Goal: Task Accomplishment & Management: Manage account settings

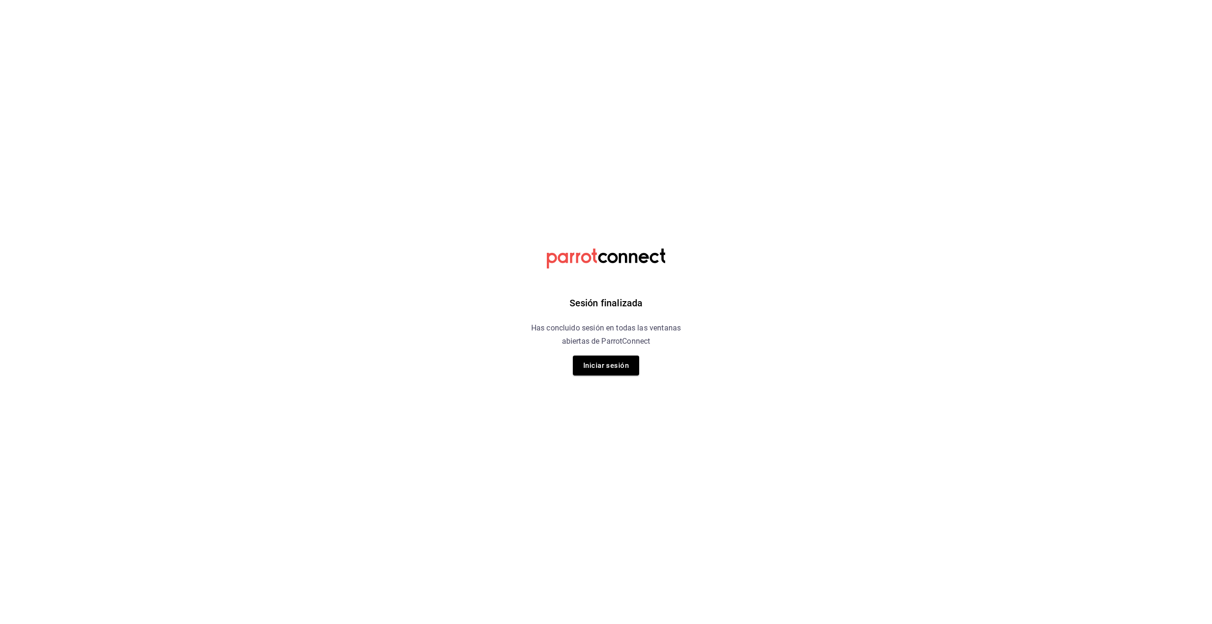
click at [607, 362] on button "Iniciar sesión" at bounding box center [606, 365] width 66 height 20
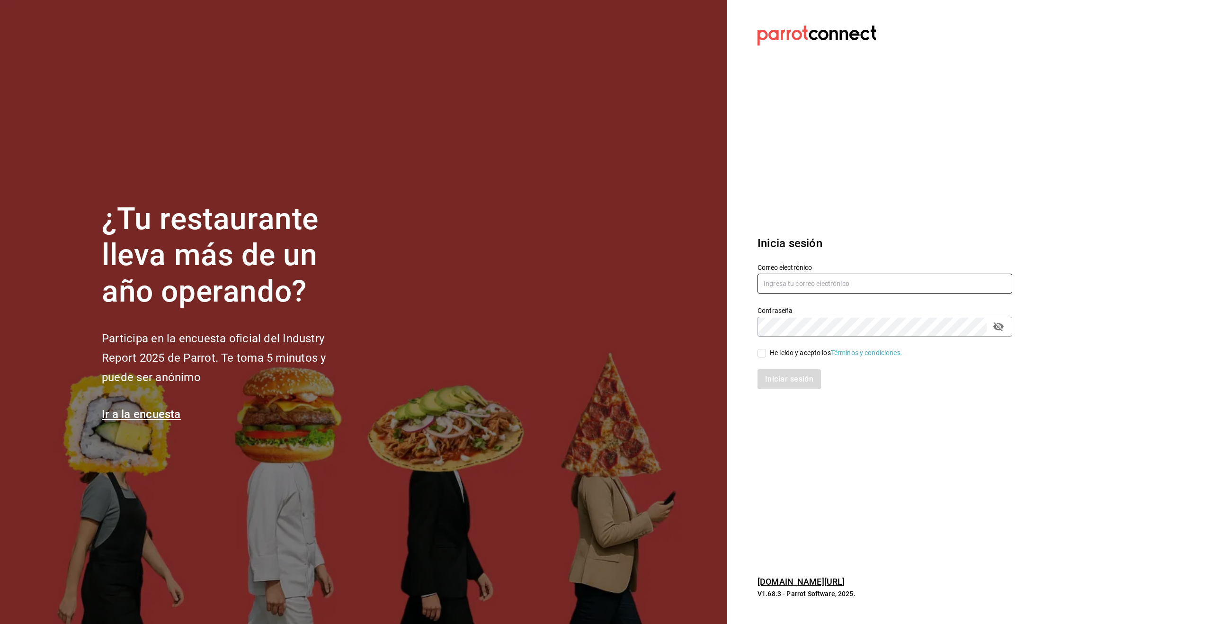
click at [797, 282] on input "text" at bounding box center [884, 284] width 255 height 20
type input "[EMAIL_ADDRESS][DOMAIN_NAME]"
click at [763, 355] on input "He leído y acepto los Términos y condiciones." at bounding box center [761, 353] width 9 height 9
checkbox input "true"
click at [773, 373] on button "Iniciar sesión" at bounding box center [789, 379] width 64 height 20
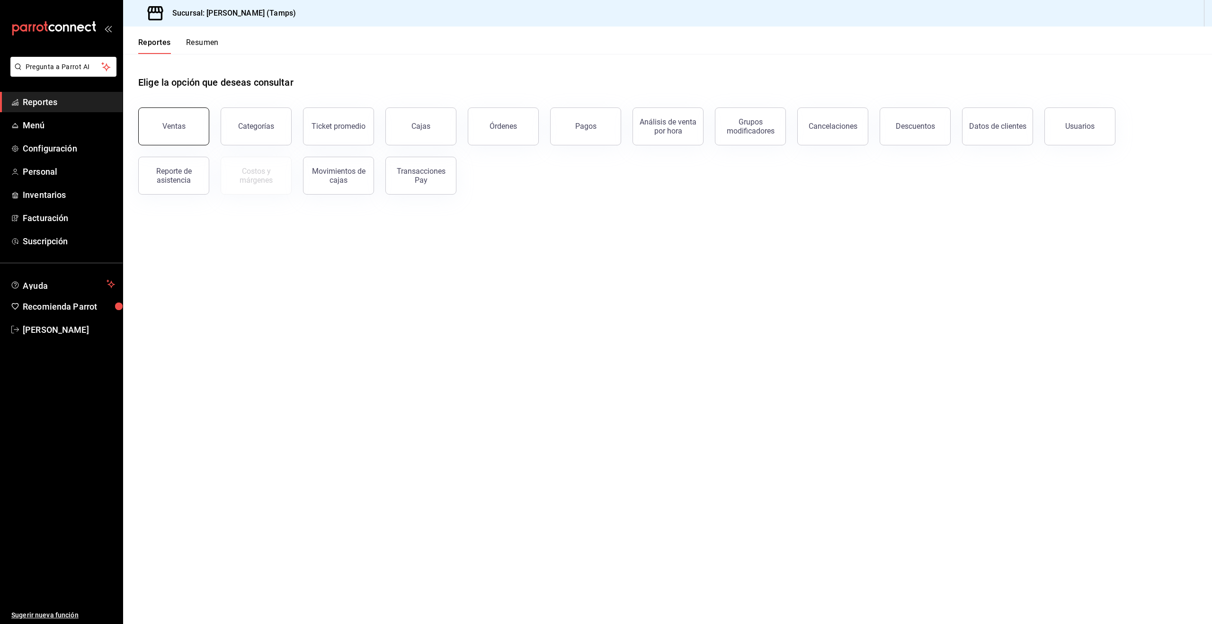
click at [176, 131] on button "Ventas" at bounding box center [173, 126] width 71 height 38
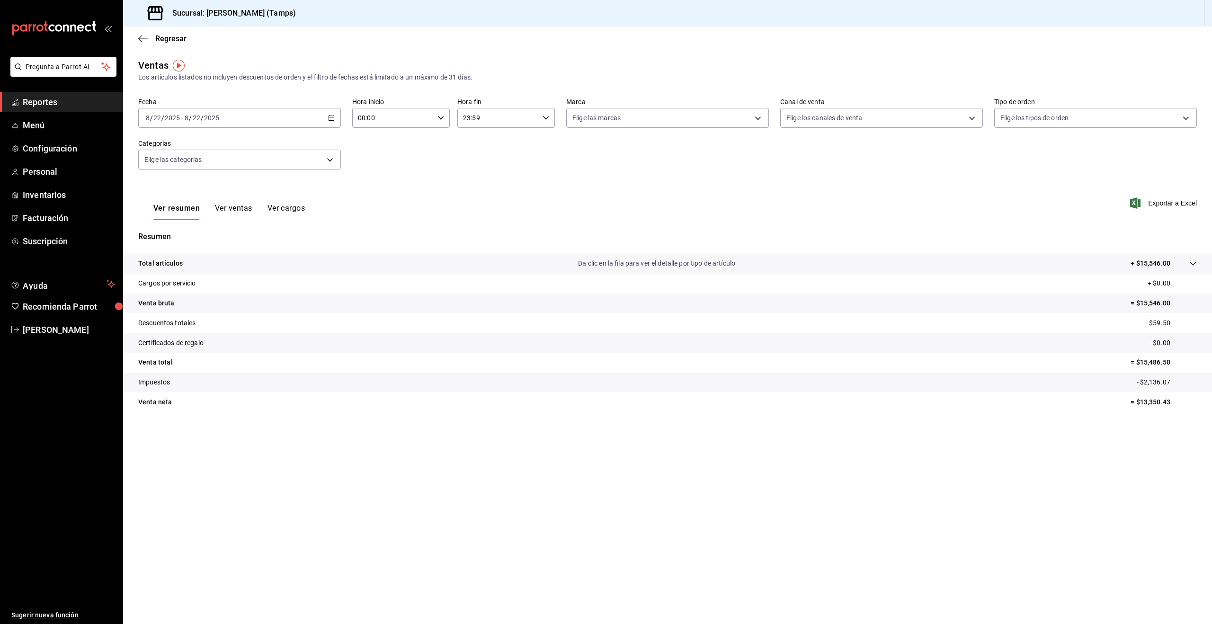
click at [240, 205] on button "Ver ventas" at bounding box center [233, 212] width 37 height 16
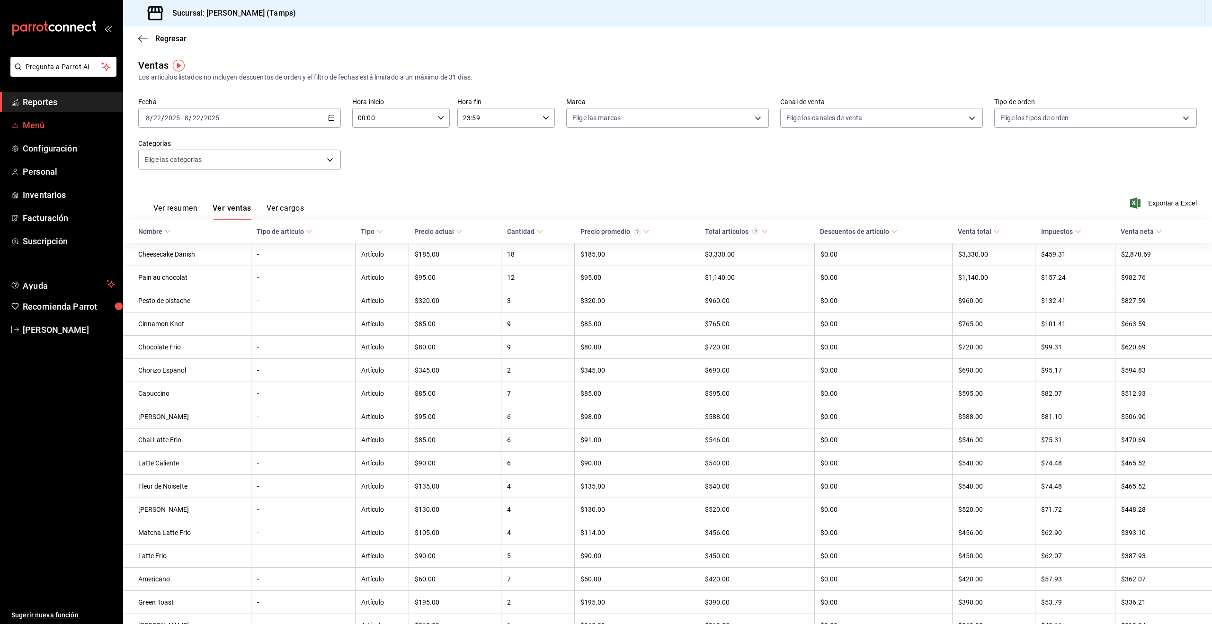
click at [25, 123] on span "Menú" at bounding box center [69, 125] width 92 height 13
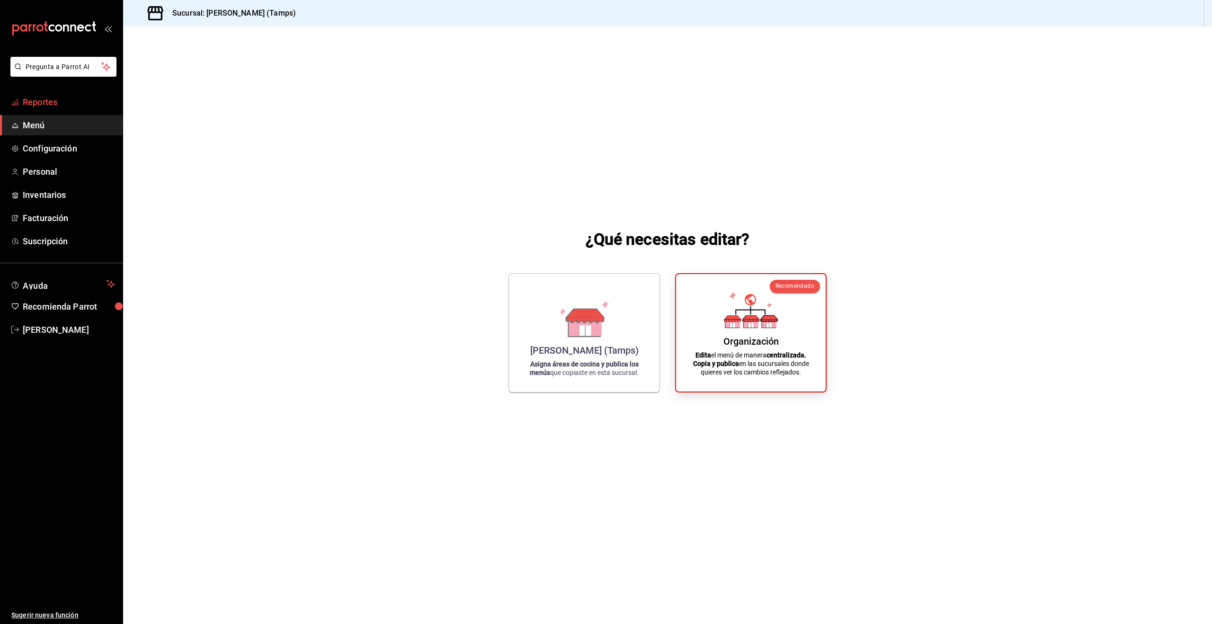
click at [36, 102] on span "Reportes" at bounding box center [69, 102] width 92 height 13
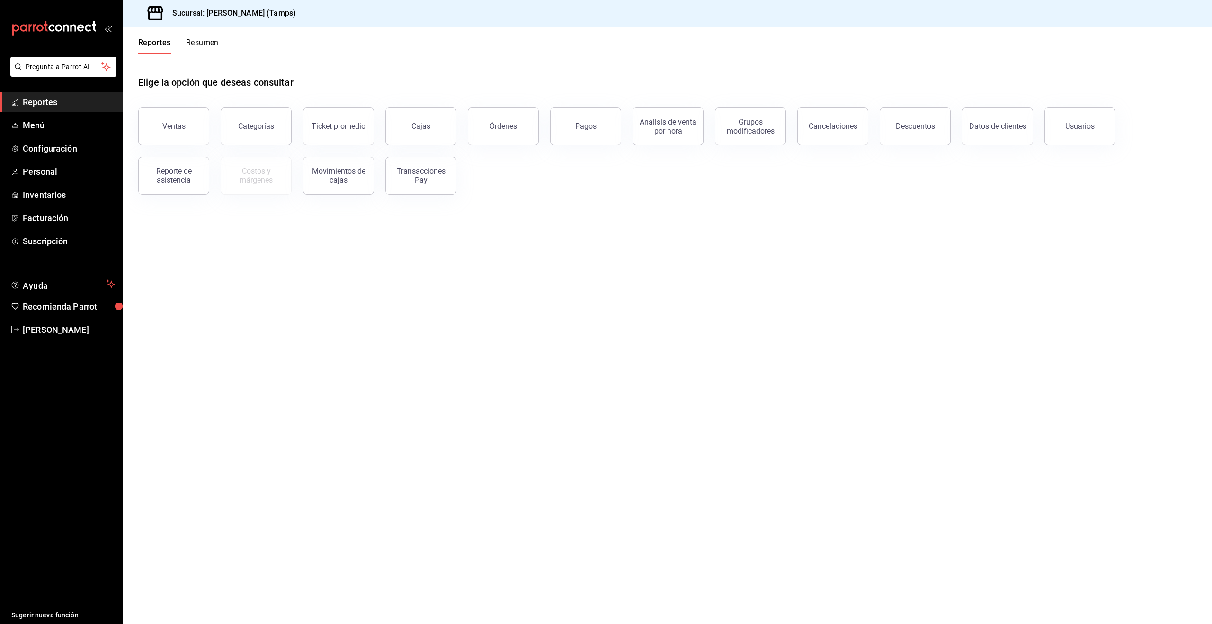
click at [510, 122] on button "Órdenes" at bounding box center [503, 126] width 71 height 38
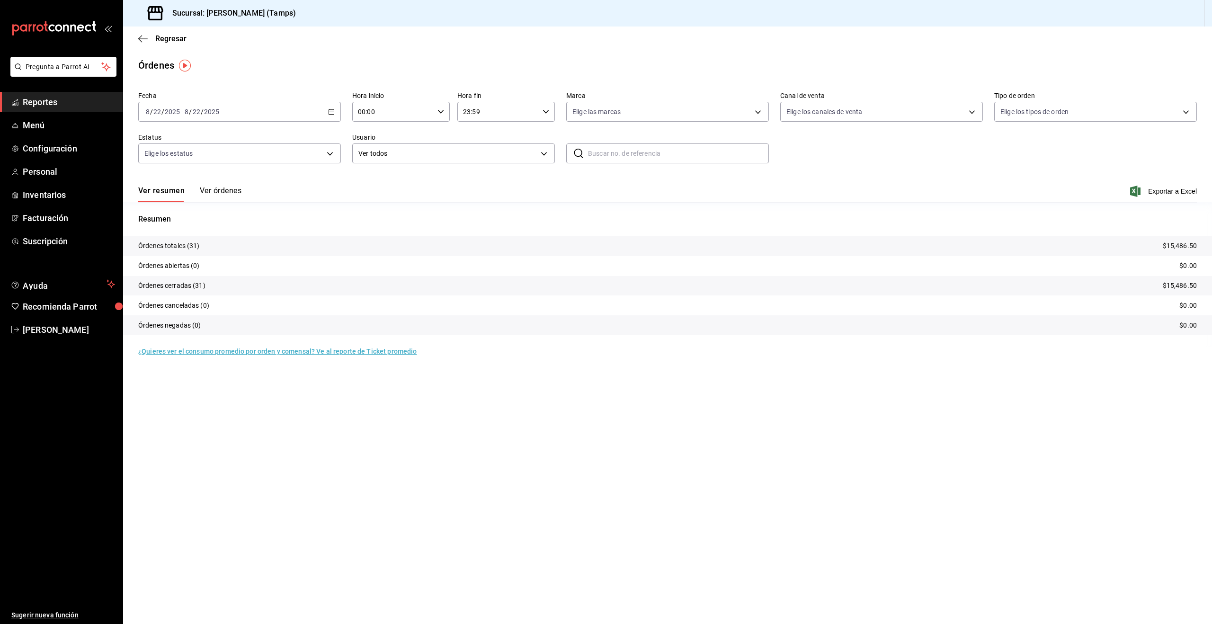
click at [202, 190] on button "Ver órdenes" at bounding box center [221, 194] width 42 height 16
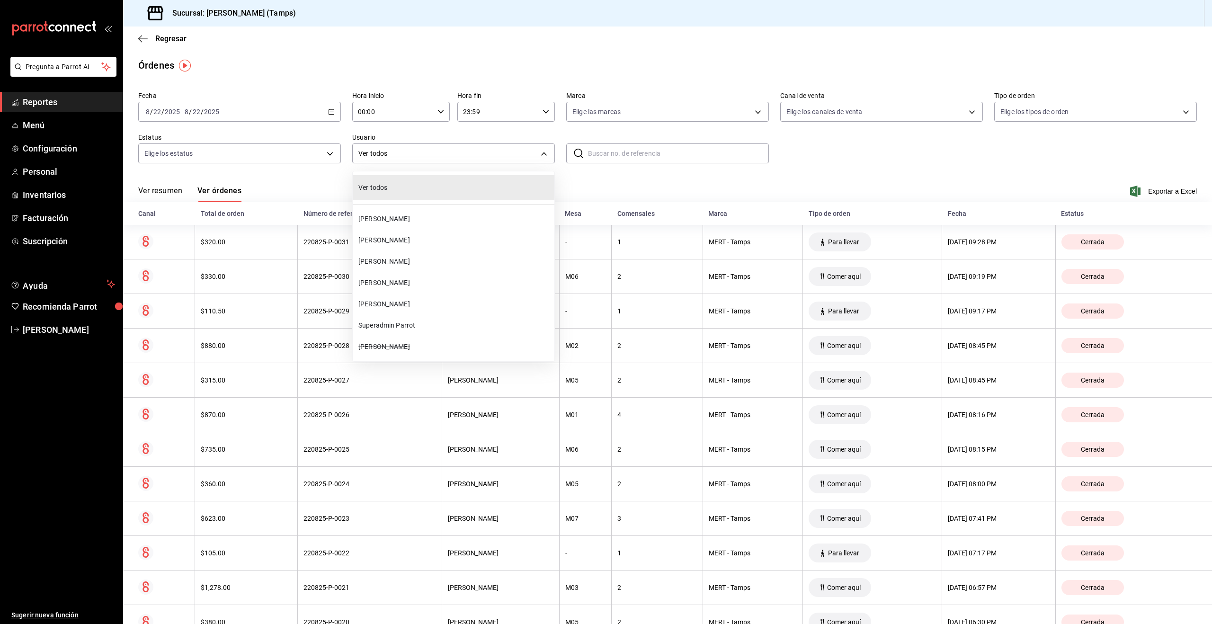
click at [370, 150] on body "Pregunta a Parrot AI Reportes Menú Configuración Personal Inventarios Facturaci…" at bounding box center [606, 312] width 1212 height 624
click at [407, 235] on span "Ilse Atkinson" at bounding box center [454, 240] width 192 height 10
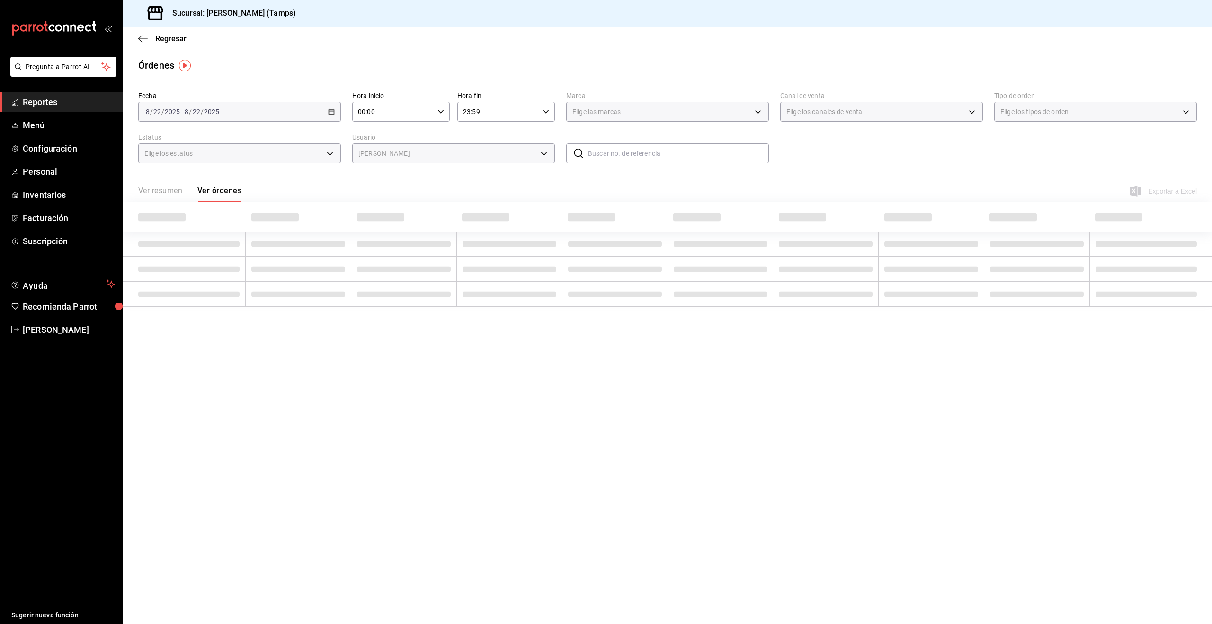
type input "a88ccfdf-1b59-4c2f-83dd-52af49f7400a"
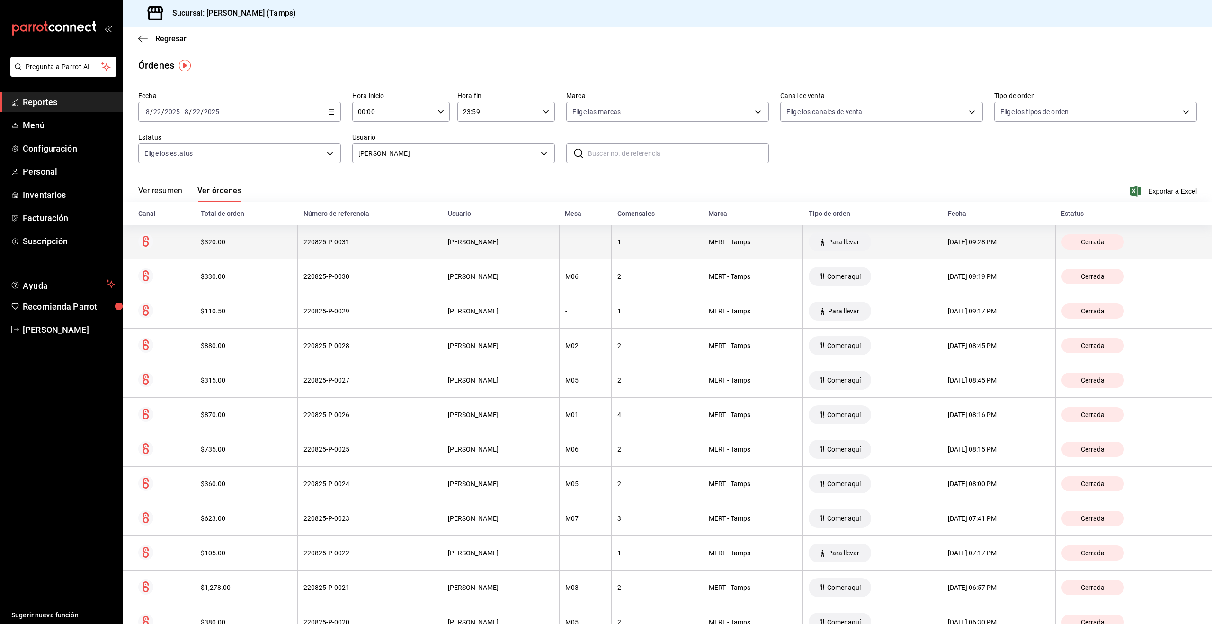
click at [254, 238] on div "$320.00" at bounding box center [246, 242] width 91 height 8
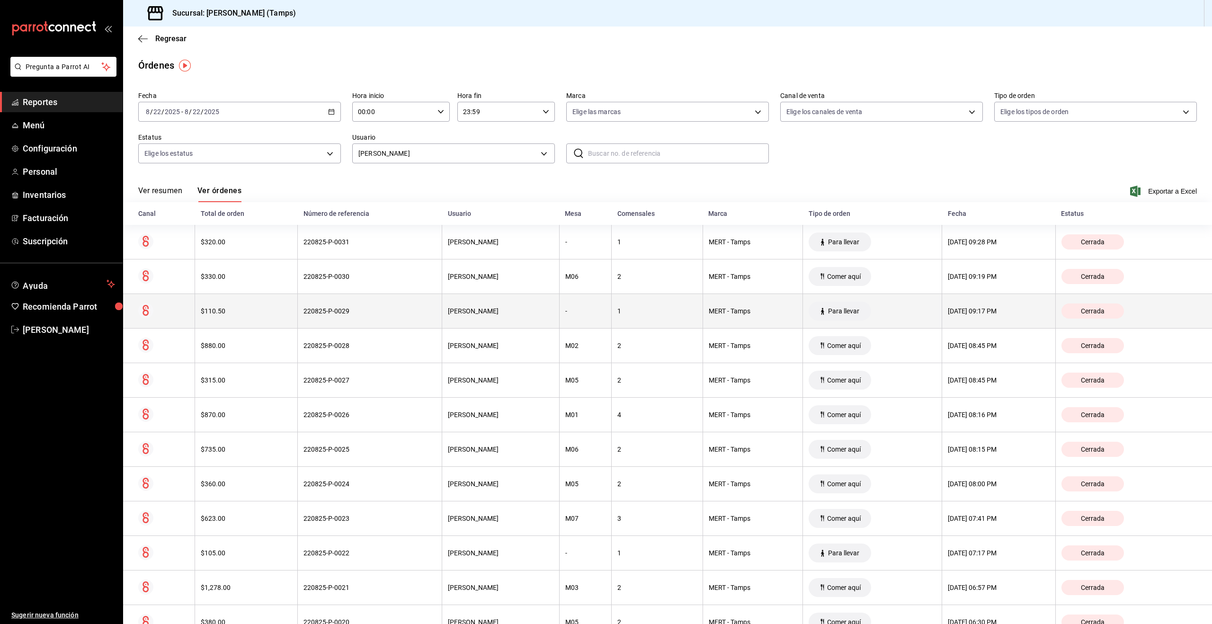
click at [612, 307] on th "1" at bounding box center [657, 311] width 91 height 35
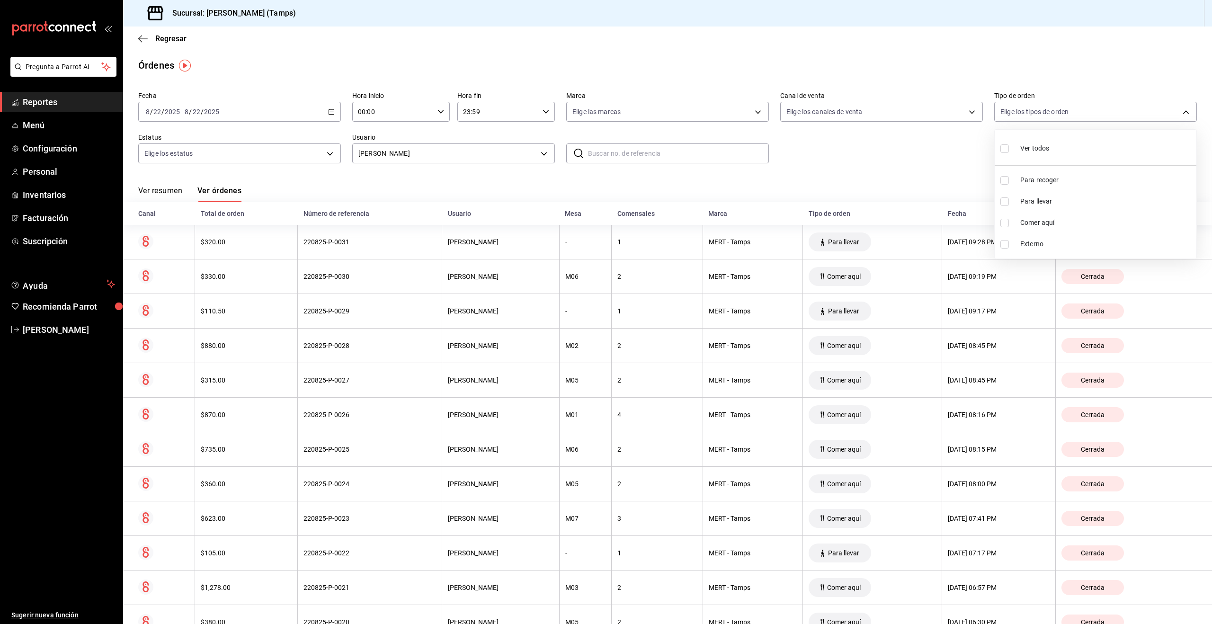
click at [1026, 112] on body "Pregunta a Parrot AI Reportes Menú Configuración Personal Inventarios Facturaci…" at bounding box center [606, 312] width 1212 height 624
click at [194, 155] on div at bounding box center [606, 312] width 1212 height 624
click at [194, 154] on body "Pregunta a Parrot AI Reportes Menú Configuración Personal Inventarios Facturaci…" at bounding box center [606, 312] width 1212 height 624
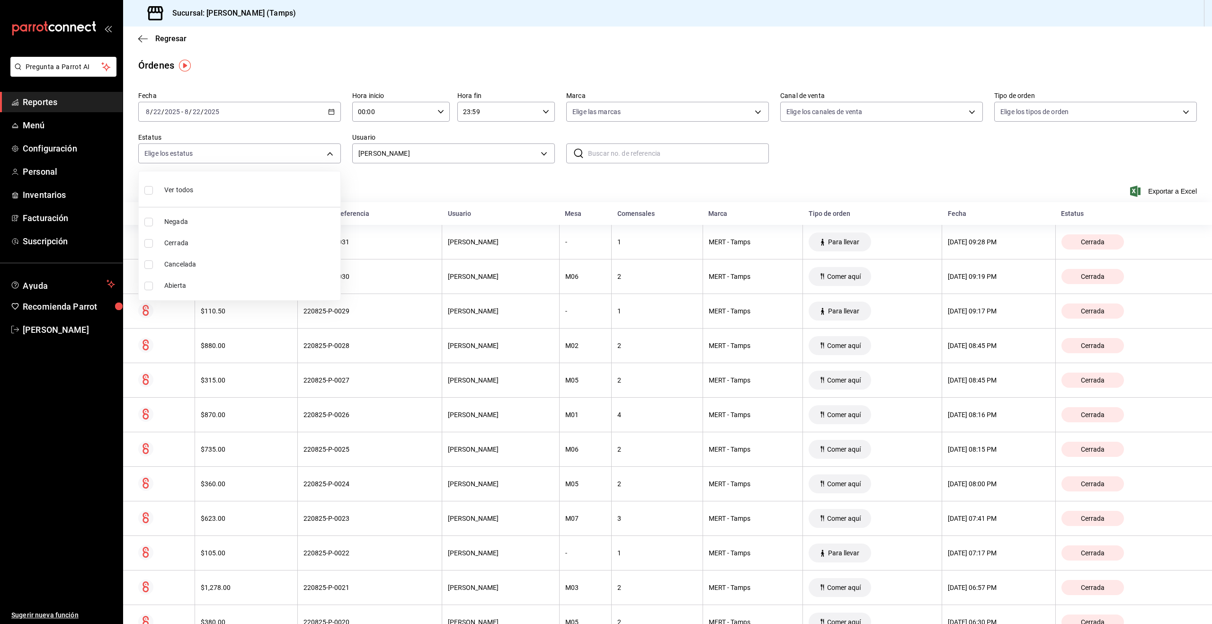
click at [392, 177] on div at bounding box center [606, 312] width 1212 height 624
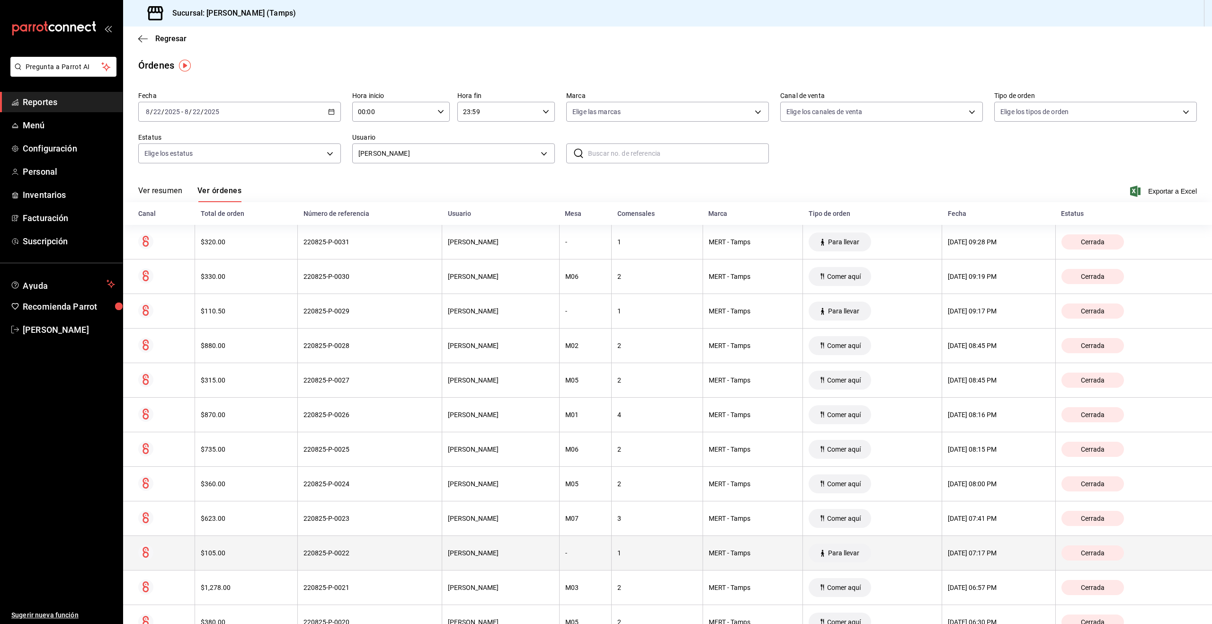
click at [637, 552] on div "1" at bounding box center [657, 553] width 80 height 8
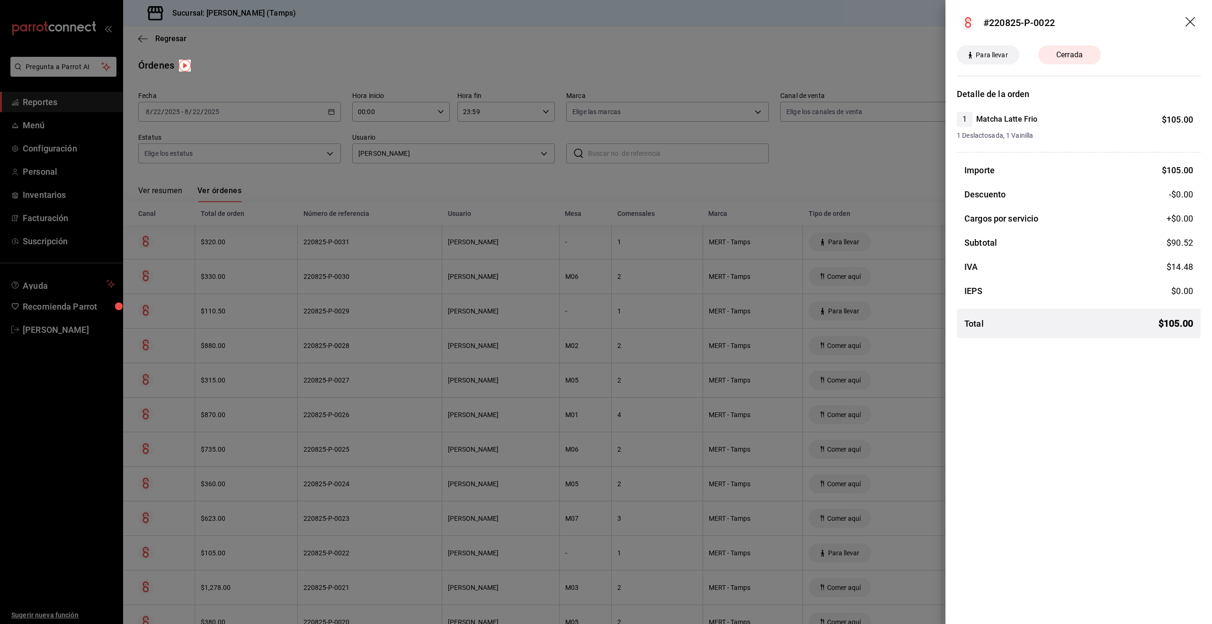
drag, startPoint x: 550, startPoint y: 509, endPoint x: 524, endPoint y: 490, distance: 31.5
click at [550, 508] on div at bounding box center [606, 312] width 1212 height 624
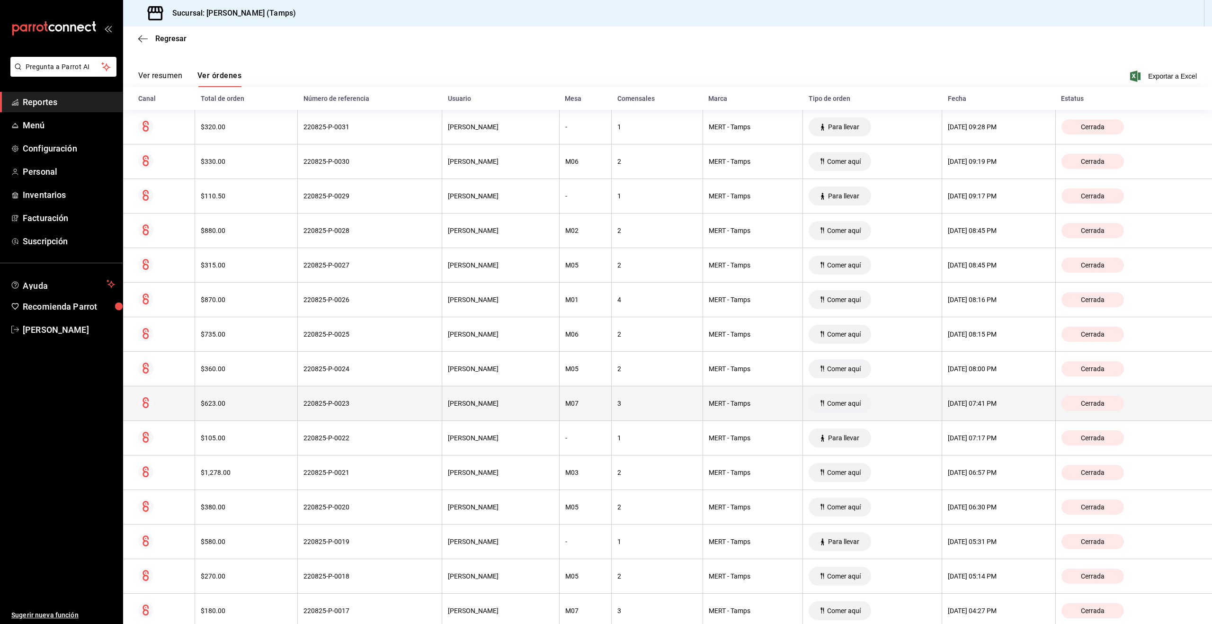
scroll to position [115, 0]
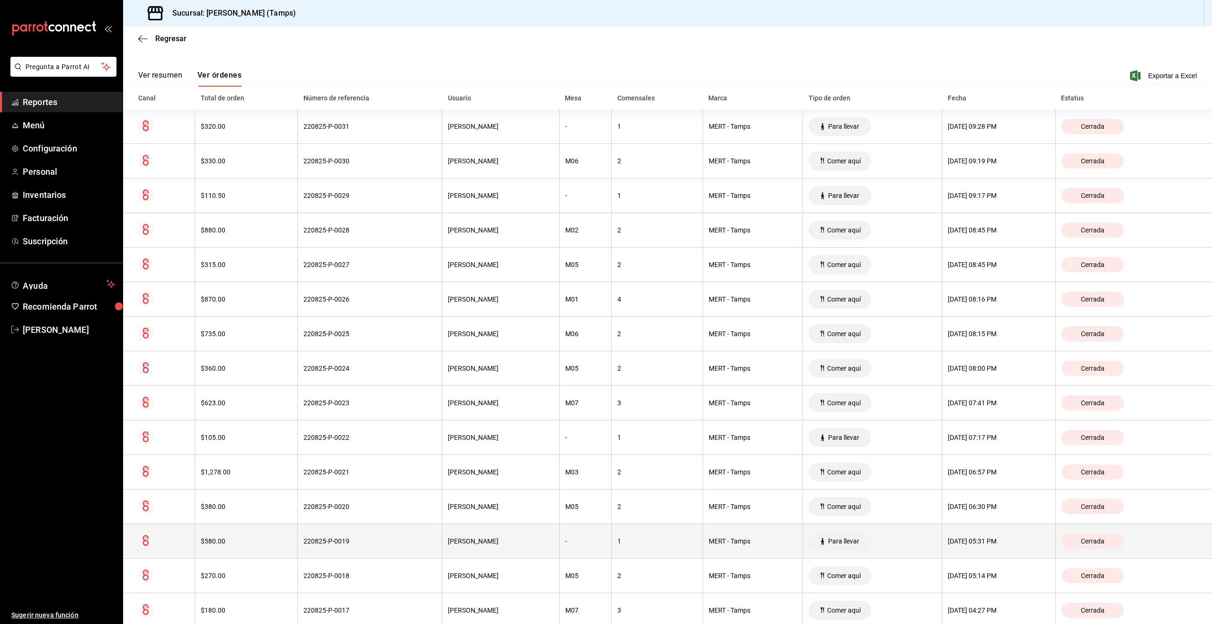
click at [430, 543] on th "220825-P-0019" at bounding box center [370, 541] width 144 height 35
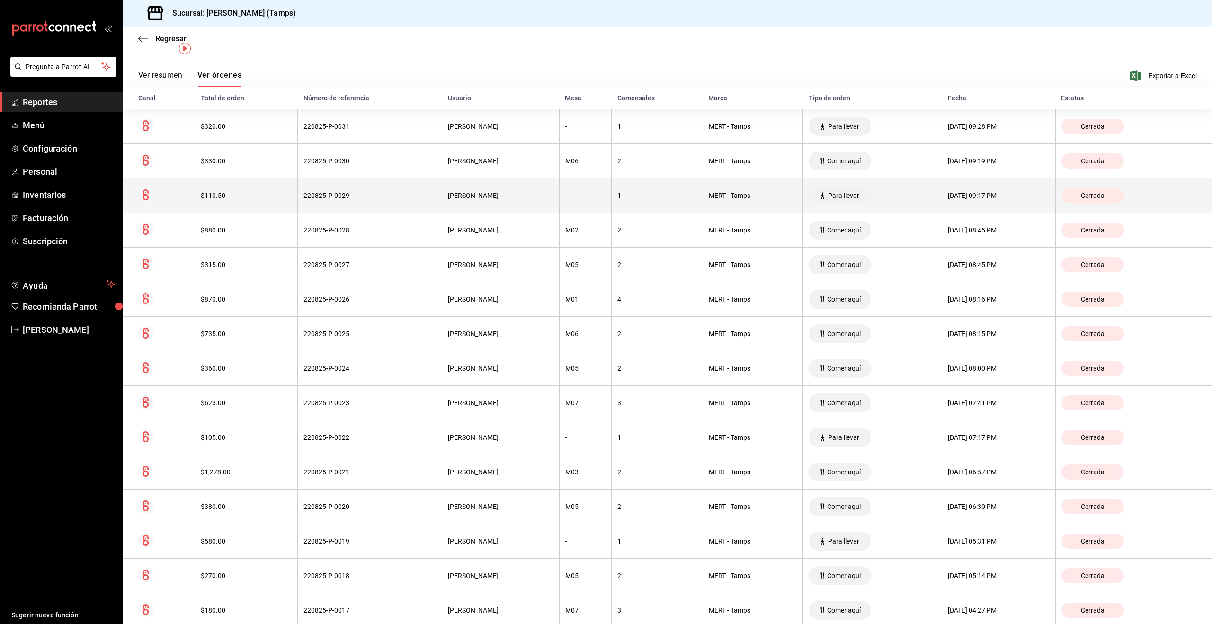
scroll to position [0, 0]
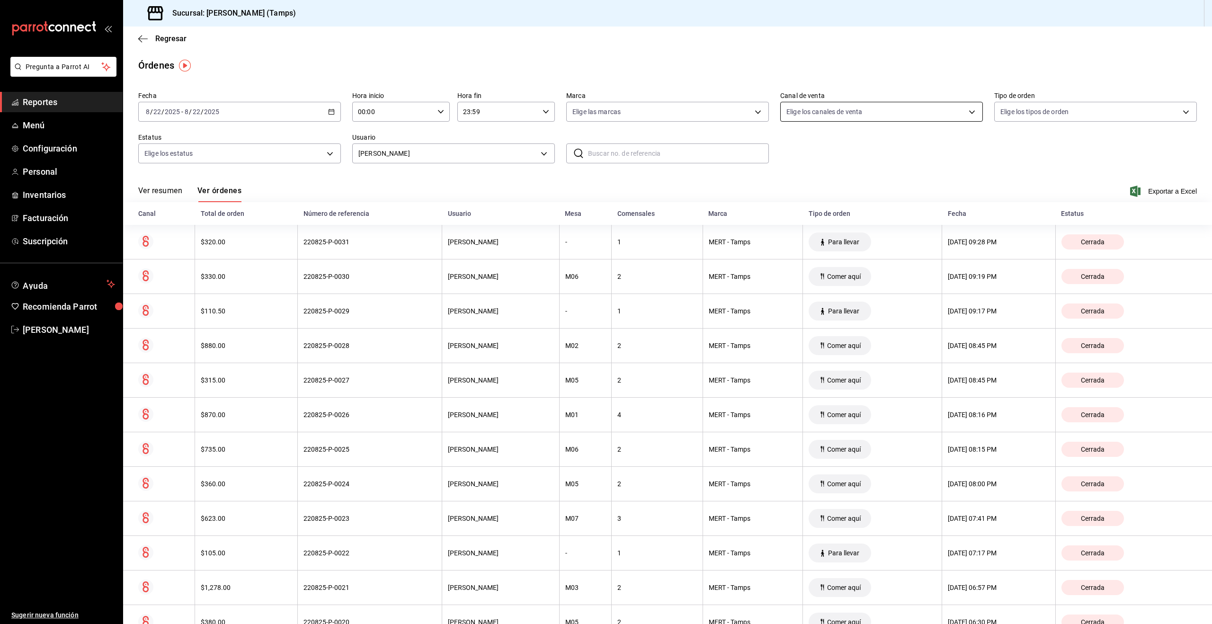
click at [866, 115] on body "Pregunta a Parrot AI Reportes Menú Configuración Personal Inventarios Facturaci…" at bounding box center [606, 312] width 1212 height 624
click at [684, 107] on div at bounding box center [606, 312] width 1212 height 624
click at [1062, 108] on body "Pregunta a Parrot AI Reportes Menú Configuración Personal Inventarios Facturaci…" at bounding box center [606, 312] width 1212 height 624
click at [936, 119] on div at bounding box center [606, 312] width 1212 height 624
click at [926, 116] on body "Pregunta a Parrot AI Reportes Menú Configuración Personal Inventarios Facturaci…" at bounding box center [606, 312] width 1212 height 624
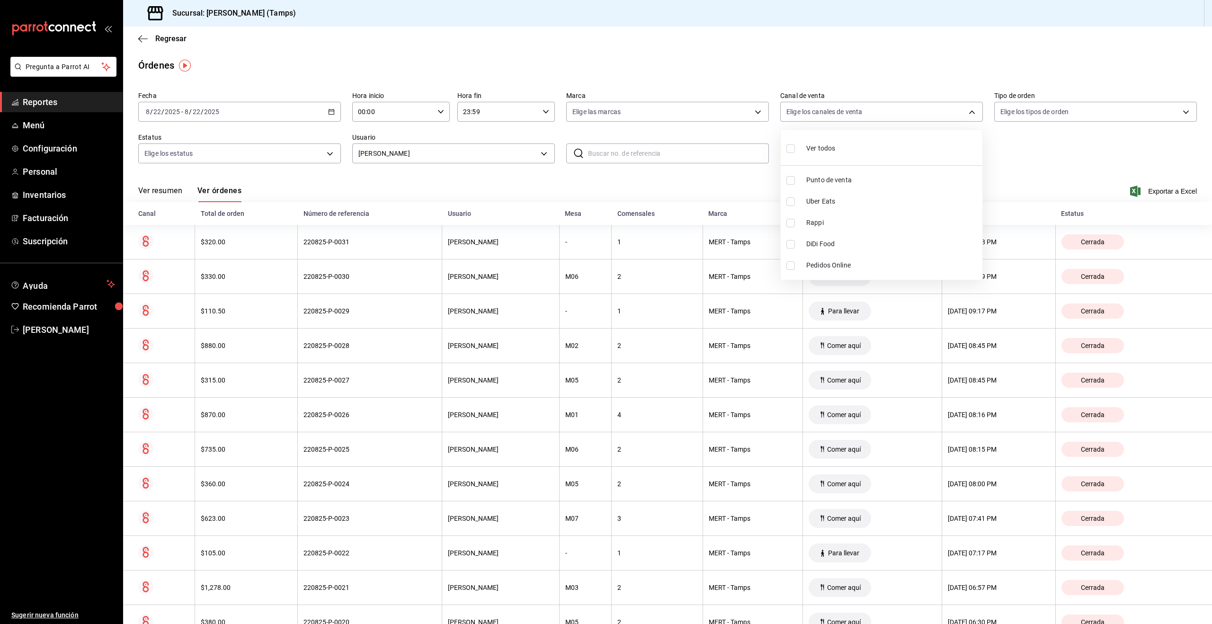
drag, startPoint x: 719, startPoint y: 84, endPoint x: 691, endPoint y: 106, distance: 35.7
click at [718, 84] on div at bounding box center [606, 312] width 1212 height 624
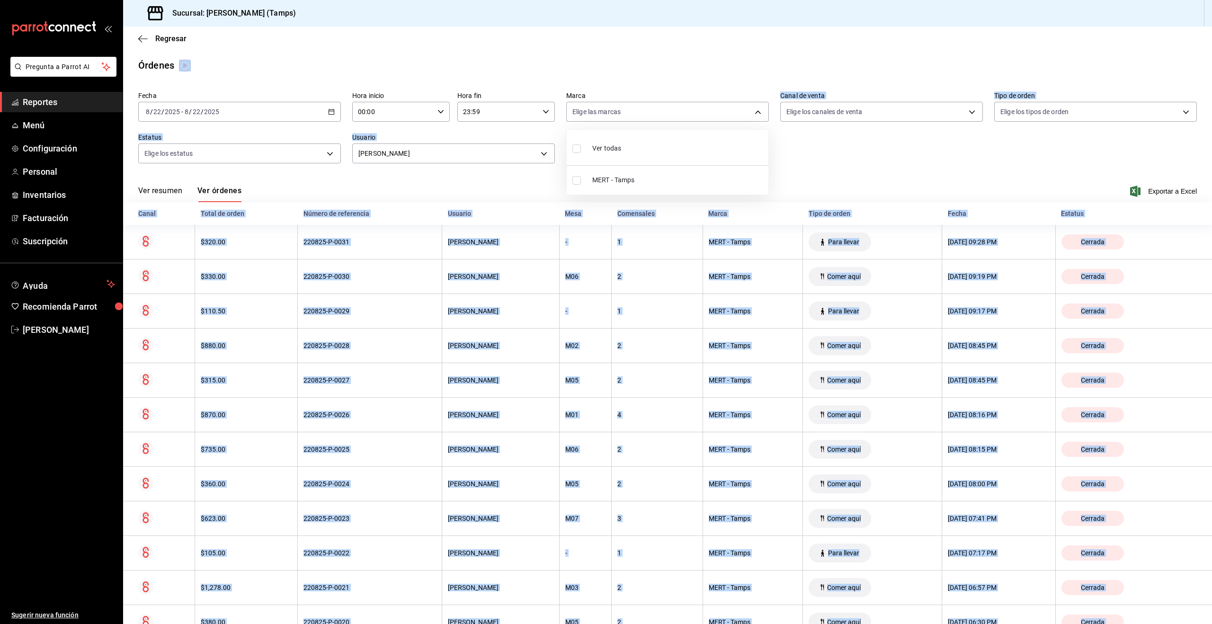
click at [662, 113] on body "Pregunta a Parrot AI Reportes Menú Configuración Personal Inventarios Facturaci…" at bounding box center [606, 312] width 1212 height 624
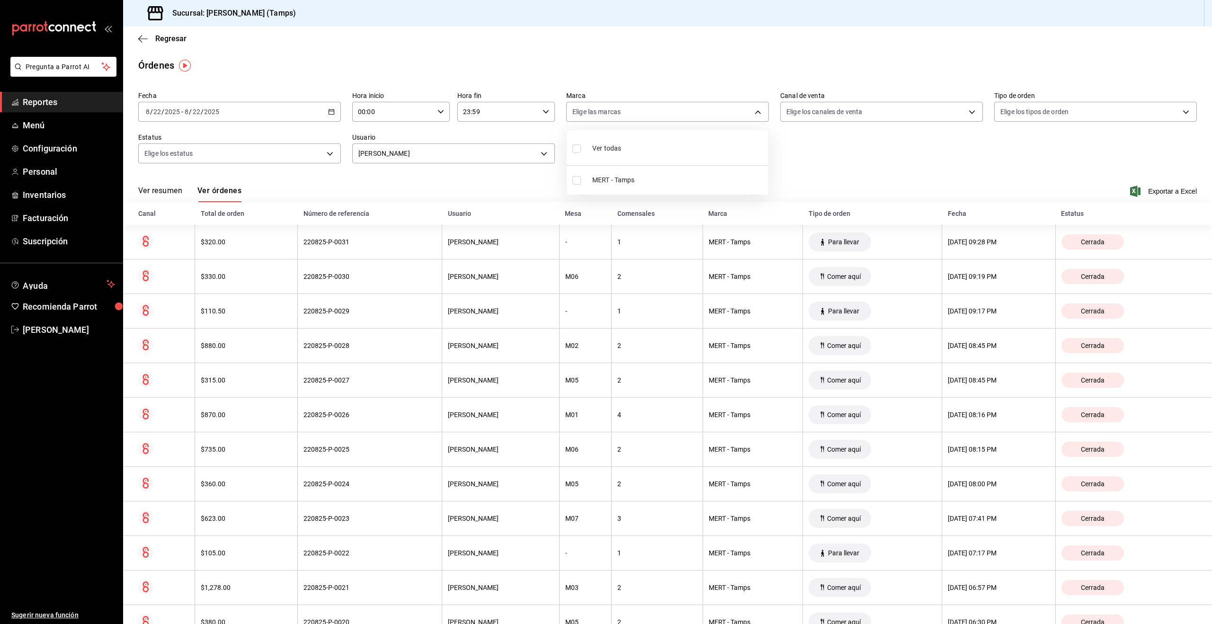
click at [665, 85] on div at bounding box center [606, 312] width 1212 height 624
click at [502, 98] on label "Hora fin" at bounding box center [506, 95] width 98 height 7
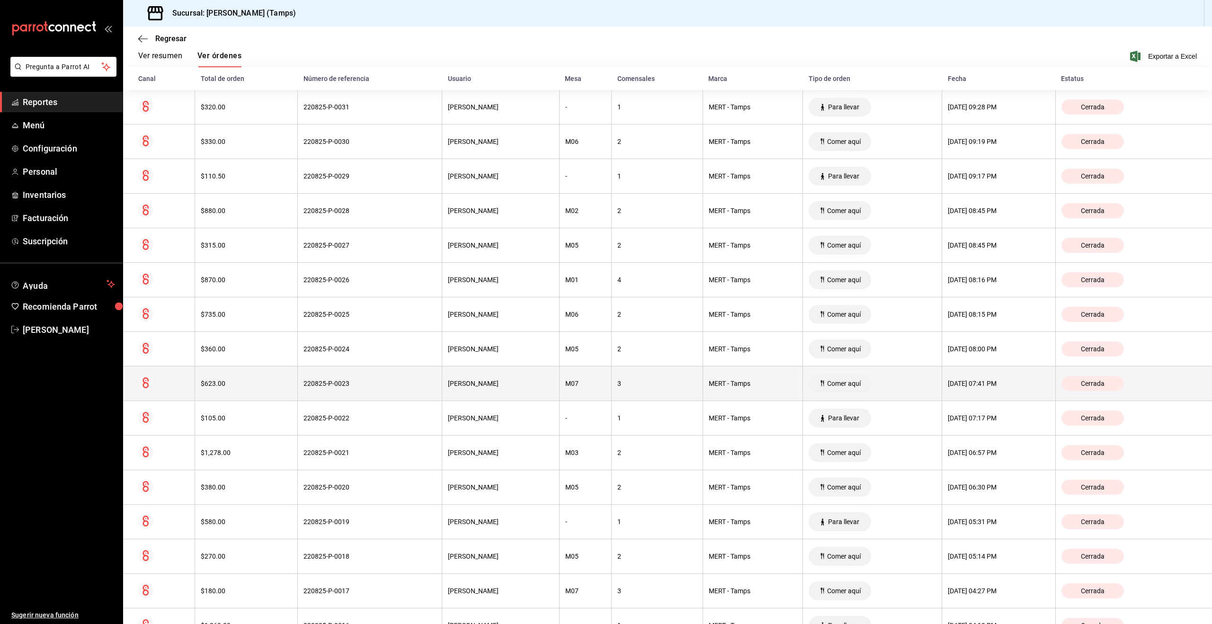
scroll to position [225, 0]
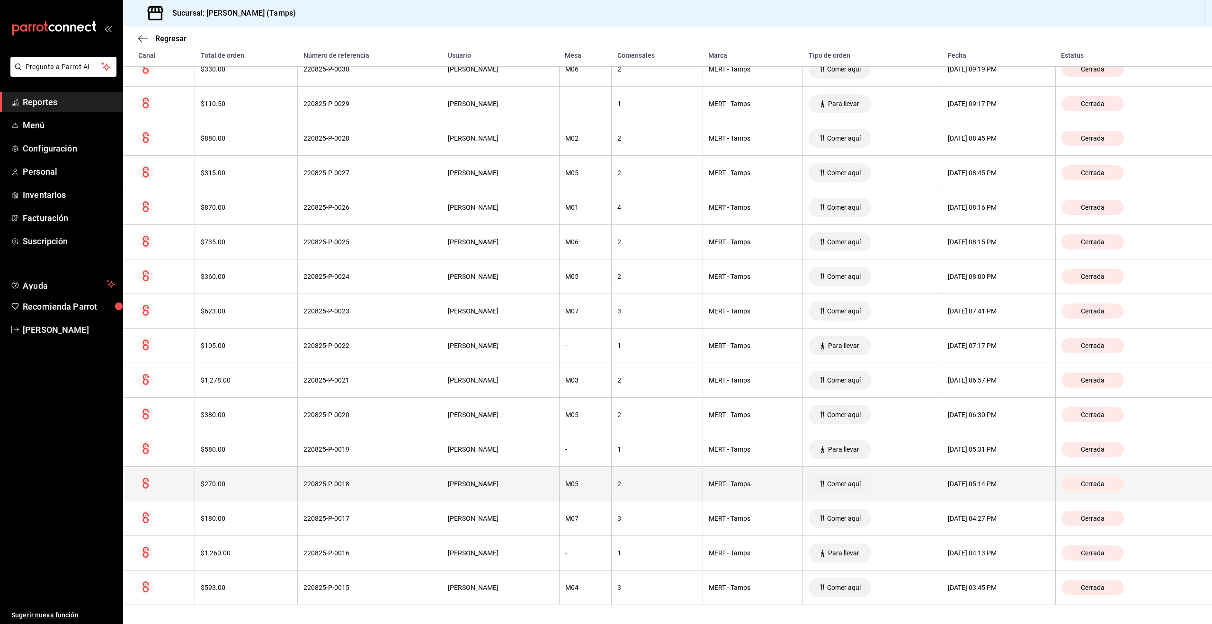
click at [259, 488] on th "$270.00" at bounding box center [246, 484] width 103 height 35
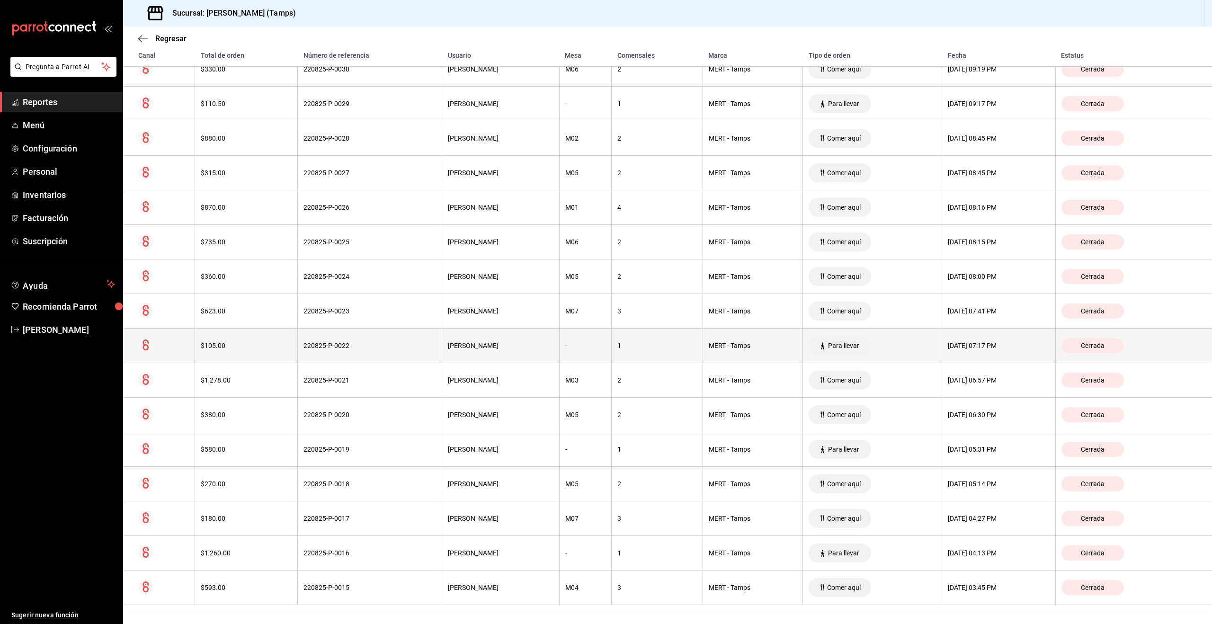
click at [235, 337] on th "$105.00" at bounding box center [246, 346] width 103 height 35
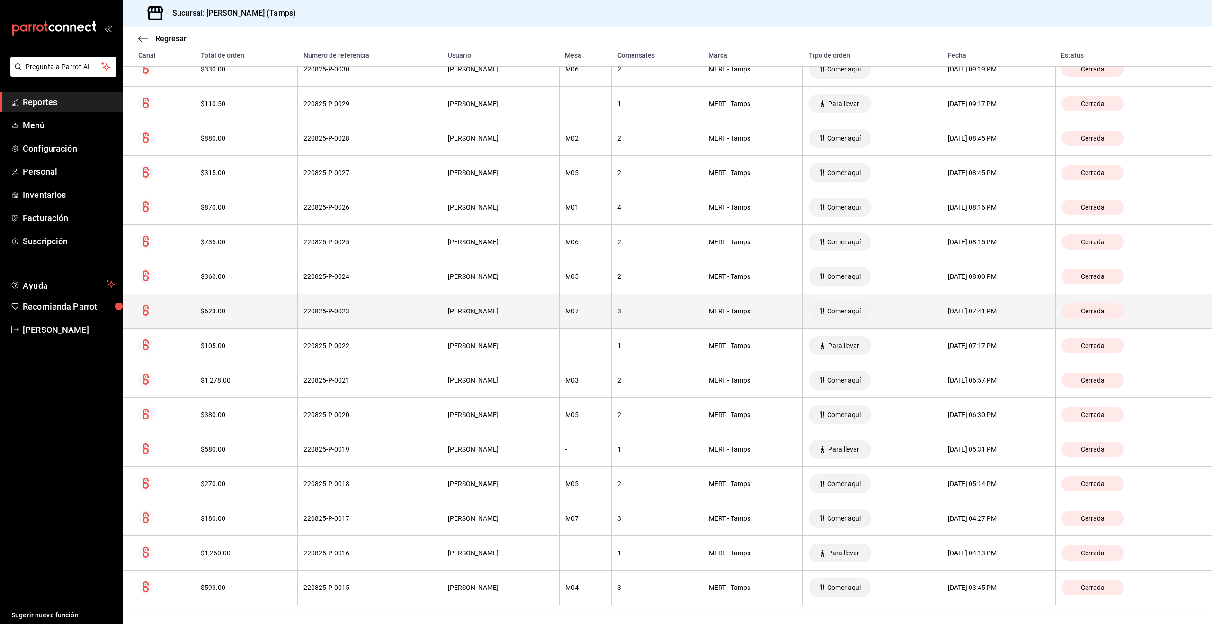
click at [238, 305] on th "$623.00" at bounding box center [246, 311] width 103 height 35
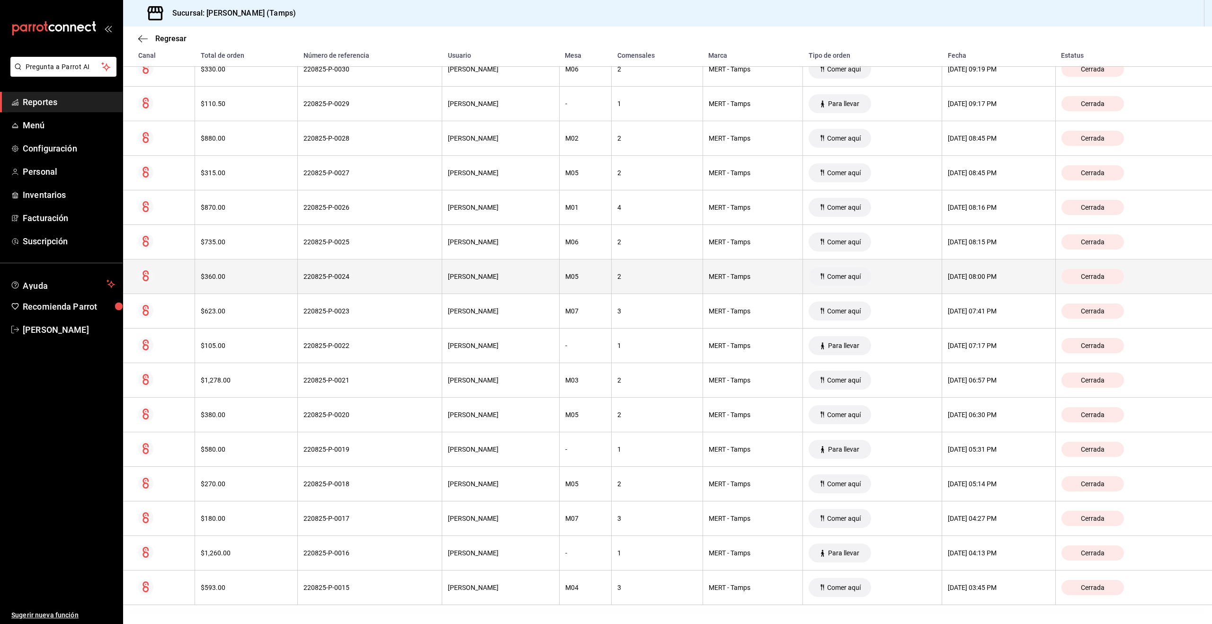
click at [238, 264] on th "$360.00" at bounding box center [246, 276] width 103 height 35
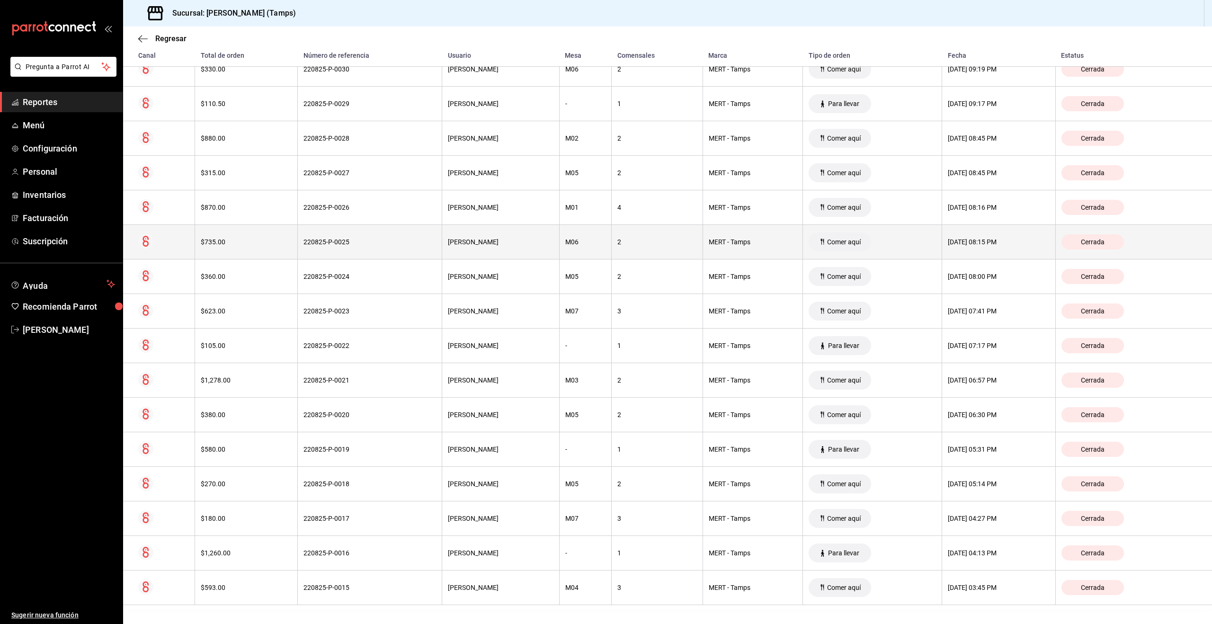
click at [231, 238] on div "$735.00" at bounding box center [246, 242] width 91 height 8
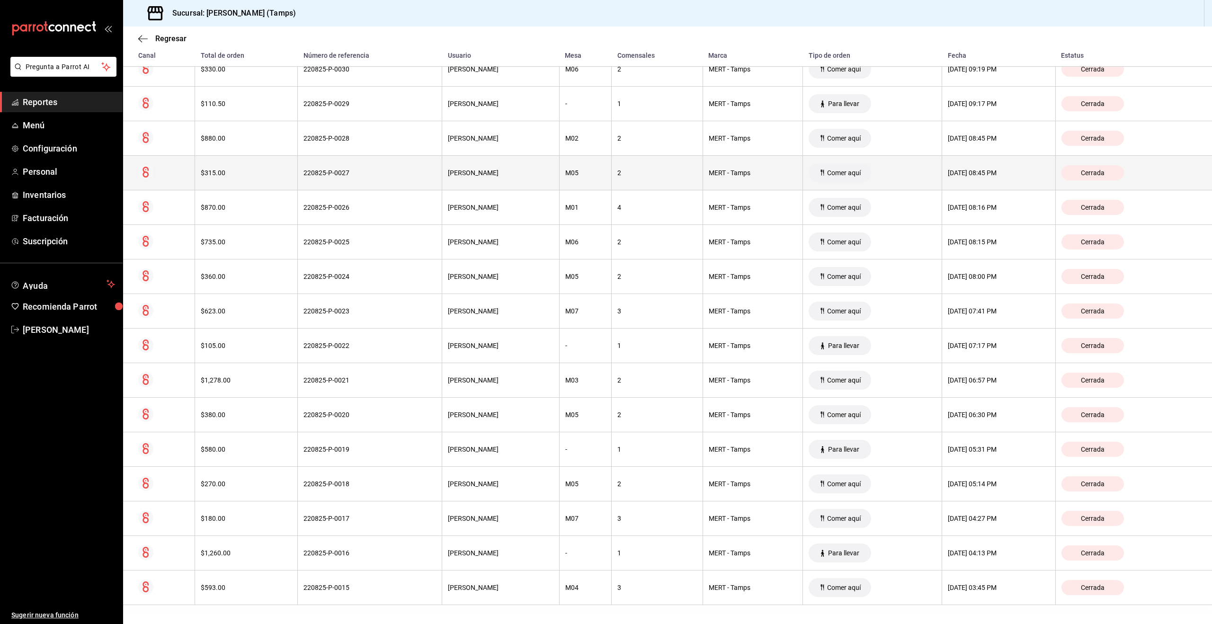
click at [228, 174] on div "$315.00" at bounding box center [246, 173] width 91 height 8
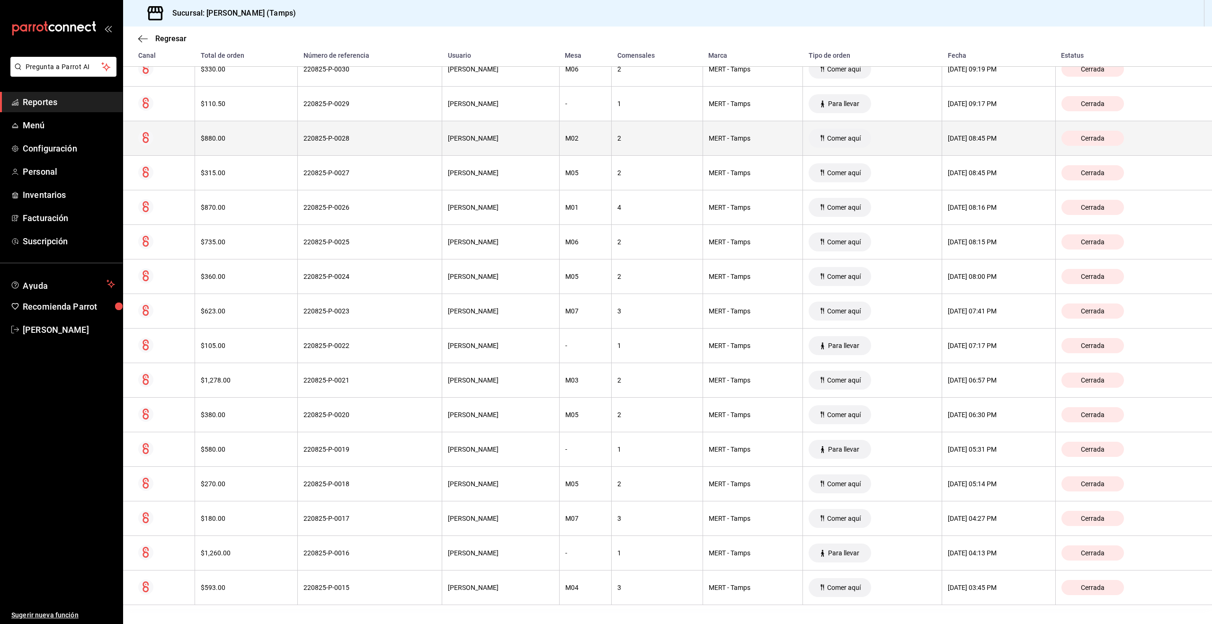
click at [228, 144] on th "$880.00" at bounding box center [246, 138] width 103 height 35
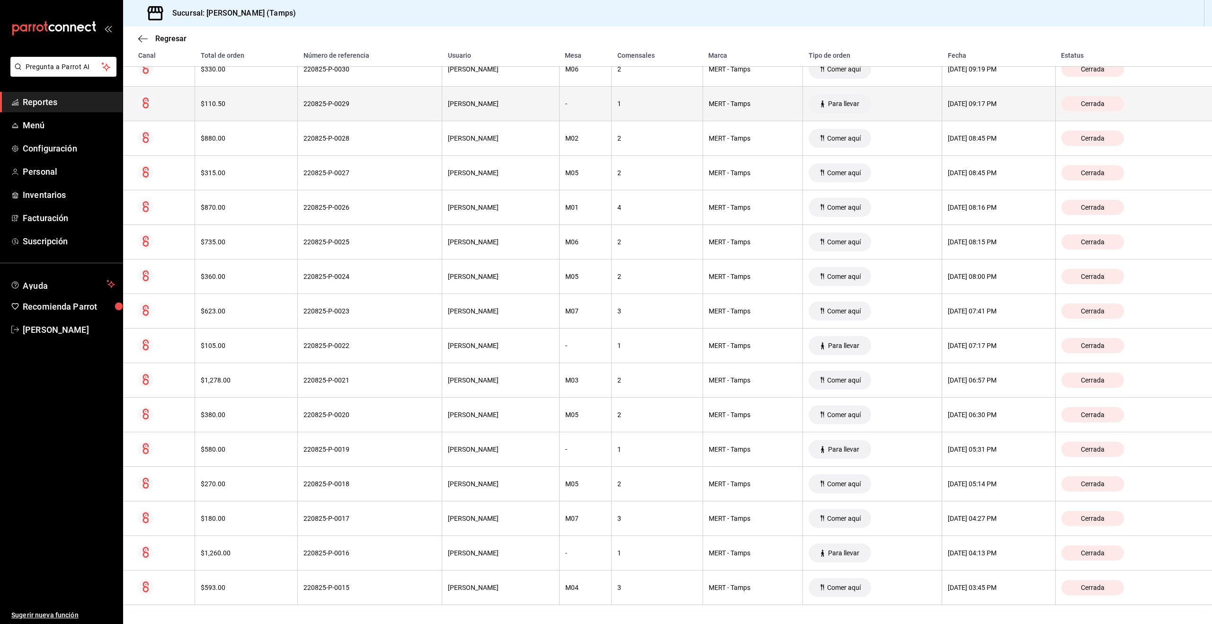
click at [229, 112] on th "$110.50" at bounding box center [246, 104] width 103 height 35
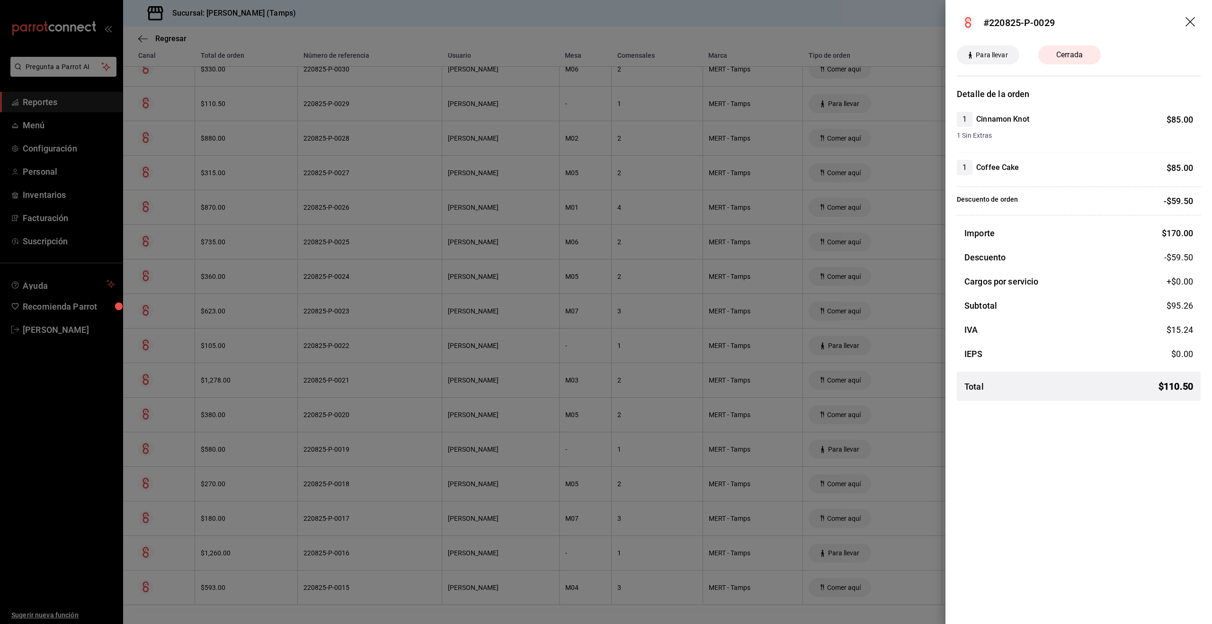
click at [229, 112] on div at bounding box center [606, 312] width 1212 height 624
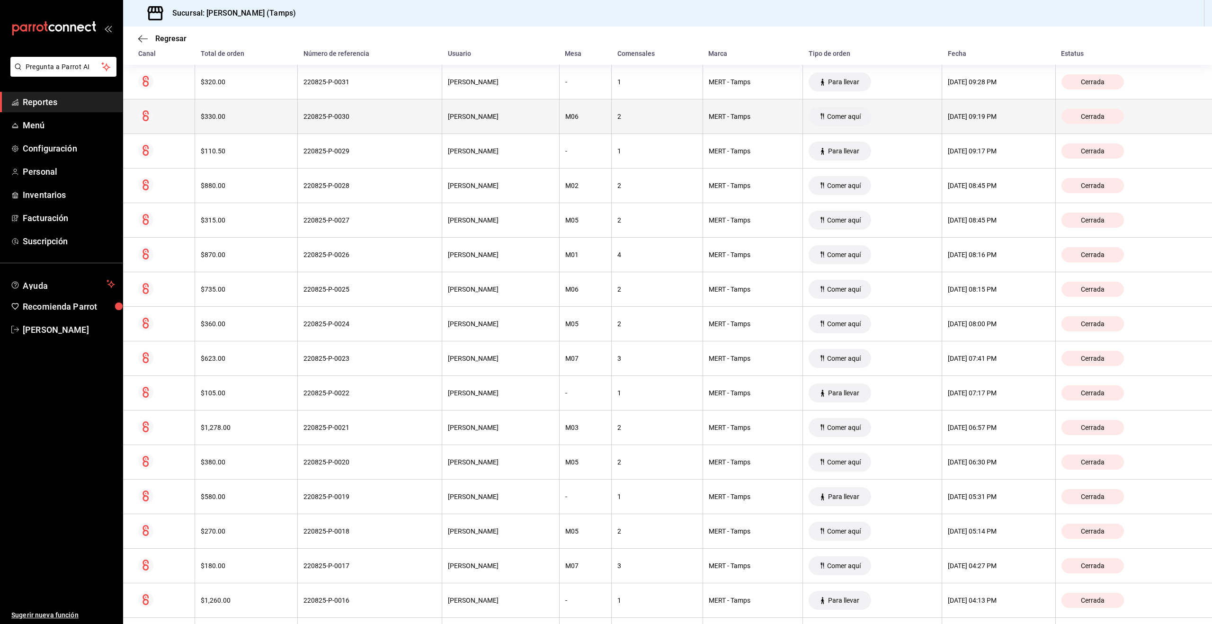
scroll to position [160, 0]
click at [235, 119] on div "$330.00" at bounding box center [246, 117] width 91 height 8
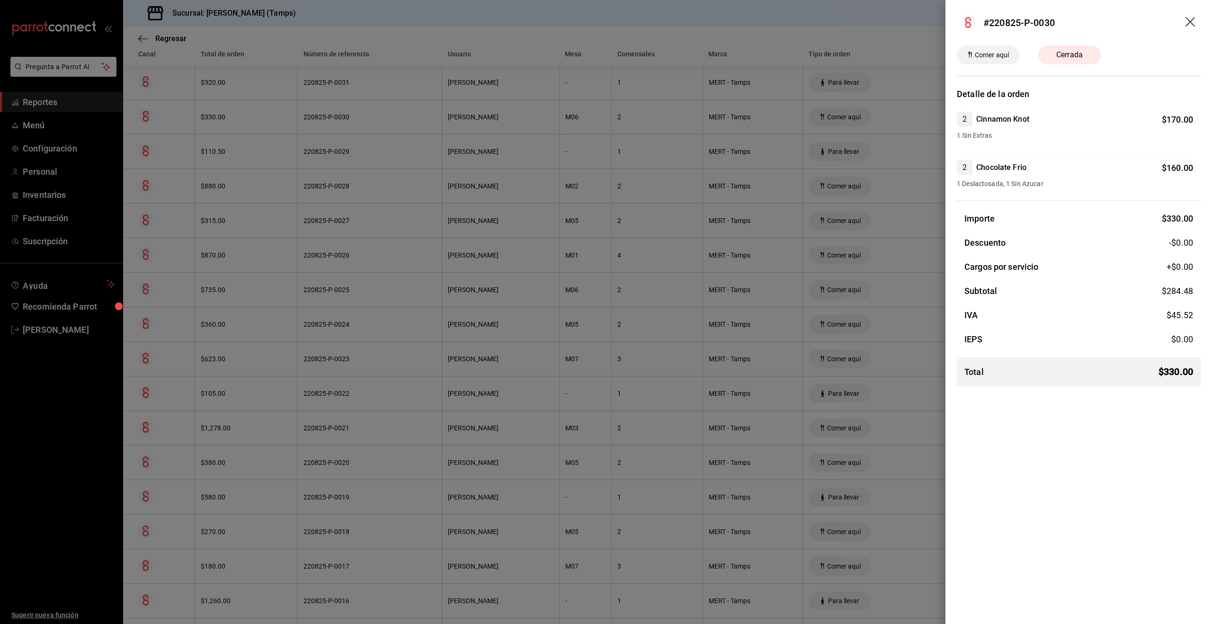
click at [234, 119] on div at bounding box center [606, 312] width 1212 height 624
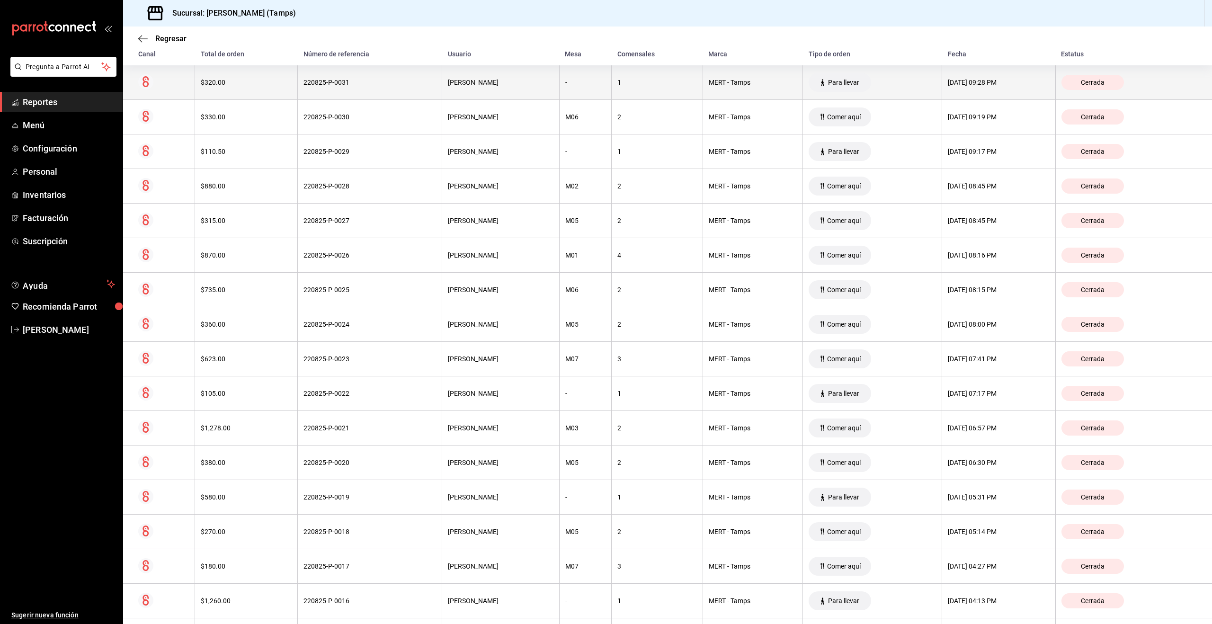
click at [235, 89] on th "$320.00" at bounding box center [246, 82] width 103 height 35
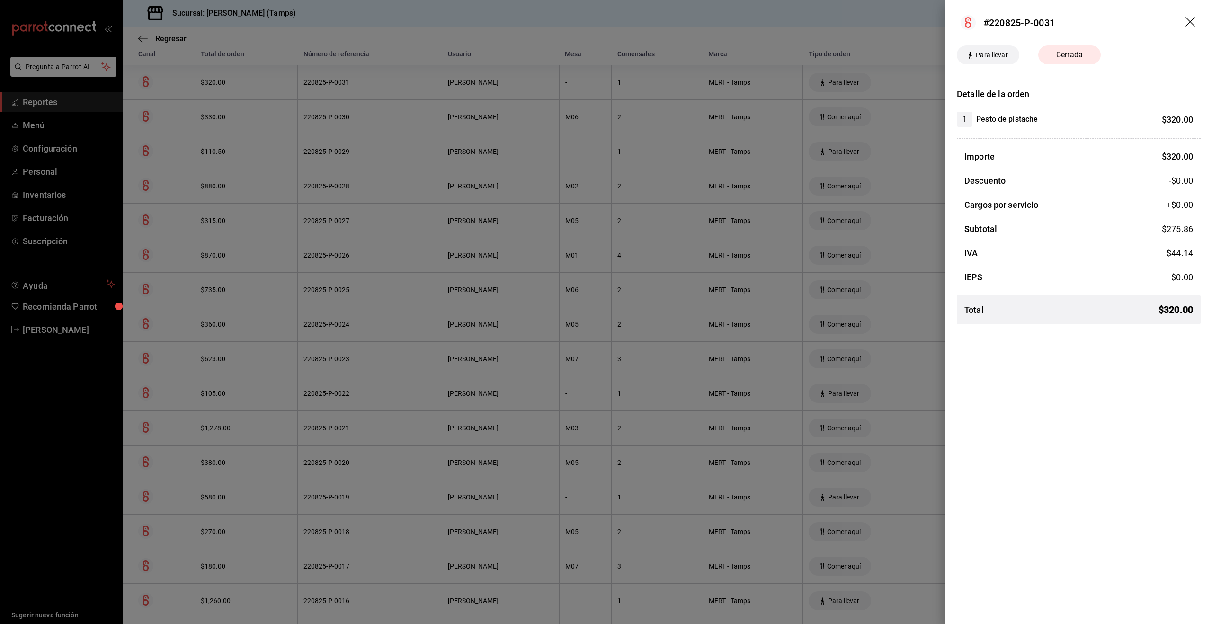
click at [235, 88] on div at bounding box center [606, 312] width 1212 height 624
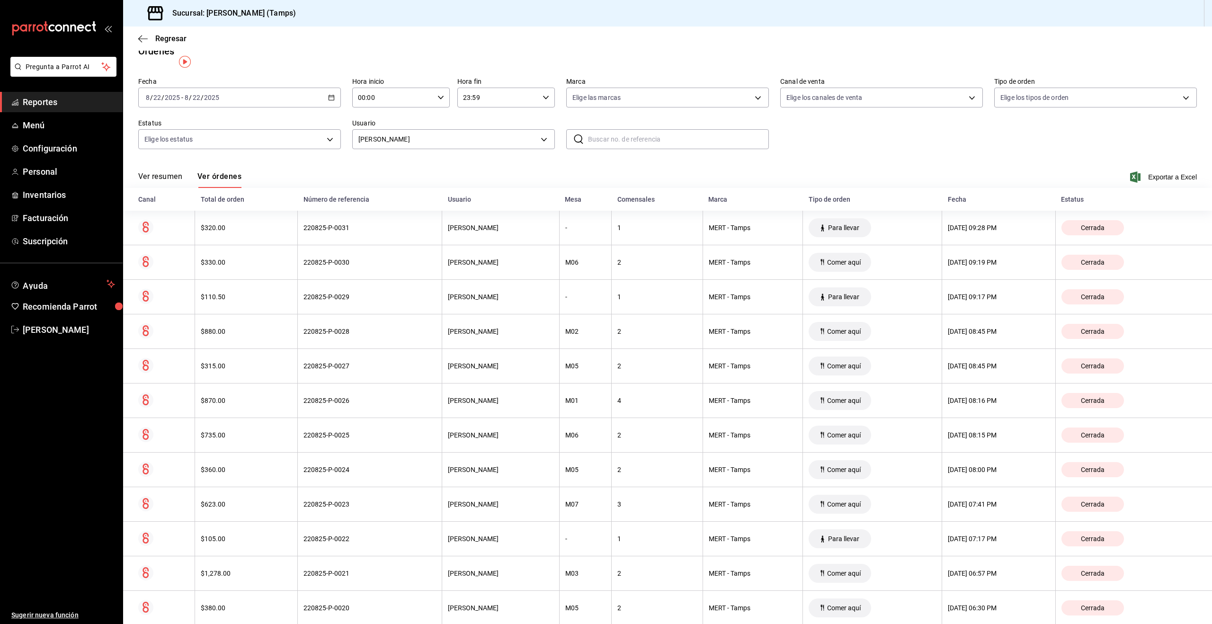
scroll to position [0, 0]
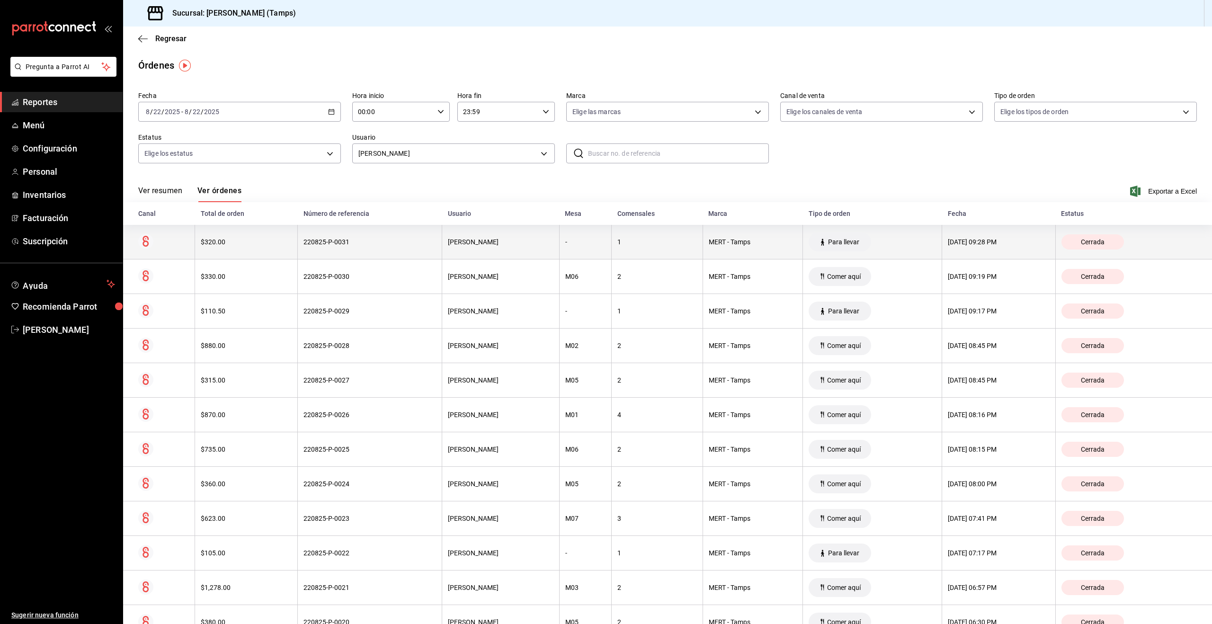
click at [950, 246] on th "22/08/2025 09:28 PM" at bounding box center [999, 242] width 114 height 35
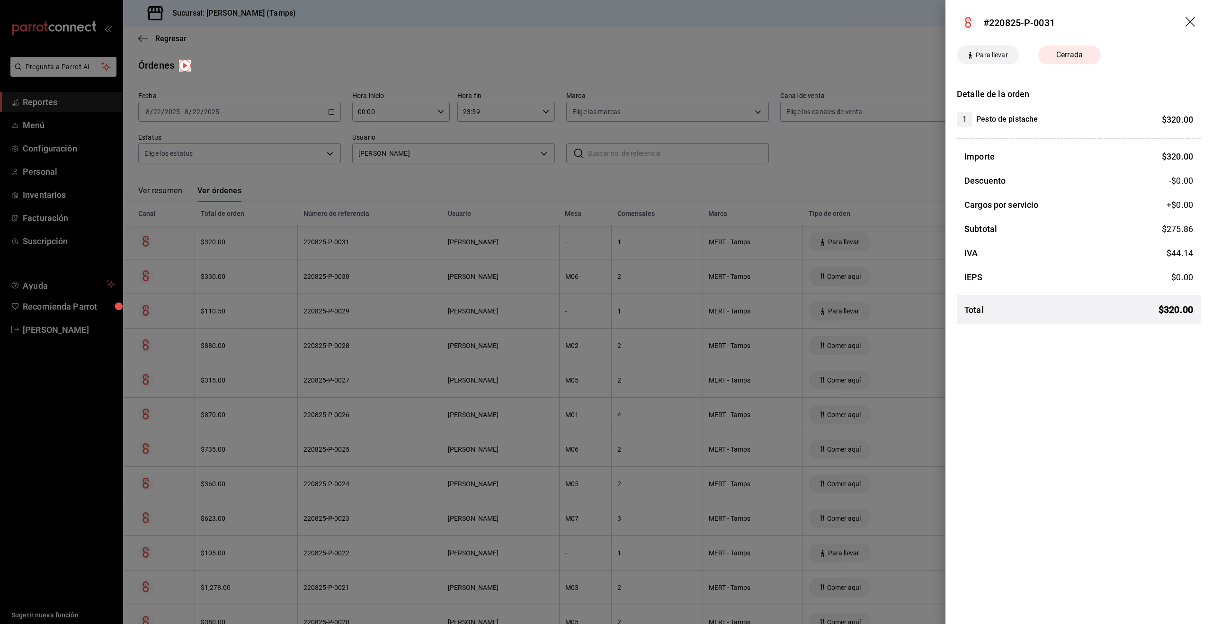
click at [865, 250] on div at bounding box center [606, 312] width 1212 height 624
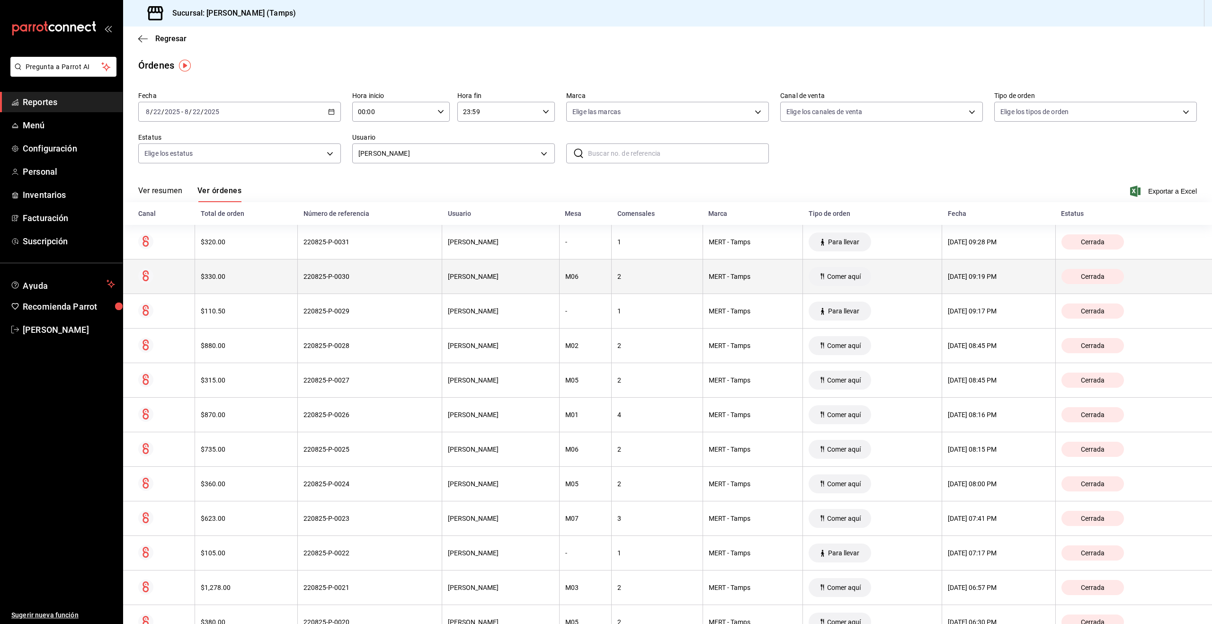
click at [841, 275] on th "Comer aquí" at bounding box center [872, 276] width 139 height 35
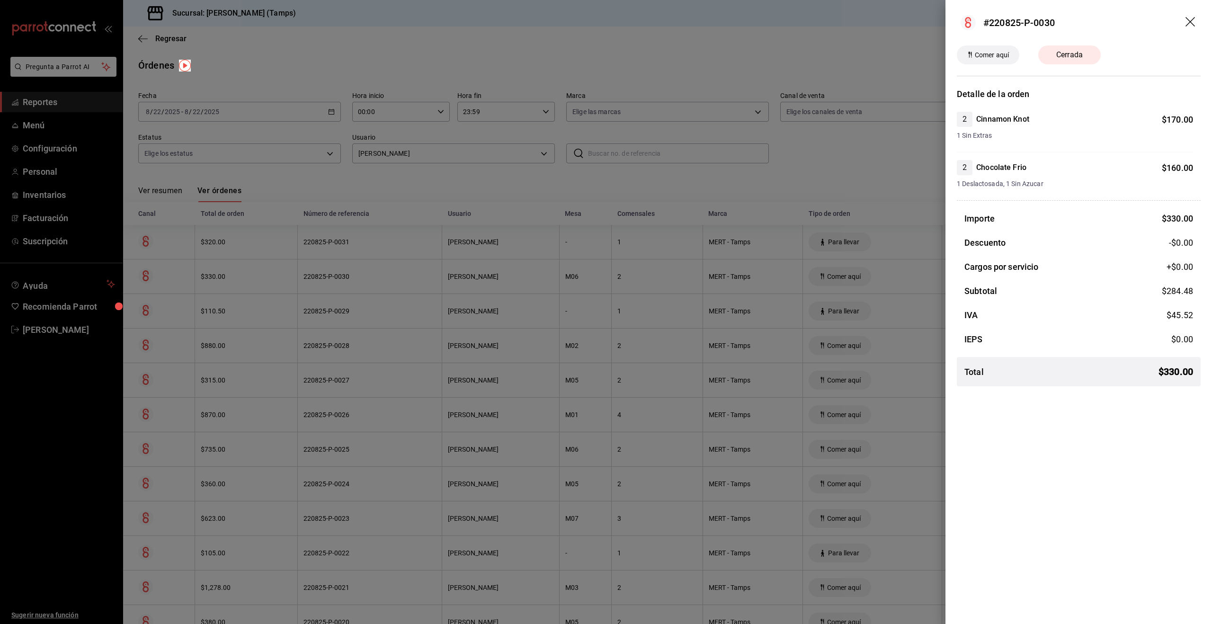
click at [841, 275] on div at bounding box center [606, 312] width 1212 height 624
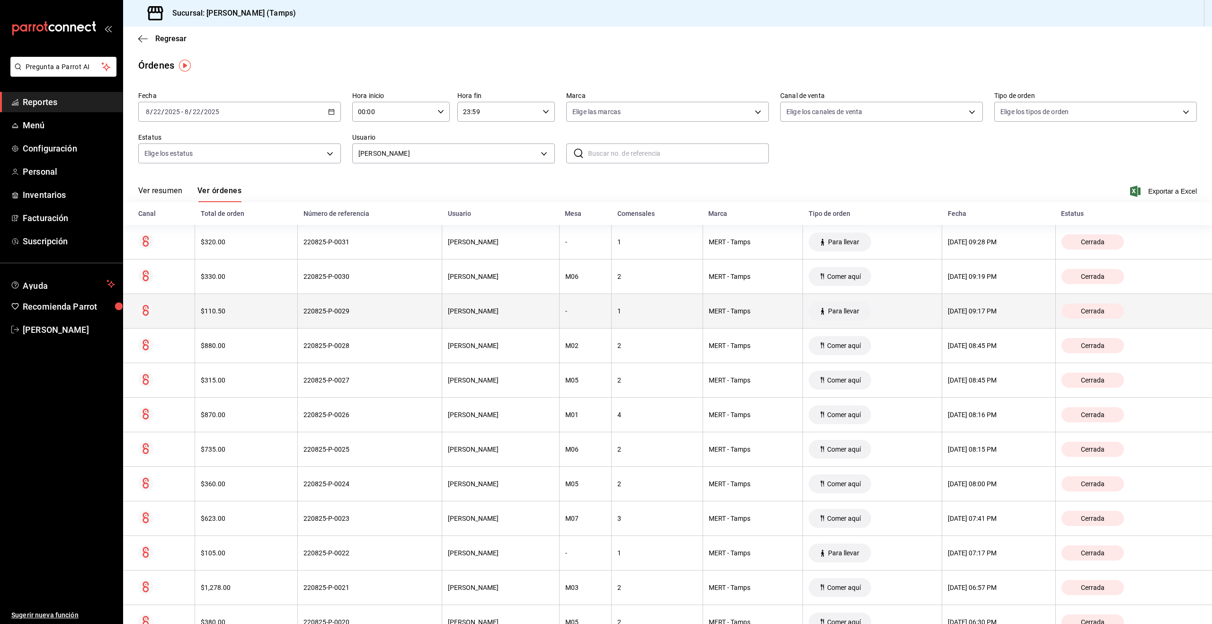
click at [839, 304] on th "Para llevar" at bounding box center [872, 311] width 139 height 35
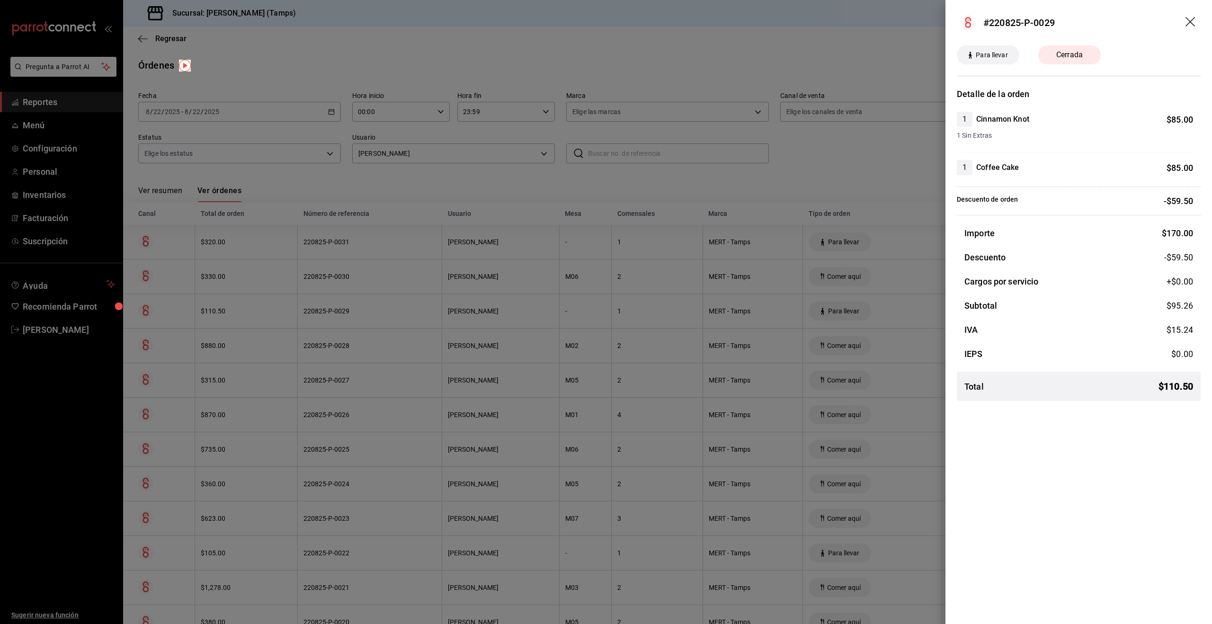
click at [838, 303] on div at bounding box center [606, 312] width 1212 height 624
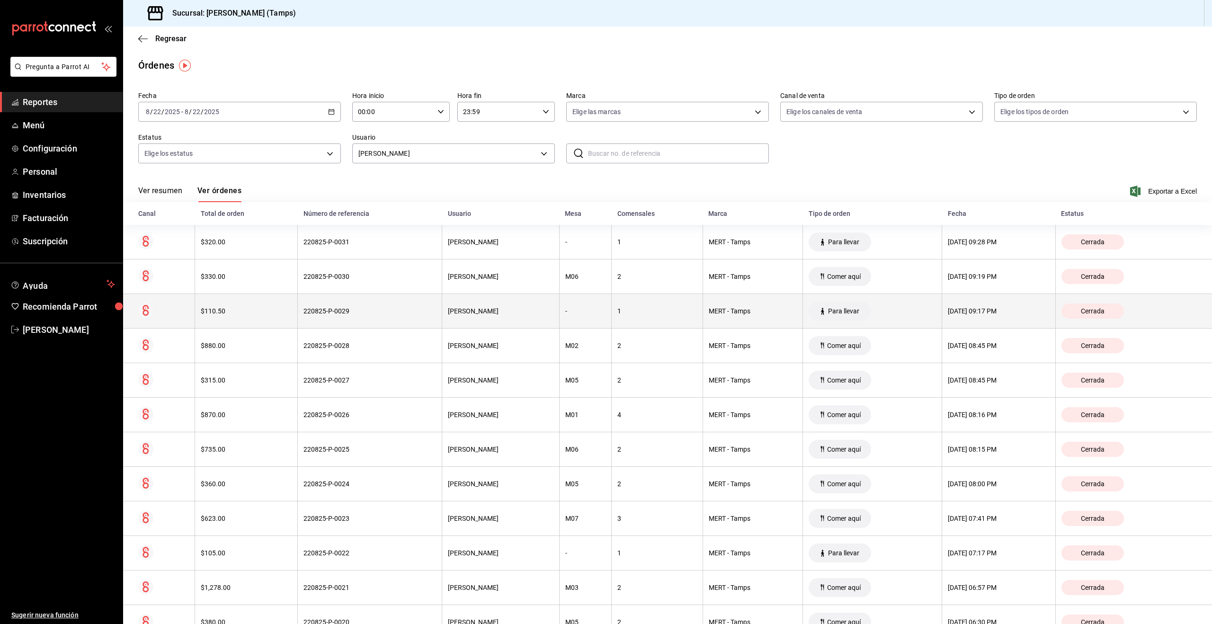
click at [838, 303] on th "Para llevar" at bounding box center [872, 311] width 139 height 35
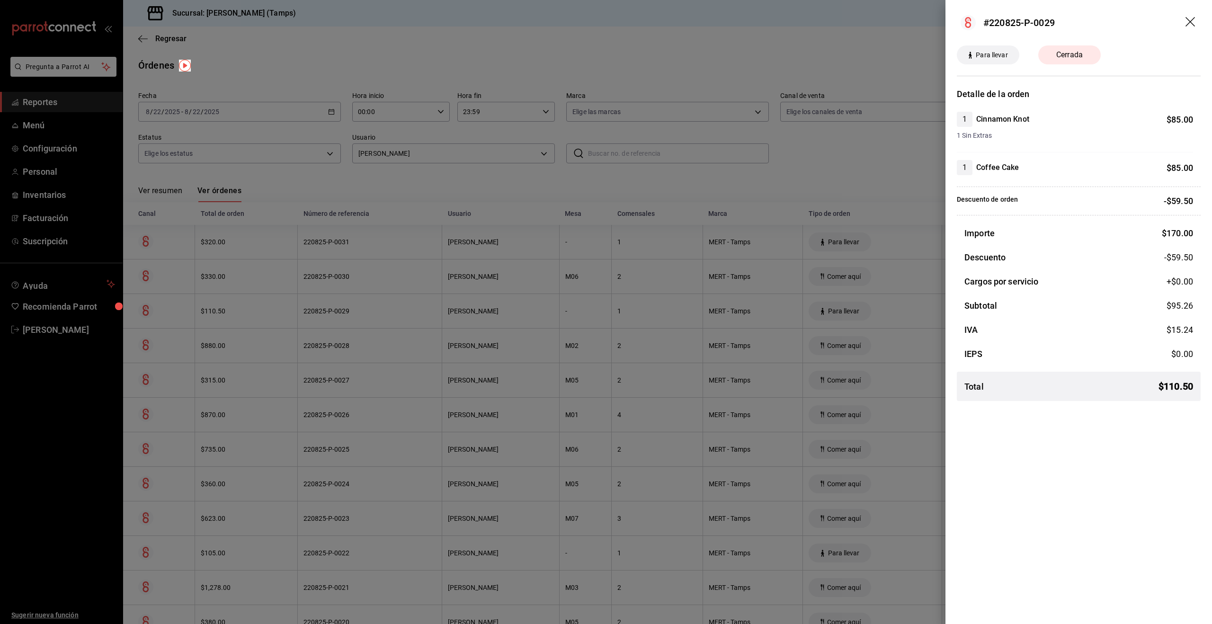
click at [838, 303] on div at bounding box center [606, 312] width 1212 height 624
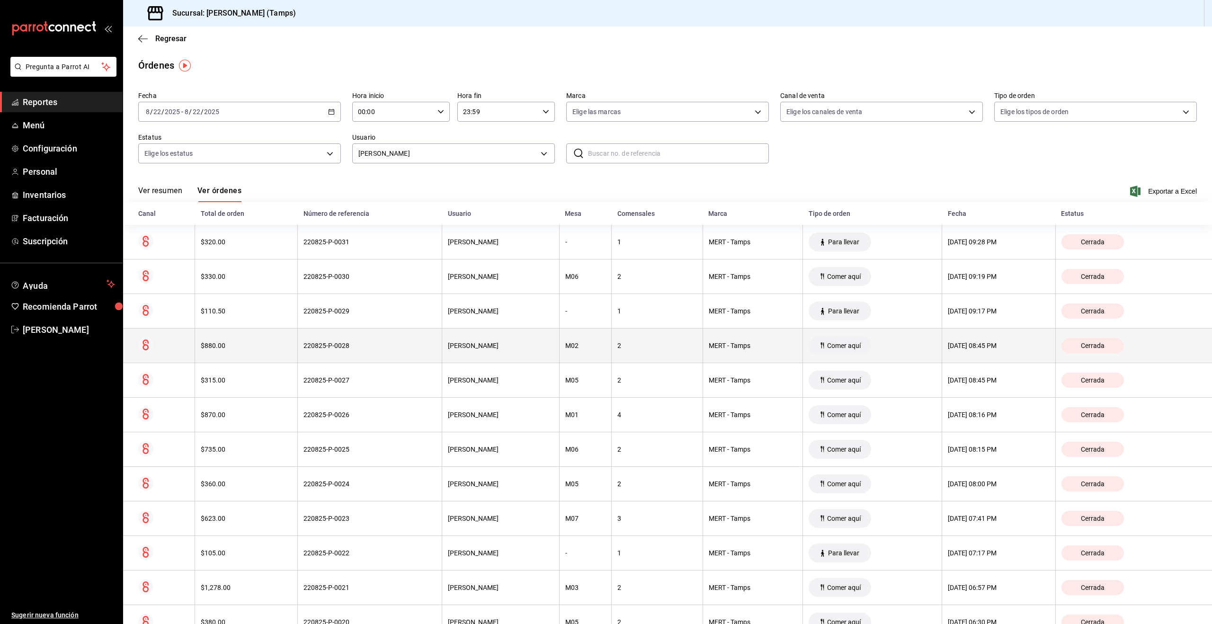
click at [849, 339] on th "Comer aquí" at bounding box center [872, 346] width 139 height 35
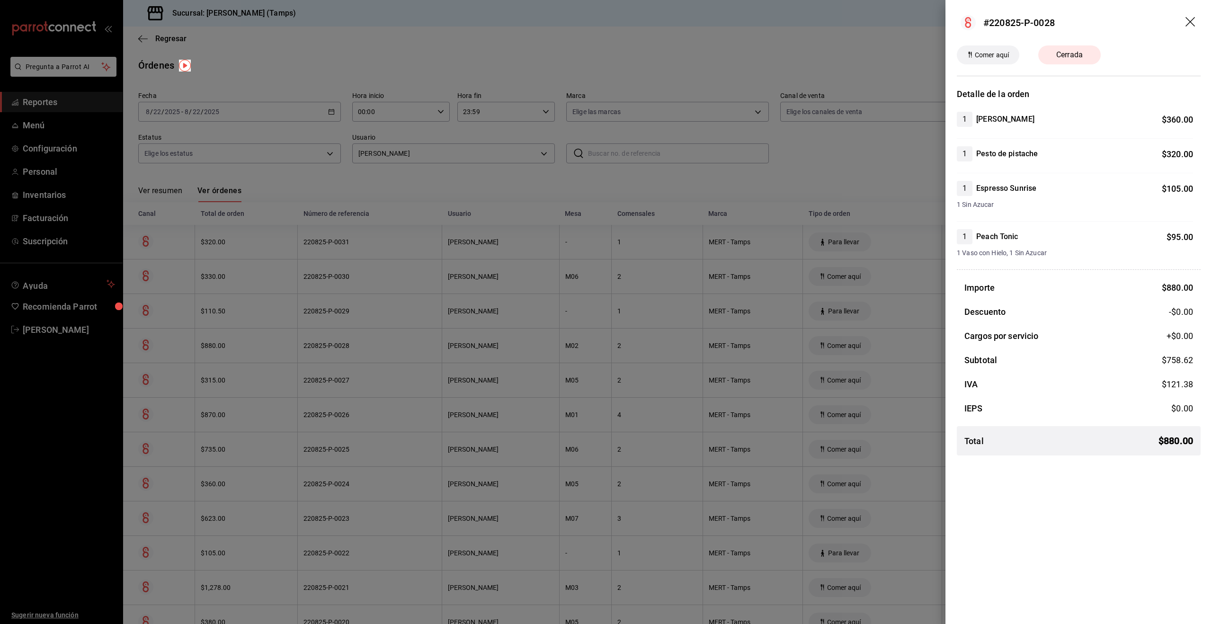
click at [849, 339] on div at bounding box center [606, 312] width 1212 height 624
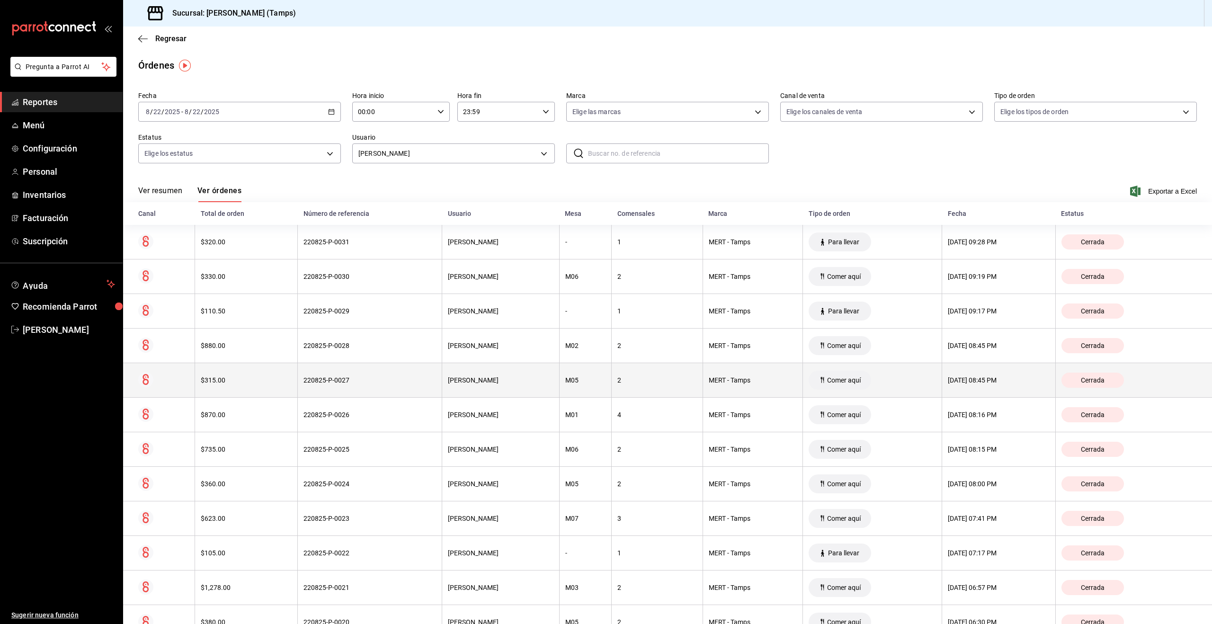
click at [843, 368] on th "Comer aquí" at bounding box center [872, 380] width 139 height 35
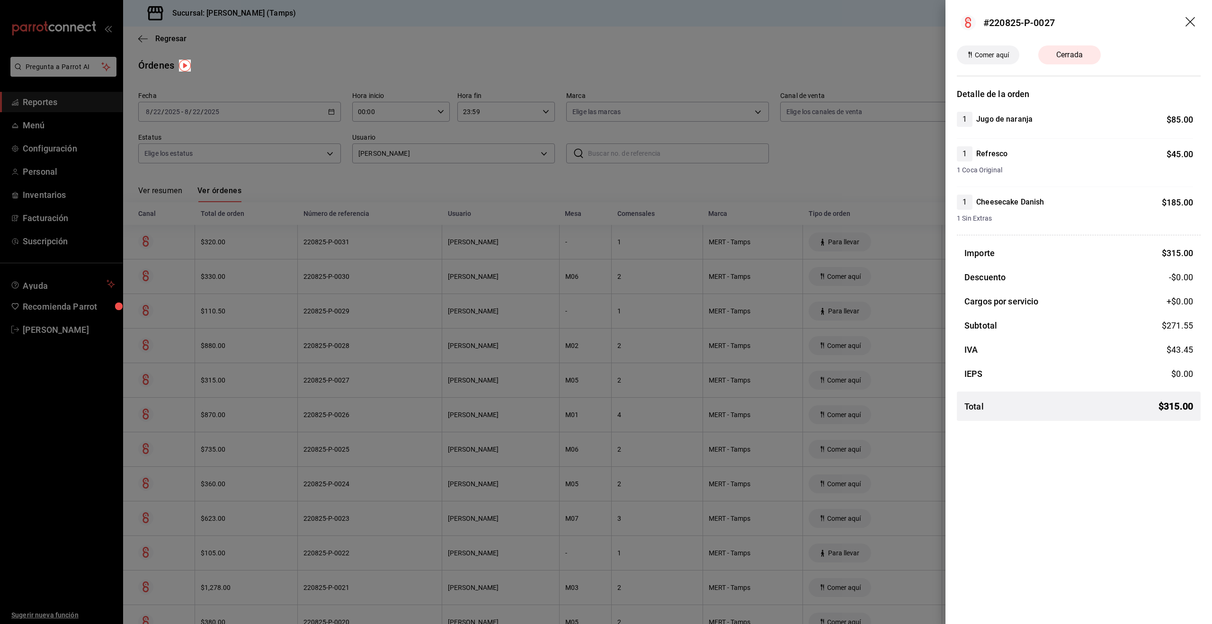
click at [843, 368] on div at bounding box center [606, 312] width 1212 height 624
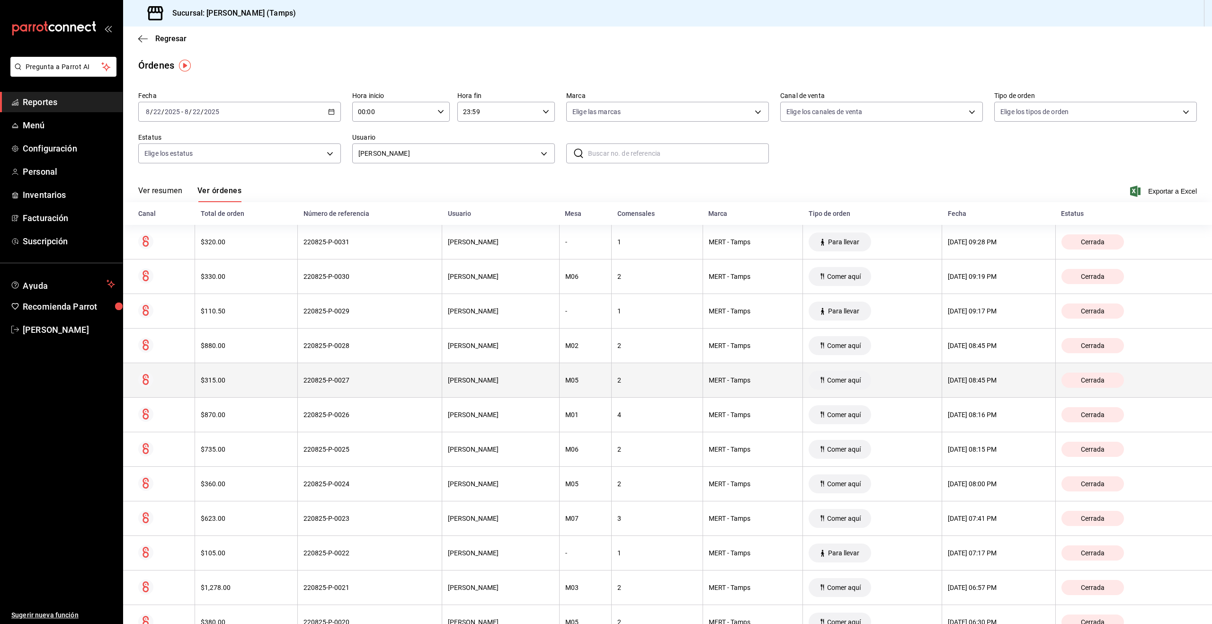
click at [846, 388] on th "Comer aquí" at bounding box center [872, 380] width 139 height 35
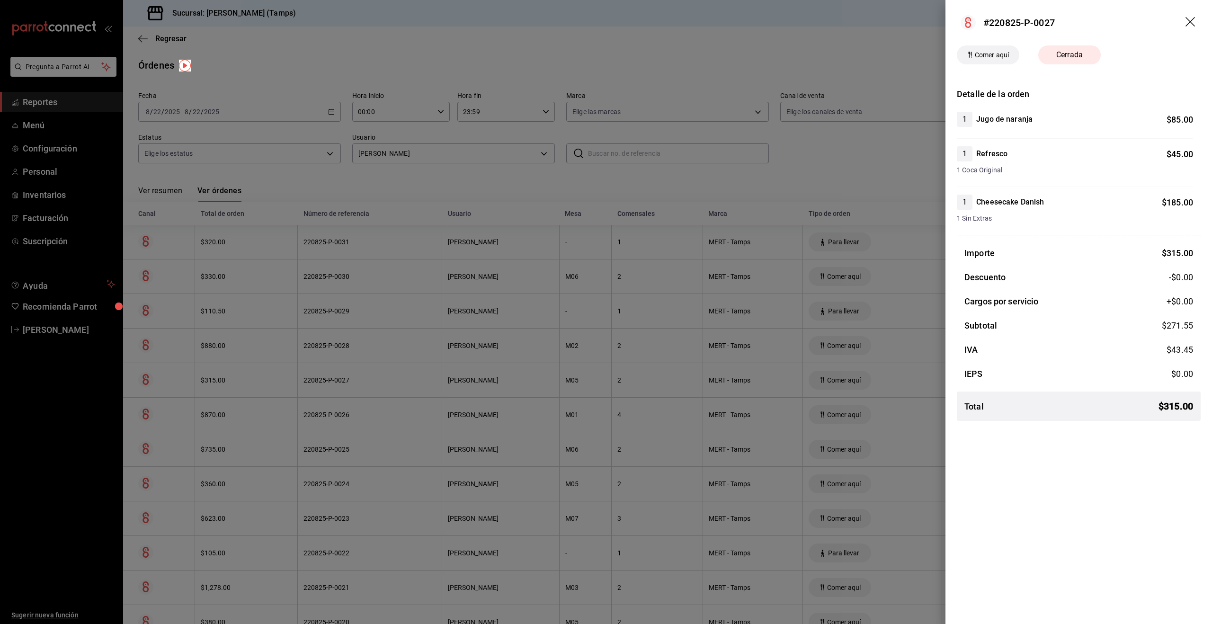
click at [848, 387] on div at bounding box center [606, 312] width 1212 height 624
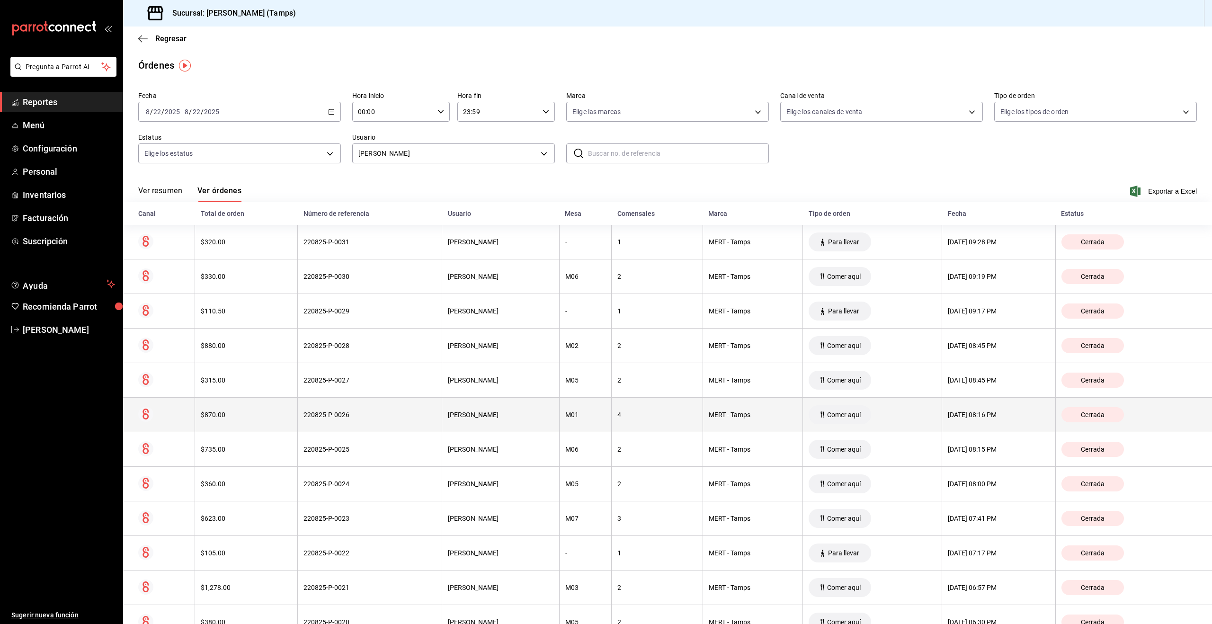
click at [854, 411] on th "Comer aquí" at bounding box center [872, 415] width 139 height 35
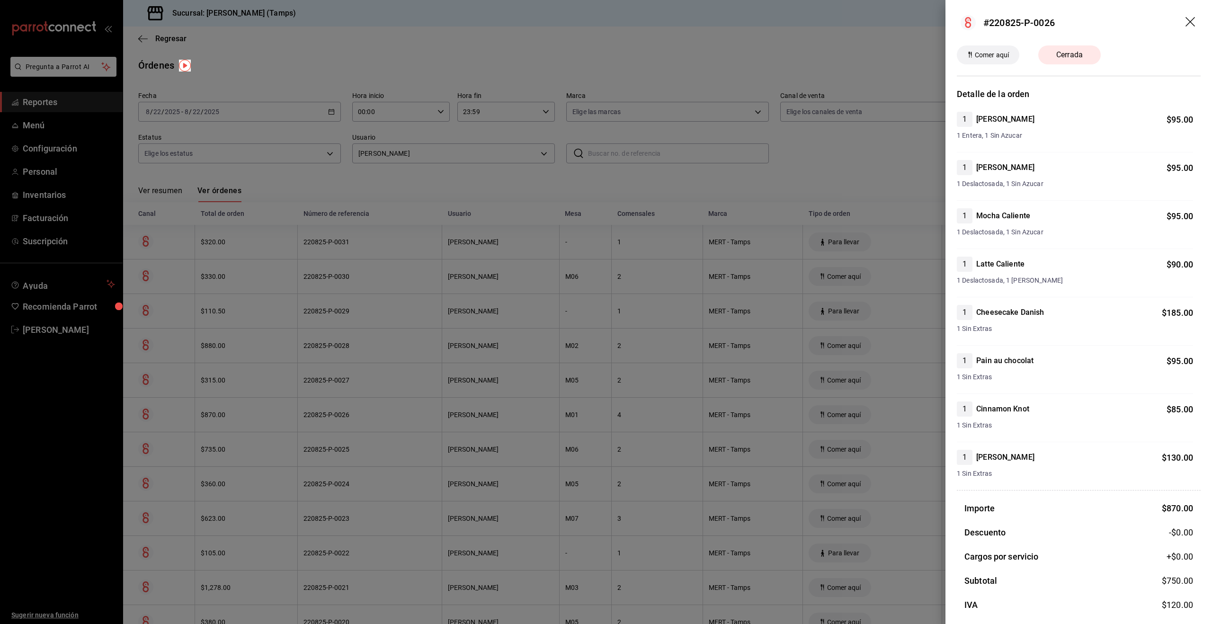
click at [854, 411] on div at bounding box center [606, 312] width 1212 height 624
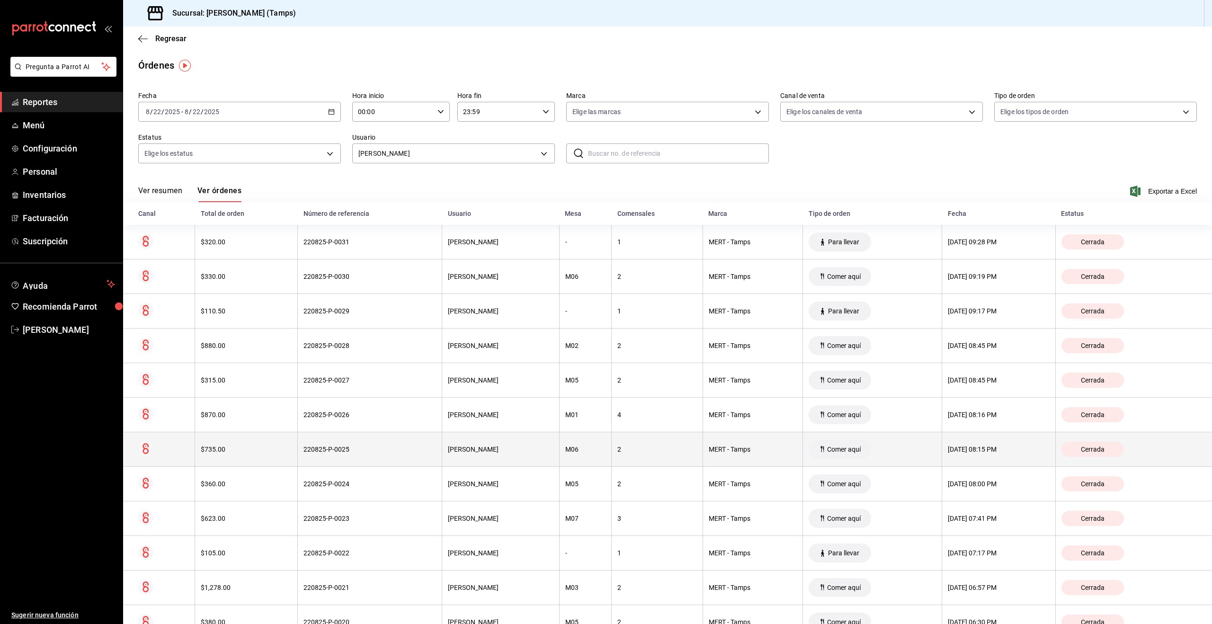
click at [857, 444] on th "Comer aquí" at bounding box center [872, 449] width 139 height 35
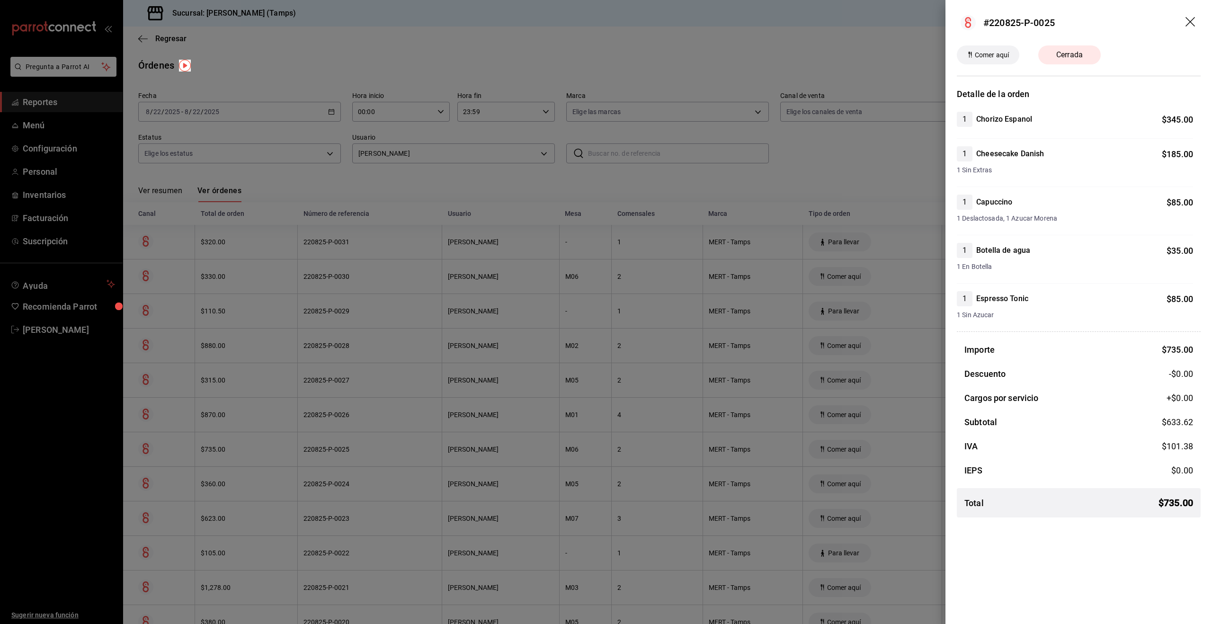
click at [857, 444] on div at bounding box center [606, 312] width 1212 height 624
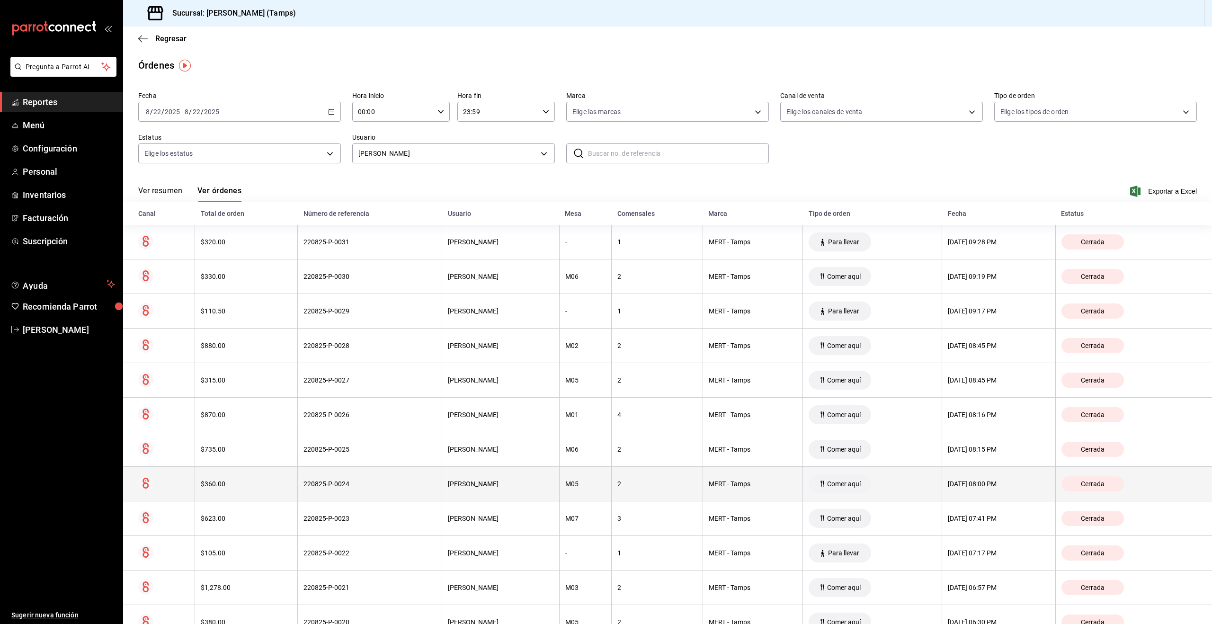
click at [861, 472] on th "Comer aquí" at bounding box center [872, 484] width 139 height 35
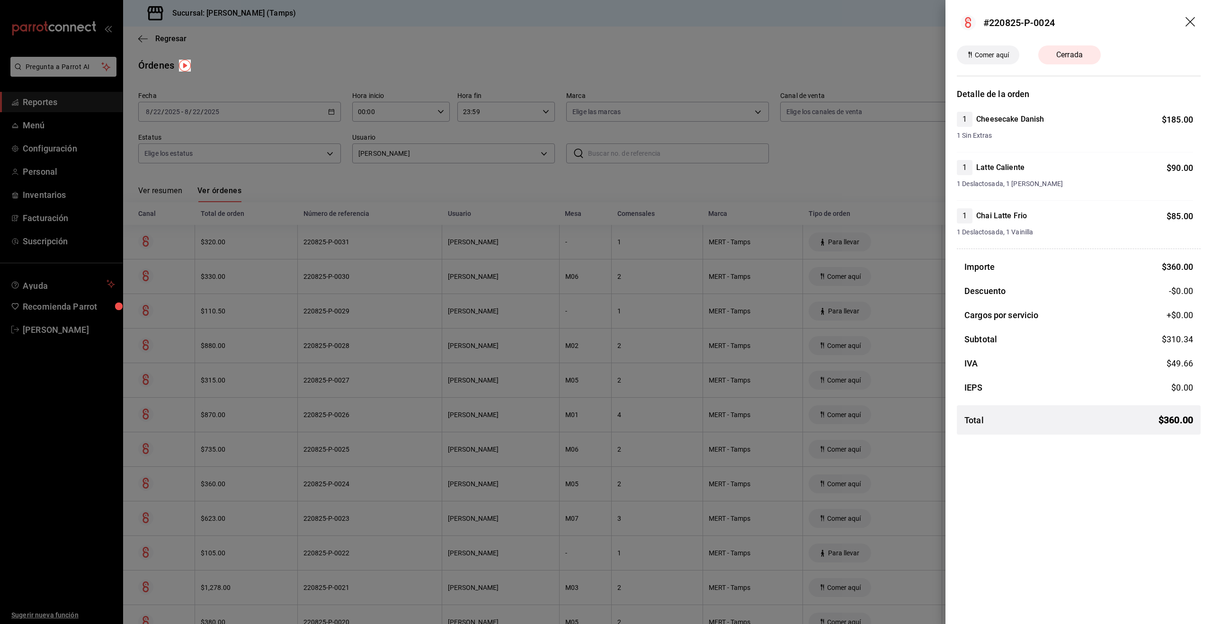
click at [862, 478] on div at bounding box center [606, 312] width 1212 height 624
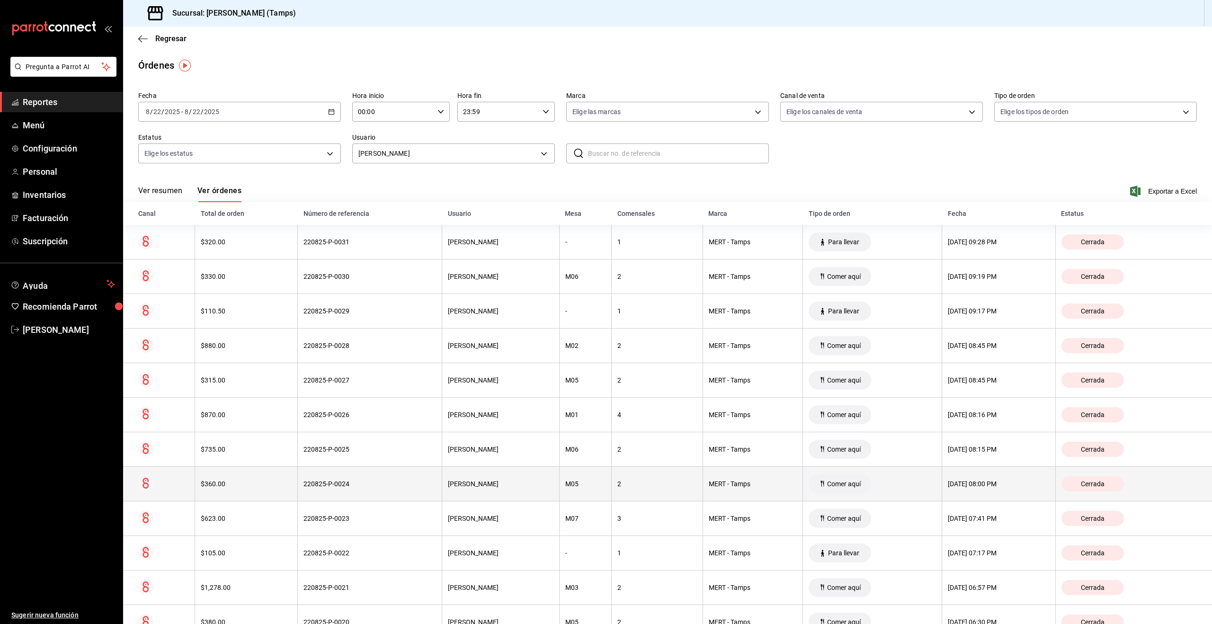
click at [862, 478] on th "Comer aquí" at bounding box center [872, 484] width 139 height 35
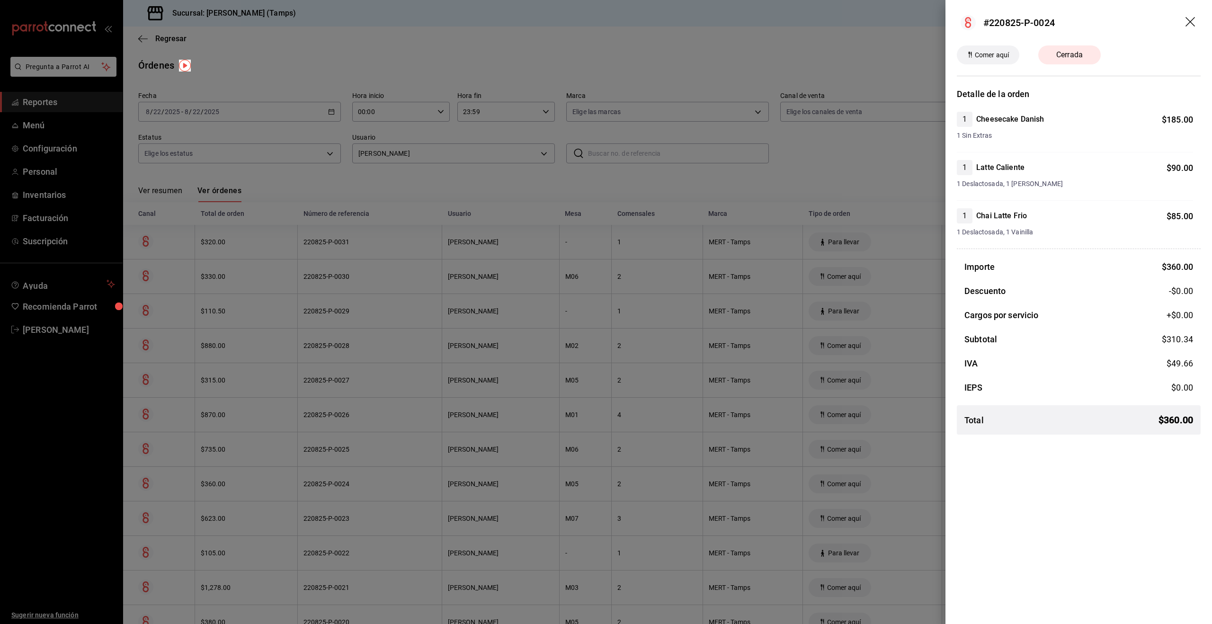
click at [862, 478] on div at bounding box center [606, 312] width 1212 height 624
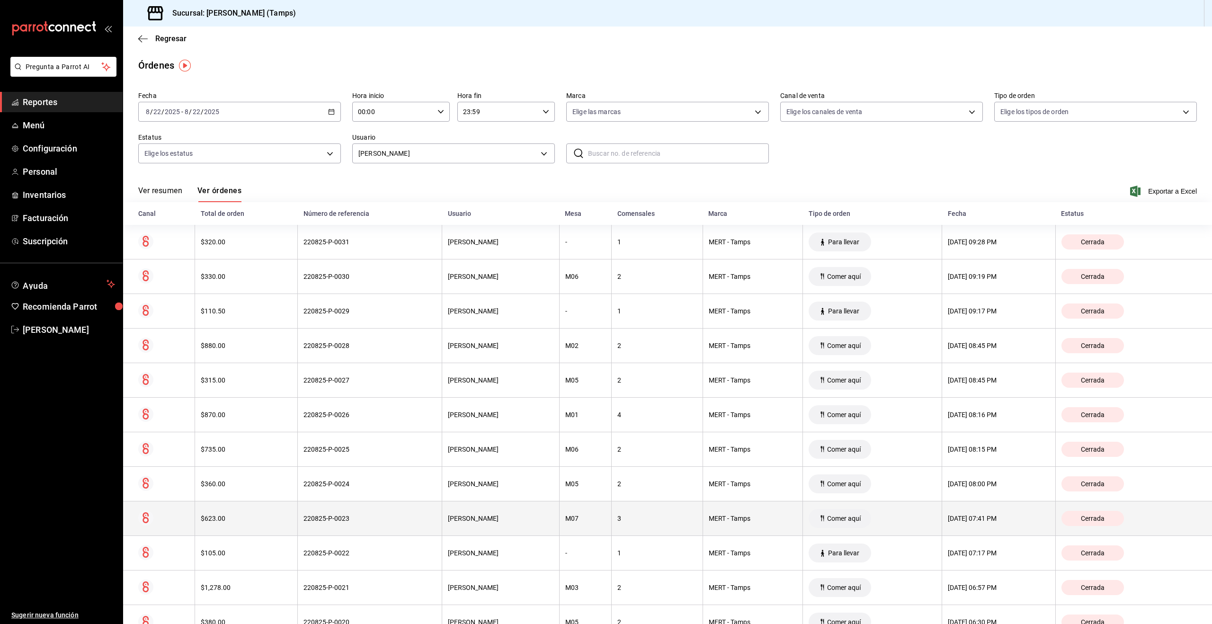
click at [856, 513] on th "Comer aquí" at bounding box center [872, 518] width 139 height 35
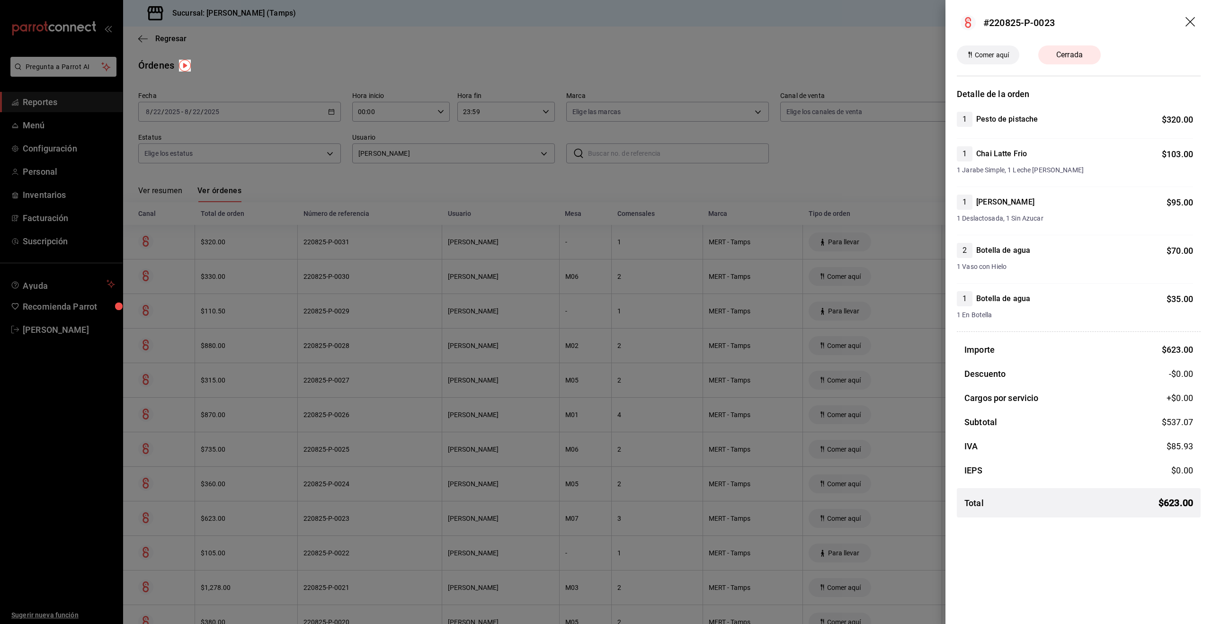
click at [856, 513] on div at bounding box center [606, 312] width 1212 height 624
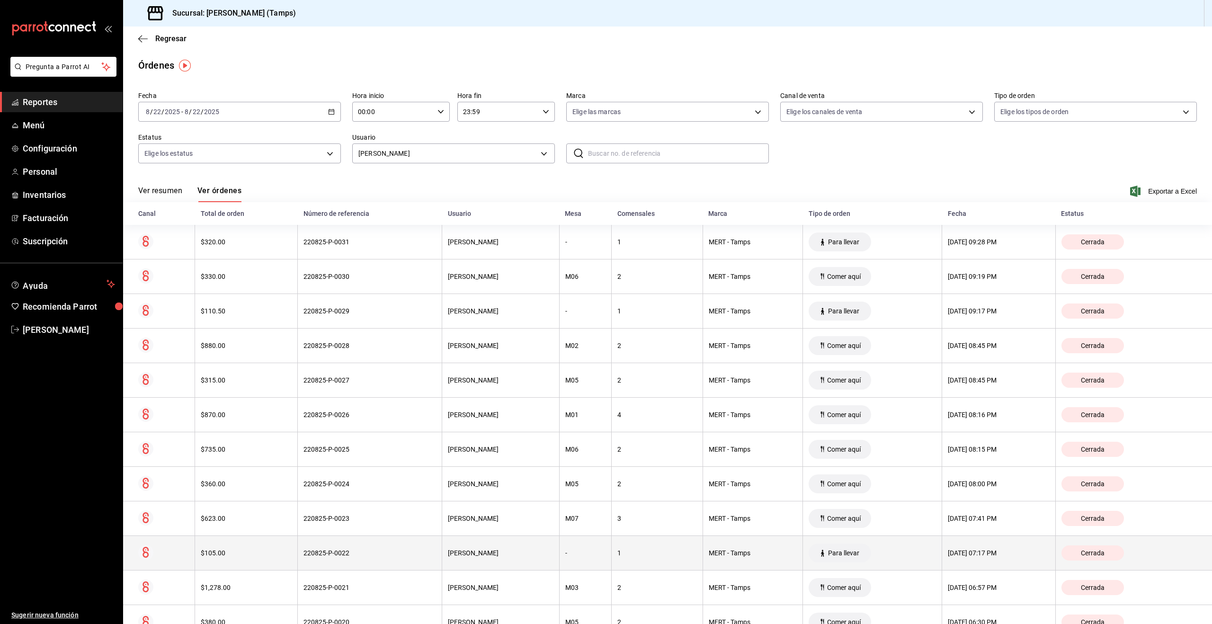
click at [863, 550] on th "Para llevar" at bounding box center [872, 553] width 139 height 35
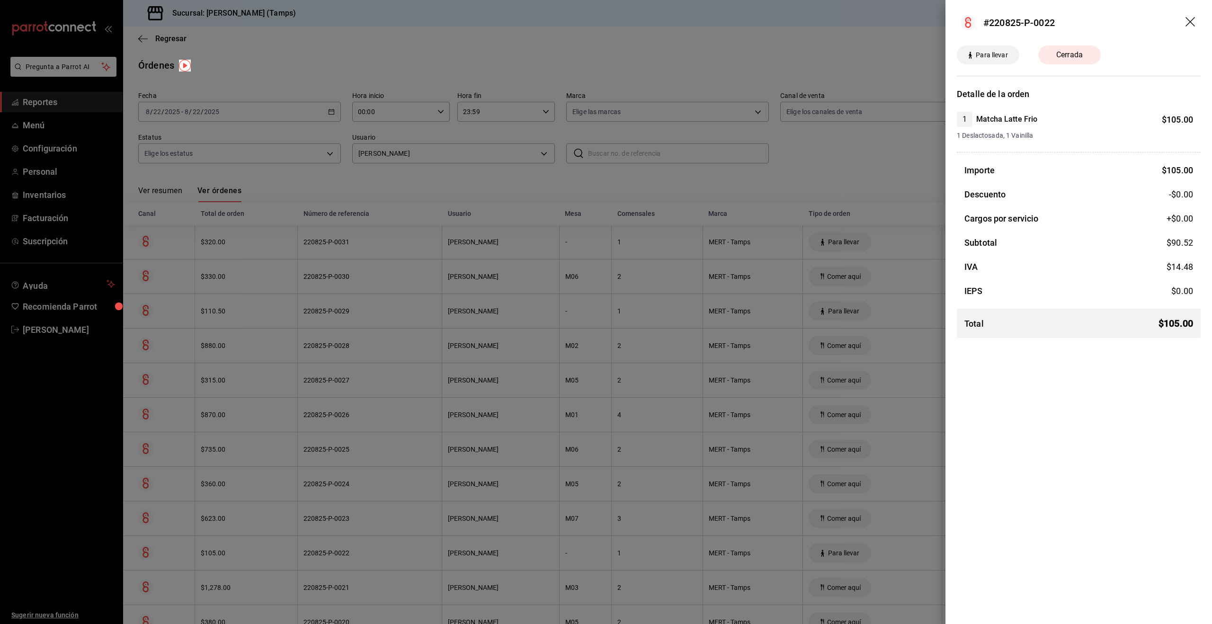
click at [863, 549] on div at bounding box center [606, 312] width 1212 height 624
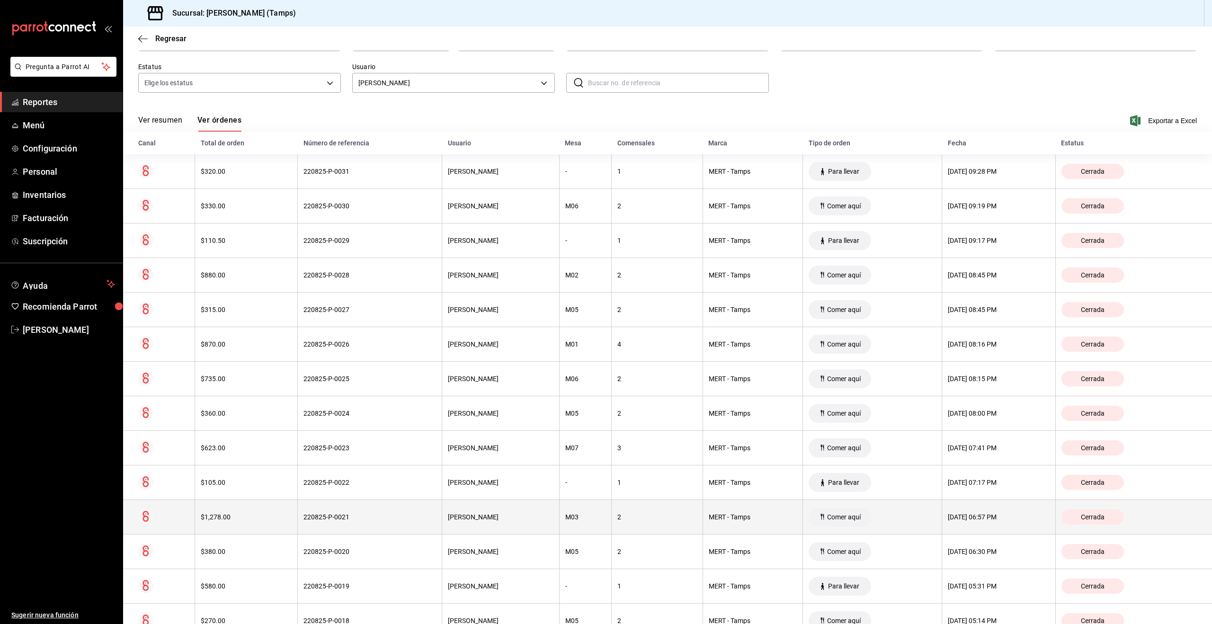
click at [862, 530] on th "Comer aquí" at bounding box center [872, 517] width 139 height 35
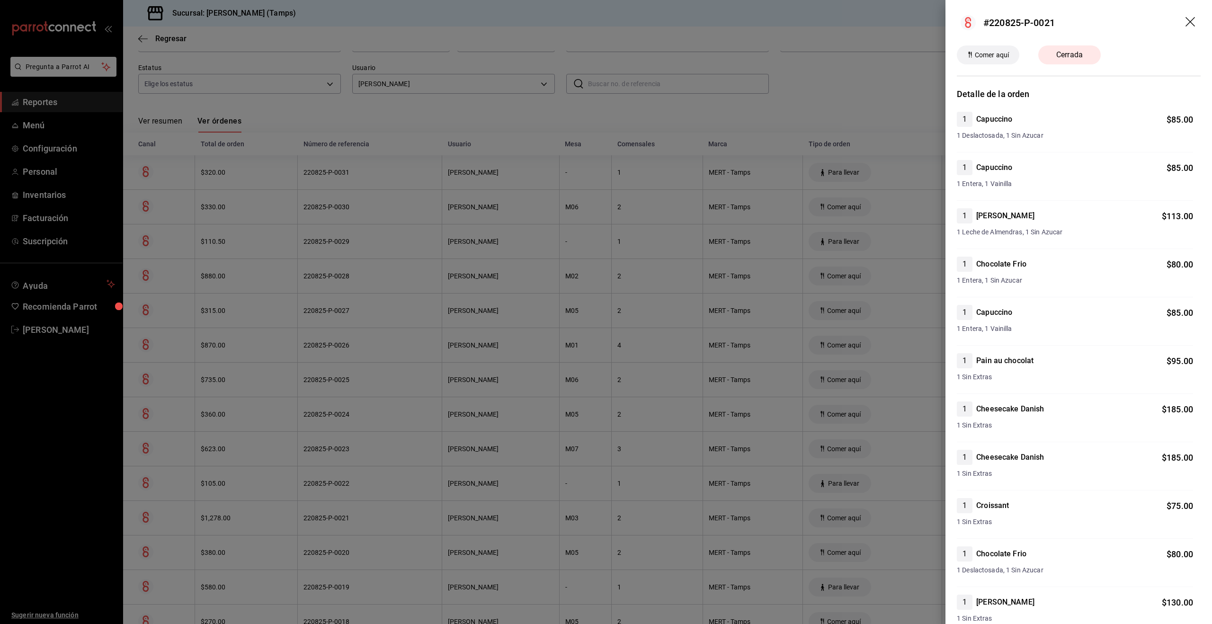
click at [381, 510] on div at bounding box center [606, 312] width 1212 height 624
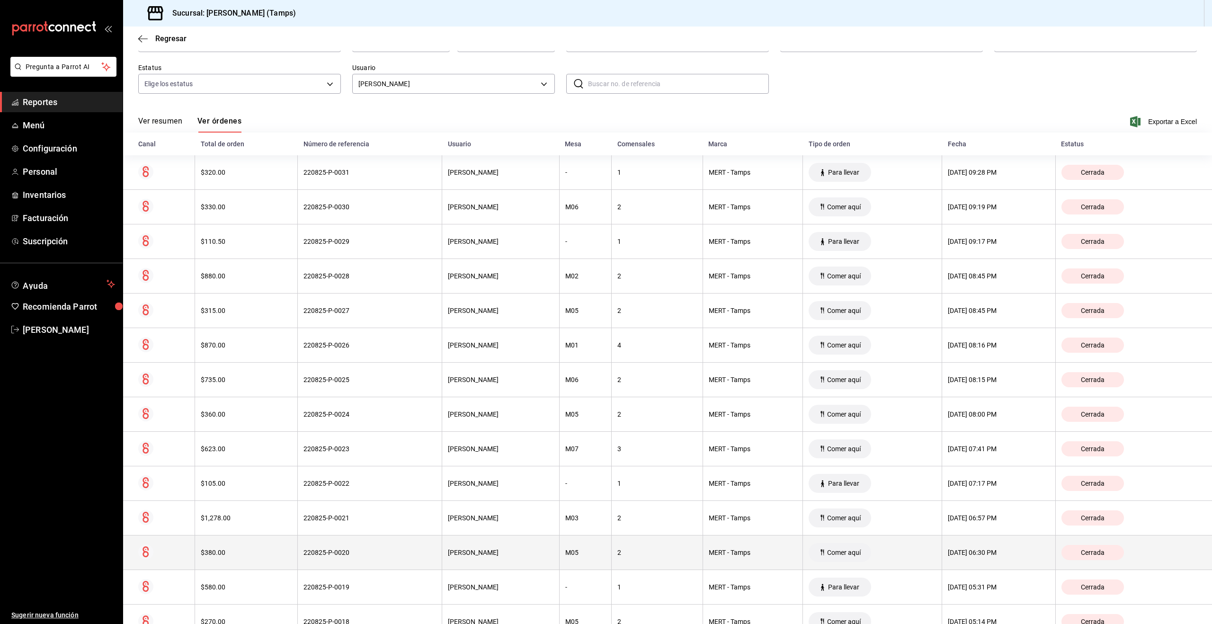
click at [629, 559] on th "2" at bounding box center [657, 552] width 91 height 35
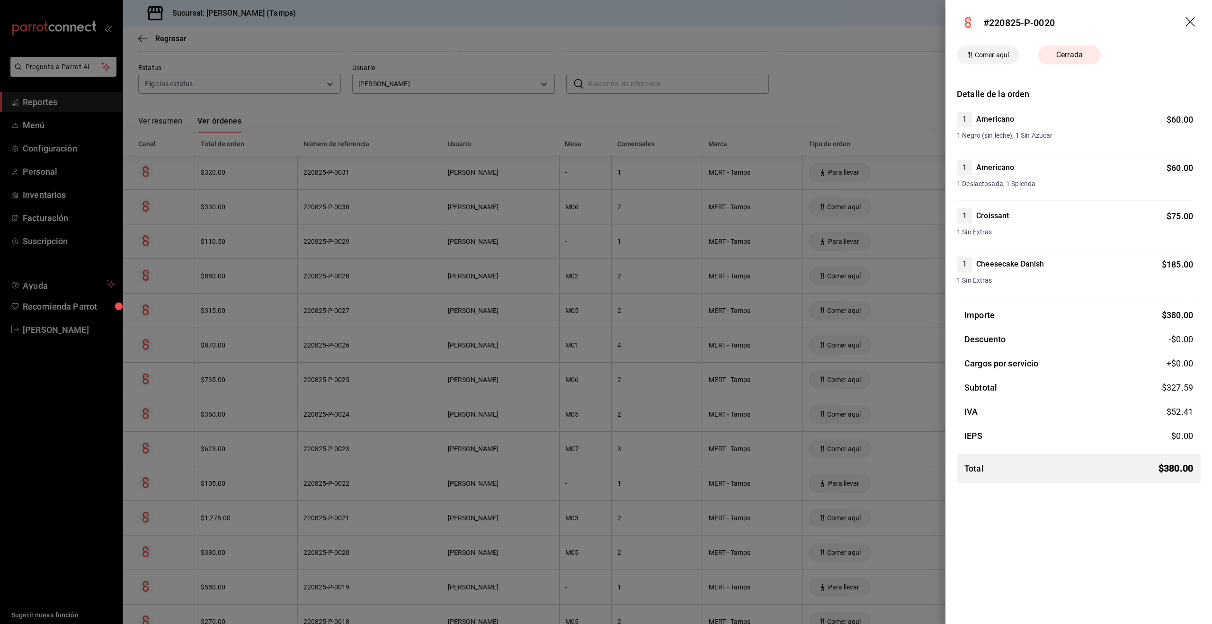
click at [629, 559] on div at bounding box center [606, 312] width 1212 height 624
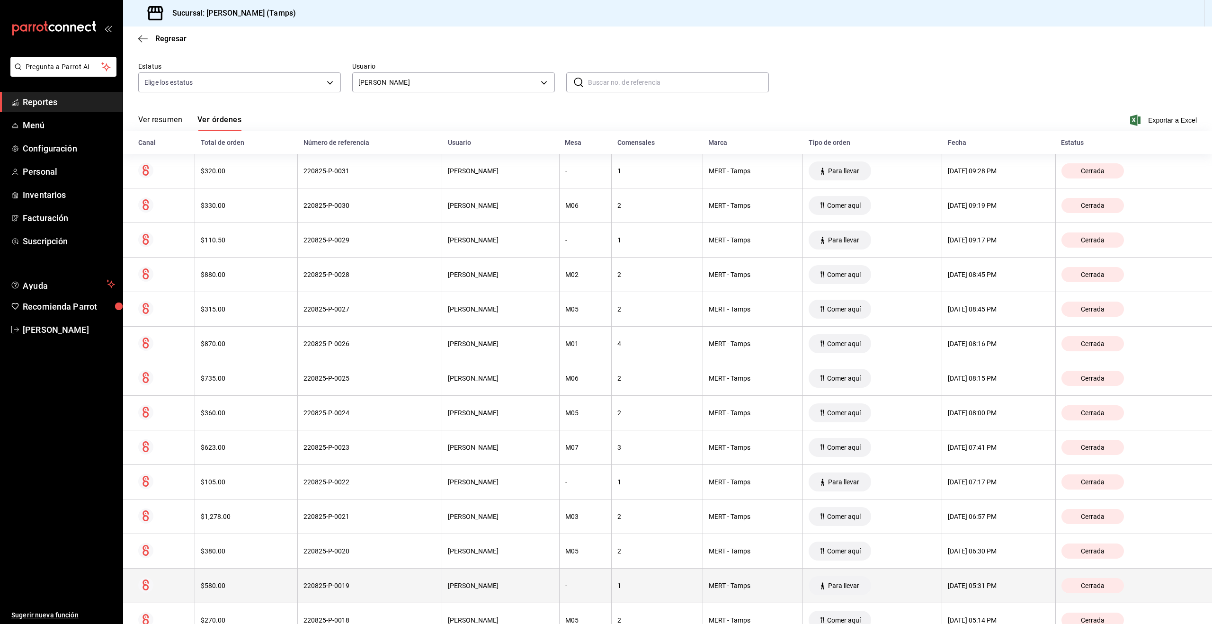
click at [629, 588] on div "1" at bounding box center [657, 586] width 80 height 8
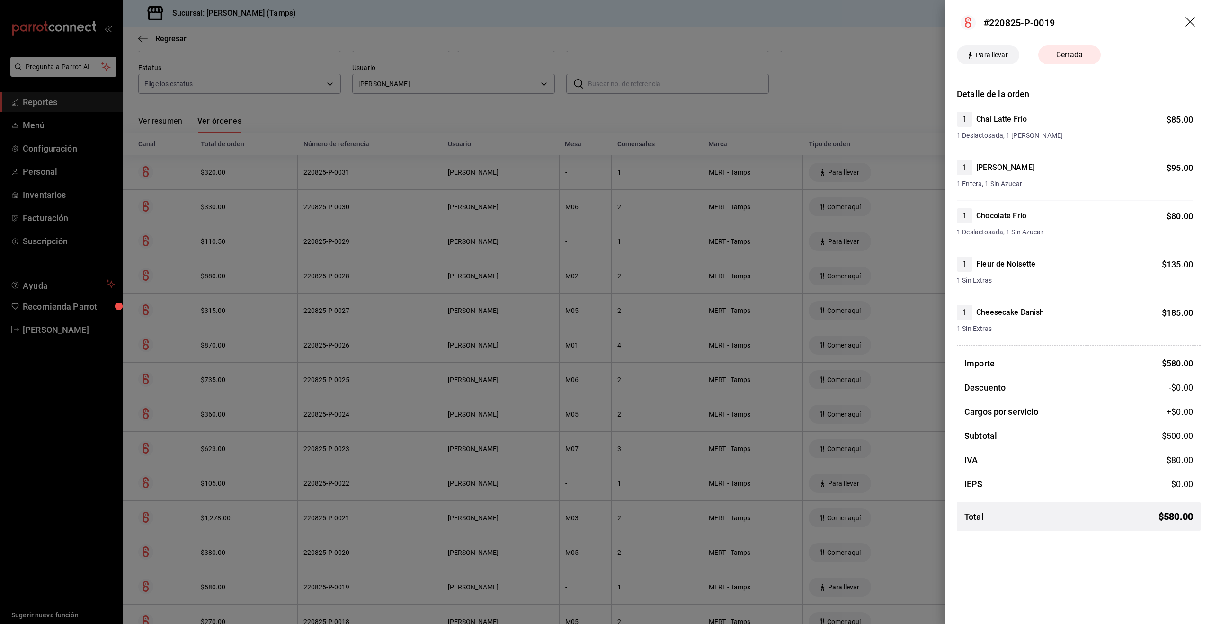
click at [629, 588] on div at bounding box center [606, 312] width 1212 height 624
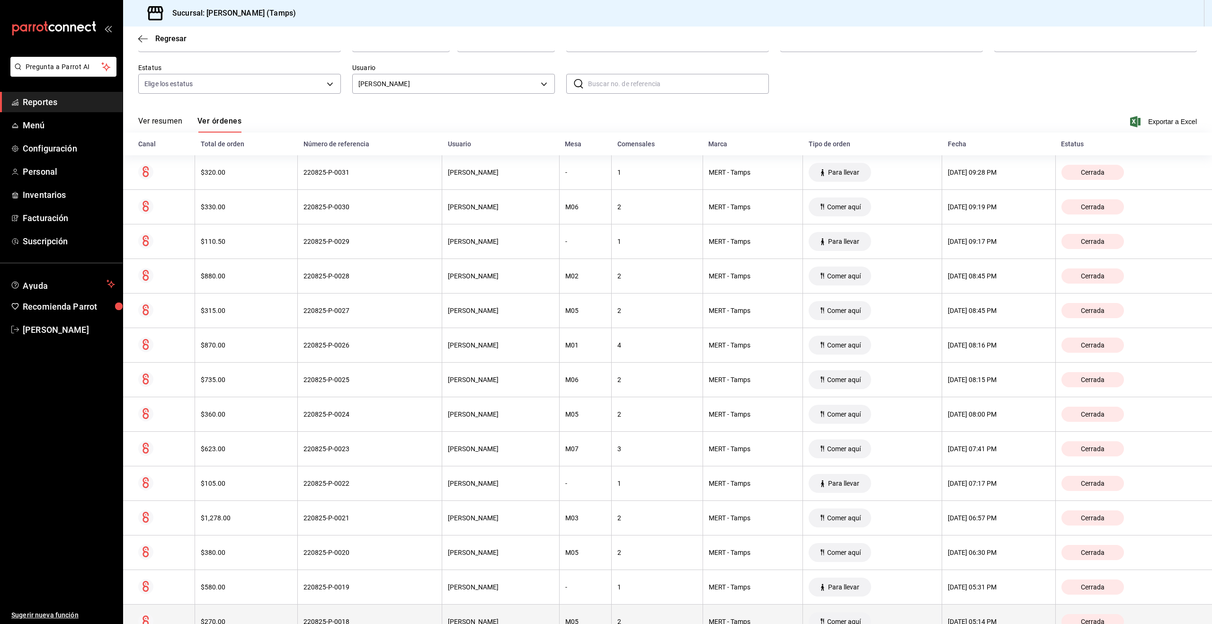
click at [629, 609] on th "2" at bounding box center [657, 621] width 91 height 35
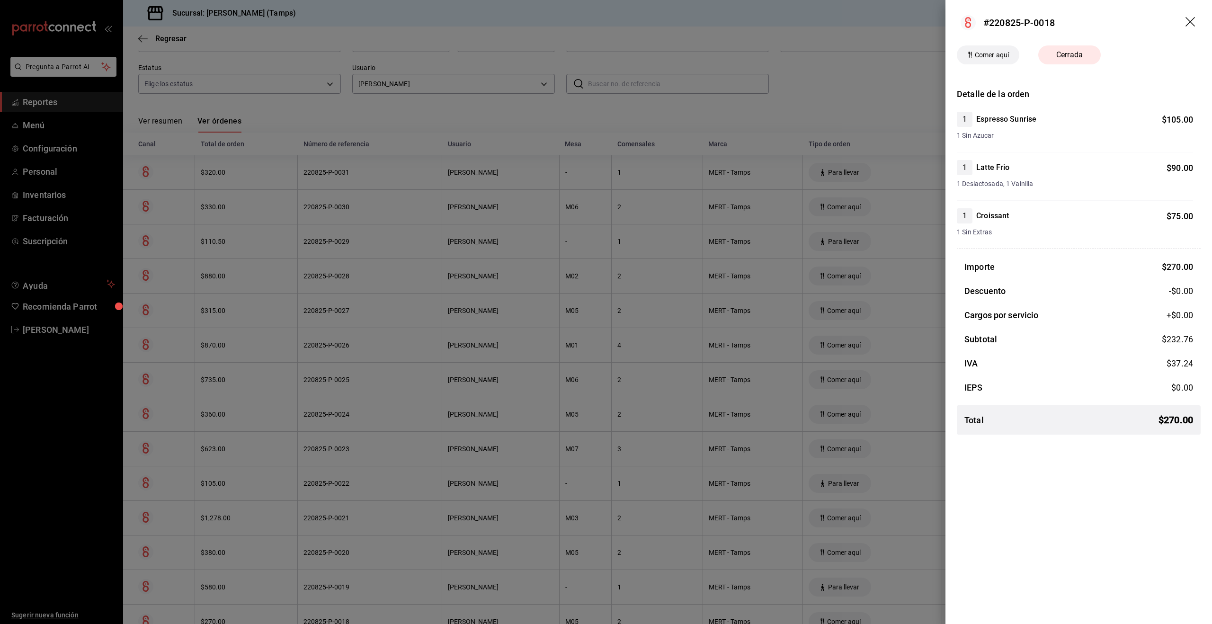
click at [626, 611] on div at bounding box center [606, 312] width 1212 height 624
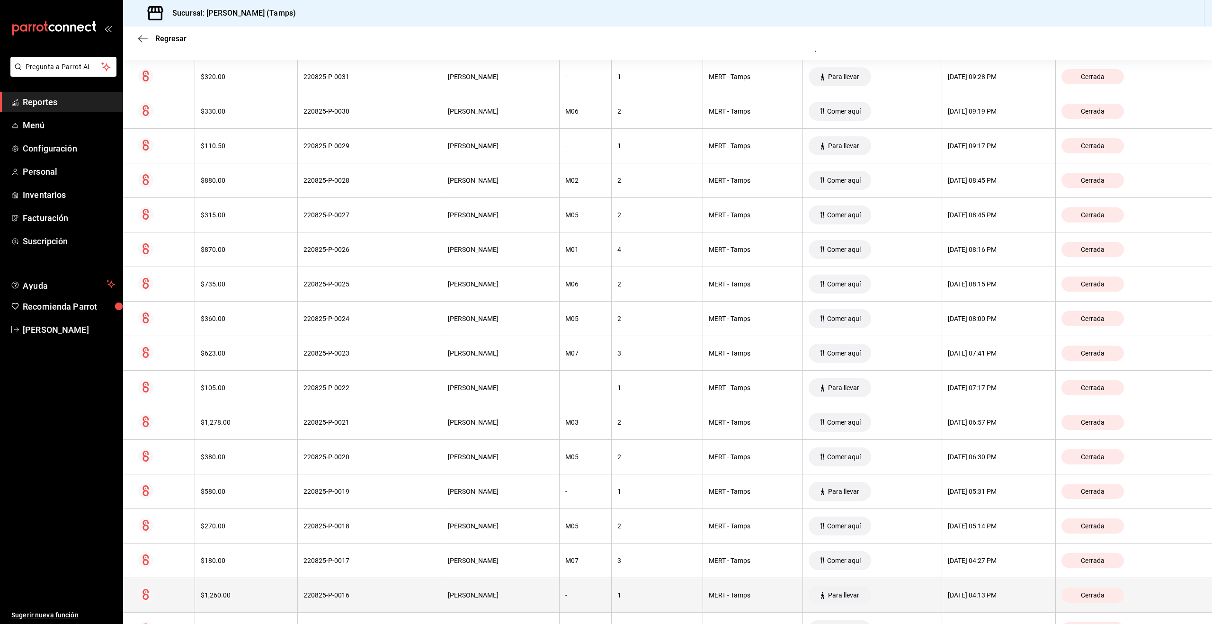
scroll to position [175, 0]
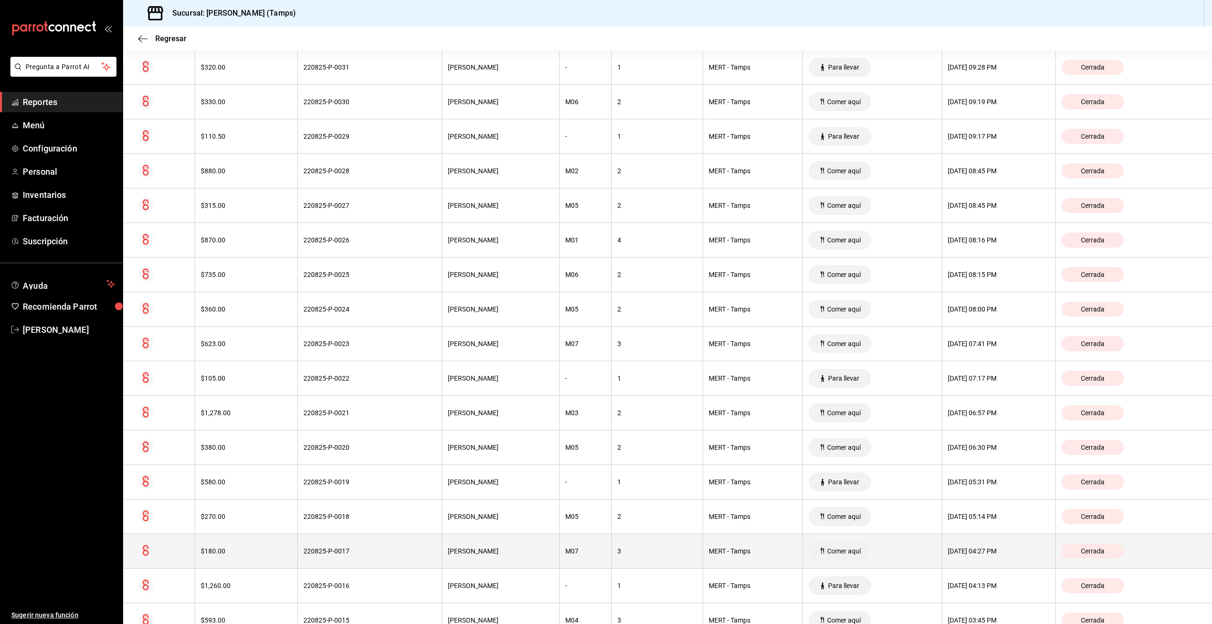
click at [617, 551] on div "3" at bounding box center [657, 551] width 80 height 8
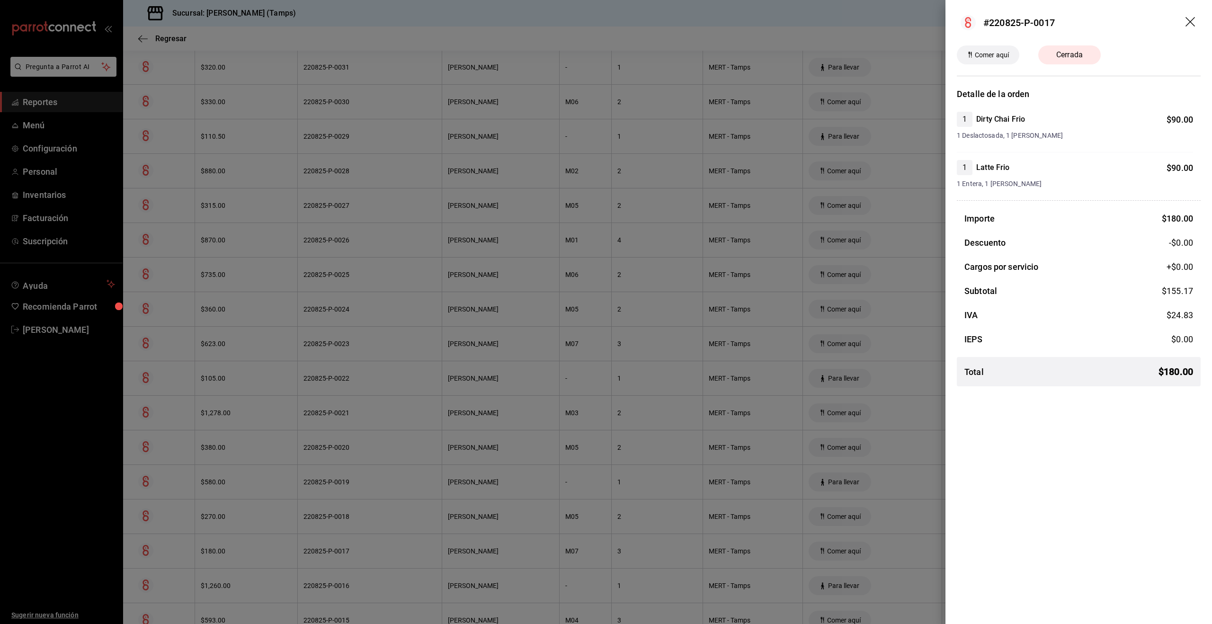
click at [614, 551] on div at bounding box center [606, 312] width 1212 height 624
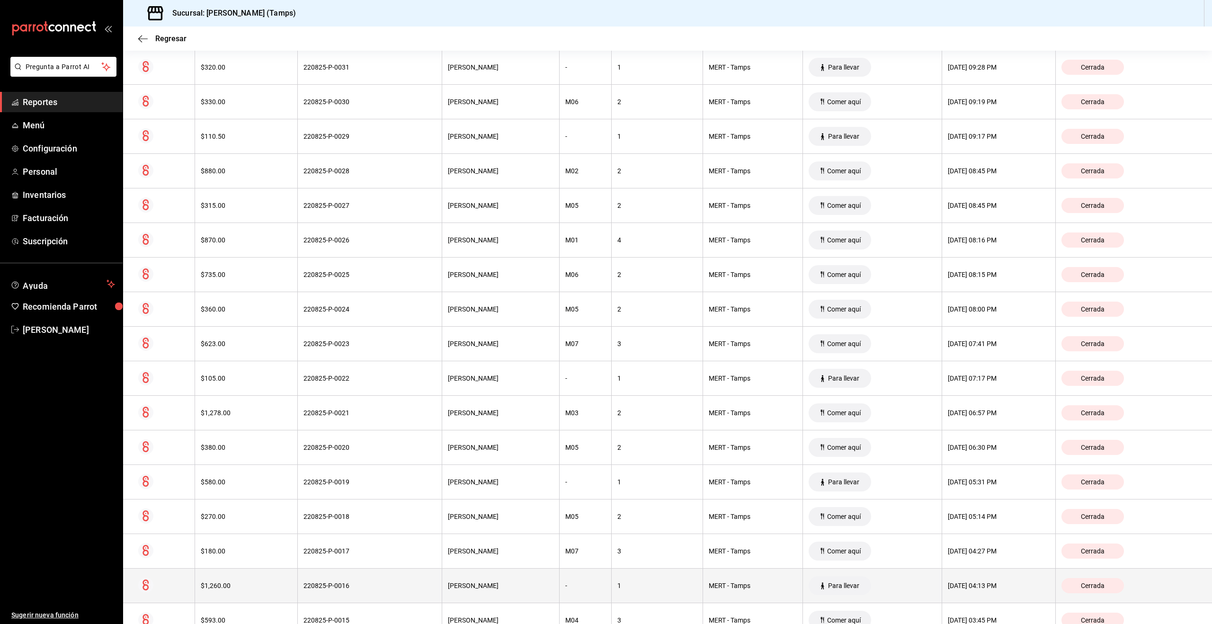
click at [613, 575] on th "1" at bounding box center [657, 585] width 91 height 35
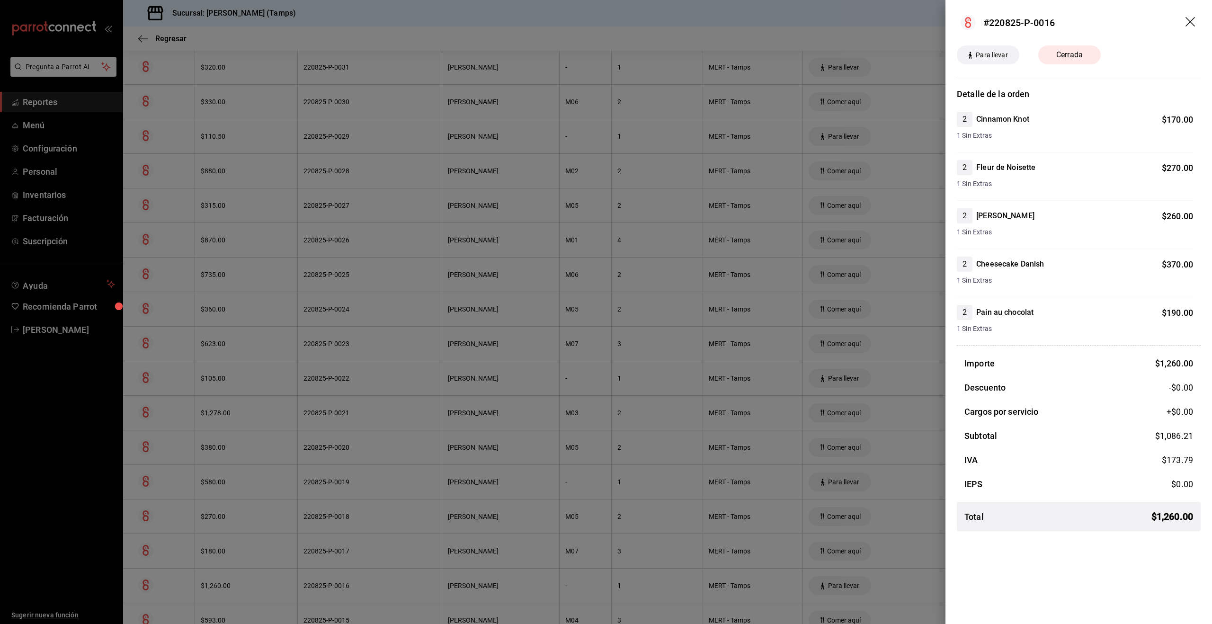
click at [613, 575] on div at bounding box center [606, 312] width 1212 height 624
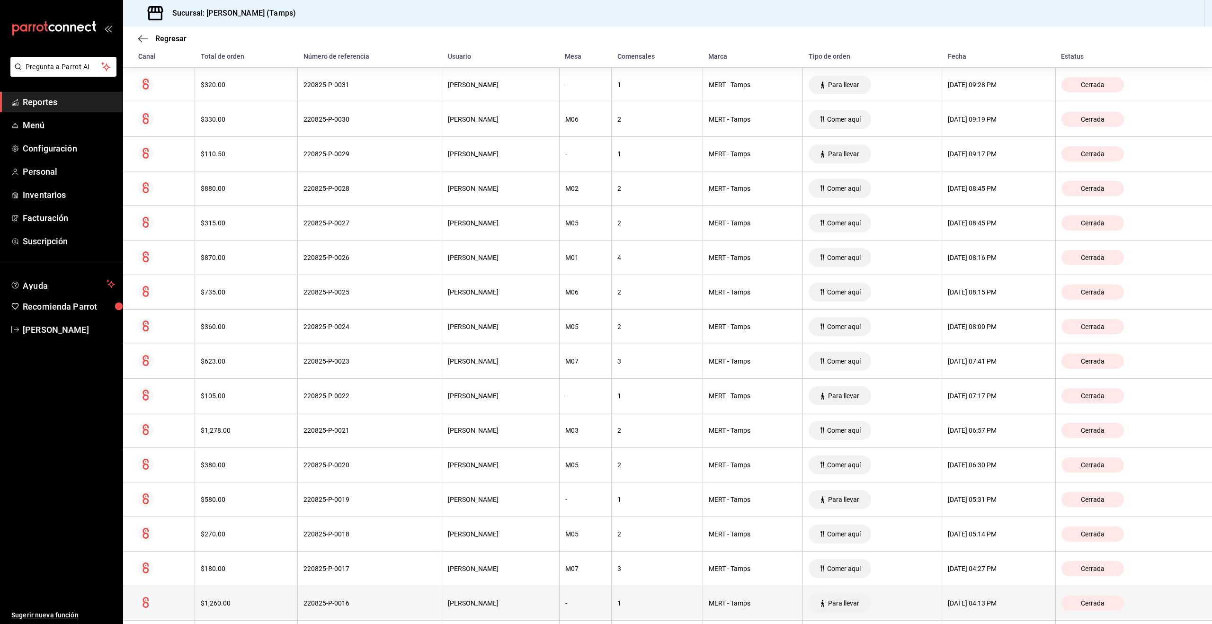
scroll to position [225, 0]
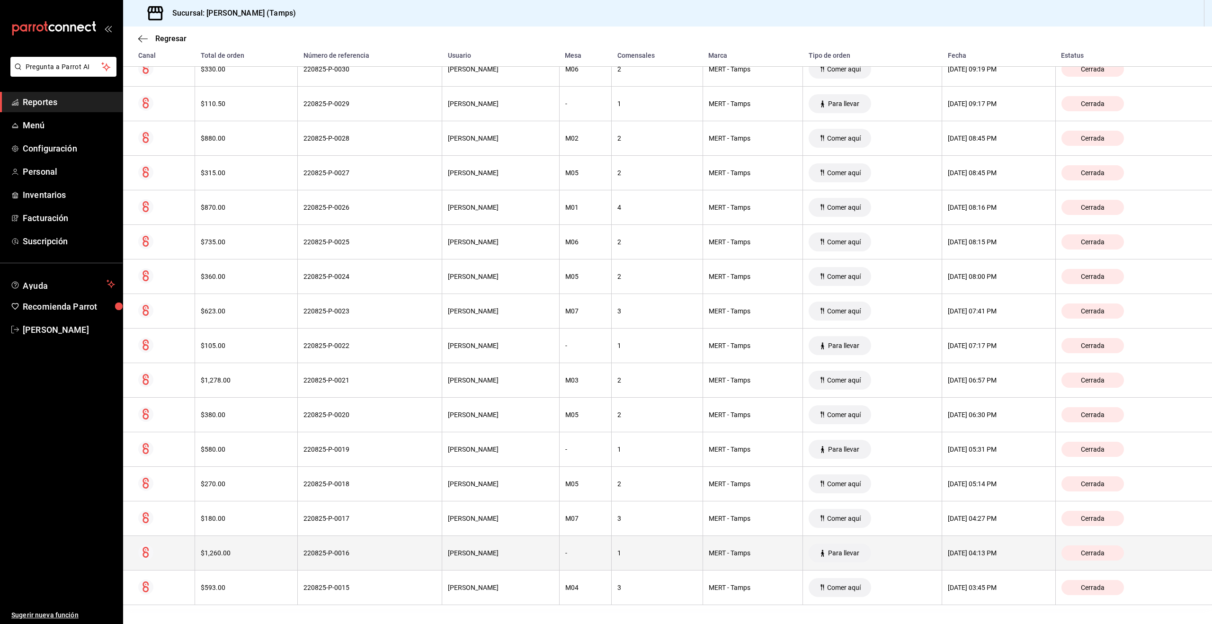
click at [612, 559] on th "1" at bounding box center [657, 553] width 91 height 35
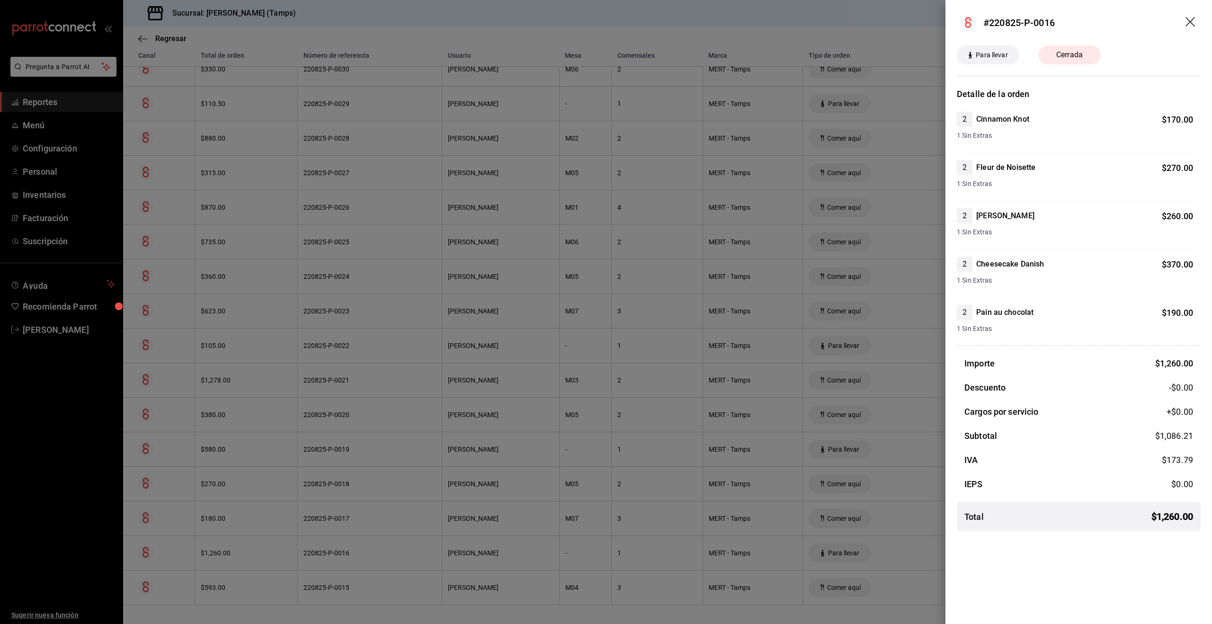
click at [610, 559] on div at bounding box center [606, 312] width 1212 height 624
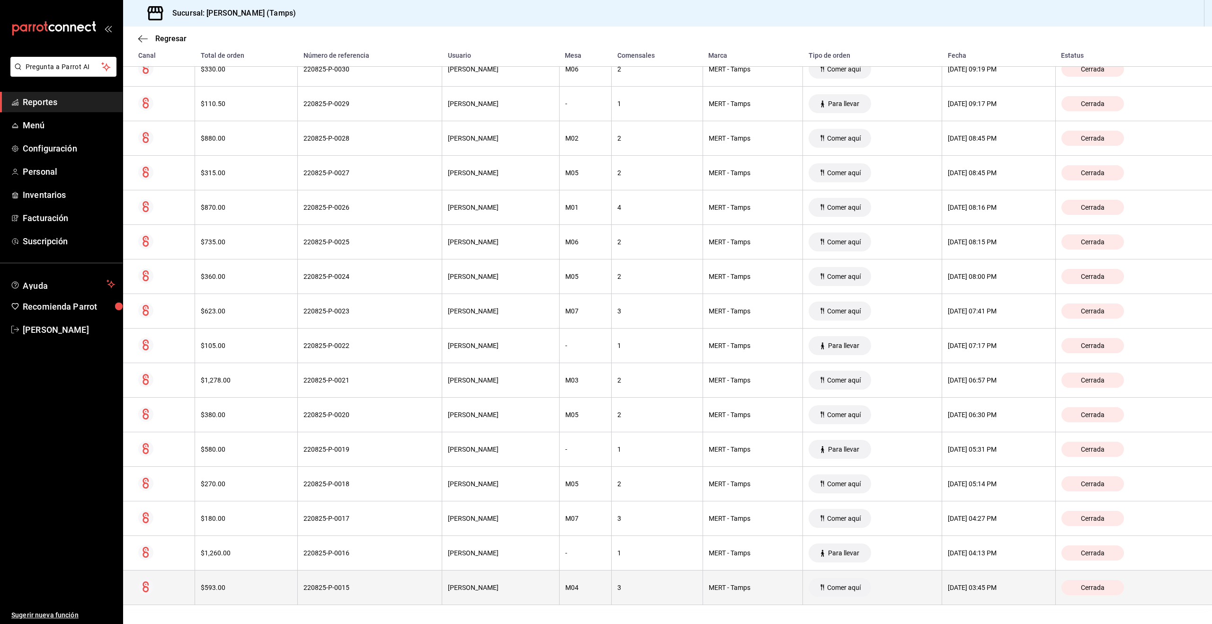
click at [617, 589] on div "3" at bounding box center [657, 588] width 80 height 8
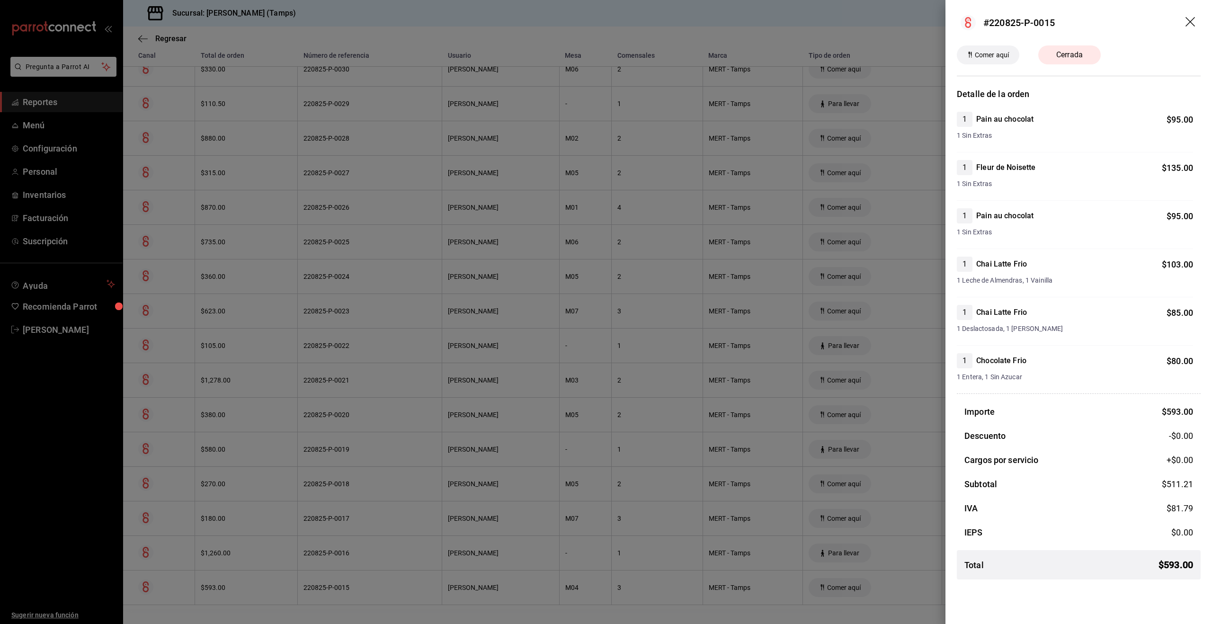
click at [249, 50] on div at bounding box center [606, 312] width 1212 height 624
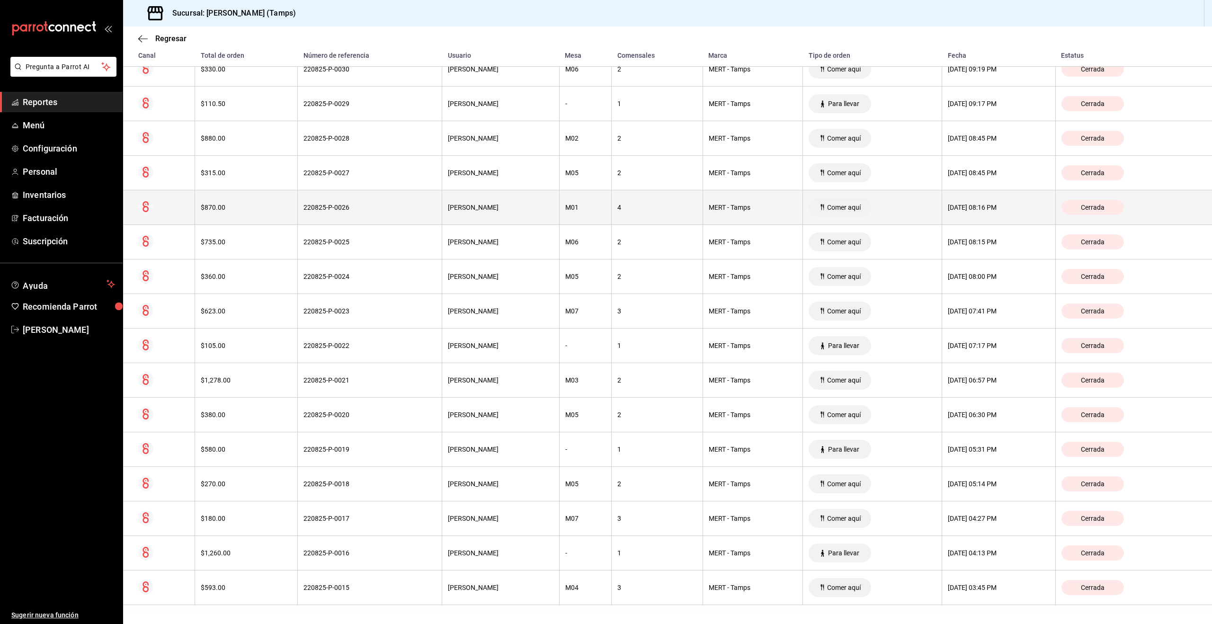
scroll to position [0, 0]
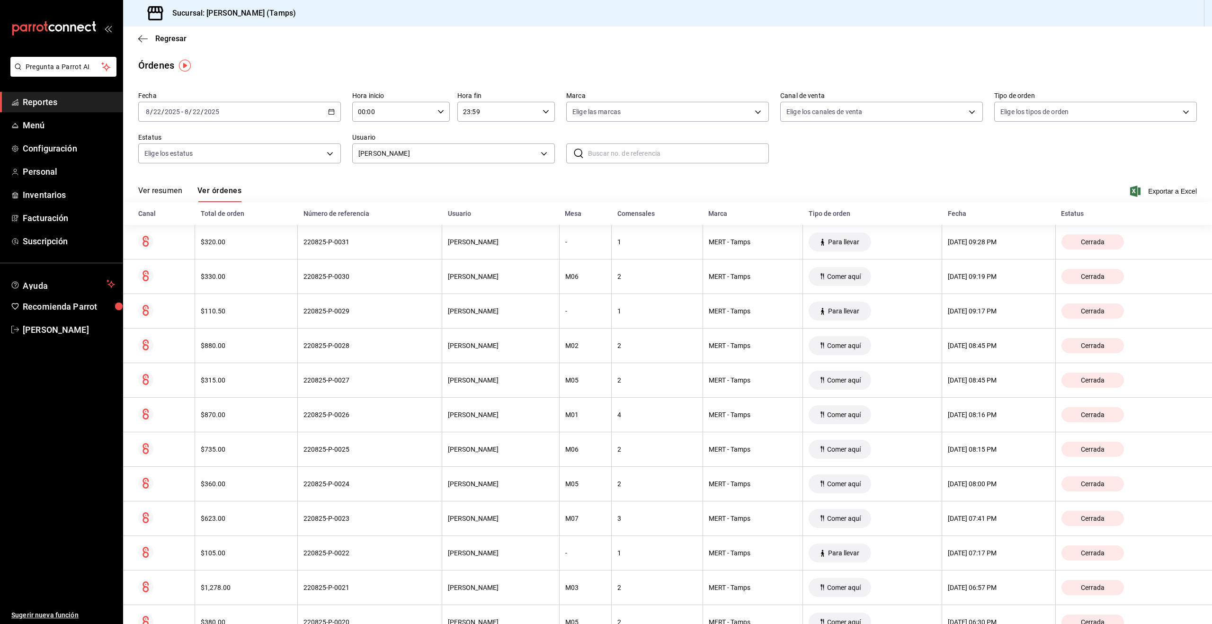
click at [238, 110] on div "2025-08-22 8 / 22 / 2025 - 2025-08-22 8 / 22 / 2025" at bounding box center [239, 112] width 203 height 20
click at [165, 162] on span "Ayer" at bounding box center [182, 162] width 73 height 10
click at [228, 159] on body "Pregunta a Parrot AI Reportes Menú Configuración Personal Inventarios Facturaci…" at bounding box center [606, 312] width 1212 height 624
click at [146, 260] on input "checkbox" at bounding box center [148, 264] width 9 height 9
checkbox input "true"
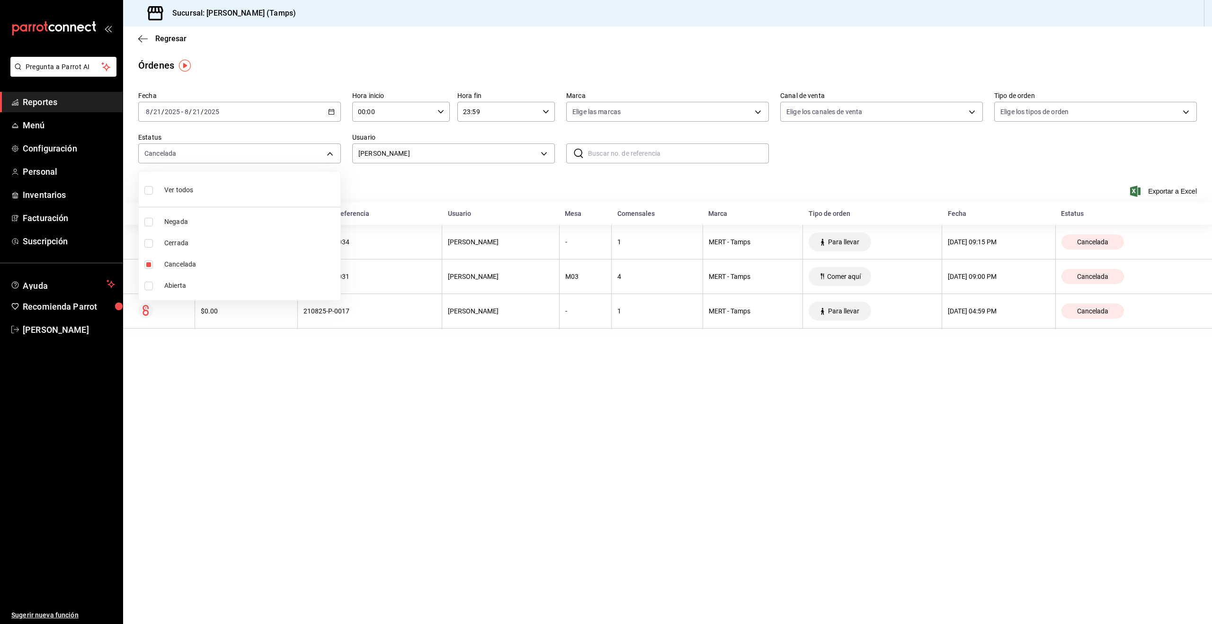
drag, startPoint x: 689, startPoint y: 461, endPoint x: 665, endPoint y: 445, distance: 28.8
click at [687, 460] on div at bounding box center [606, 312] width 1212 height 624
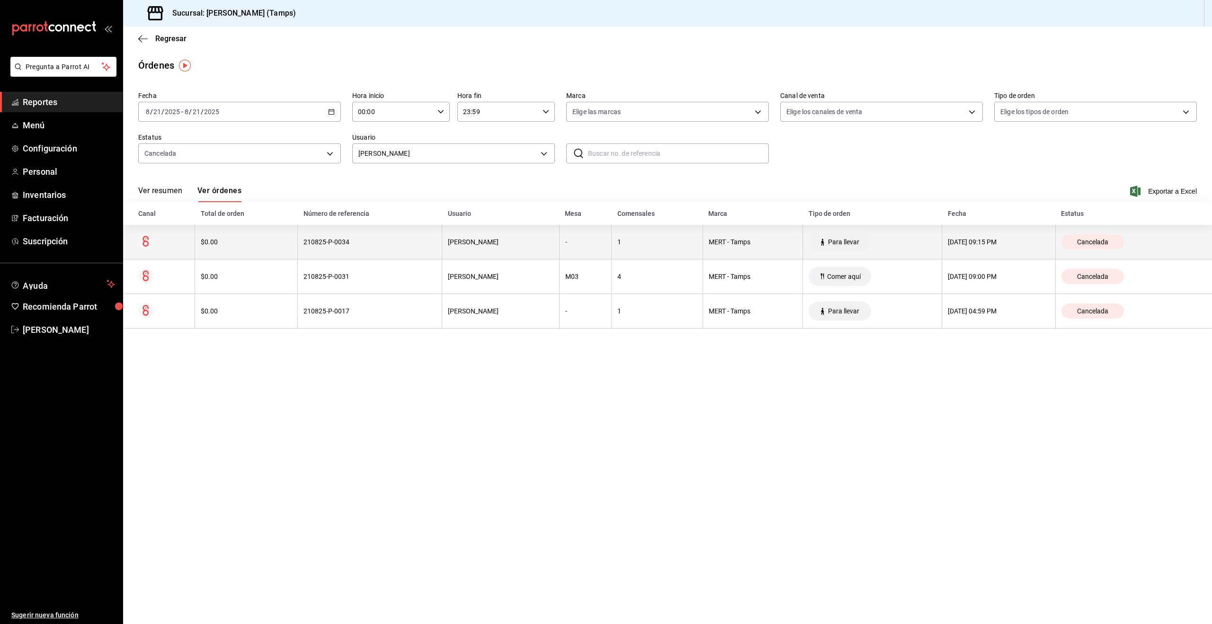
click at [873, 245] on th "Para llevar" at bounding box center [872, 242] width 139 height 35
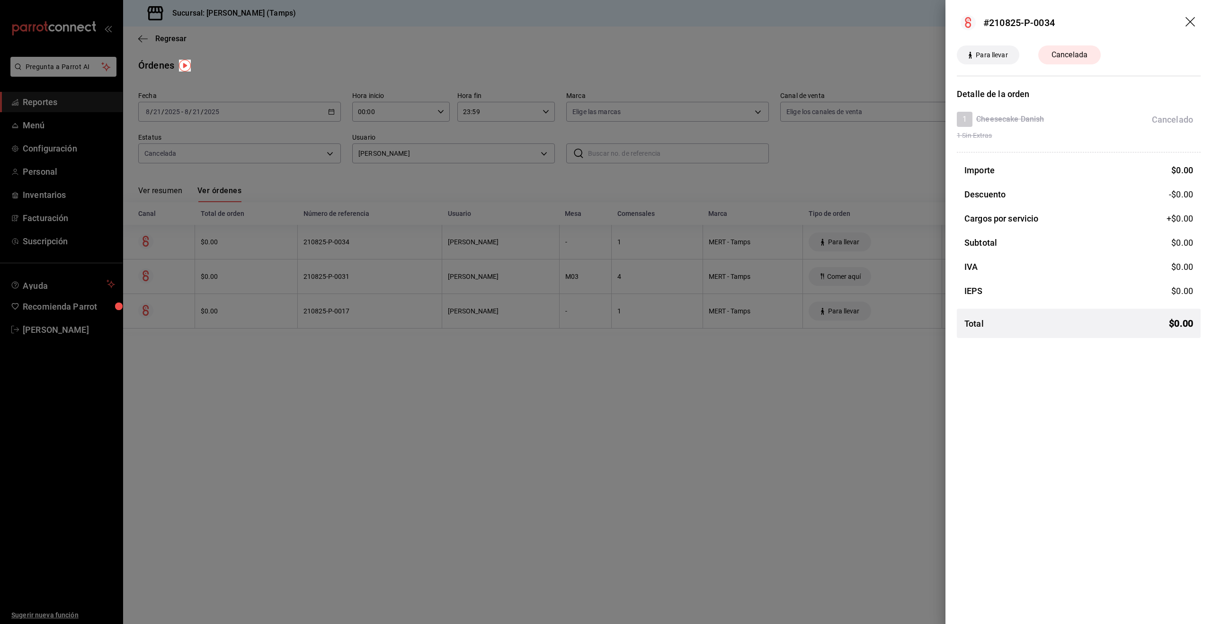
drag, startPoint x: 873, startPoint y: 245, endPoint x: 854, endPoint y: 276, distance: 36.1
click at [873, 245] on div at bounding box center [606, 312] width 1212 height 624
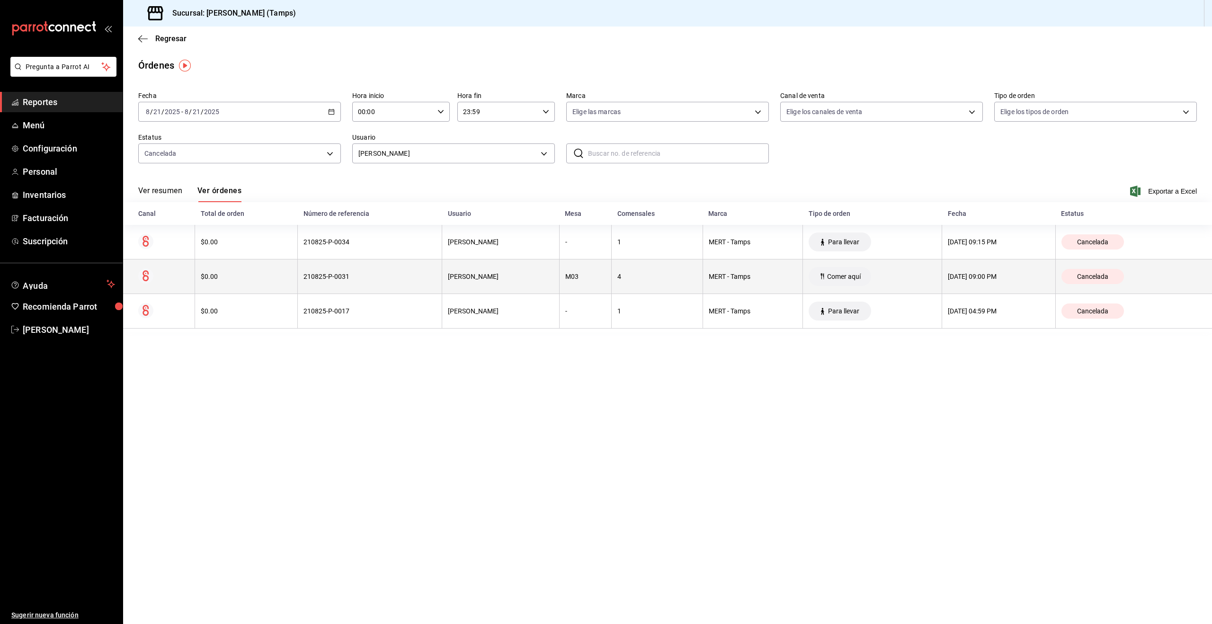
click at [854, 274] on th "Comer aquí" at bounding box center [872, 276] width 139 height 35
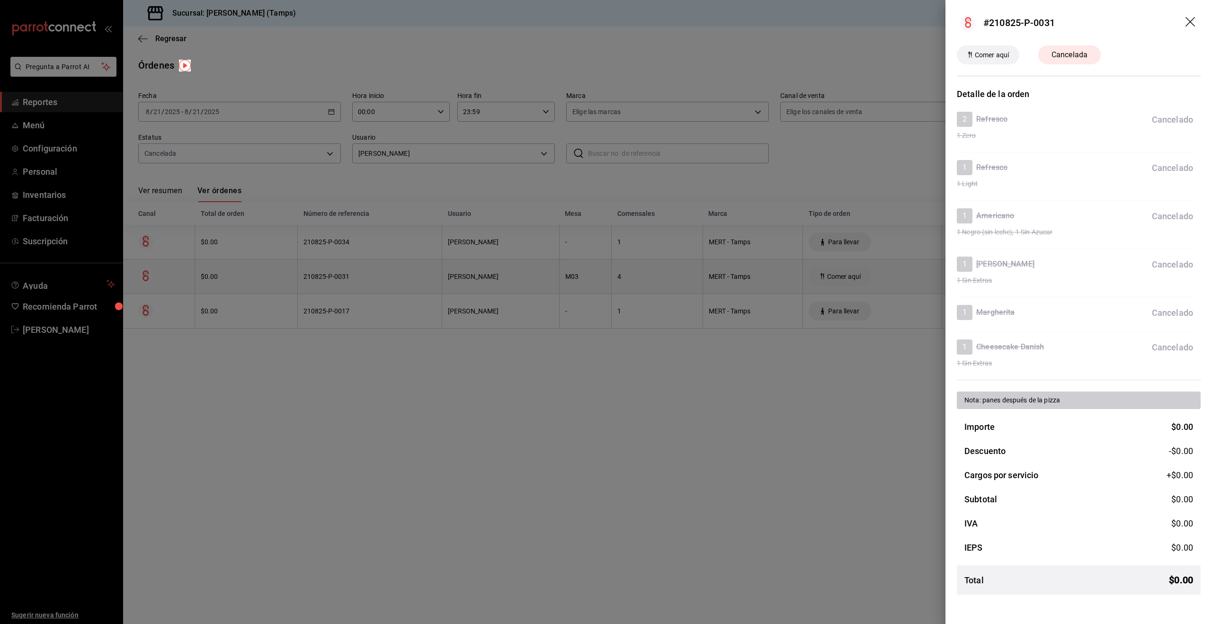
click at [854, 274] on div at bounding box center [606, 312] width 1212 height 624
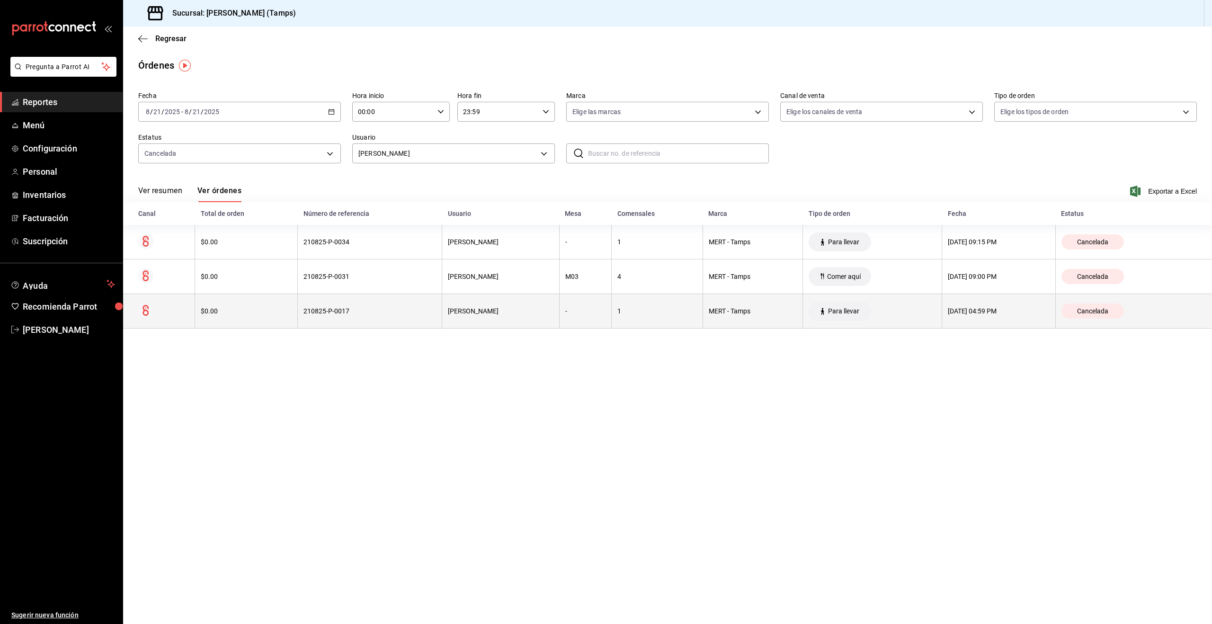
click at [867, 307] on th "Para llevar" at bounding box center [872, 311] width 139 height 35
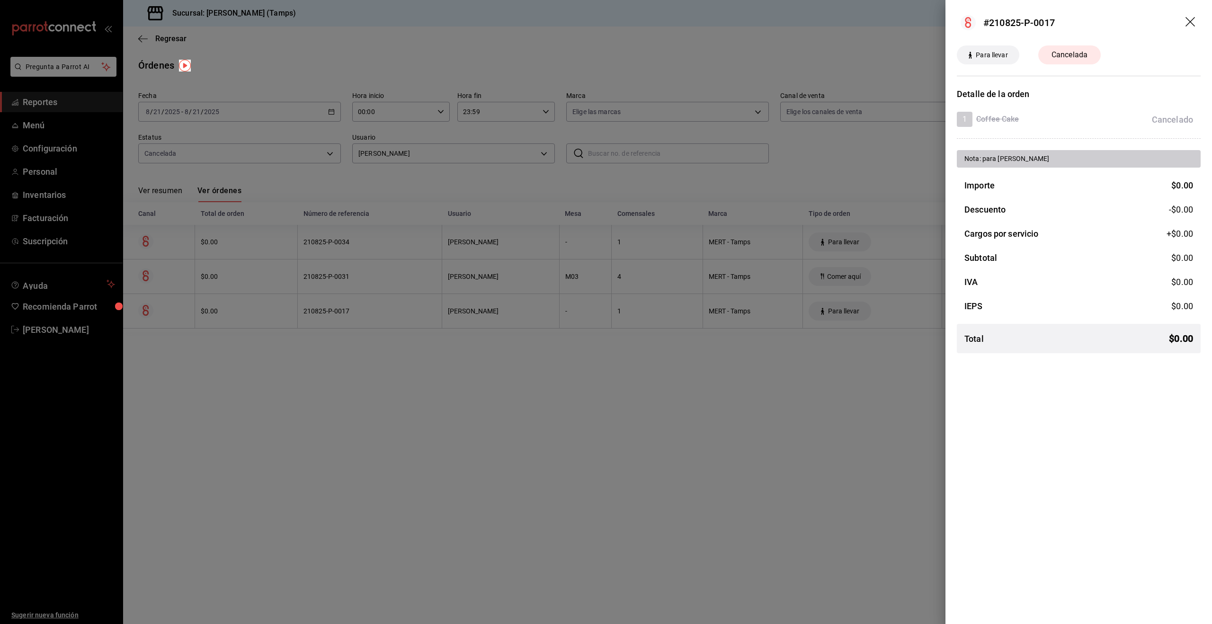
click at [308, 174] on div at bounding box center [606, 312] width 1212 height 624
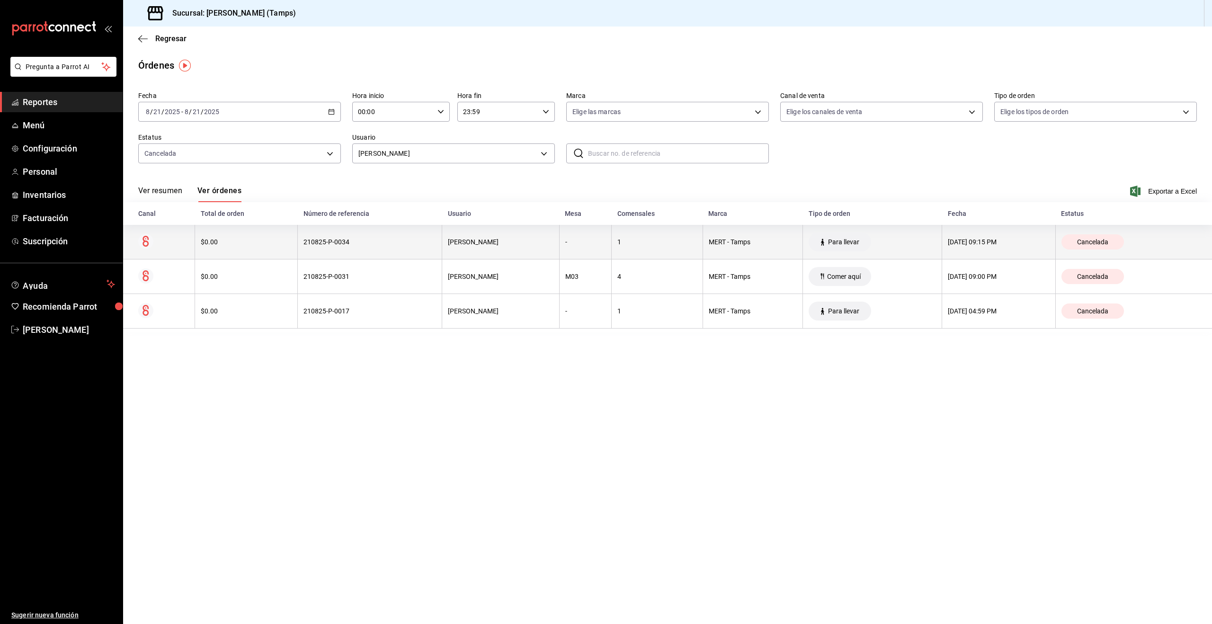
click at [424, 236] on th "210825-P-0034" at bounding box center [370, 242] width 144 height 35
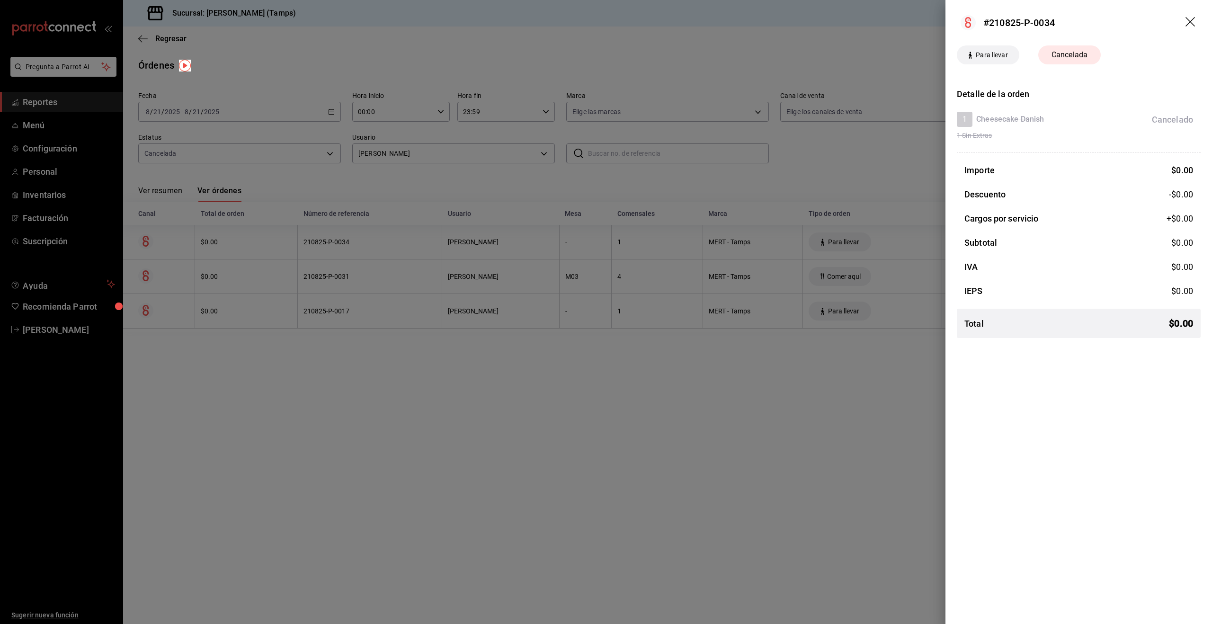
click at [535, 182] on div at bounding box center [606, 312] width 1212 height 624
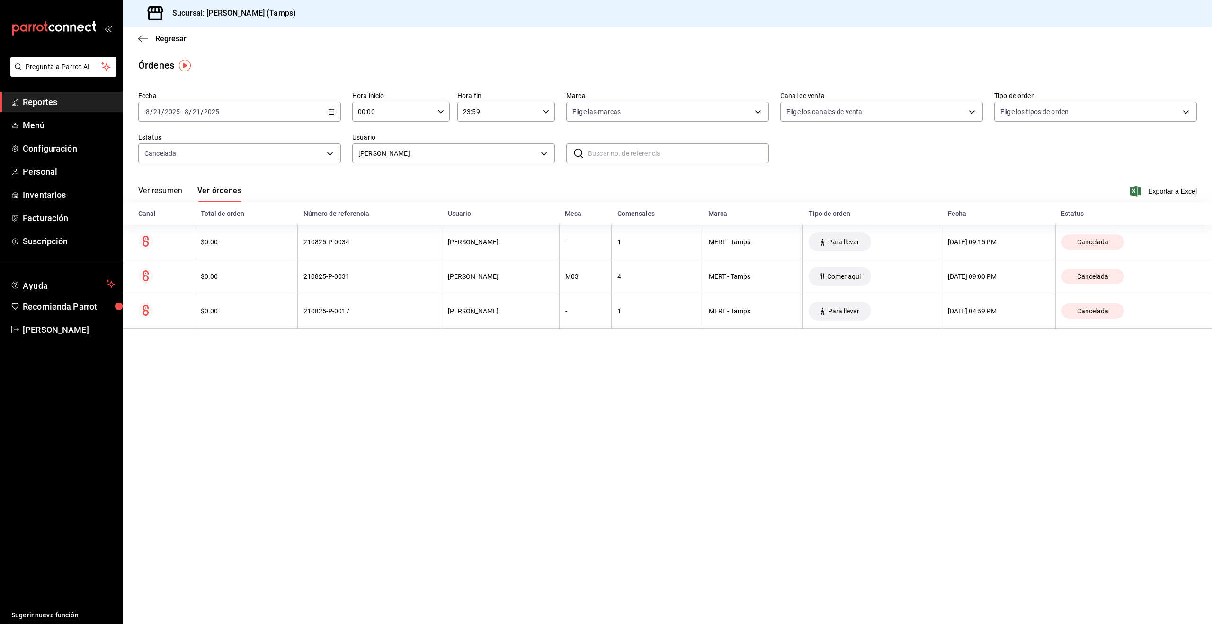
click at [228, 111] on div "2025-08-21 8 / 21 / 2025 - 2025-08-21 8 / 21 / 2025" at bounding box center [239, 112] width 203 height 20
drag, startPoint x: 330, startPoint y: 71, endPoint x: 284, endPoint y: 136, distance: 79.5
click at [330, 71] on div "Órdenes" at bounding box center [667, 65] width 1089 height 14
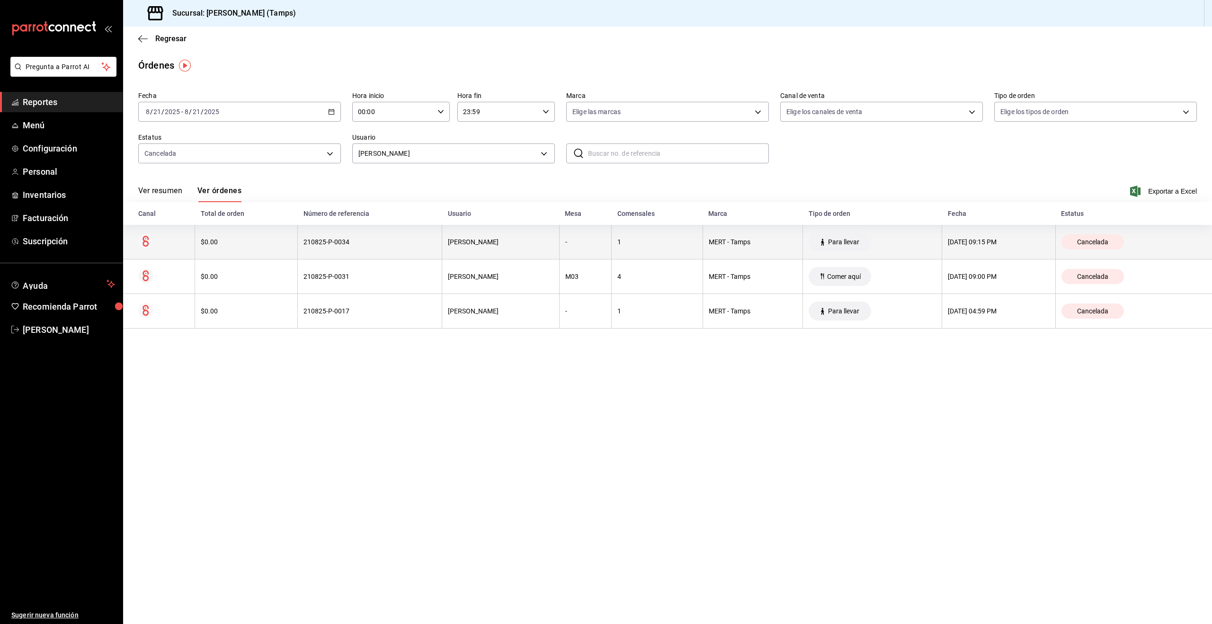
click at [576, 257] on th "-" at bounding box center [585, 242] width 52 height 35
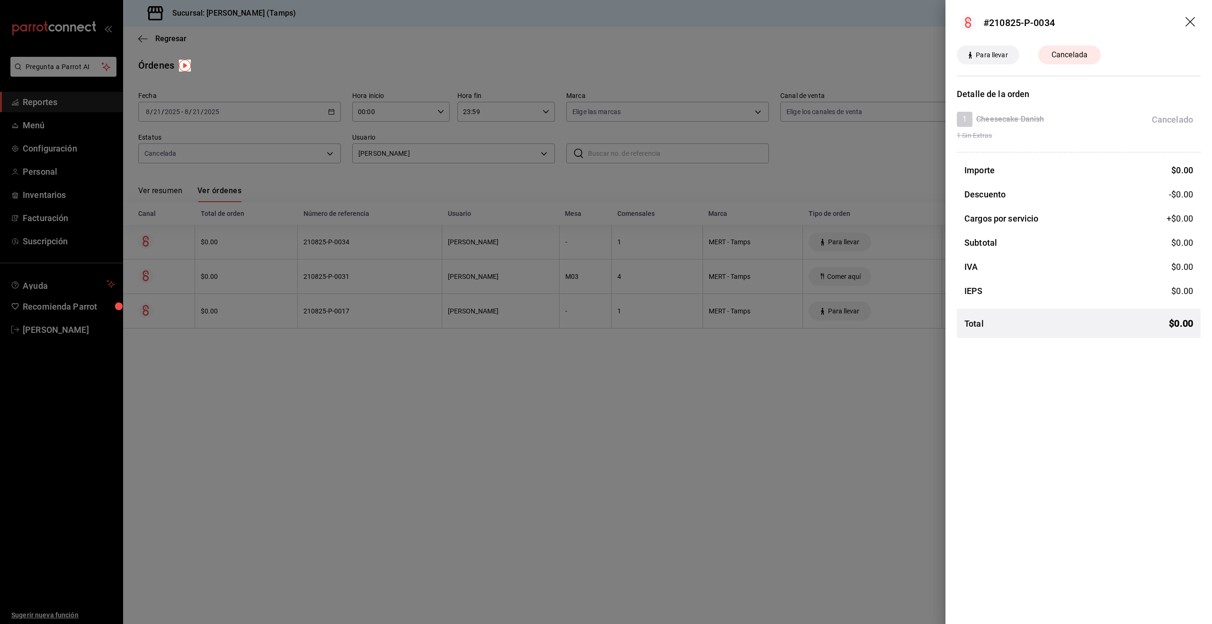
drag, startPoint x: 824, startPoint y: 160, endPoint x: 810, endPoint y: 164, distance: 14.1
click at [824, 160] on div at bounding box center [606, 312] width 1212 height 624
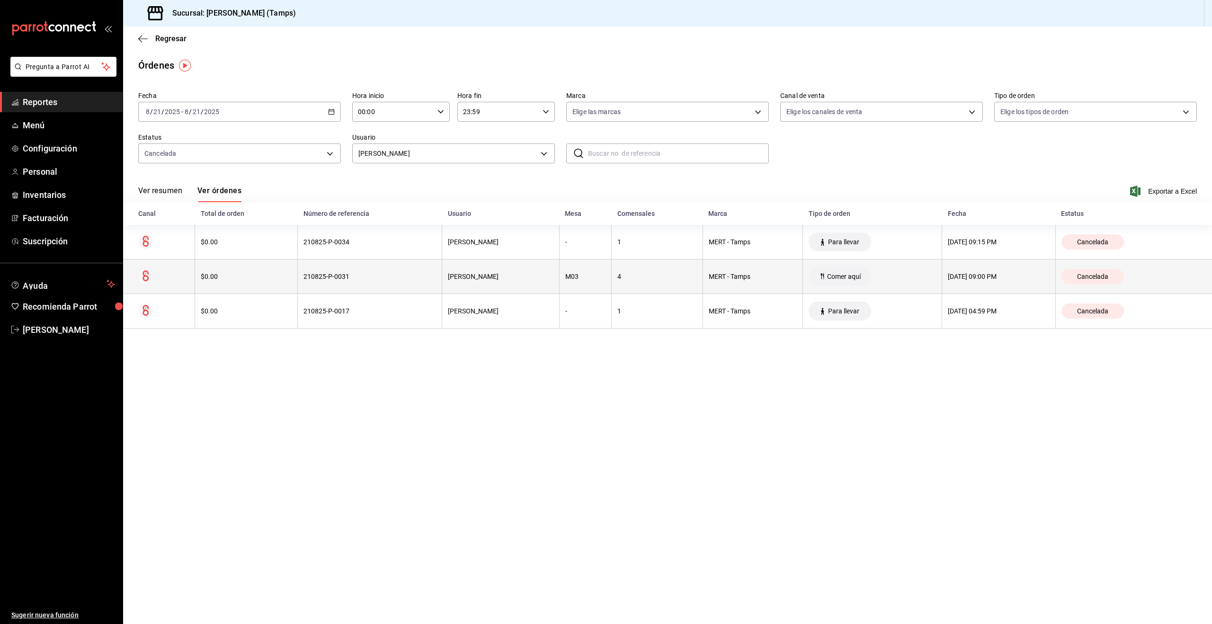
click at [466, 279] on div "Ilse Atkinson" at bounding box center [500, 277] width 105 height 8
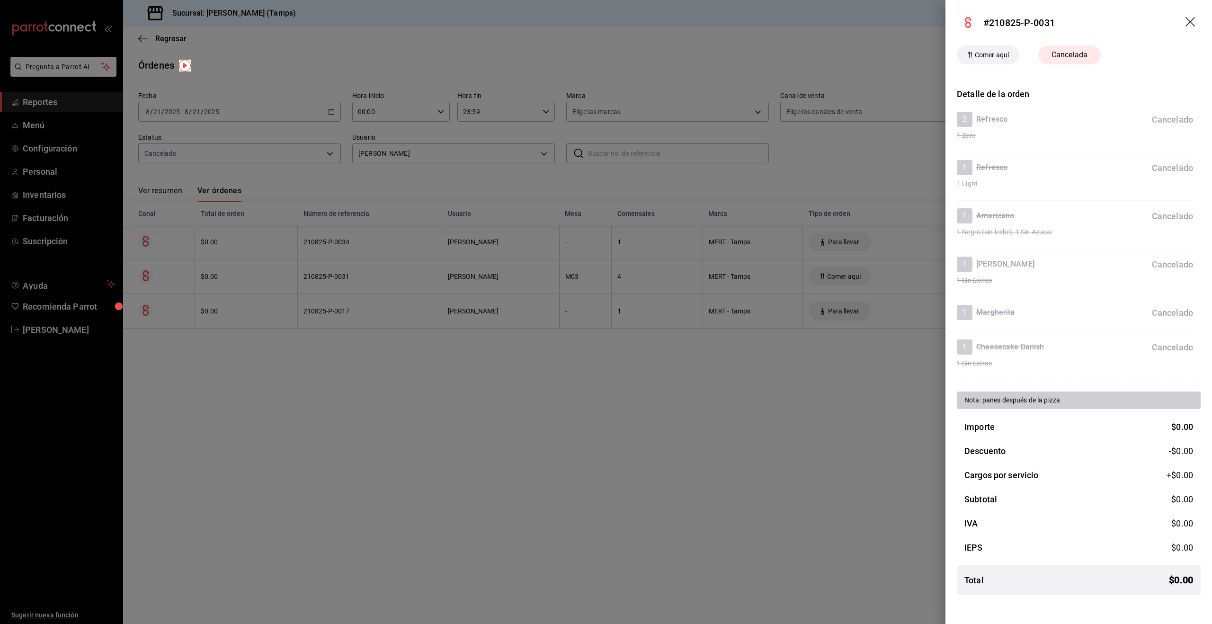
click at [569, 311] on div at bounding box center [606, 312] width 1212 height 624
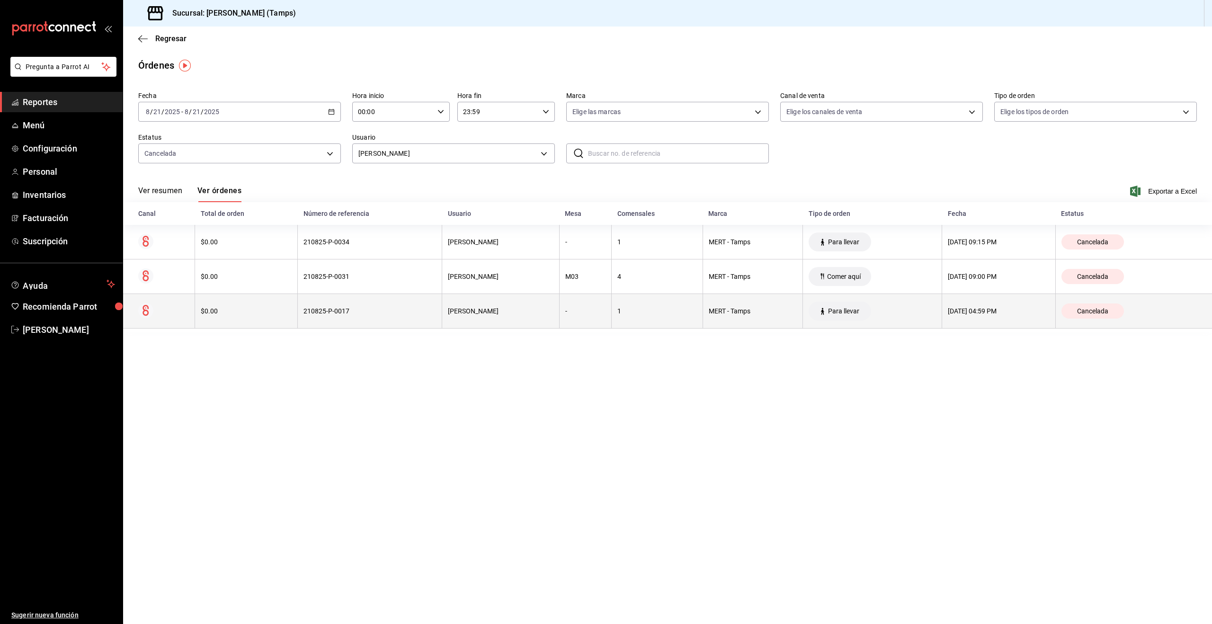
click at [571, 311] on div "-" at bounding box center [585, 311] width 40 height 8
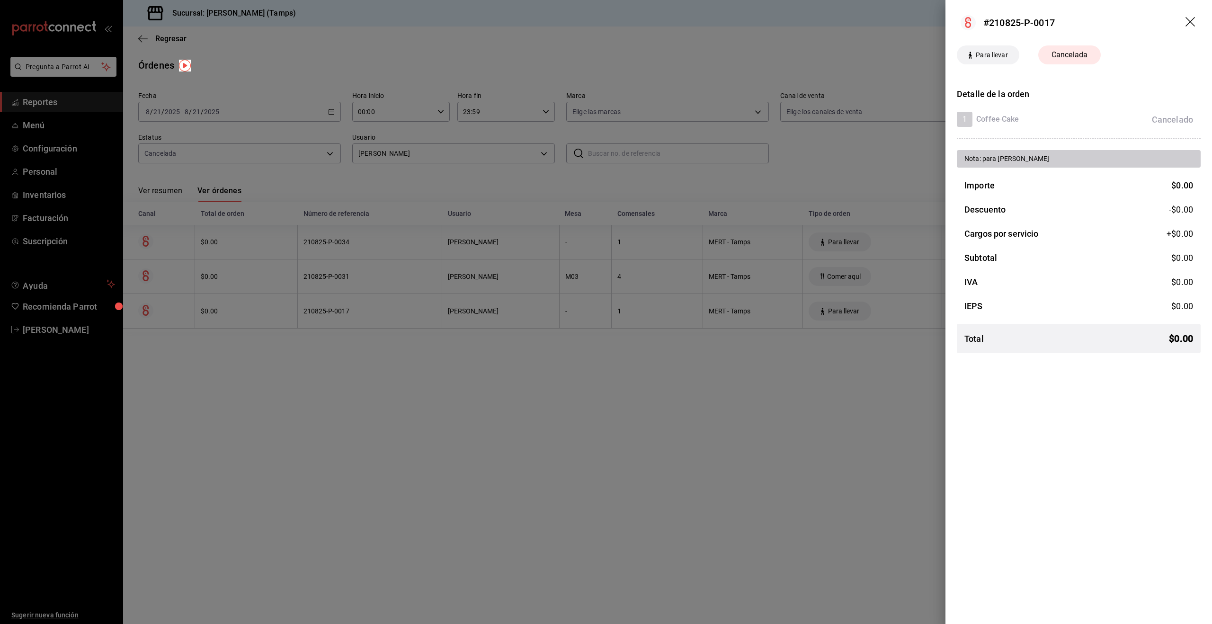
click at [923, 147] on div at bounding box center [606, 312] width 1212 height 624
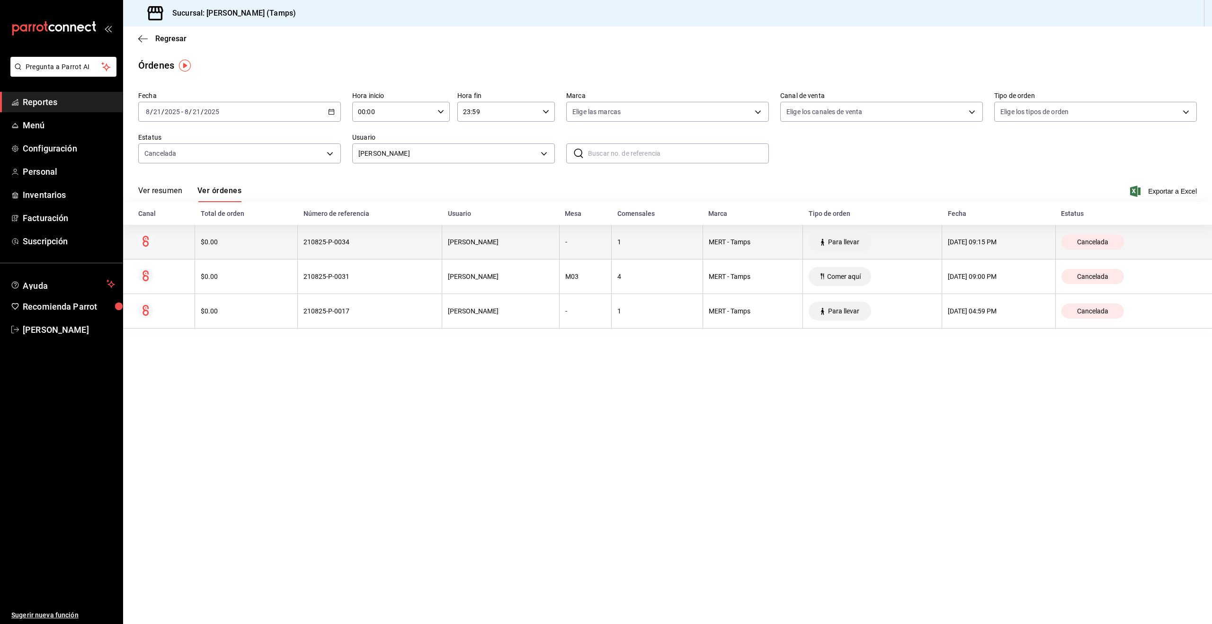
click at [990, 246] on th "21/08/2025 09:15 PM" at bounding box center [999, 242] width 114 height 35
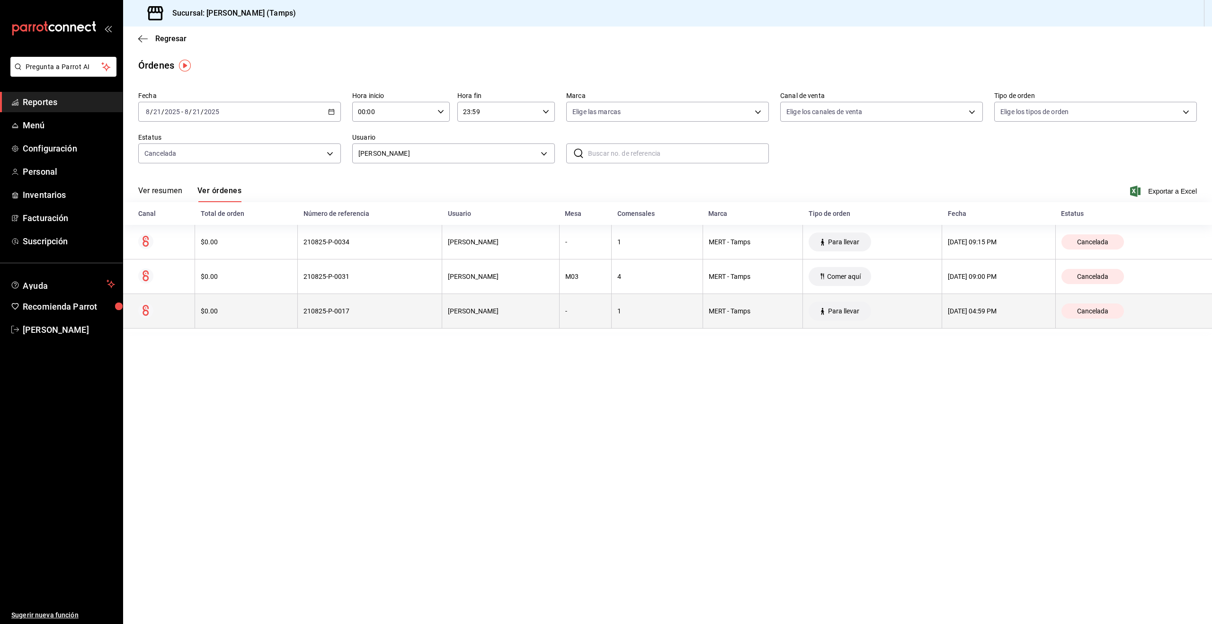
click at [980, 305] on th "21/08/2025 04:59 PM" at bounding box center [999, 311] width 114 height 35
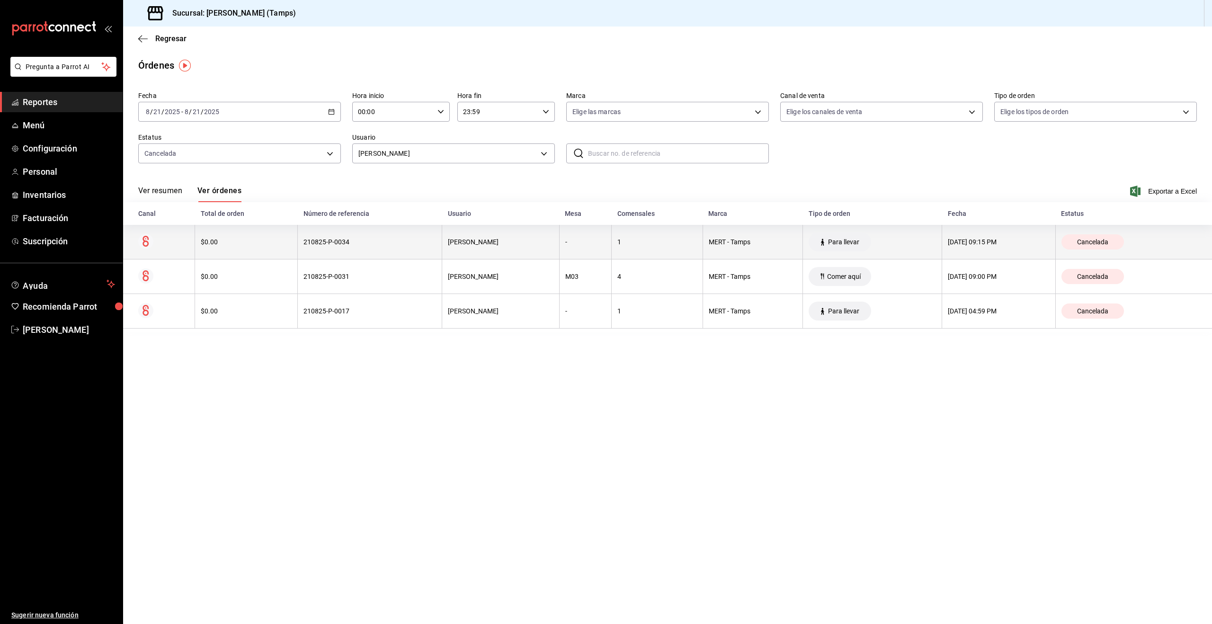
click at [617, 241] on div "1" at bounding box center [657, 242] width 80 height 8
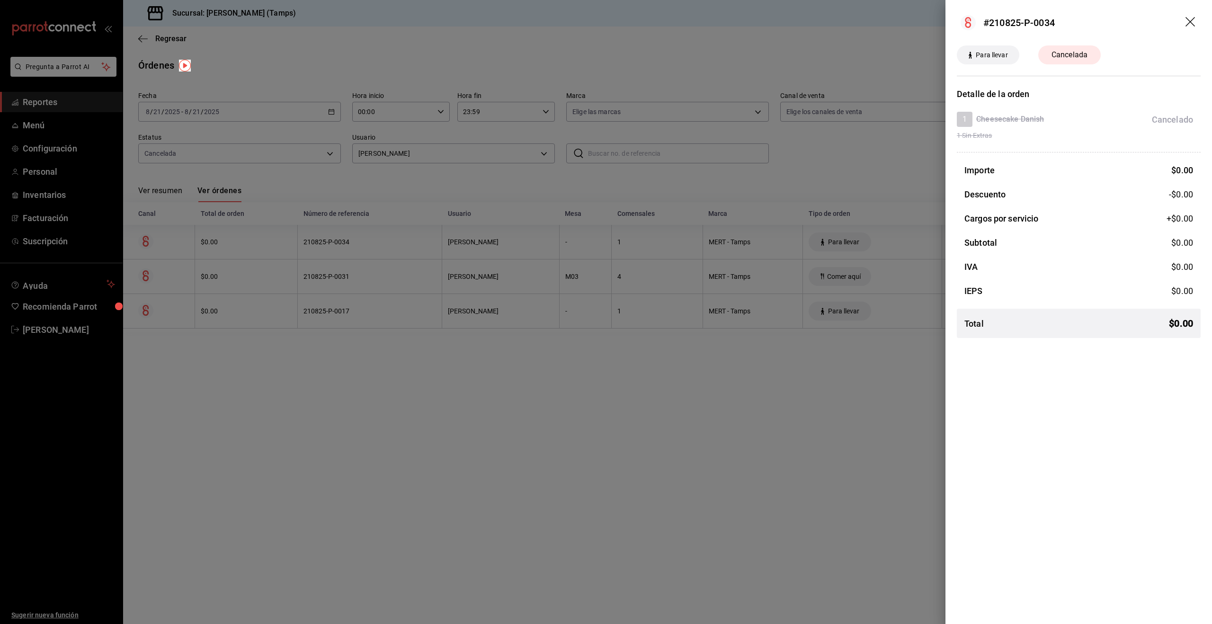
click at [870, 251] on div at bounding box center [606, 312] width 1212 height 624
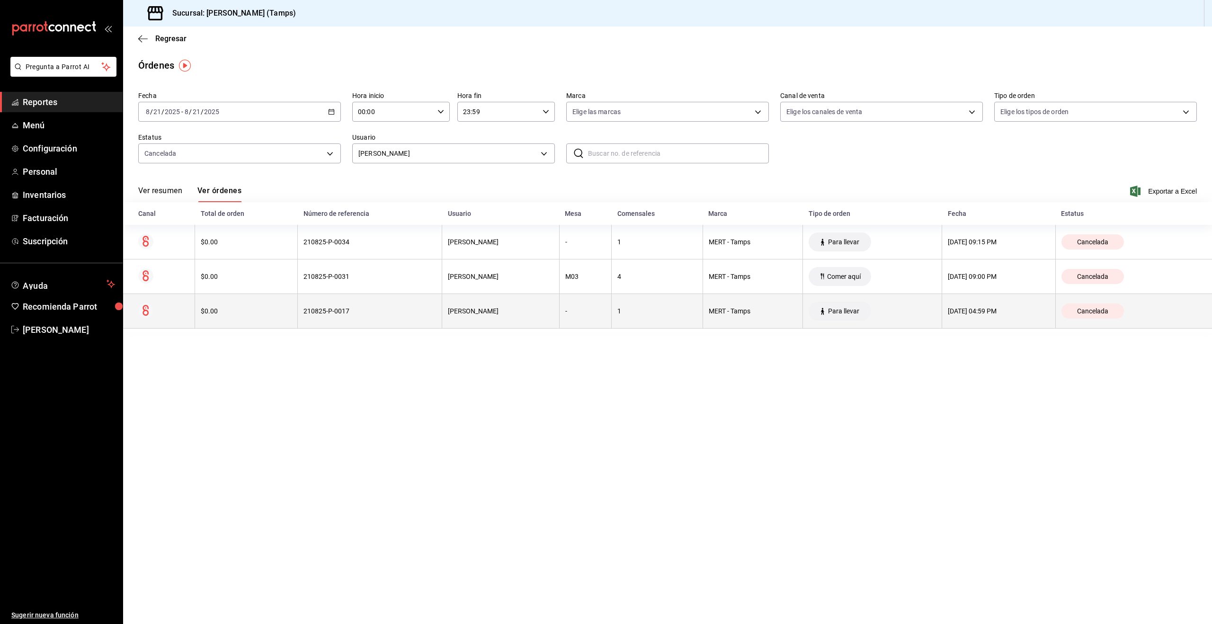
click at [897, 314] on th "Para llevar" at bounding box center [872, 311] width 139 height 35
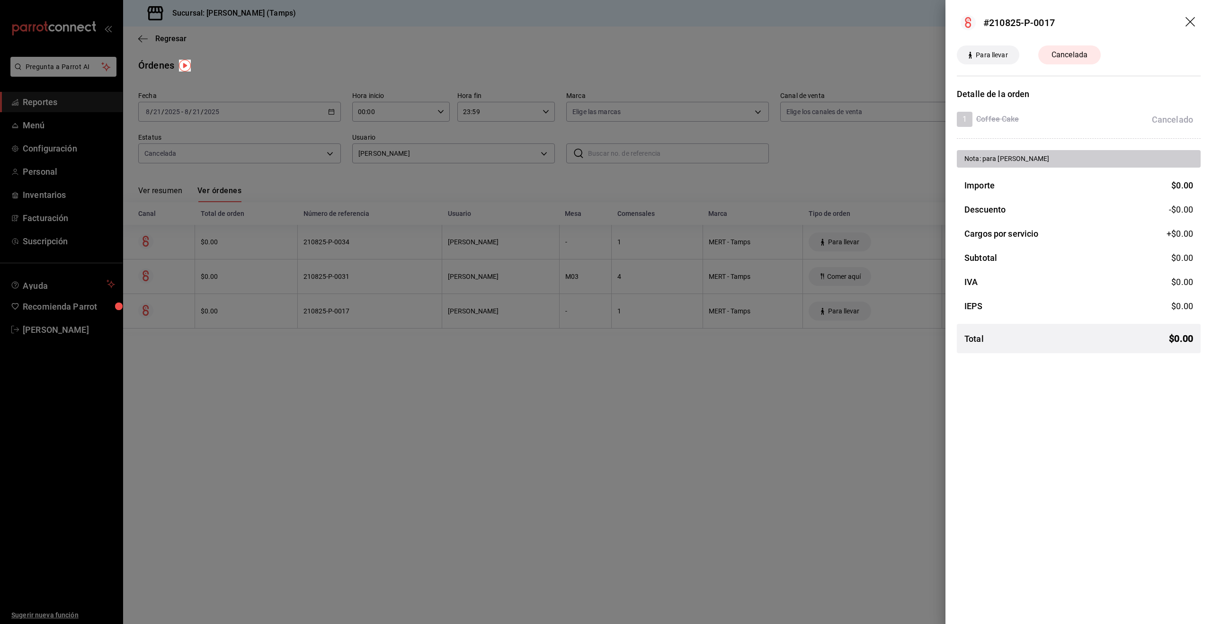
click at [840, 146] on div at bounding box center [606, 312] width 1212 height 624
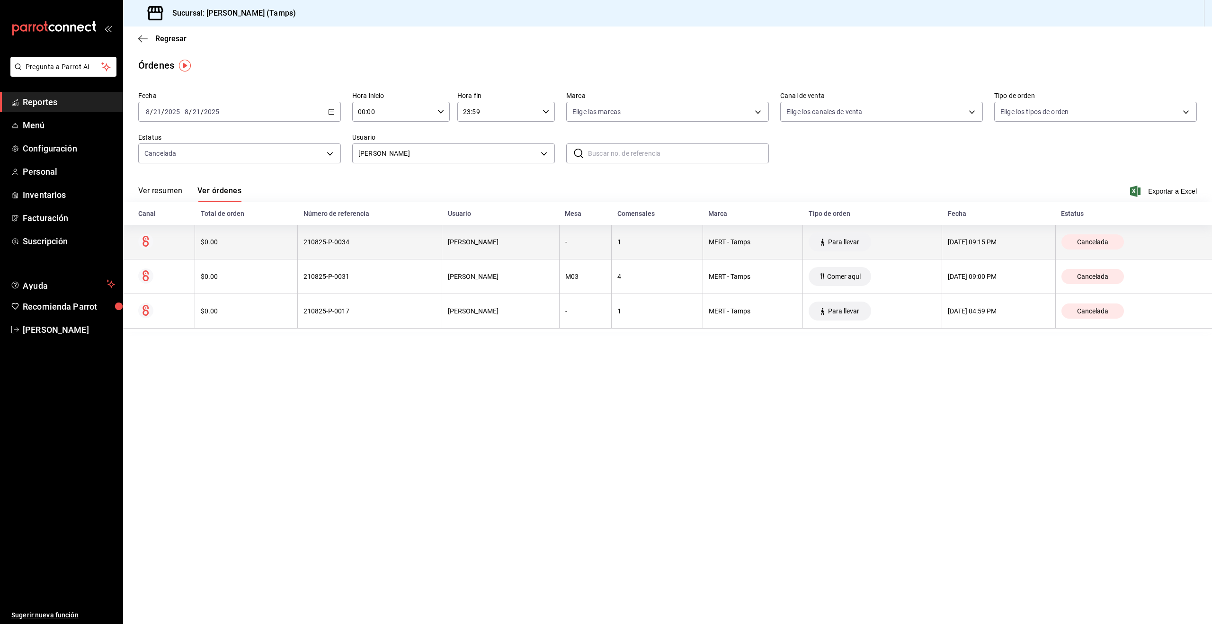
click at [432, 247] on th "210825-P-0034" at bounding box center [370, 242] width 144 height 35
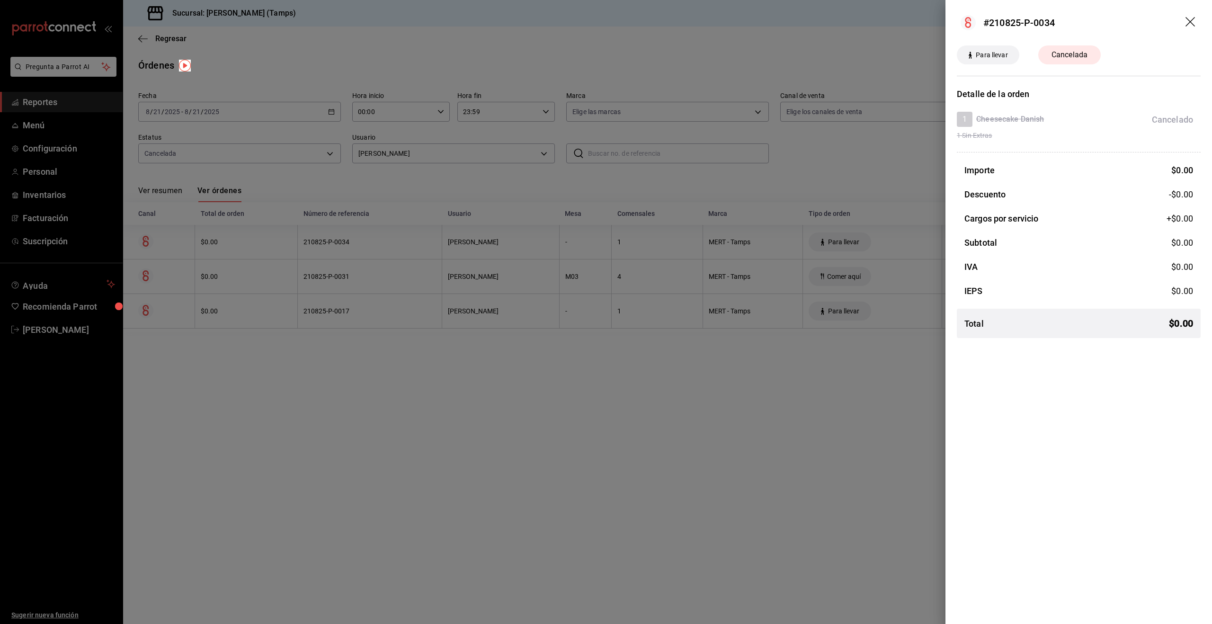
drag, startPoint x: 467, startPoint y: 359, endPoint x: 477, endPoint y: 344, distance: 17.7
click at [467, 358] on div at bounding box center [606, 312] width 1212 height 624
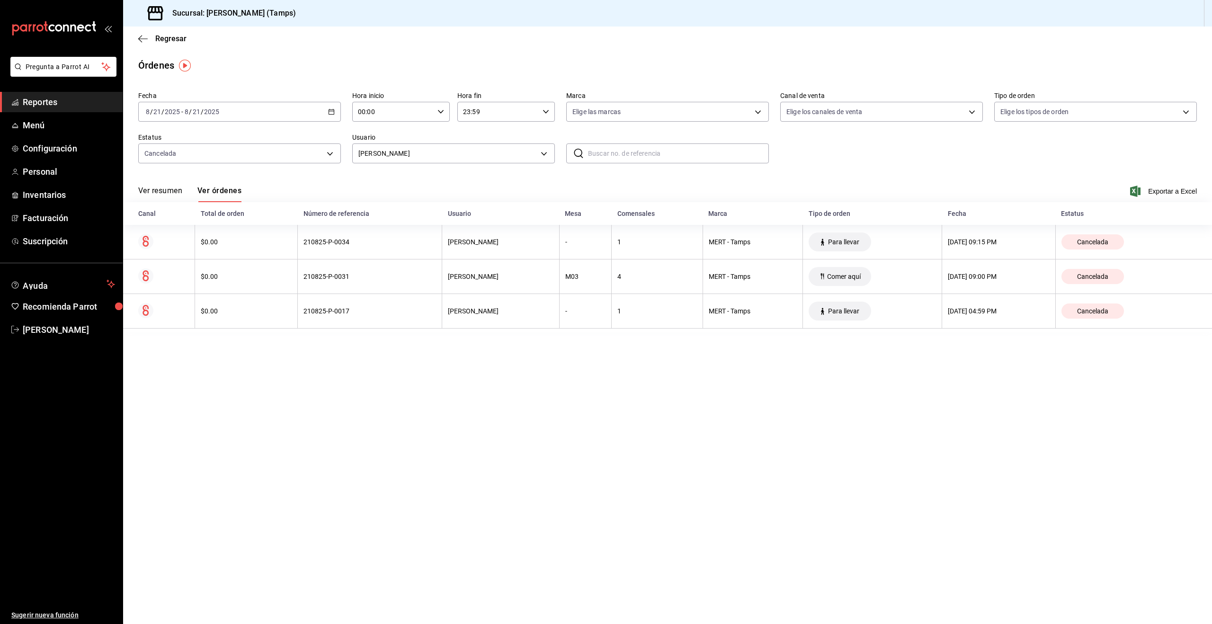
click at [288, 125] on div "Fecha 2025-08-21 8 / 21 / 2025 - 2025-08-21 8 / 21 / 2025 Hora inicio 00:00 Hor…" at bounding box center [667, 131] width 1058 height 87
click at [280, 115] on div "2025-08-21 8 / 21 / 2025 - 2025-08-21 8 / 21 / 2025" at bounding box center [239, 112] width 203 height 20
click at [179, 144] on span "Hoy" at bounding box center [182, 140] width 73 height 10
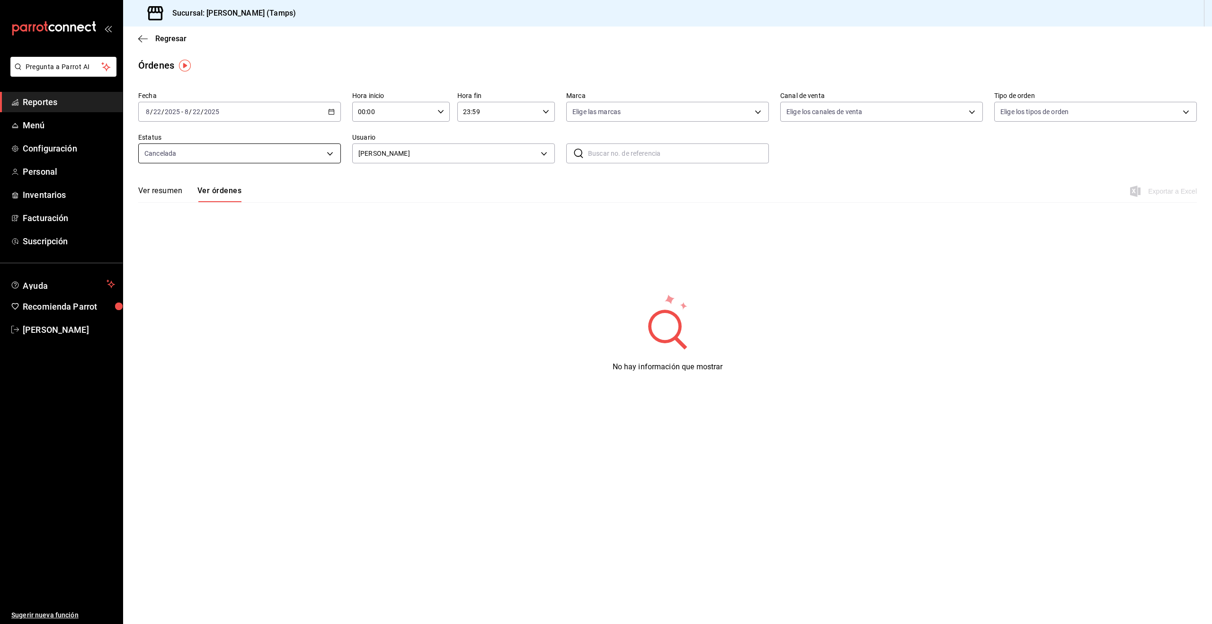
click at [222, 146] on body "Pregunta a Parrot AI Reportes Menú Configuración Personal Inventarios Facturaci…" at bounding box center [606, 312] width 1212 height 624
click at [194, 188] on li "Ver todos" at bounding box center [240, 189] width 202 height 28
type input "DENIED,FINISHED,CANCELED,OPEN"
checkbox input "true"
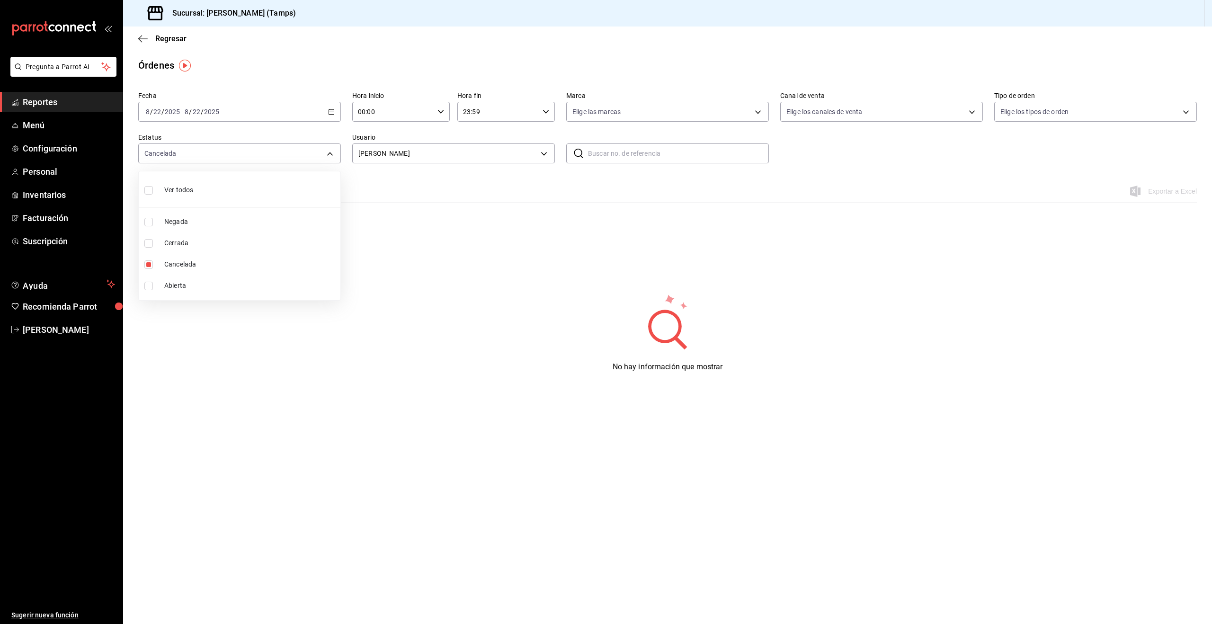
checkbox input "true"
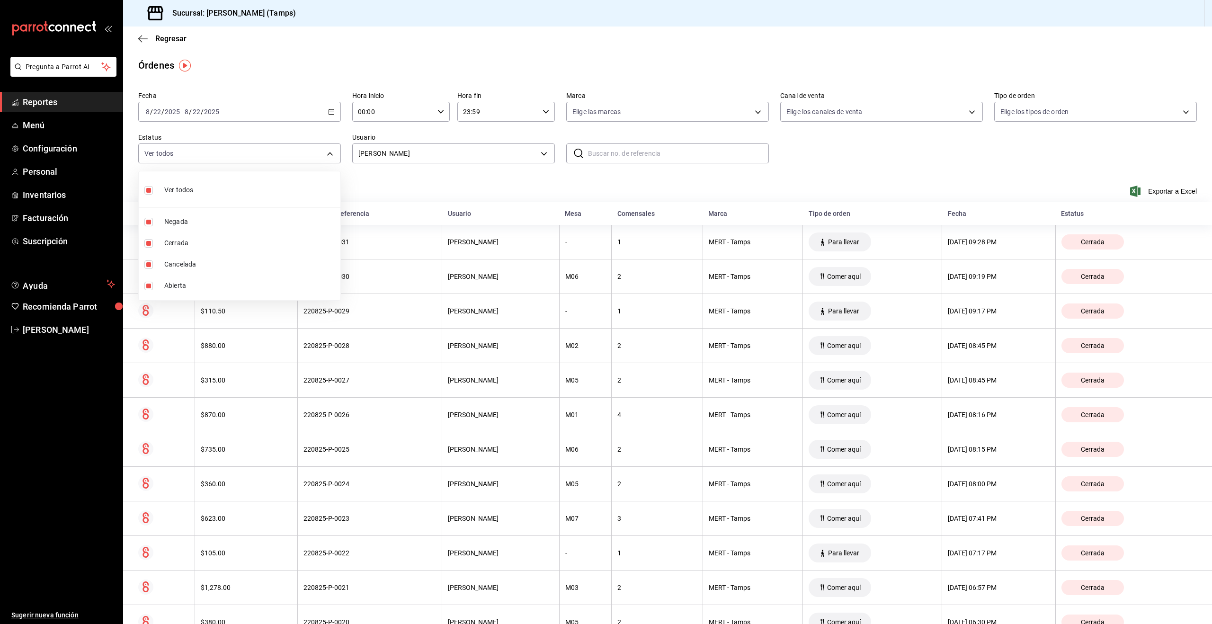
click at [719, 194] on div at bounding box center [606, 312] width 1212 height 624
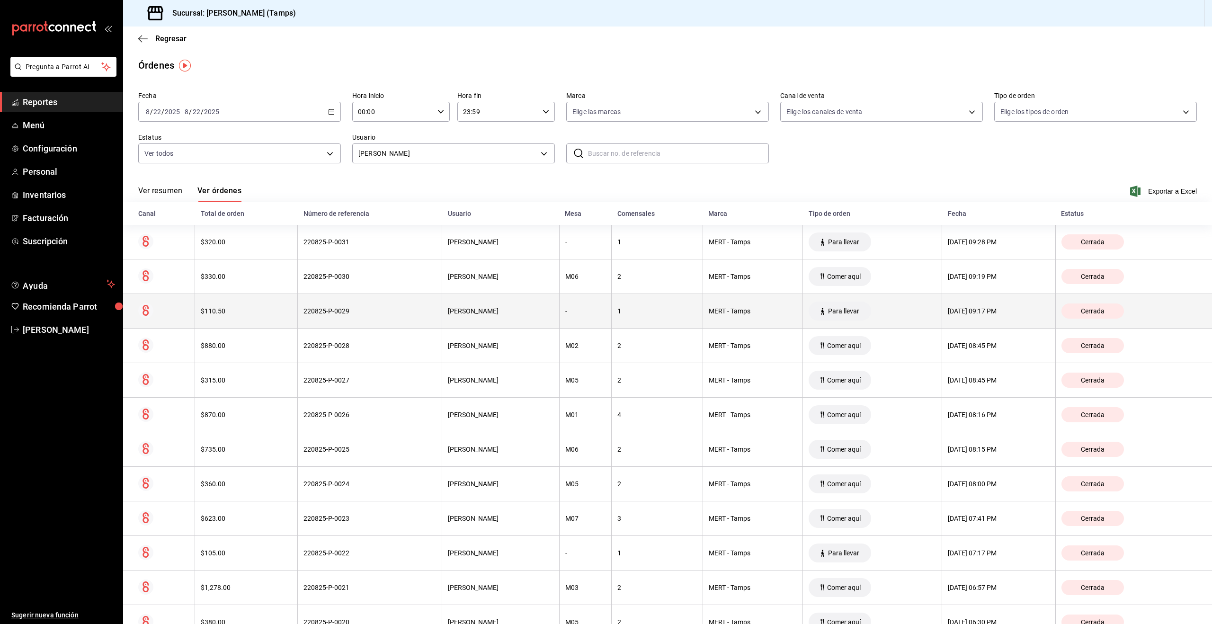
click at [277, 318] on th "$110.50" at bounding box center [246, 311] width 103 height 35
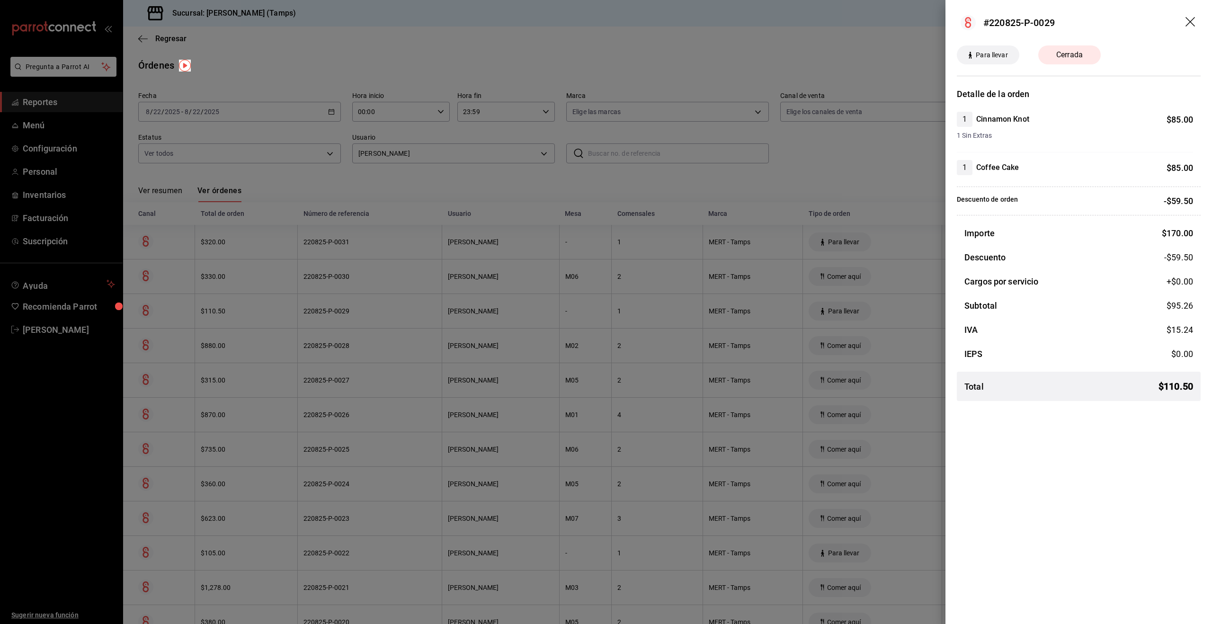
click at [453, 251] on div at bounding box center [606, 312] width 1212 height 624
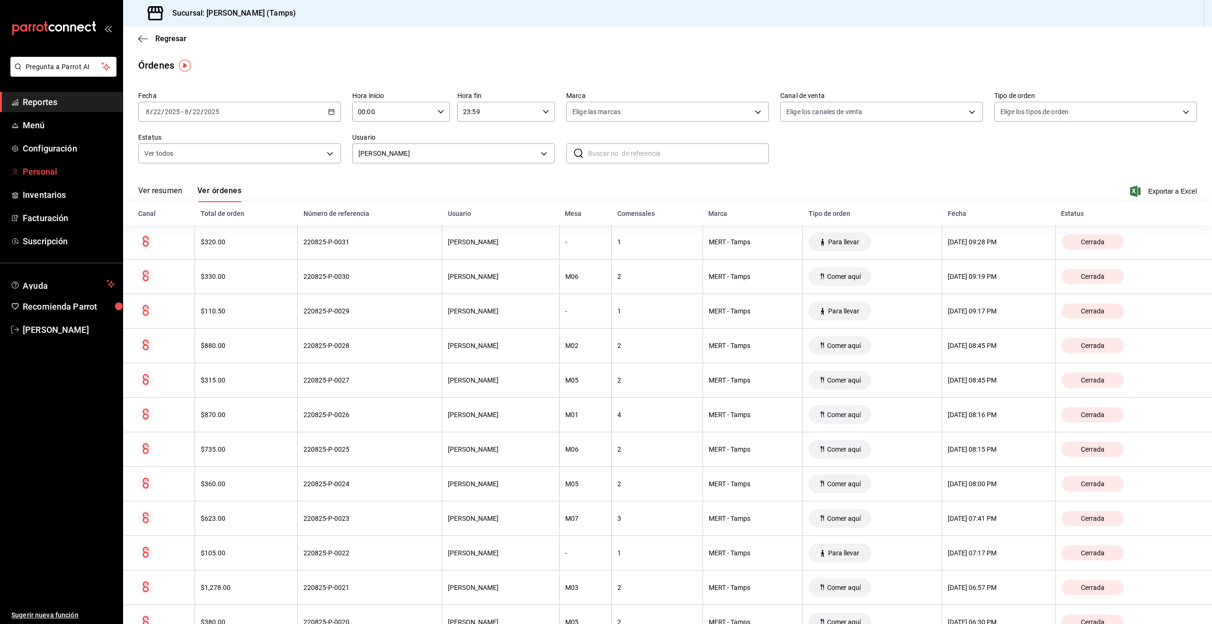
click at [34, 177] on span "Personal" at bounding box center [69, 171] width 92 height 13
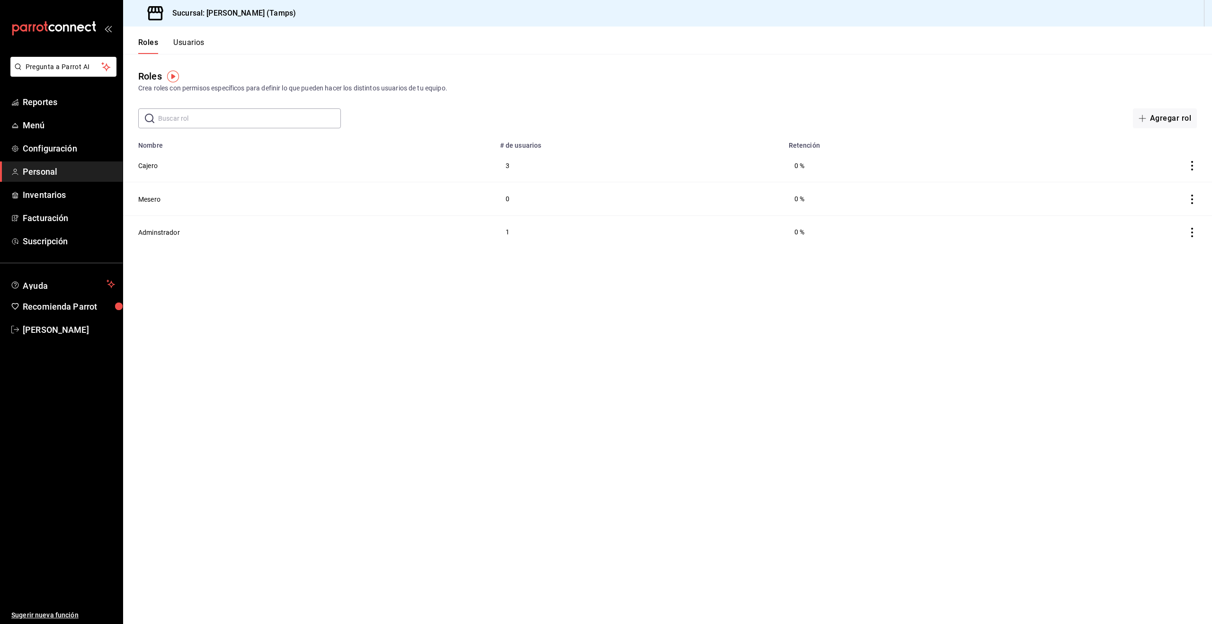
click at [186, 44] on button "Usuarios" at bounding box center [188, 46] width 31 height 16
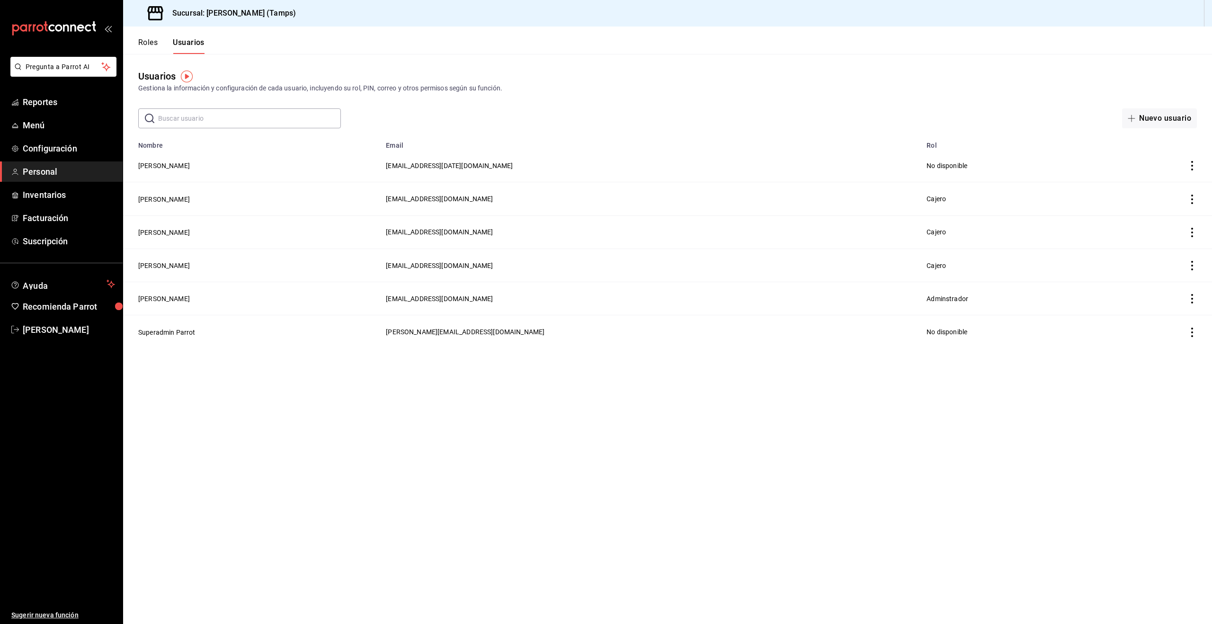
click at [140, 200] on button "Ilse Atkinson" at bounding box center [164, 199] width 52 height 9
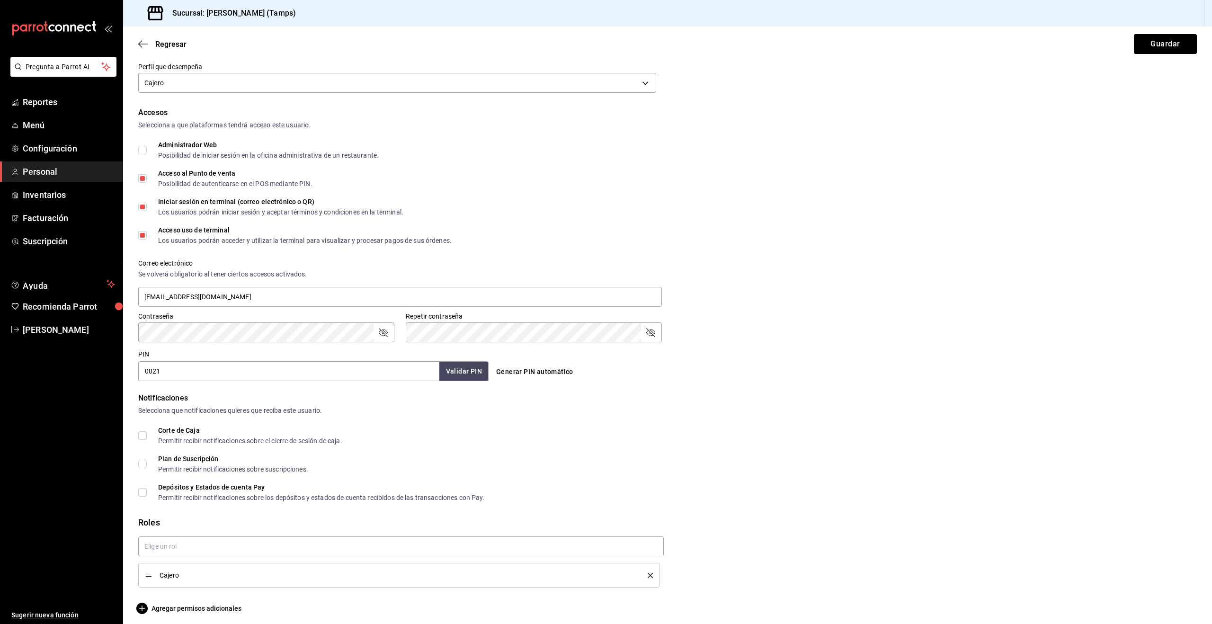
scroll to position [164, 0]
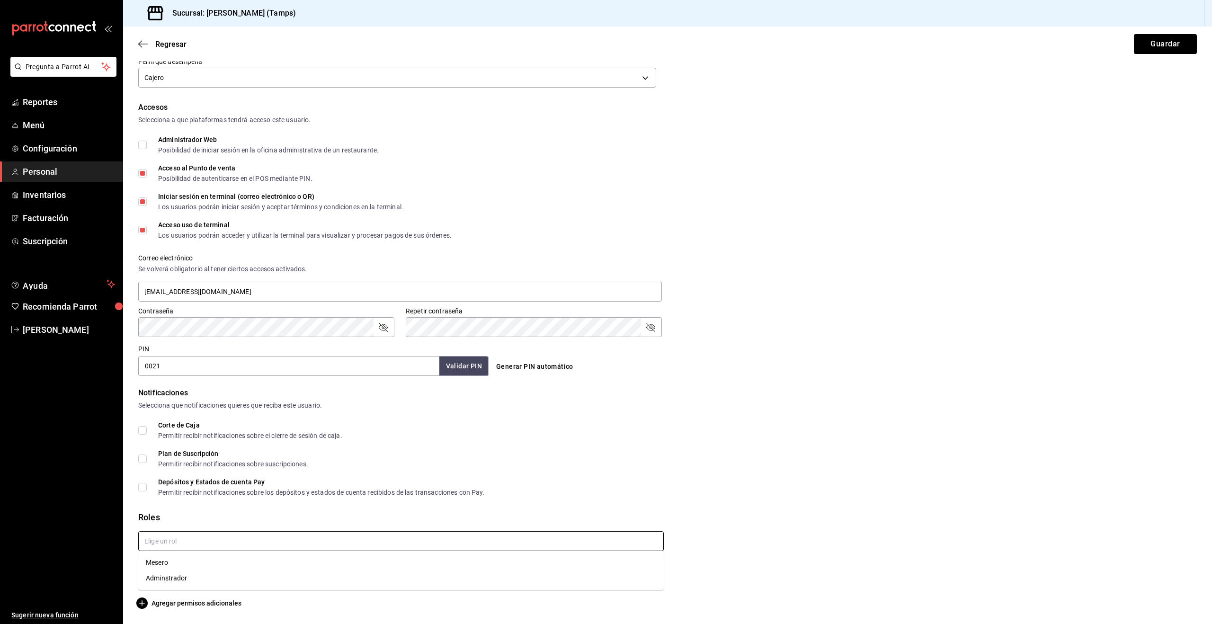
click at [284, 544] on input "text" at bounding box center [400, 541] width 525 height 20
click at [280, 521] on div "Roles" at bounding box center [667, 517] width 1058 height 13
click at [138, 41] on icon "button" at bounding box center [142, 44] width 9 height 9
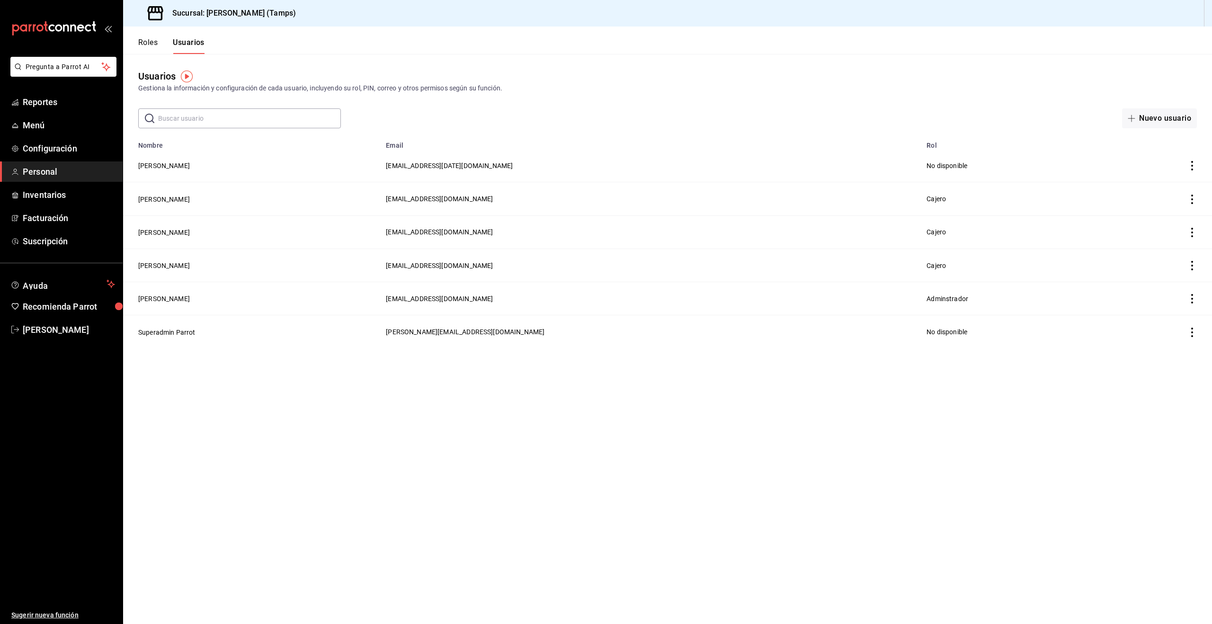
click at [148, 44] on button "Roles" at bounding box center [147, 46] width 19 height 16
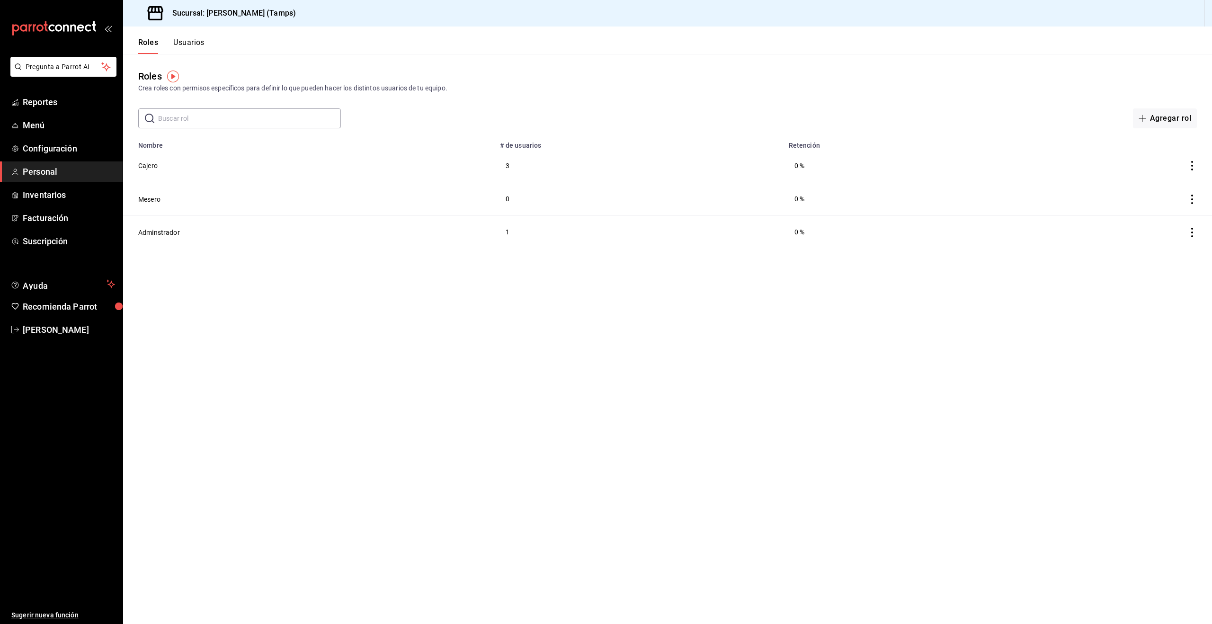
click at [146, 163] on button "Cajero" at bounding box center [147, 165] width 19 height 9
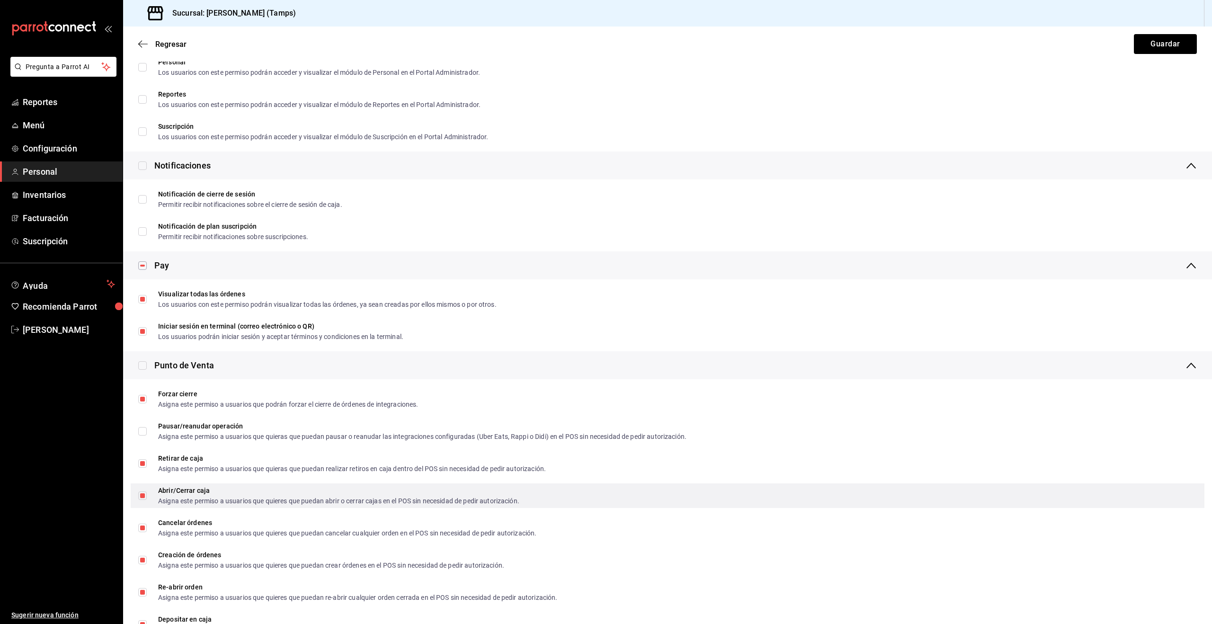
scroll to position [815, 0]
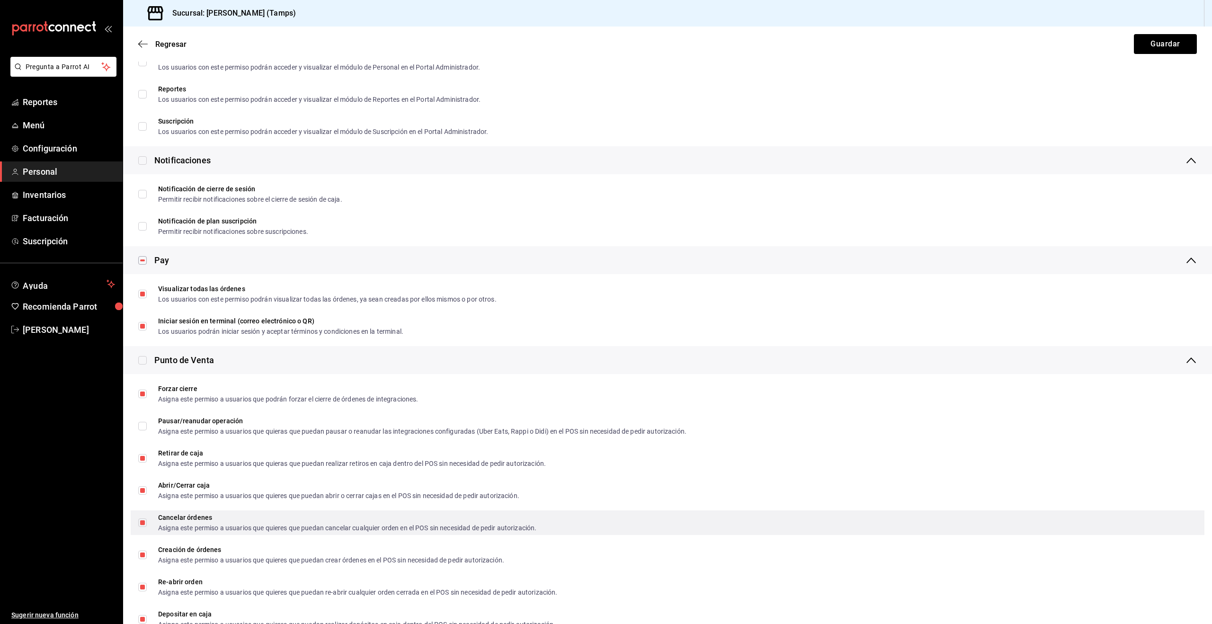
click at [144, 523] on input "Cancelar órdenes Asigna este permiso a usuarios que quieres que puedan cancelar…" at bounding box center [142, 522] width 9 height 9
checkbox input "false"
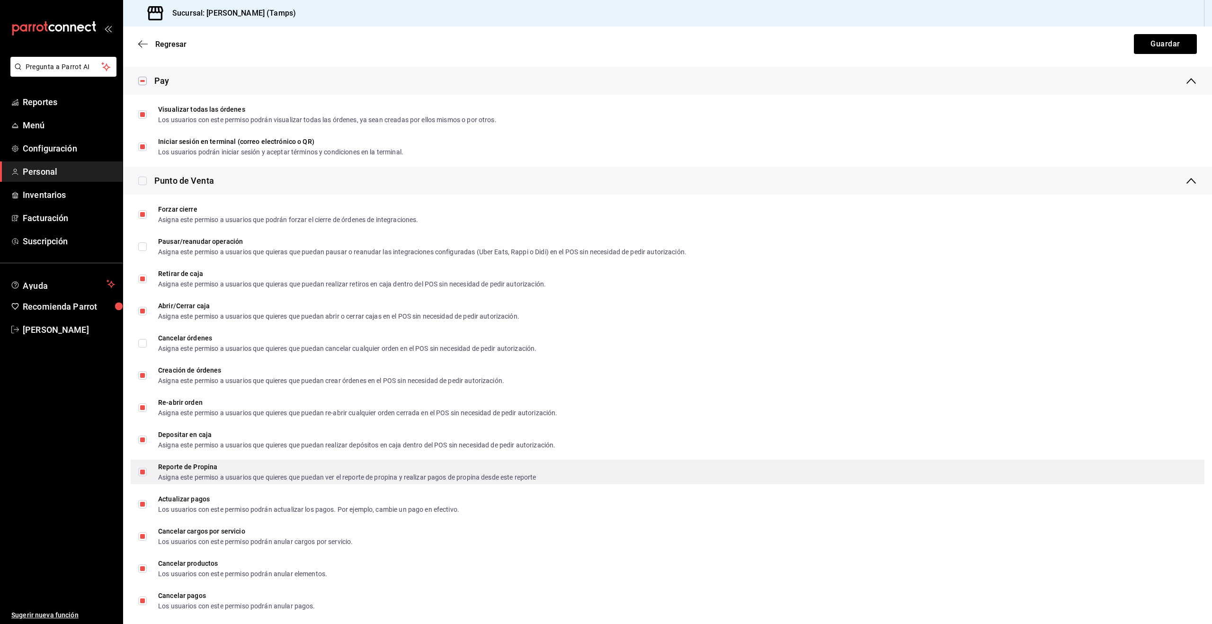
scroll to position [996, 0]
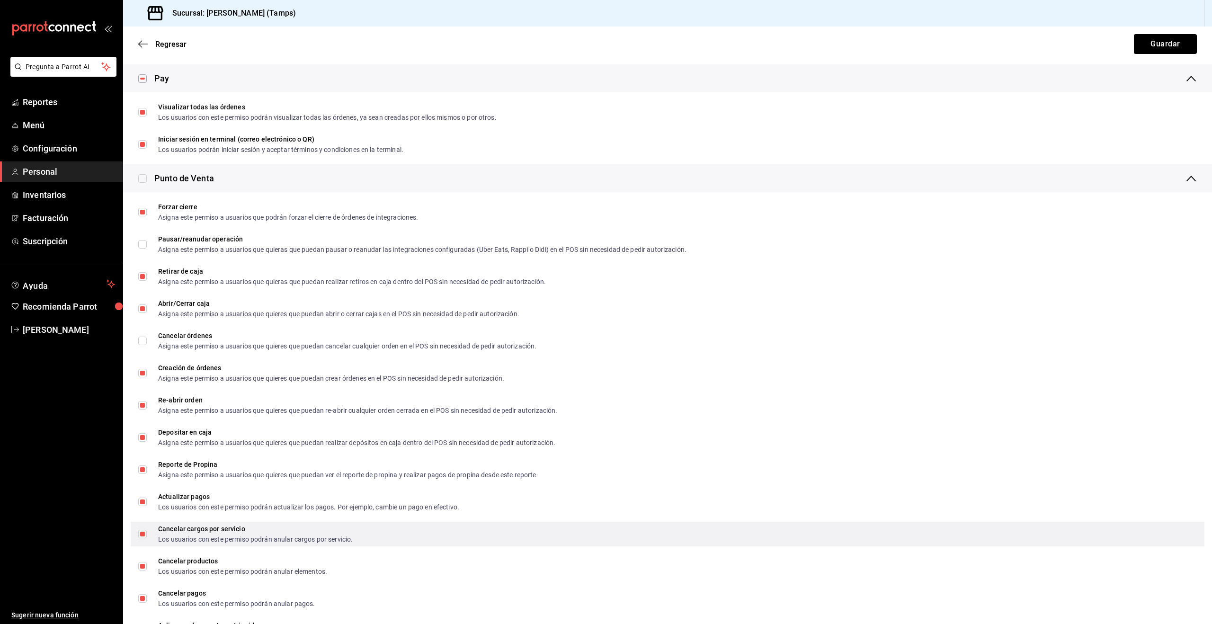
click at [154, 537] on span "Cancelar cargos por servicio Los usuarios con este permiso podrán anular cargos…" at bounding box center [250, 533] width 206 height 17
click at [147, 537] on input "Cancelar cargos por servicio Los usuarios con este permiso podrán anular cargos…" at bounding box center [142, 534] width 9 height 9
click at [142, 533] on input "Cancelar cargos por servicio Los usuarios con este permiso podrán anular cargos…" at bounding box center [142, 534] width 9 height 9
checkbox input "false"
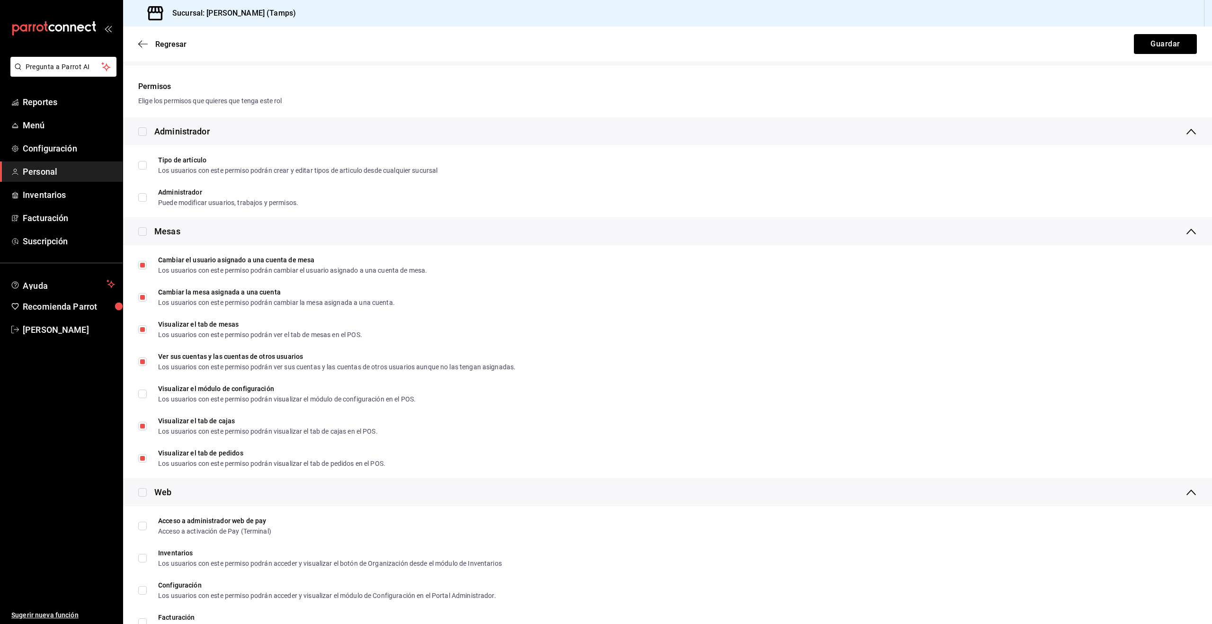
scroll to position [0, 0]
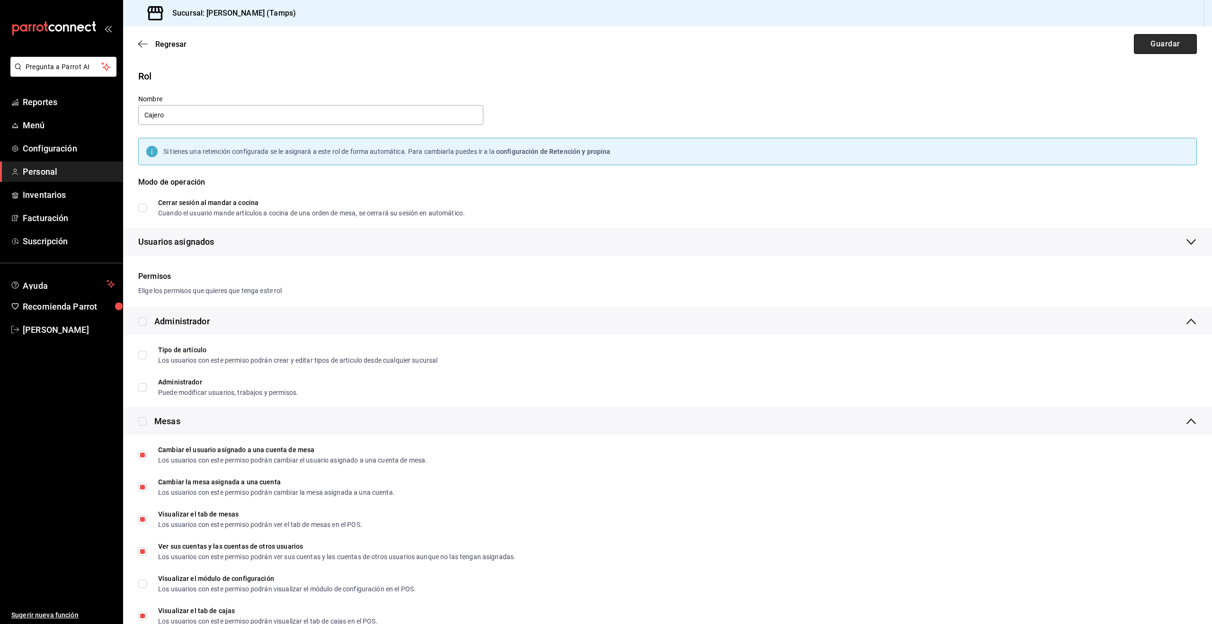
click at [1160, 43] on button "Guardar" at bounding box center [1165, 44] width 63 height 20
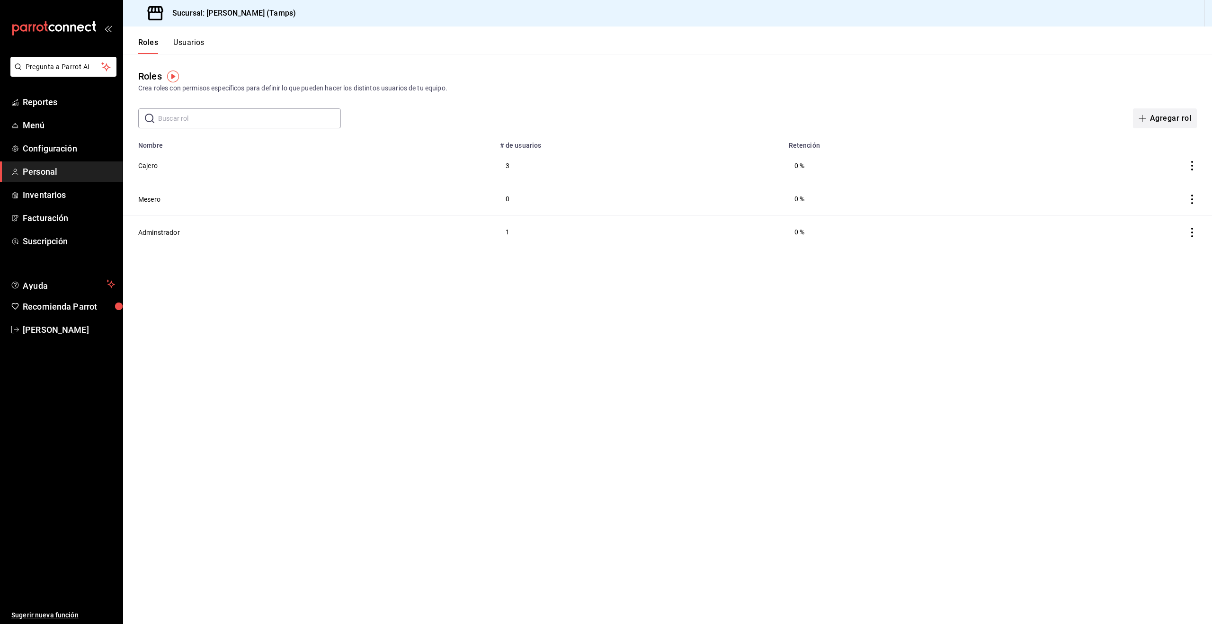
click at [1169, 116] on button "Agregar rol" at bounding box center [1165, 118] width 64 height 20
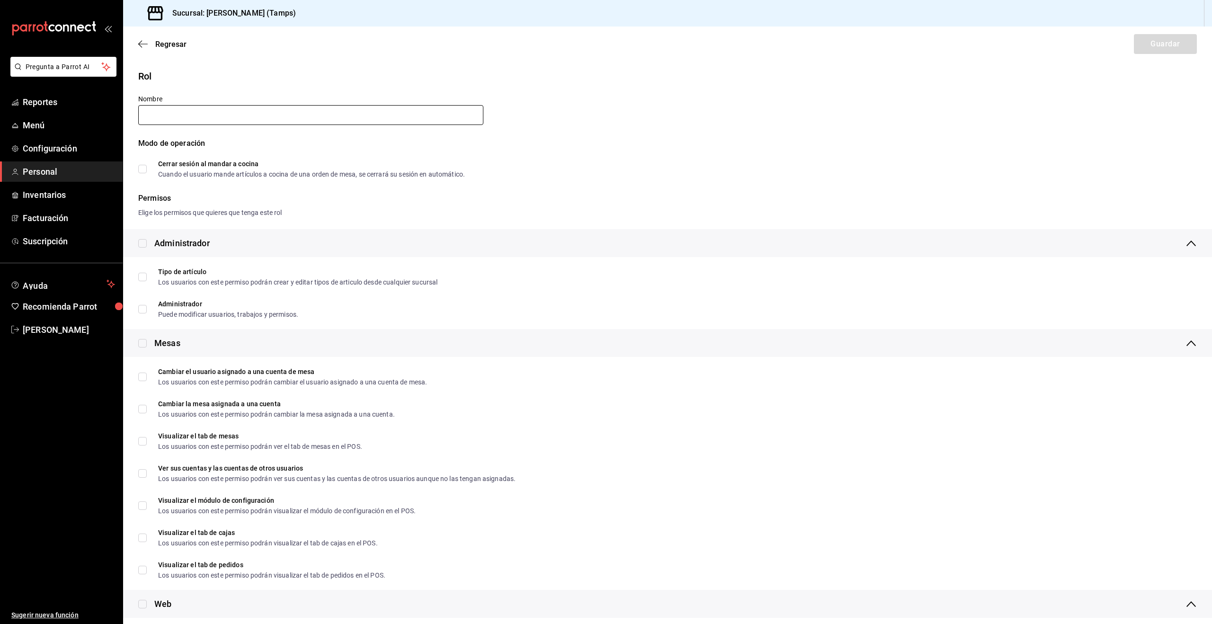
click at [283, 122] on input "text" at bounding box center [310, 115] width 345 height 20
type input "cajeroSalon01"
click at [155, 44] on span "Regresar" at bounding box center [170, 44] width 31 height 9
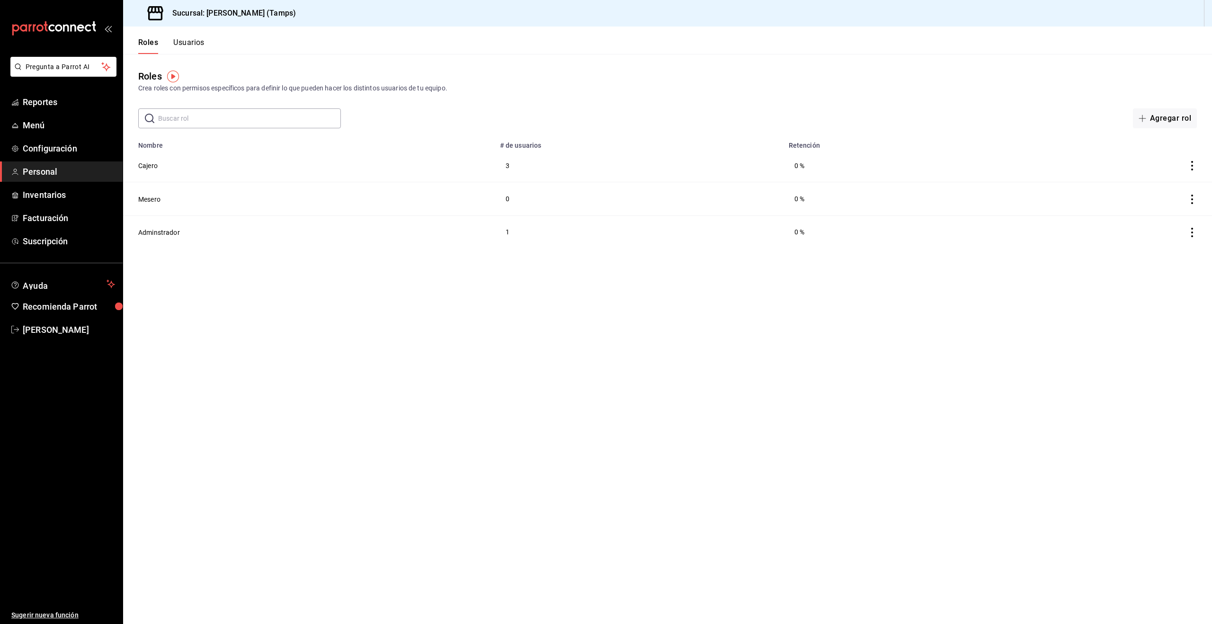
click at [153, 42] on button "Roles" at bounding box center [148, 46] width 20 height 16
click at [152, 162] on button "Cajero" at bounding box center [147, 165] width 19 height 9
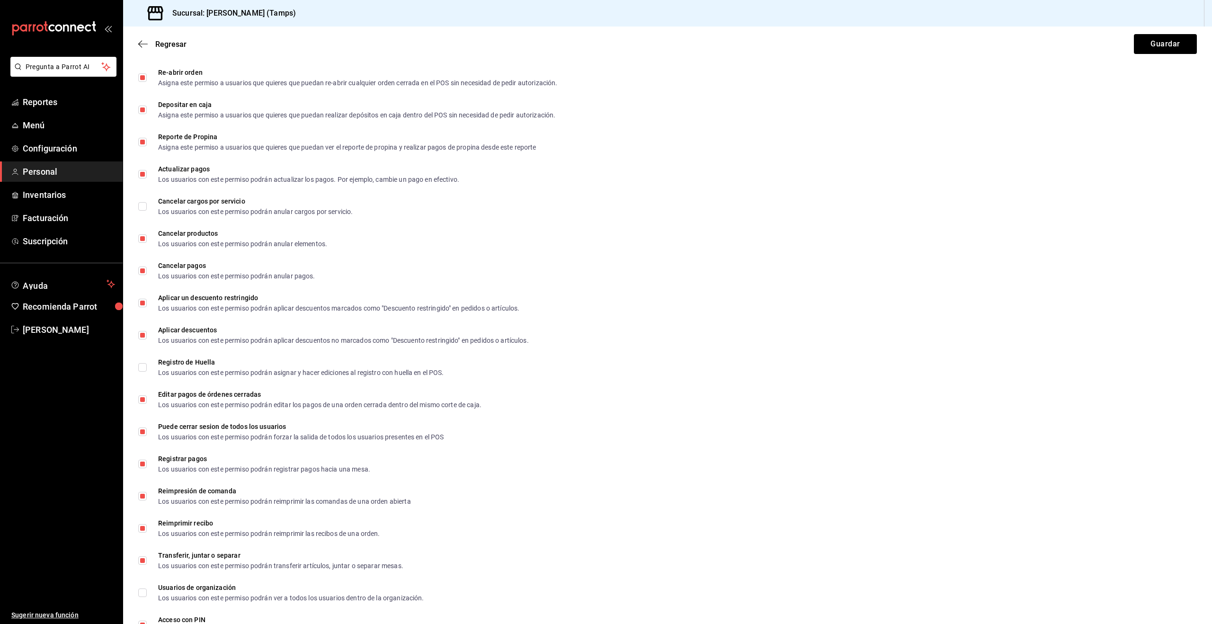
scroll to position [1329, 0]
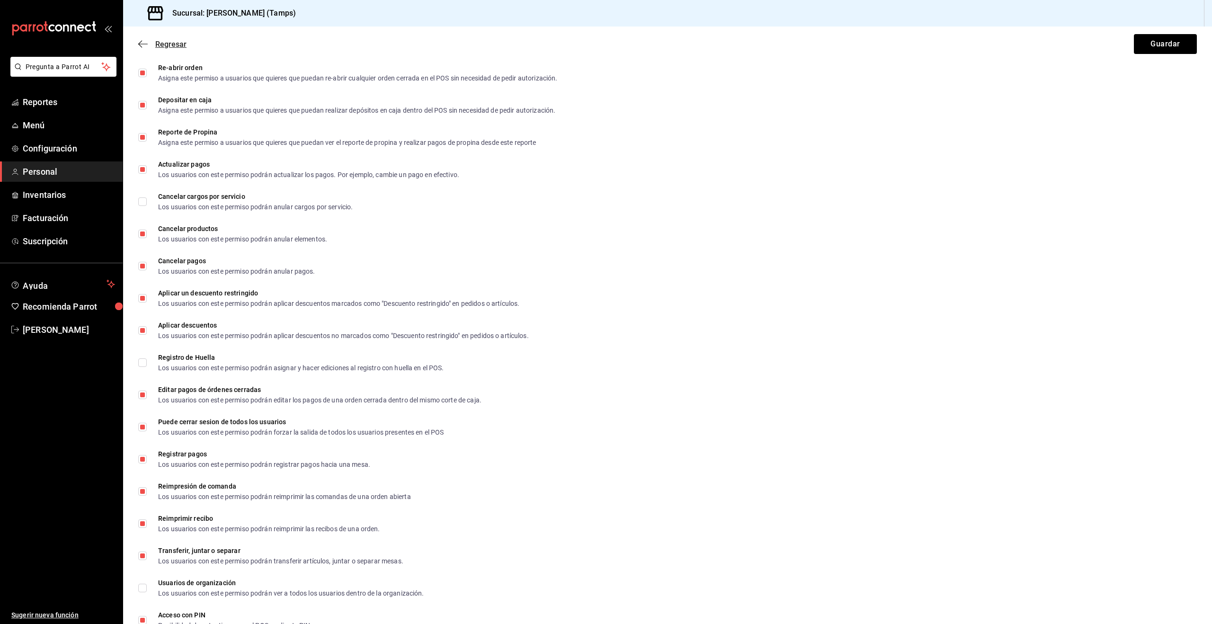
click at [147, 40] on icon "button" at bounding box center [142, 44] width 9 height 9
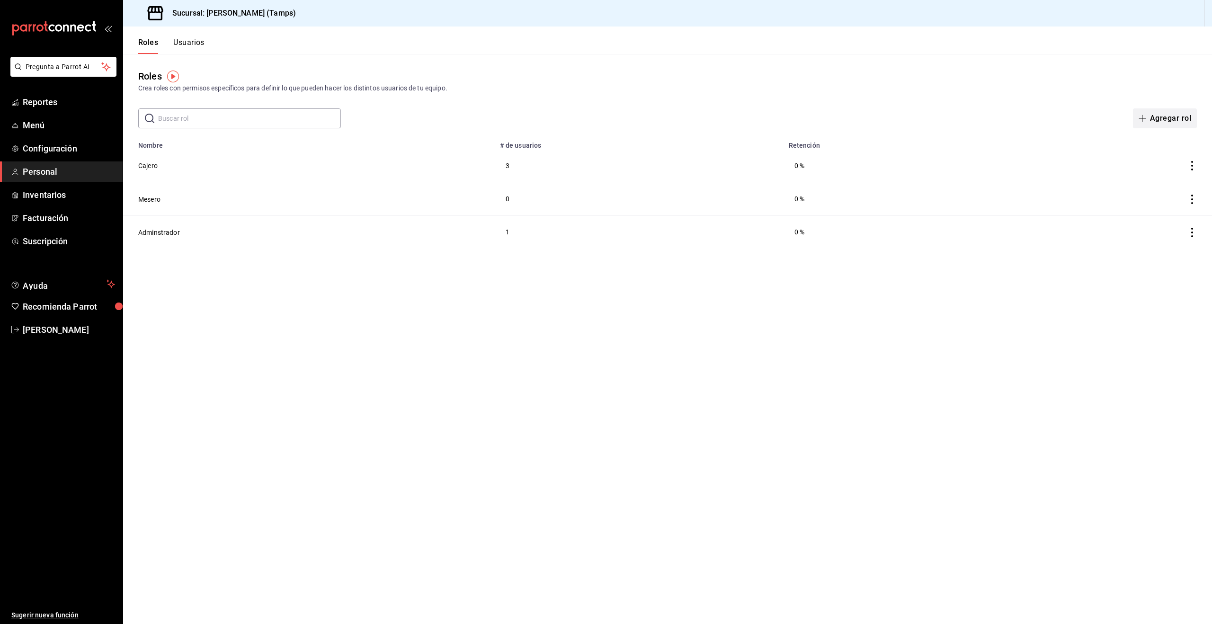
click at [1163, 120] on button "Agregar rol" at bounding box center [1165, 118] width 64 height 20
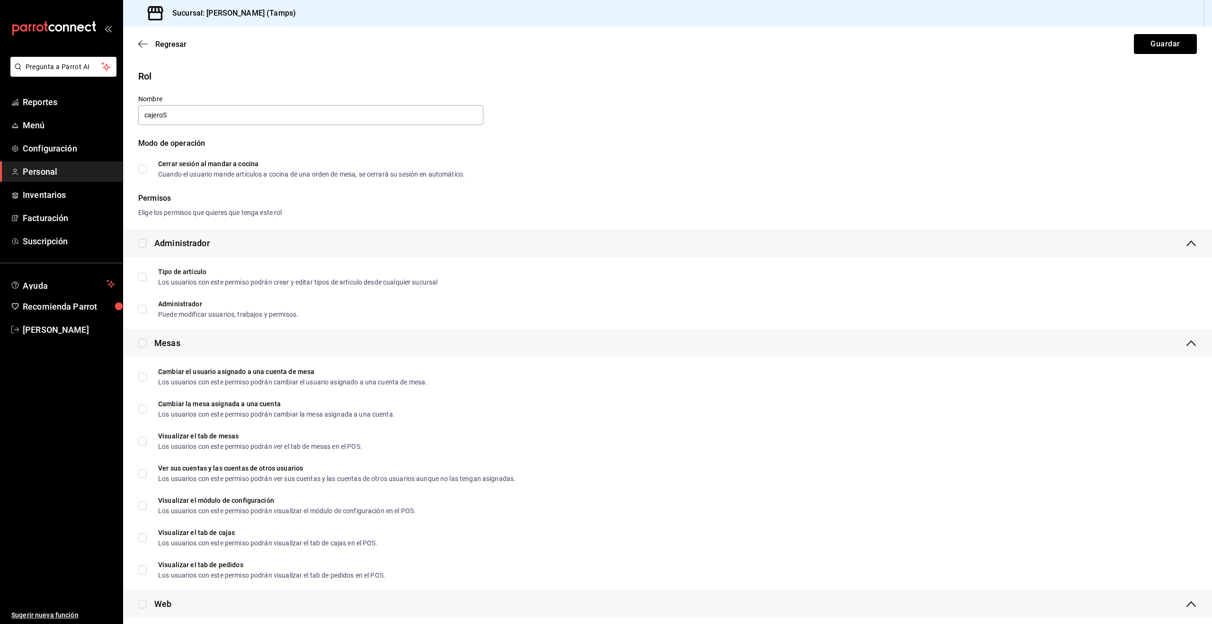
type input "cajeroSalon01"
click at [1179, 45] on button "Guardar" at bounding box center [1165, 44] width 63 height 20
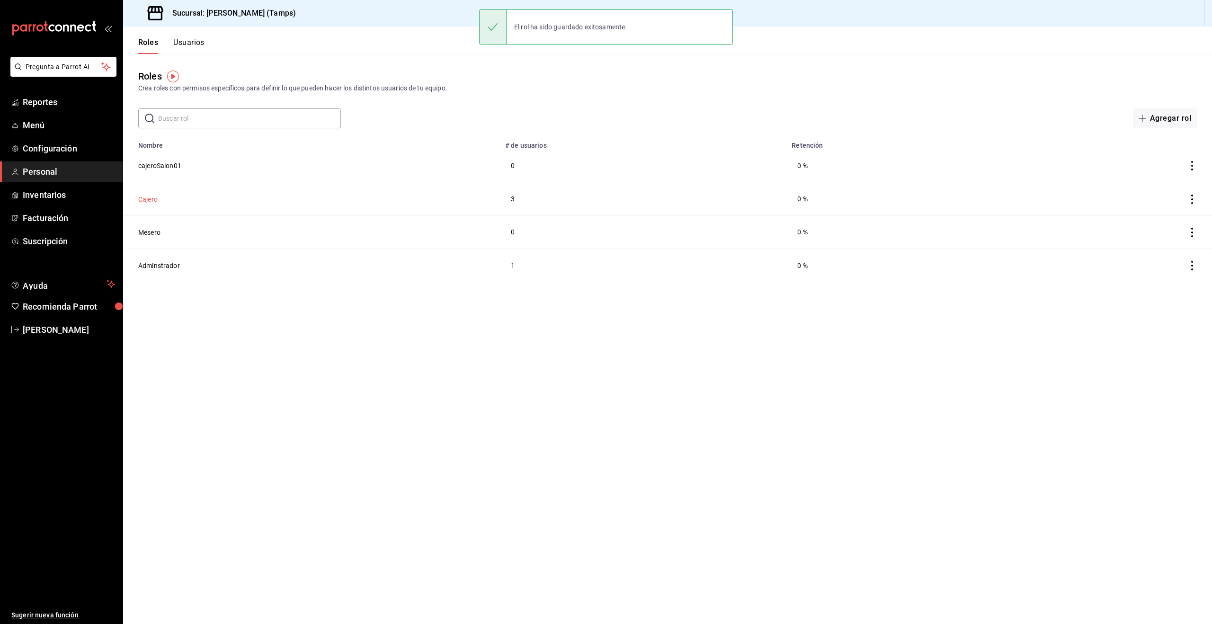
click at [151, 197] on button "Cajero" at bounding box center [147, 199] width 19 height 9
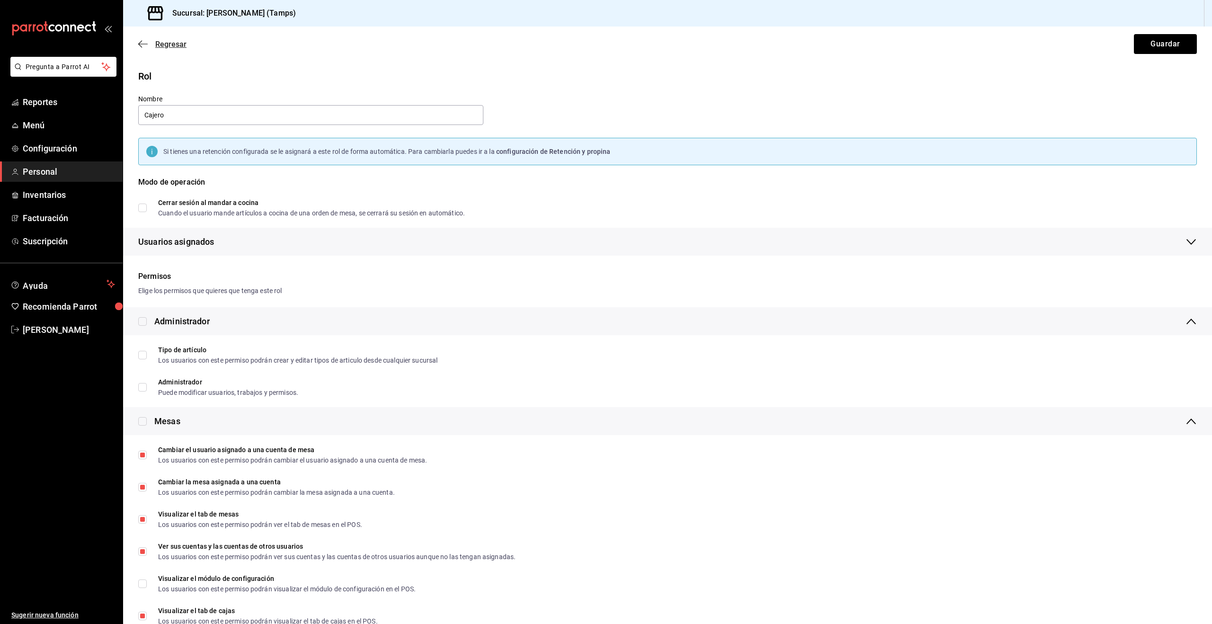
click at [151, 46] on span "Regresar" at bounding box center [162, 44] width 48 height 9
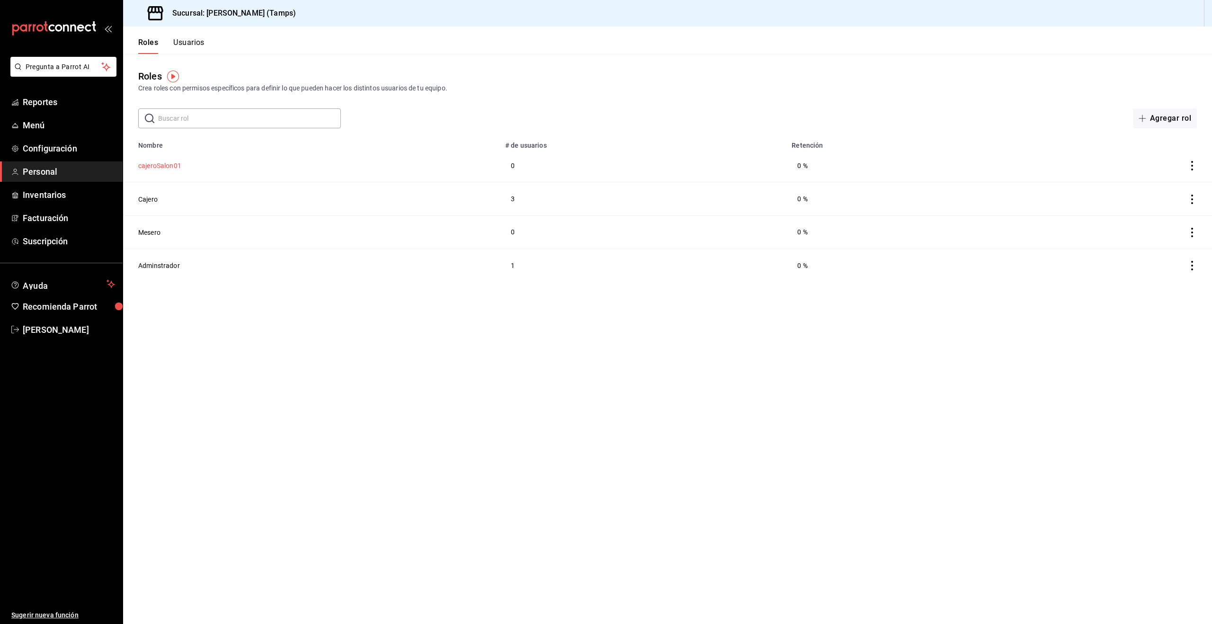
click at [177, 166] on button "cajeroSalon01" at bounding box center [159, 165] width 43 height 9
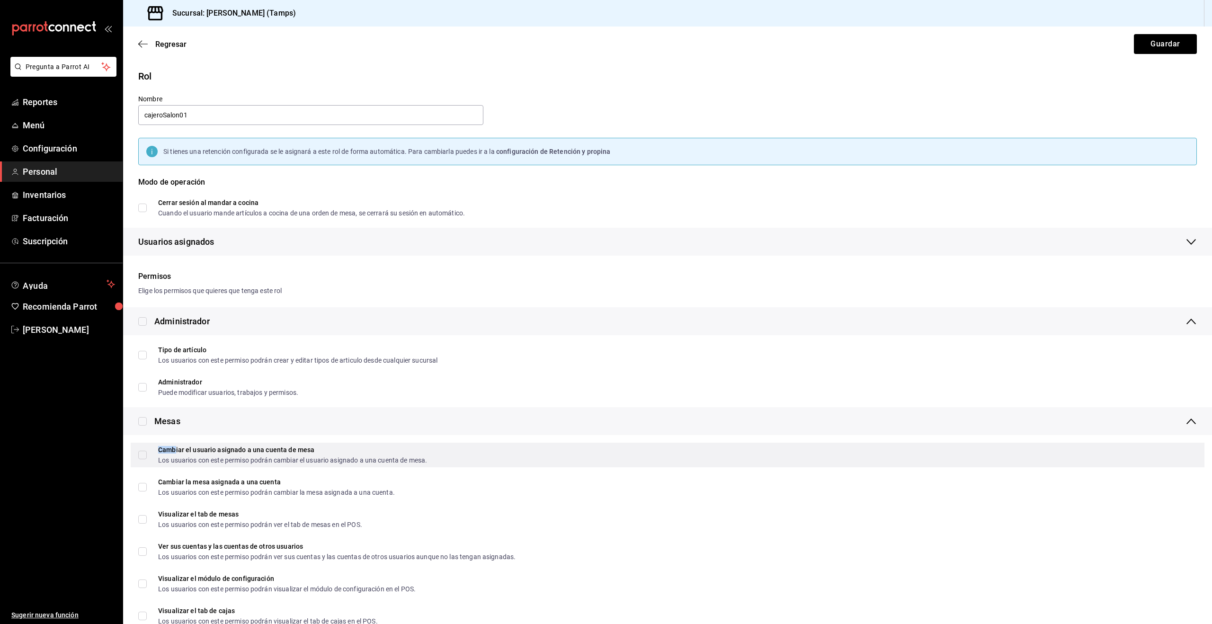
click at [177, 449] on div "Cambiar el usuario asignado a una cuenta de mesa" at bounding box center [292, 449] width 269 height 7
checkbox input "true"
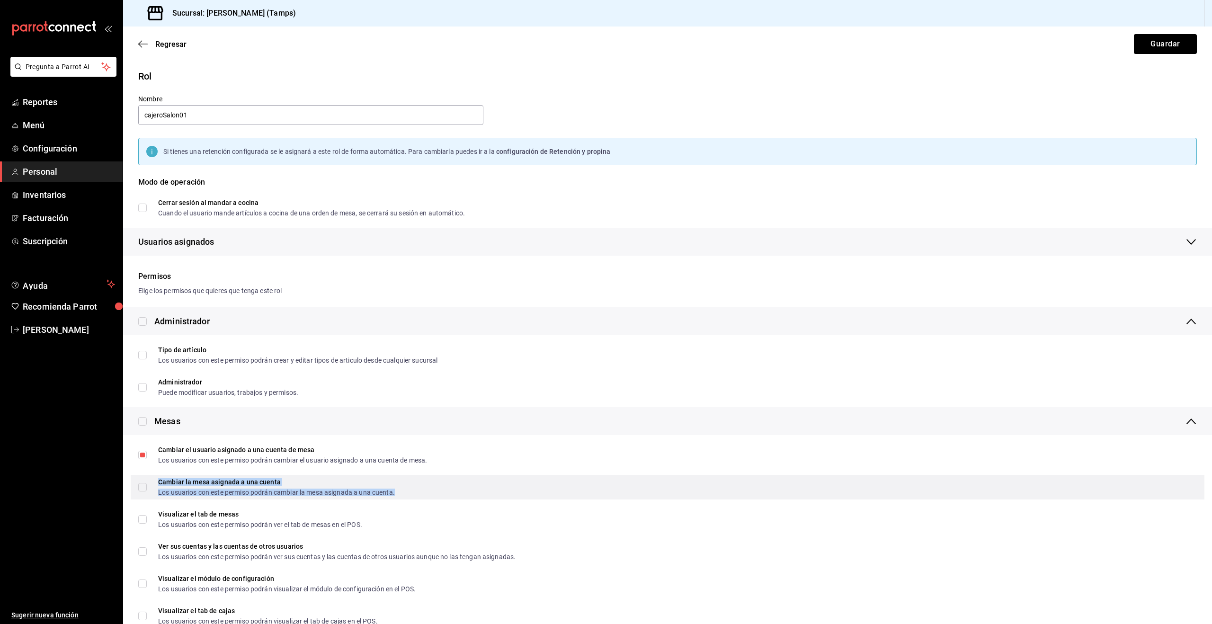
click at [164, 480] on div "Cambiar la mesa asignada a una cuenta" at bounding box center [276, 482] width 237 height 7
checkbox input "true"
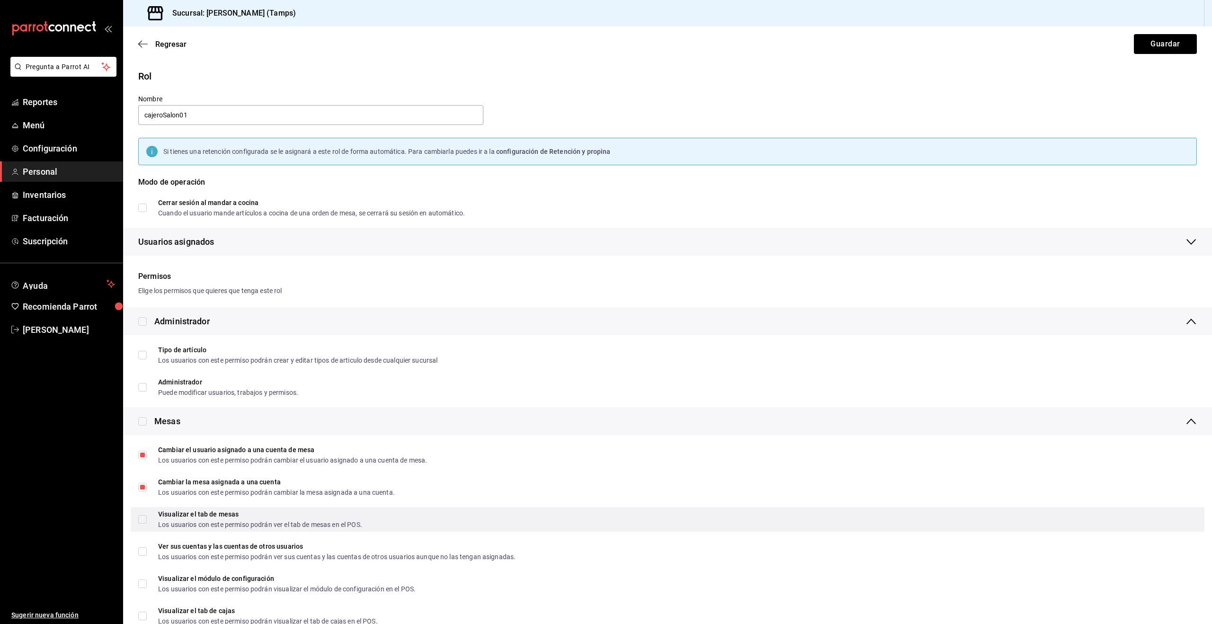
click at [150, 516] on span "Visualizar el tab de mesas Los usuarios con este permiso podrán ver el tab de m…" at bounding box center [254, 519] width 215 height 17
click at [147, 516] on input "Visualizar el tab de mesas Los usuarios con este permiso podrán ver el tab de m…" at bounding box center [142, 519] width 9 height 9
click at [145, 516] on input "Visualizar el tab de mesas Los usuarios con este permiso podrán ver el tab de m…" at bounding box center [142, 519] width 9 height 9
checkbox input "true"
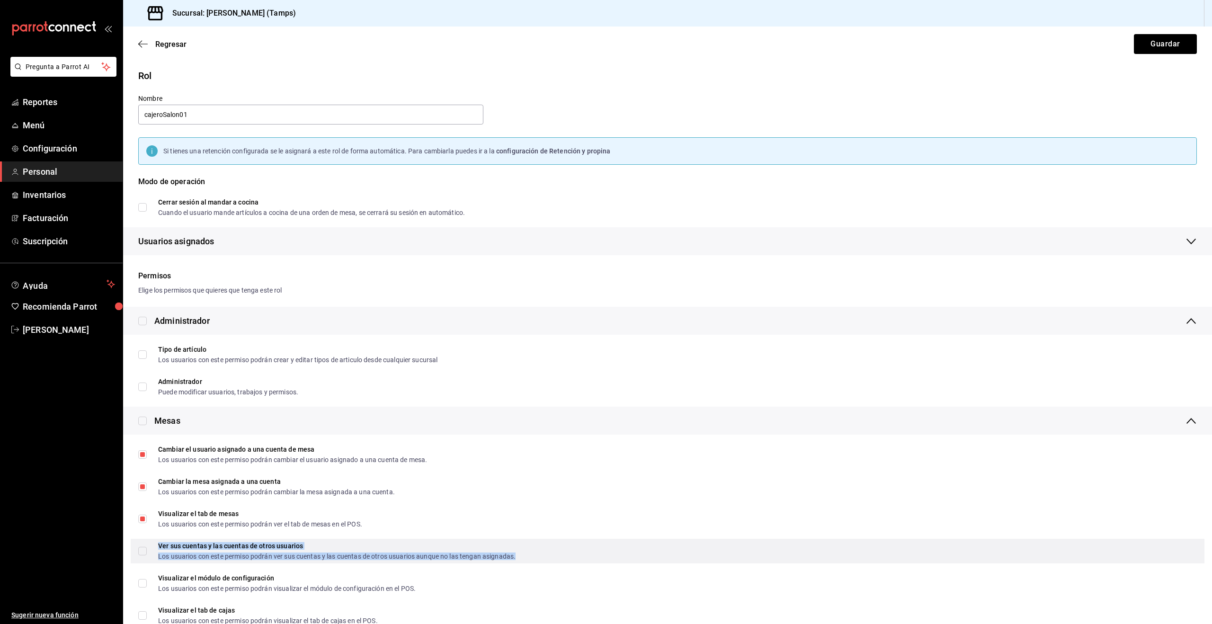
click at [162, 547] on div "Ver sus cuentas y las cuentas de otros usuarios" at bounding box center [336, 545] width 357 height 7
checkbox input "true"
click at [1157, 38] on button "Guardar" at bounding box center [1165, 44] width 63 height 20
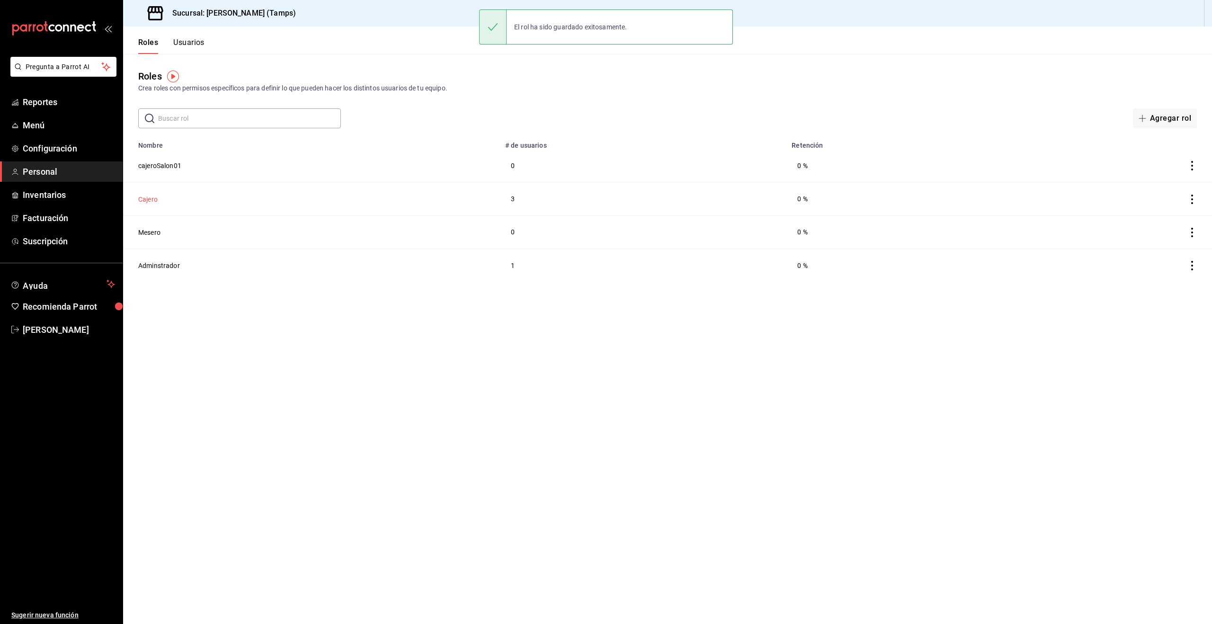
click at [150, 195] on button "Cajero" at bounding box center [147, 199] width 19 height 9
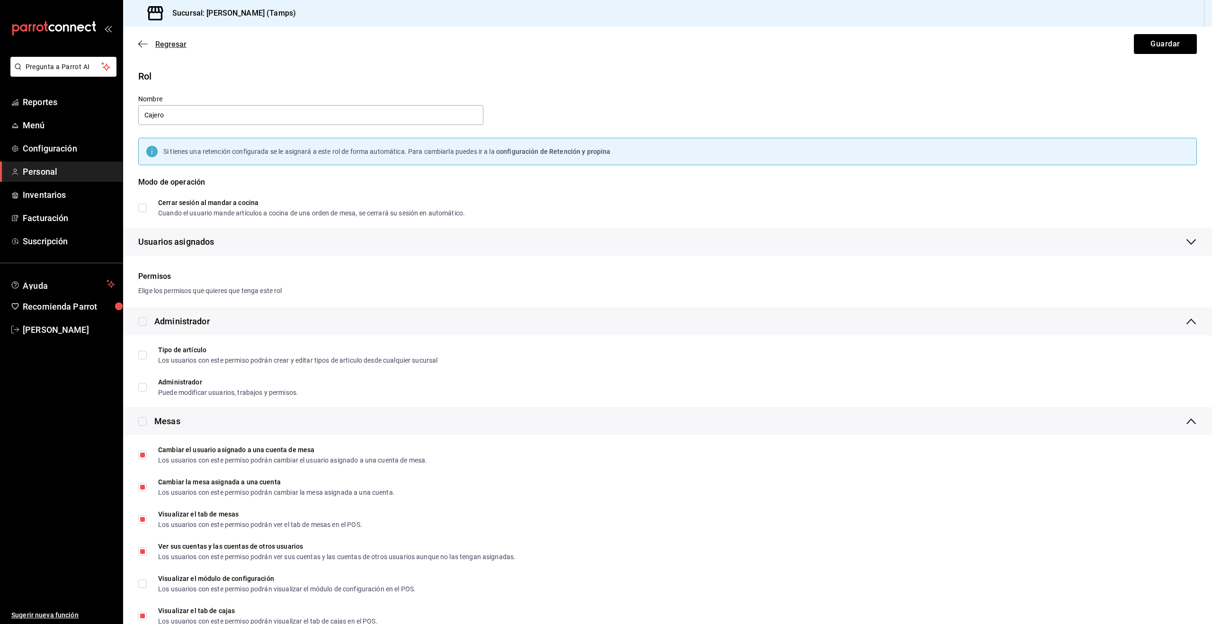
click at [165, 45] on span "Regresar" at bounding box center [170, 44] width 31 height 9
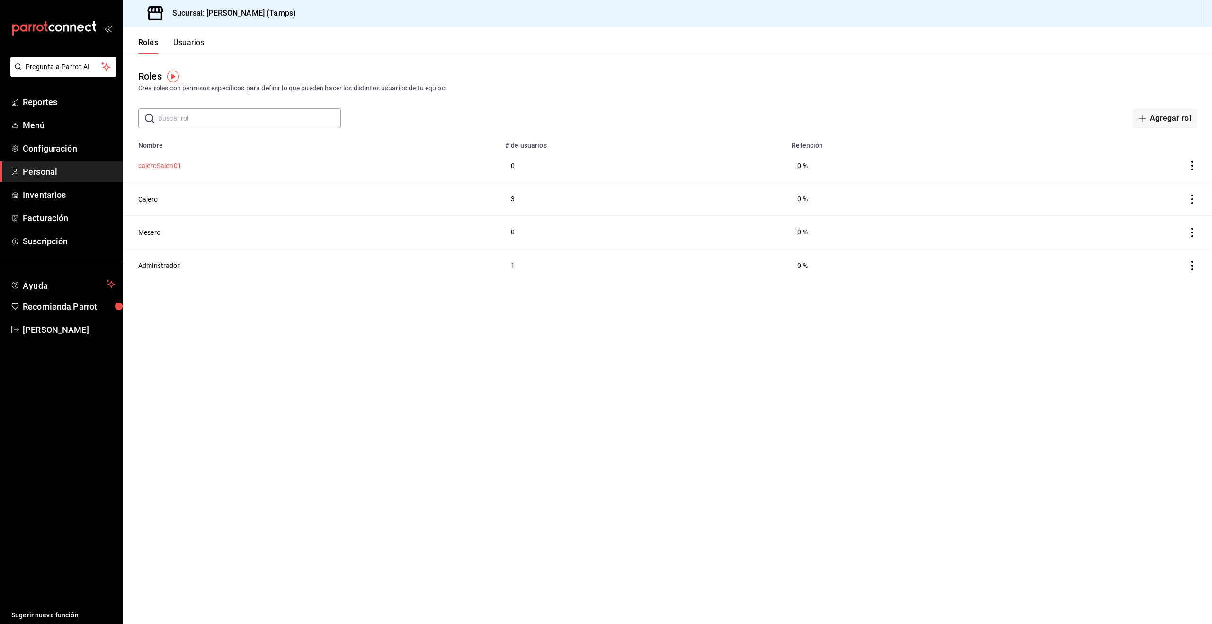
click at [169, 170] on button "cajeroSalon01" at bounding box center [159, 165] width 43 height 9
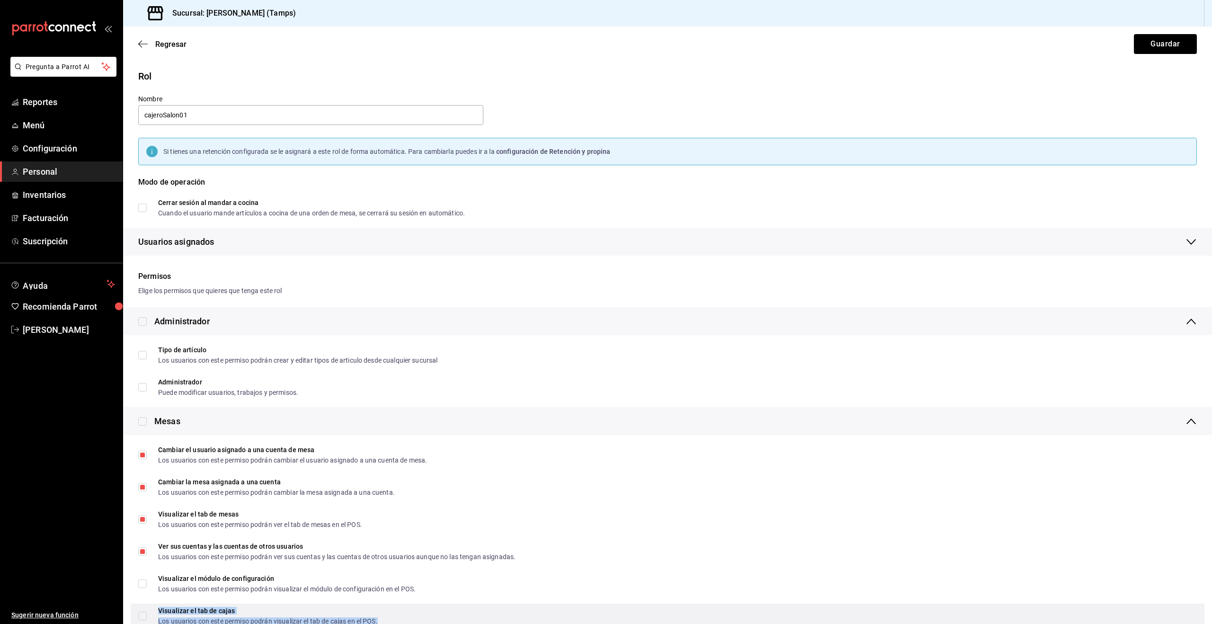
click at [212, 609] on div "Visualizar el tab de cajas" at bounding box center [268, 610] width 220 height 7
checkbox input "true"
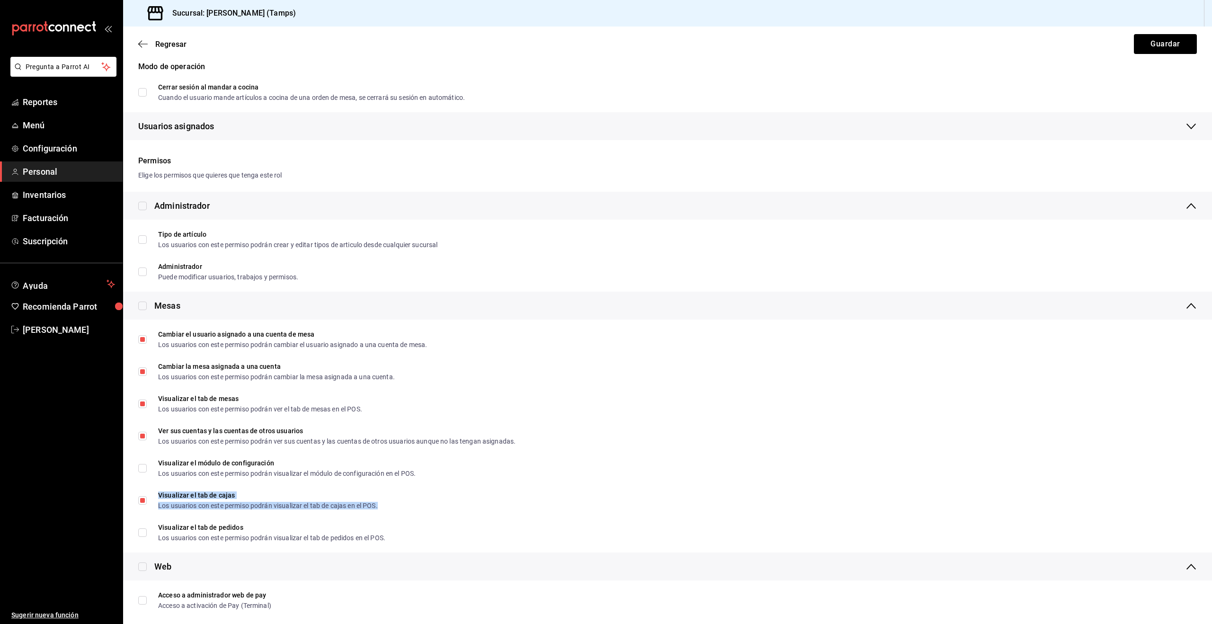
scroll to position [135, 0]
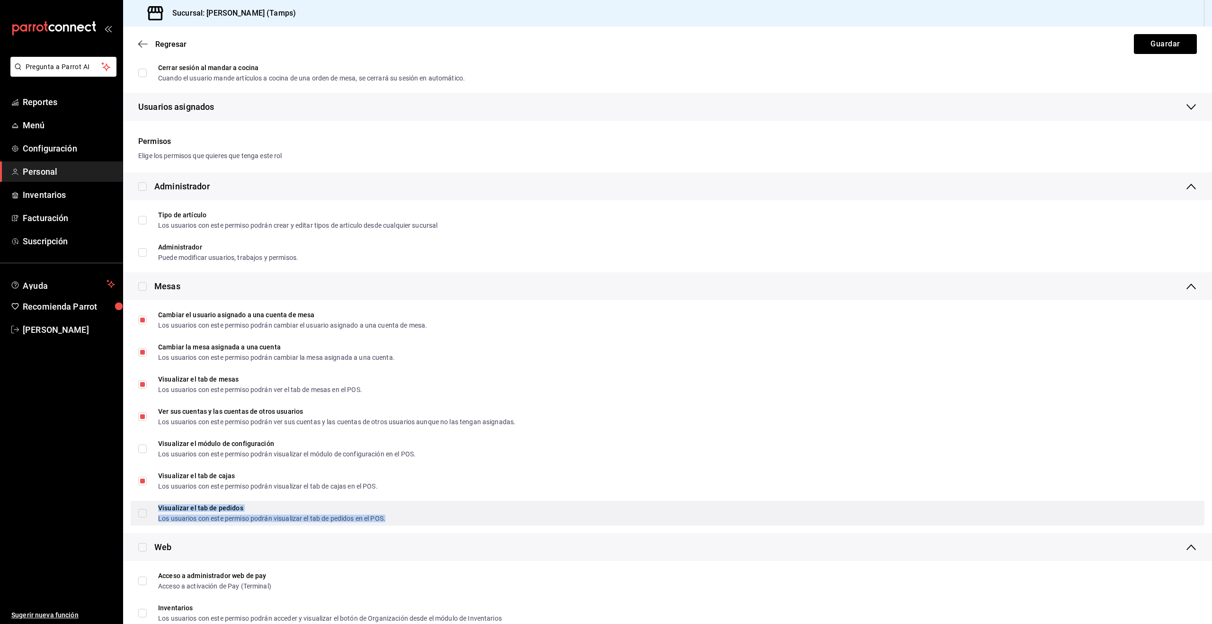
click at [168, 508] on div "Visualizar el tab de pedidos" at bounding box center [271, 508] width 227 height 7
checkbox input "true"
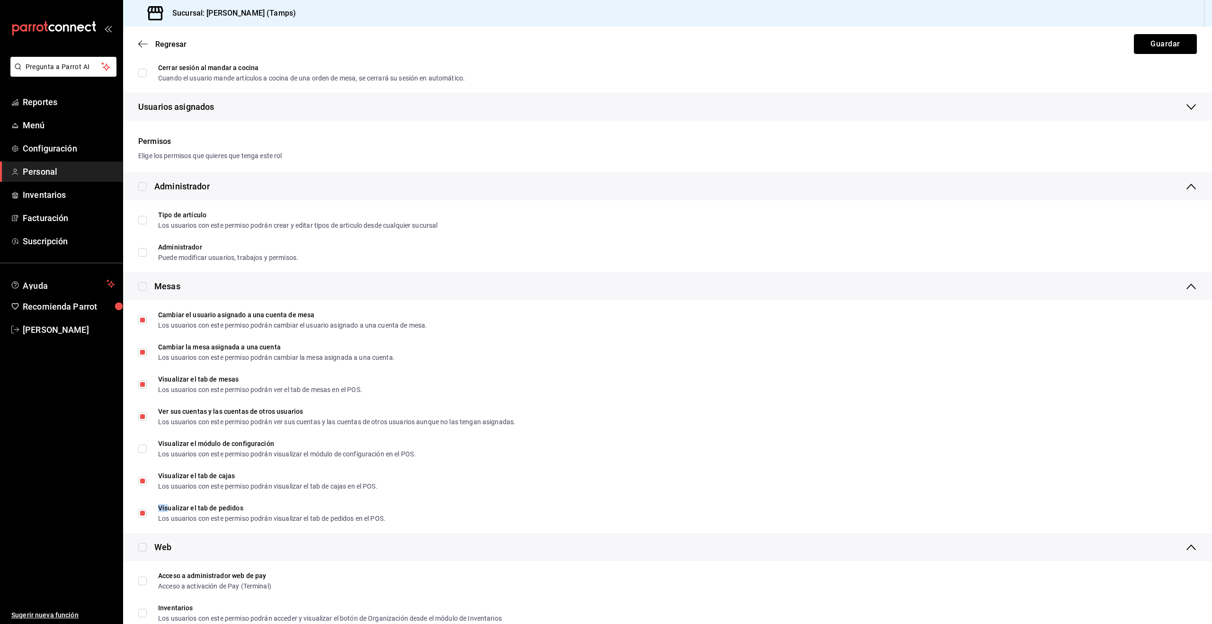
click at [1152, 46] on button "Guardar" at bounding box center [1165, 44] width 63 height 20
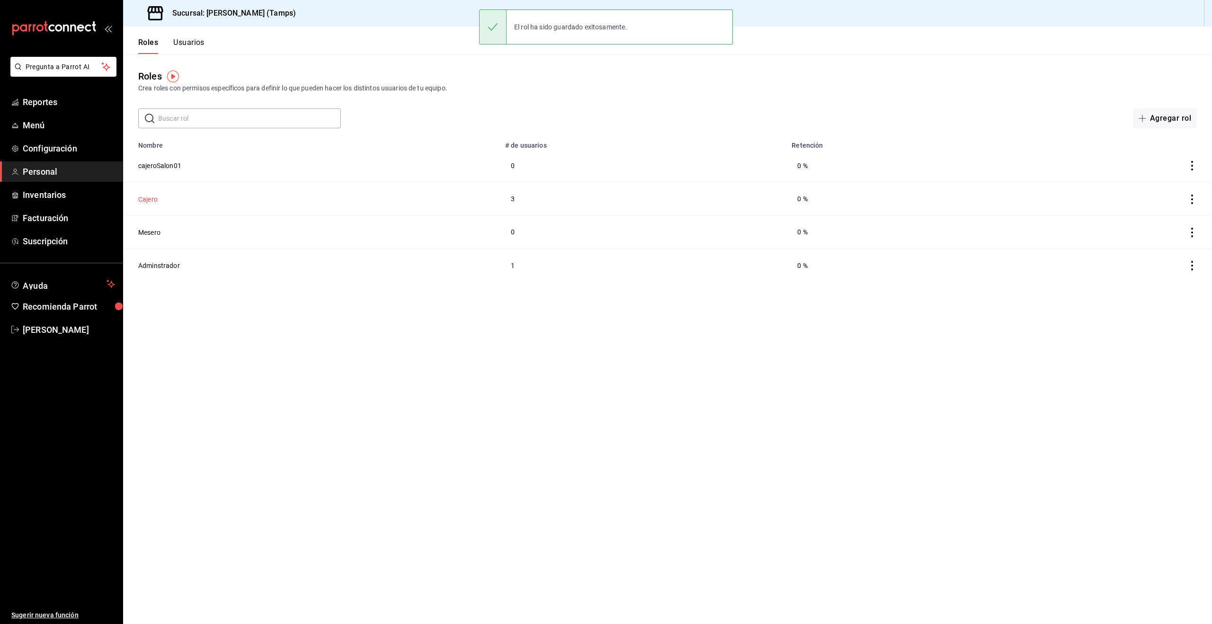
click at [149, 197] on button "Cajero" at bounding box center [147, 199] width 19 height 9
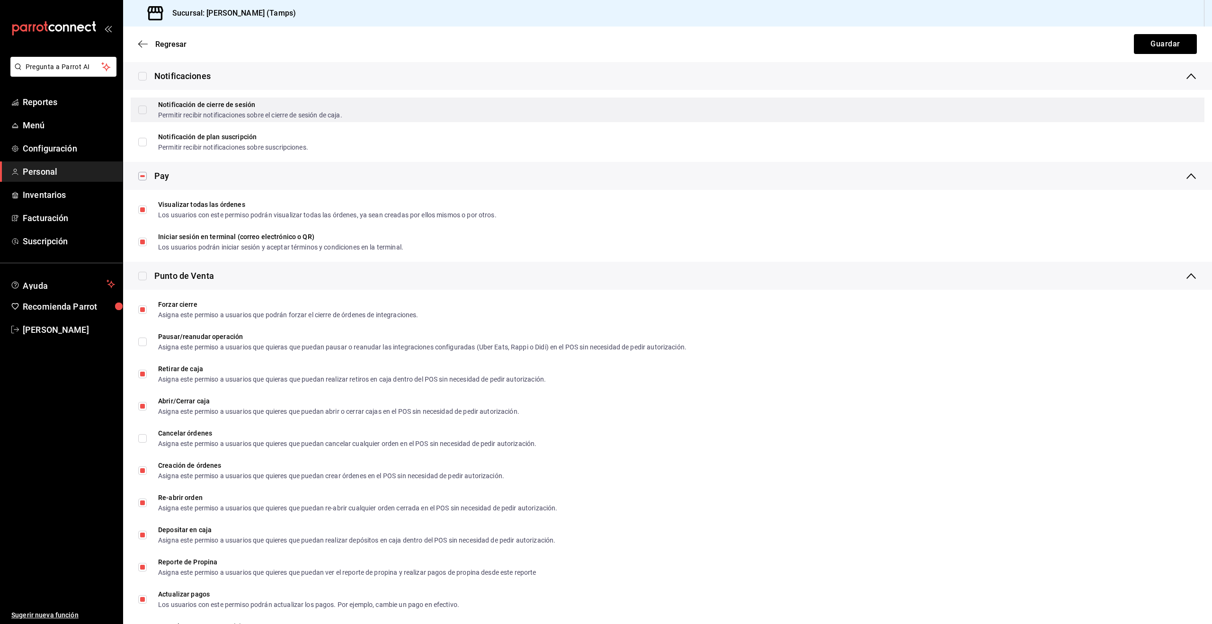
scroll to position [901, 0]
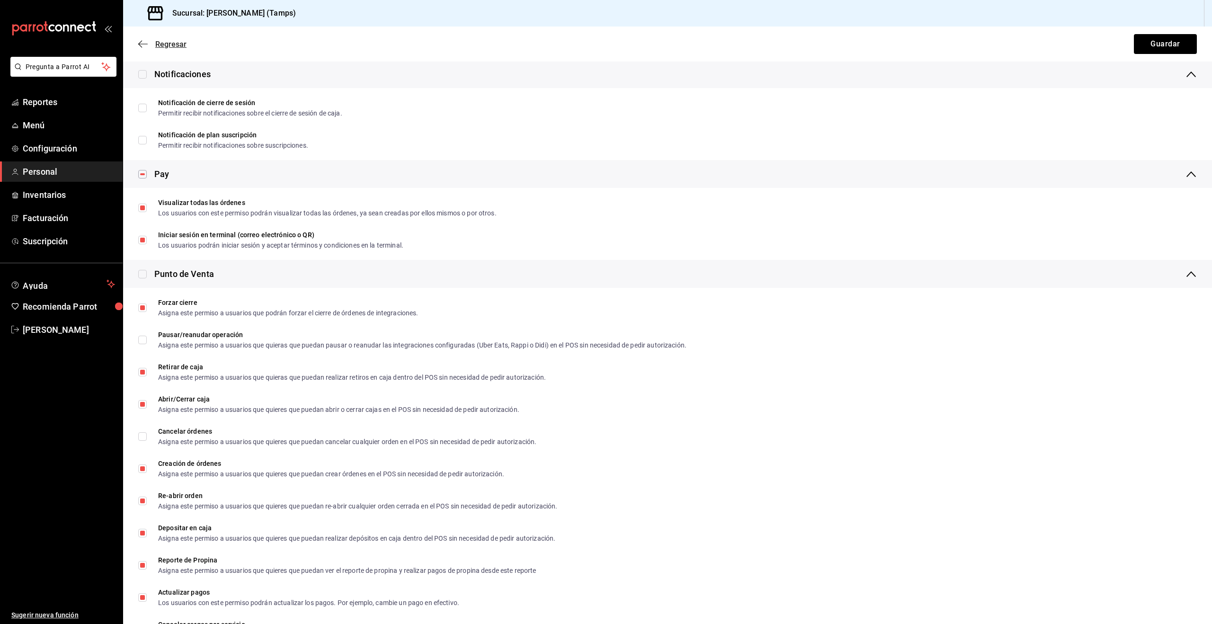
click at [142, 43] on icon "button" at bounding box center [142, 44] width 9 height 9
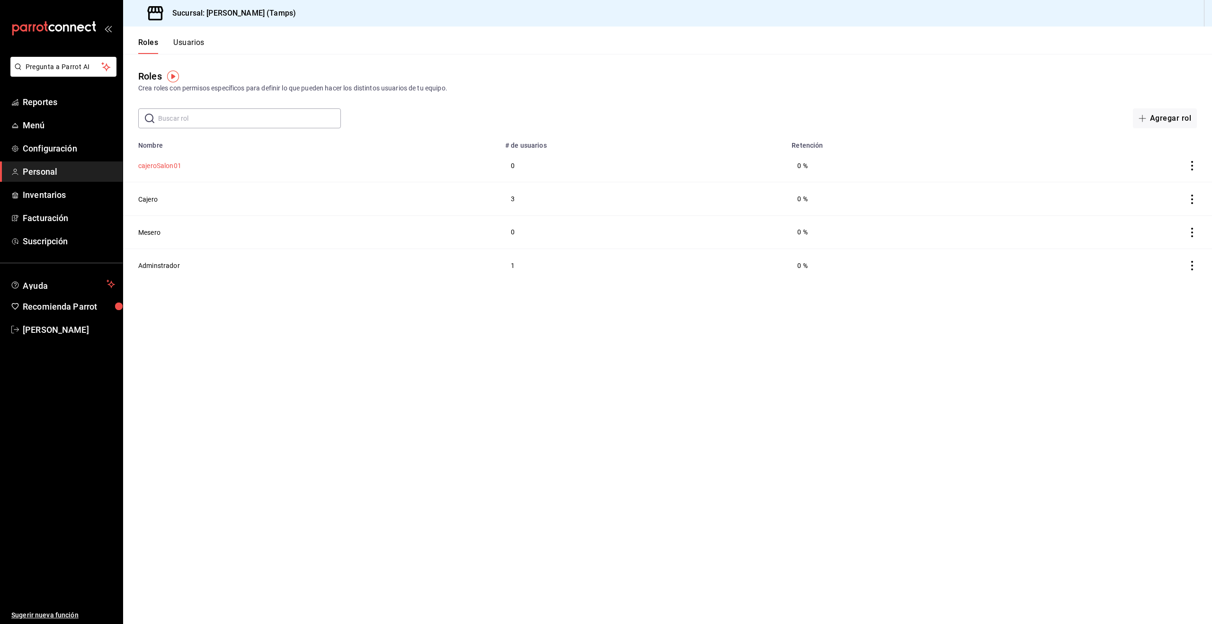
click at [162, 167] on button "cajeroSalon01" at bounding box center [159, 165] width 43 height 9
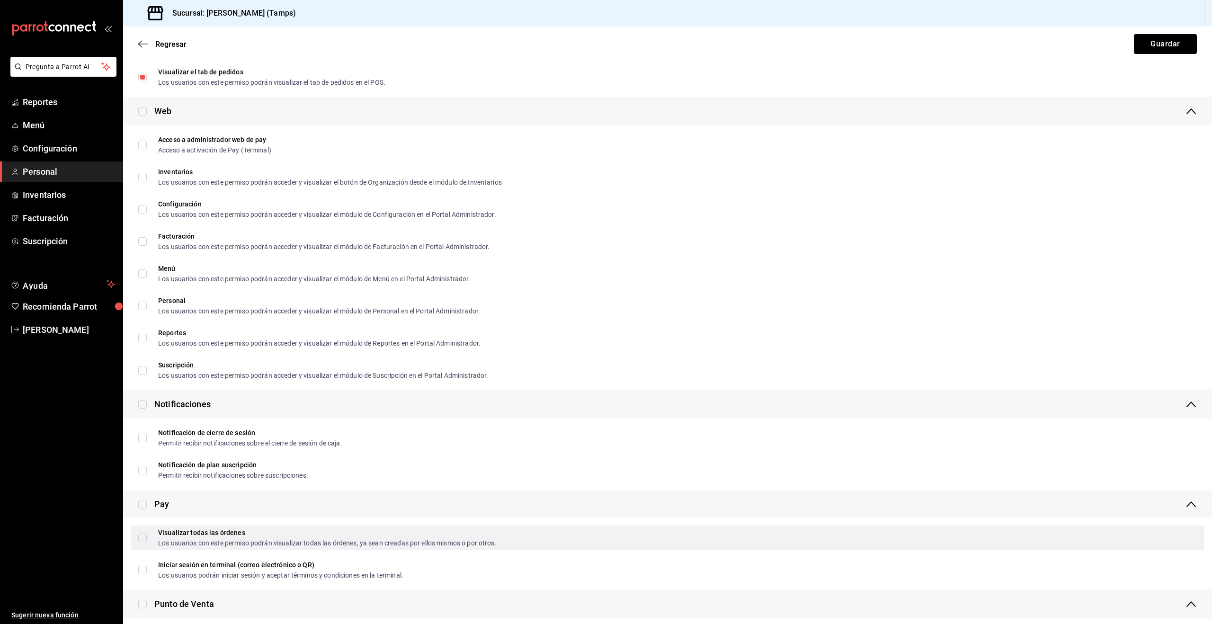
scroll to position [603, 0]
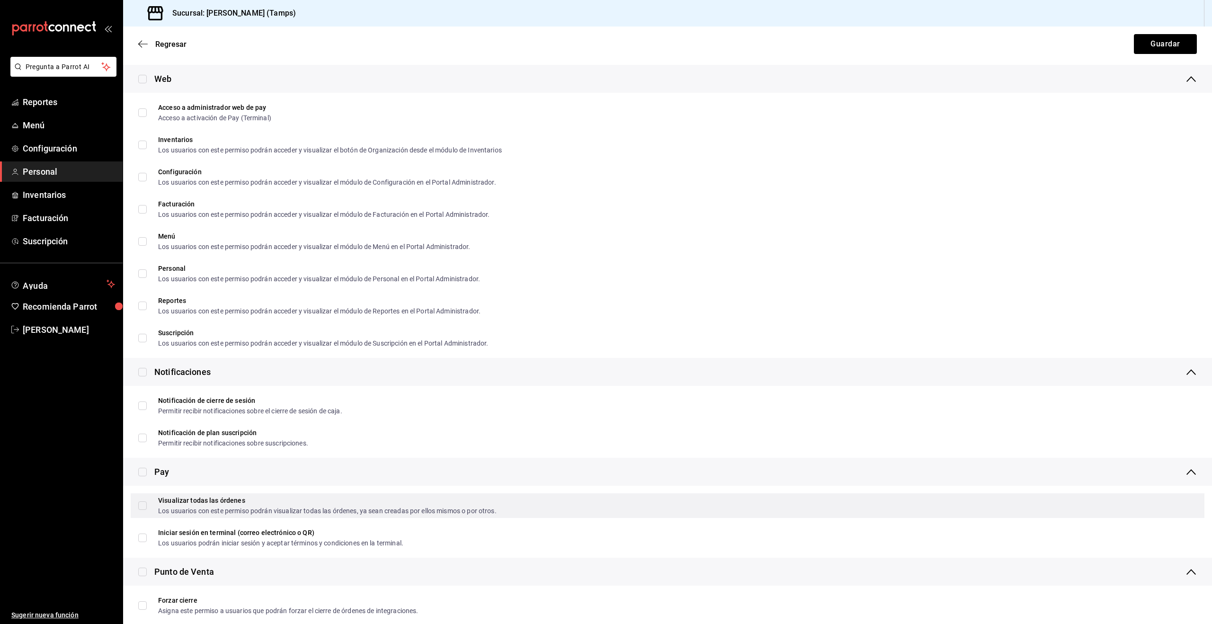
click at [176, 493] on div "Visualizar todas las órdenes Los usuarios con este permiso podrán visualizar to…" at bounding box center [668, 505] width 1074 height 25
checkbox input "true"
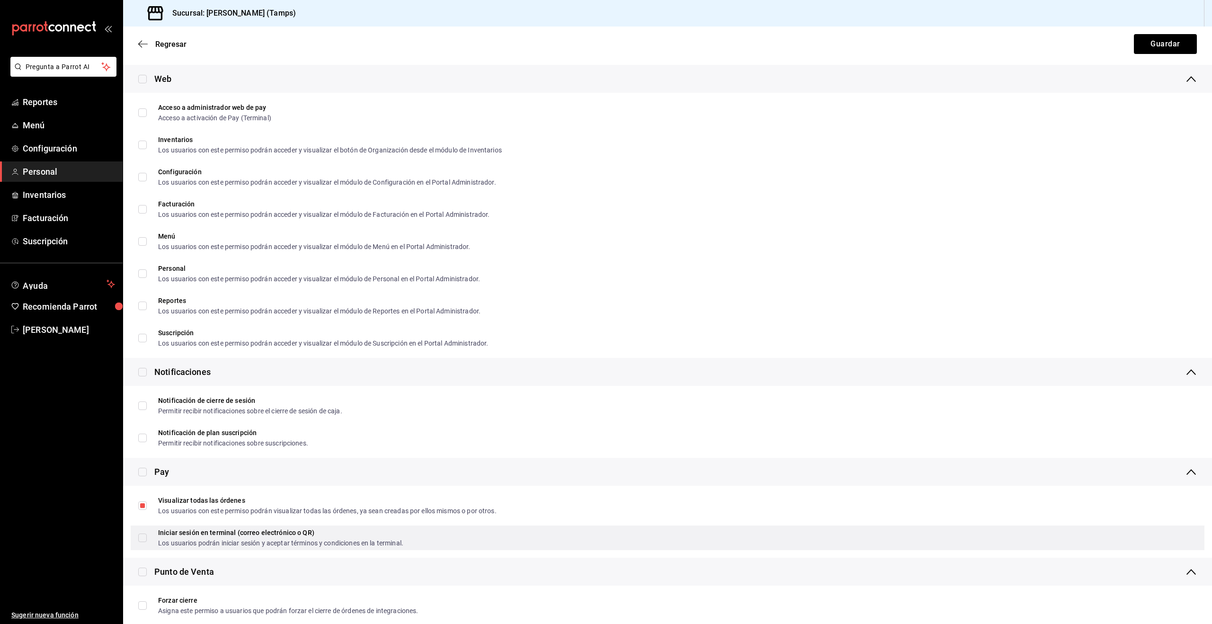
drag, startPoint x: 157, startPoint y: 532, endPoint x: 250, endPoint y: 536, distance: 93.8
click at [157, 532] on span "Iniciar sesión en terminal (correo electrónico o QR) Los usuarios podrán inicia…" at bounding box center [275, 537] width 257 height 17
click at [147, 533] on input "Iniciar sesión en terminal (correo electrónico o QR) Los usuarios podrán inicia…" at bounding box center [142, 537] width 9 height 9
checkbox input "false"
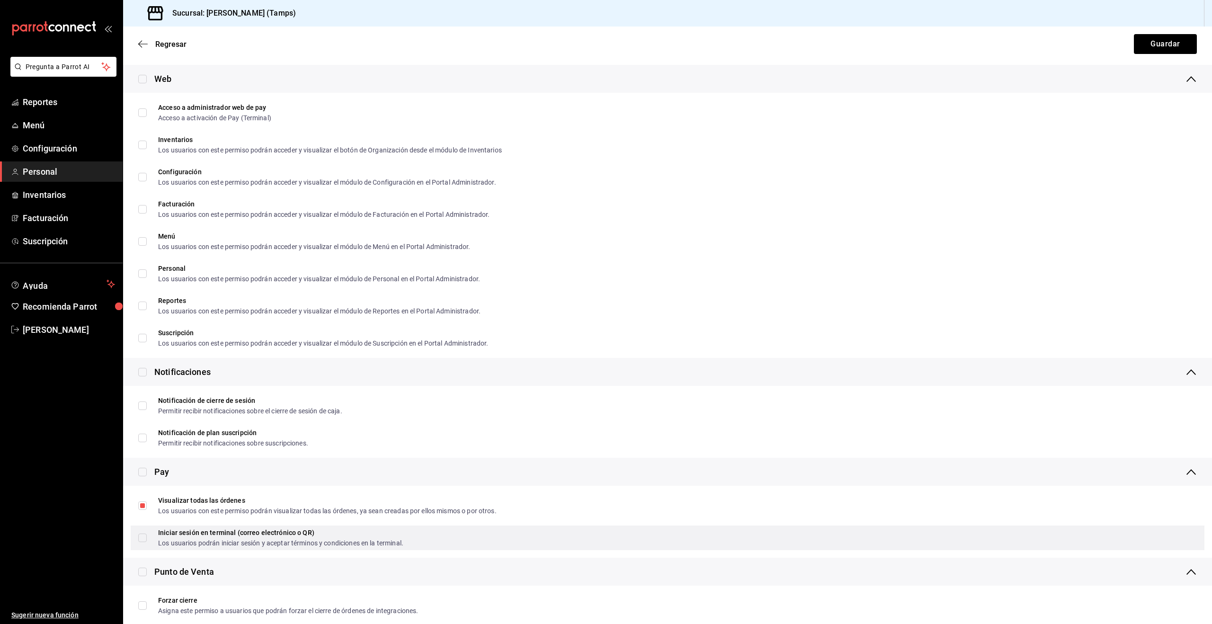
click at [145, 535] on input "Iniciar sesión en terminal (correo electrónico o QR) Los usuarios podrán inicia…" at bounding box center [142, 537] width 9 height 9
checkbox input "true"
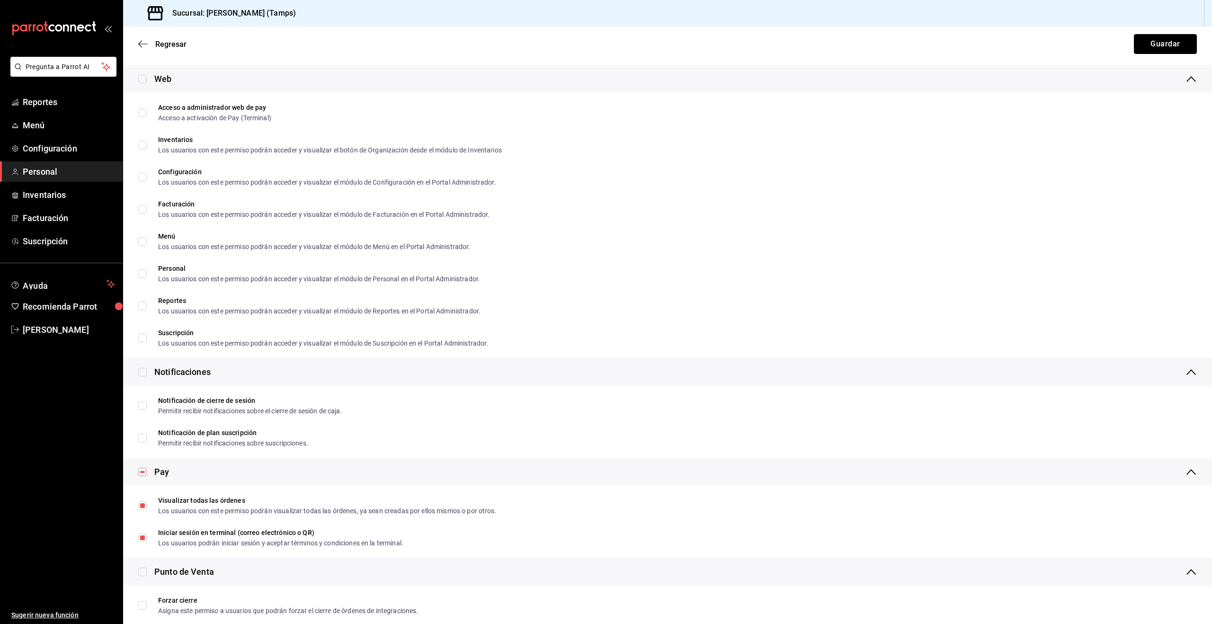
click at [1172, 49] on button "Guardar" at bounding box center [1165, 44] width 63 height 20
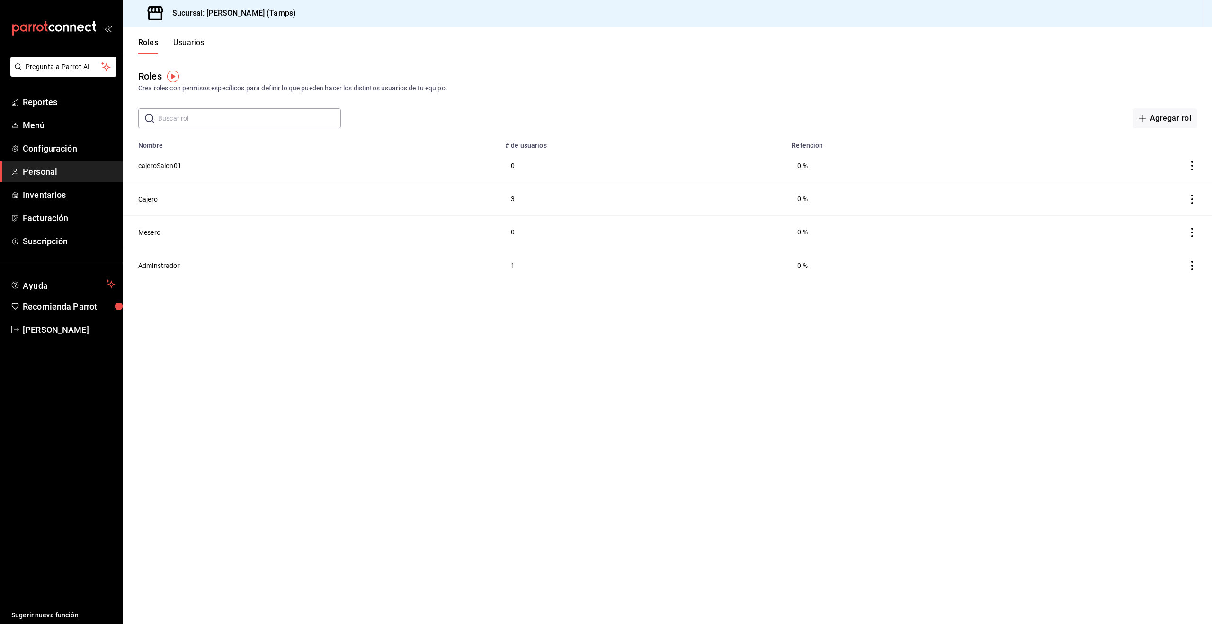
click at [150, 43] on button "Roles" at bounding box center [148, 46] width 20 height 16
click at [152, 199] on button "Cajero" at bounding box center [147, 199] width 19 height 9
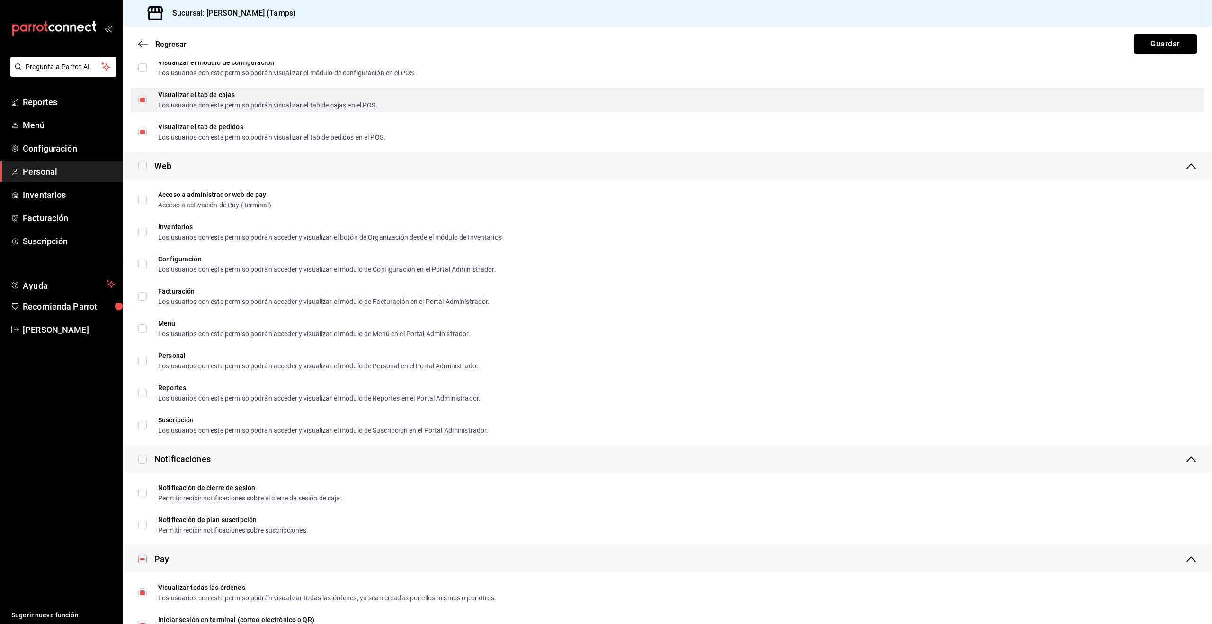
scroll to position [850, 0]
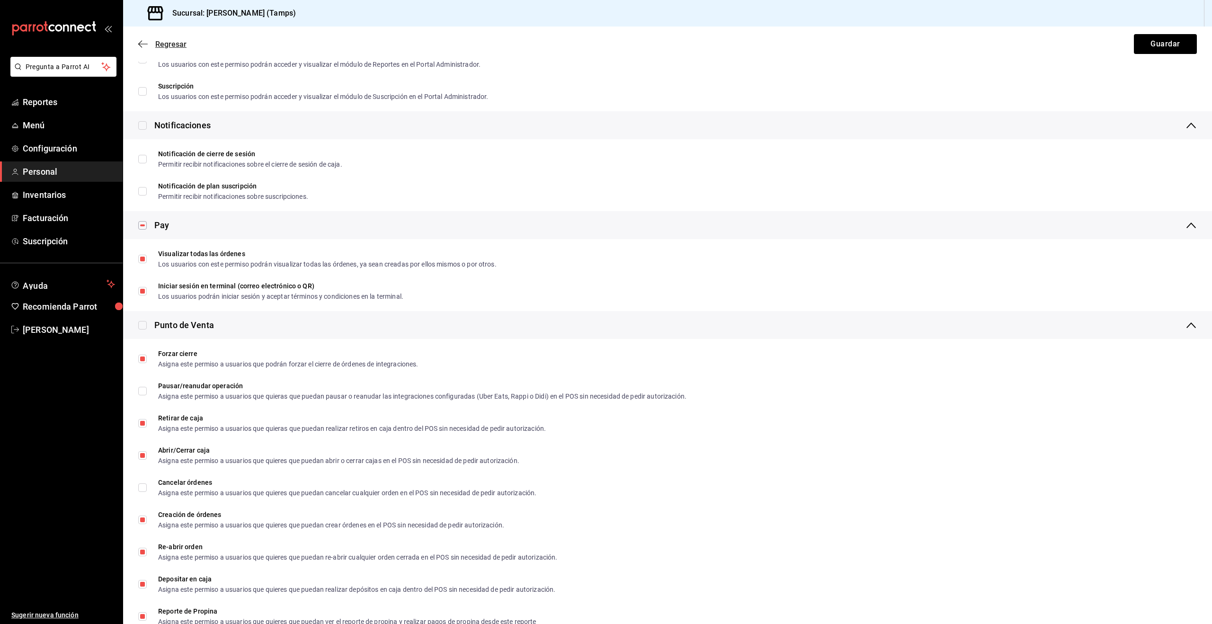
click at [150, 42] on span "Regresar" at bounding box center [162, 44] width 48 height 9
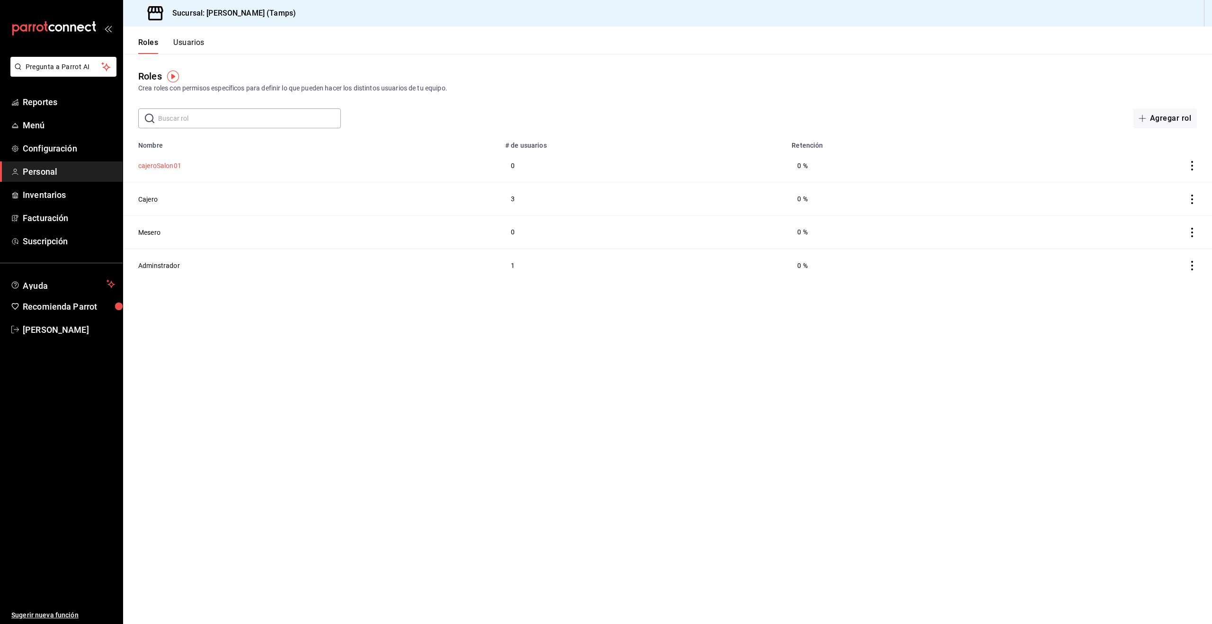
click at [174, 164] on button "cajeroSalon01" at bounding box center [159, 165] width 43 height 9
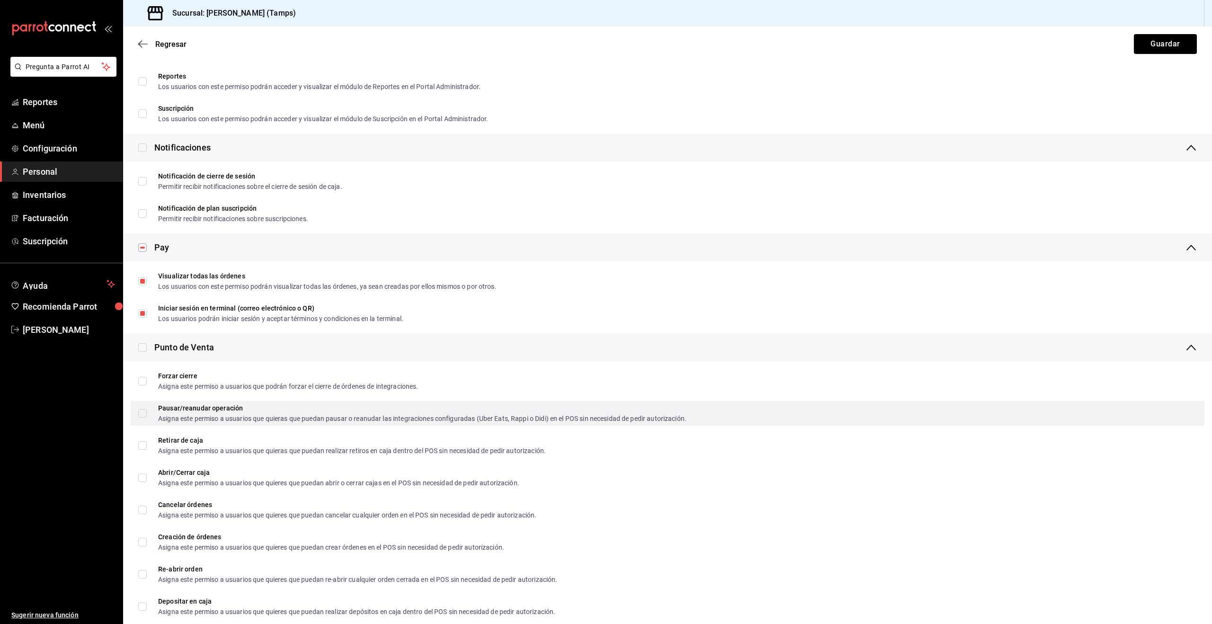
scroll to position [830, 0]
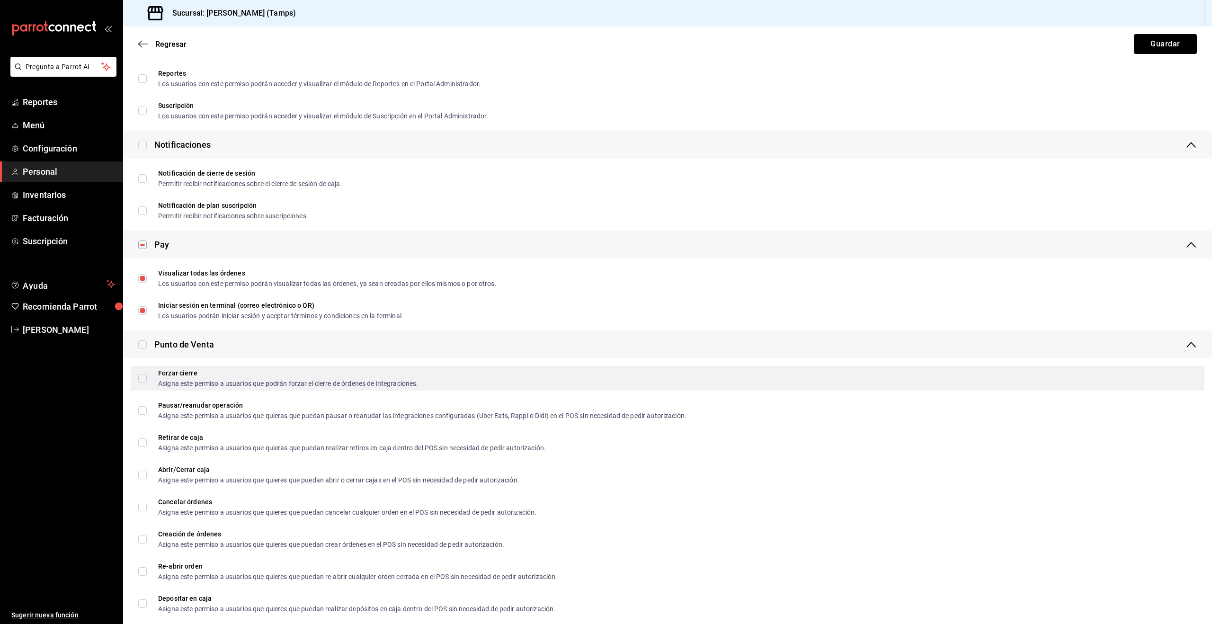
click at [144, 372] on label "Forzar cierre Asigna este permiso a usuarios que podrán forzar el cierre de órd…" at bounding box center [278, 378] width 280 height 17
click at [144, 374] on input "Forzar cierre Asigna este permiso a usuarios que podrán forzar el cierre de órd…" at bounding box center [142, 378] width 9 height 9
click at [144, 376] on input "Forzar cierre Asigna este permiso a usuarios que podrán forzar el cierre de órd…" at bounding box center [142, 378] width 9 height 9
checkbox input "true"
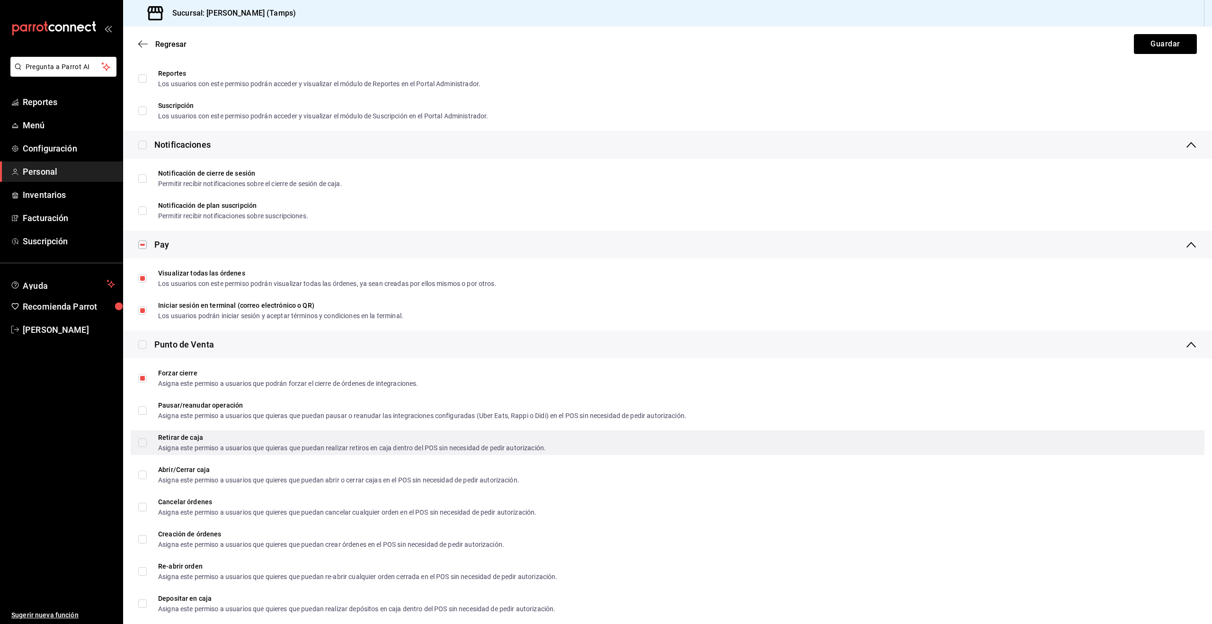
click at [144, 442] on input "Retirar de caja Asigna este permiso a usuarios que quieras que puedan realizar …" at bounding box center [142, 442] width 9 height 9
checkbox input "true"
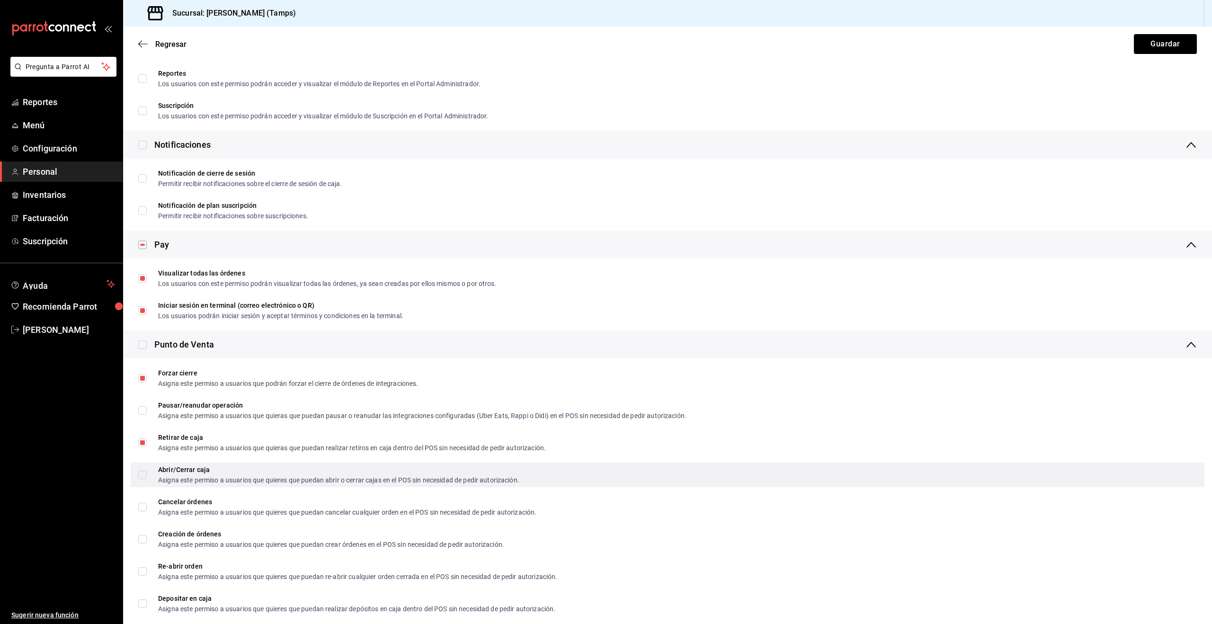
click at [145, 477] on input "Abrir/Cerrar caja Asigna este permiso a usuarios que quieres que puedan abrir o…" at bounding box center [142, 475] width 9 height 9
checkbox input "true"
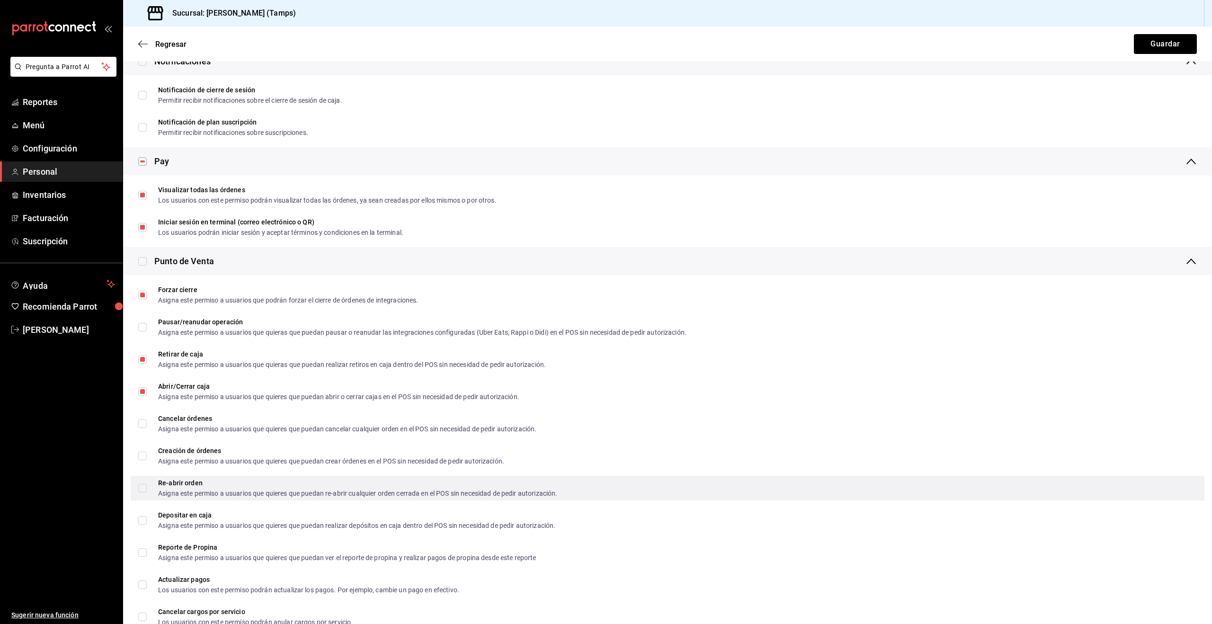
scroll to position [921, 0]
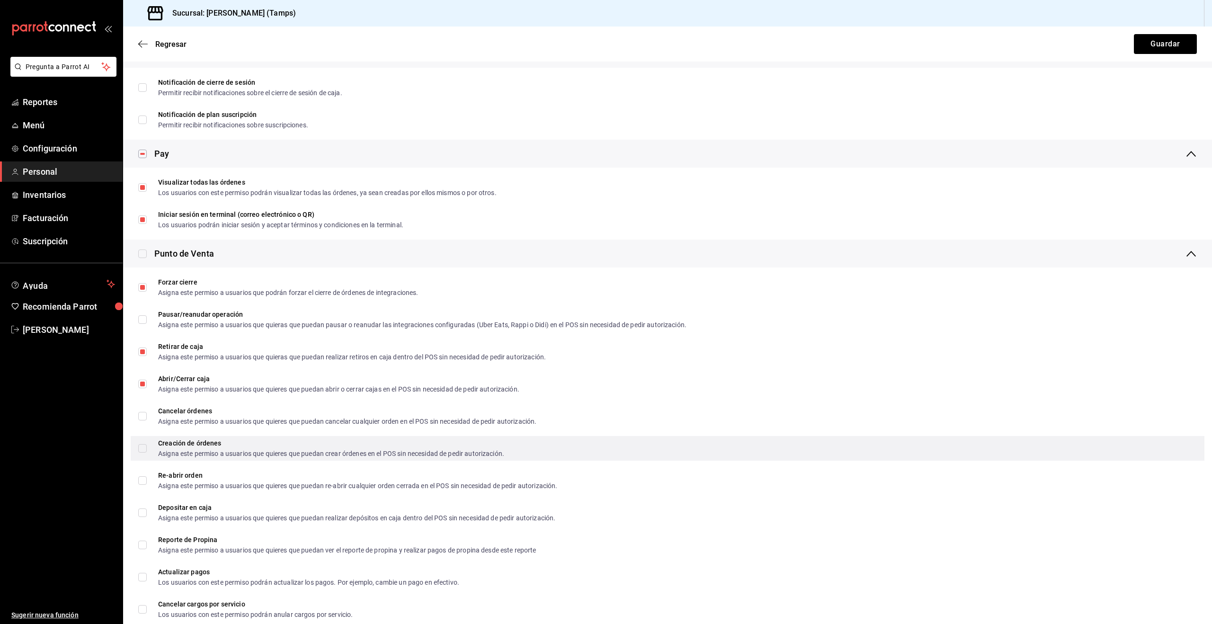
click at [142, 448] on input "Creación de órdenes Asigna este permiso a usuarios que quieres que puedan crear…" at bounding box center [142, 448] width 9 height 9
checkbox input "true"
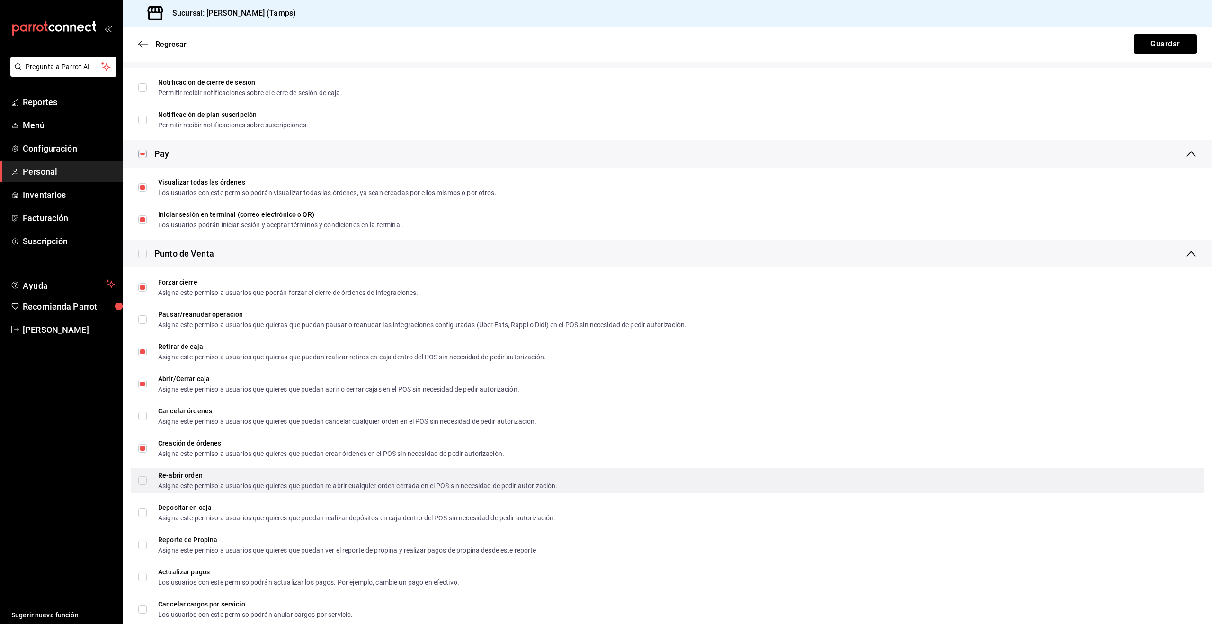
click at [144, 480] on input "Re-abrir orden Asigna este permiso a usuarios que quieres que puedan re-abrir c…" at bounding box center [142, 480] width 9 height 9
checkbox input "true"
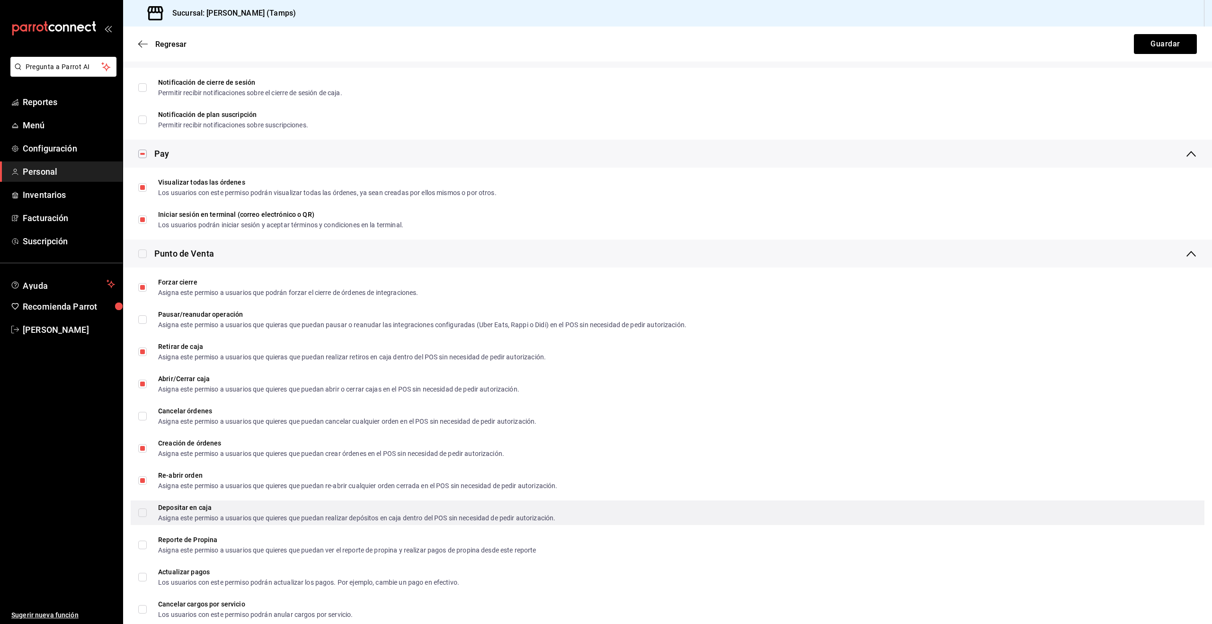
click at [144, 509] on input "Depositar en caja Asigna este permiso a usuarios que quieres que puedan realiza…" at bounding box center [142, 512] width 9 height 9
checkbox input "true"
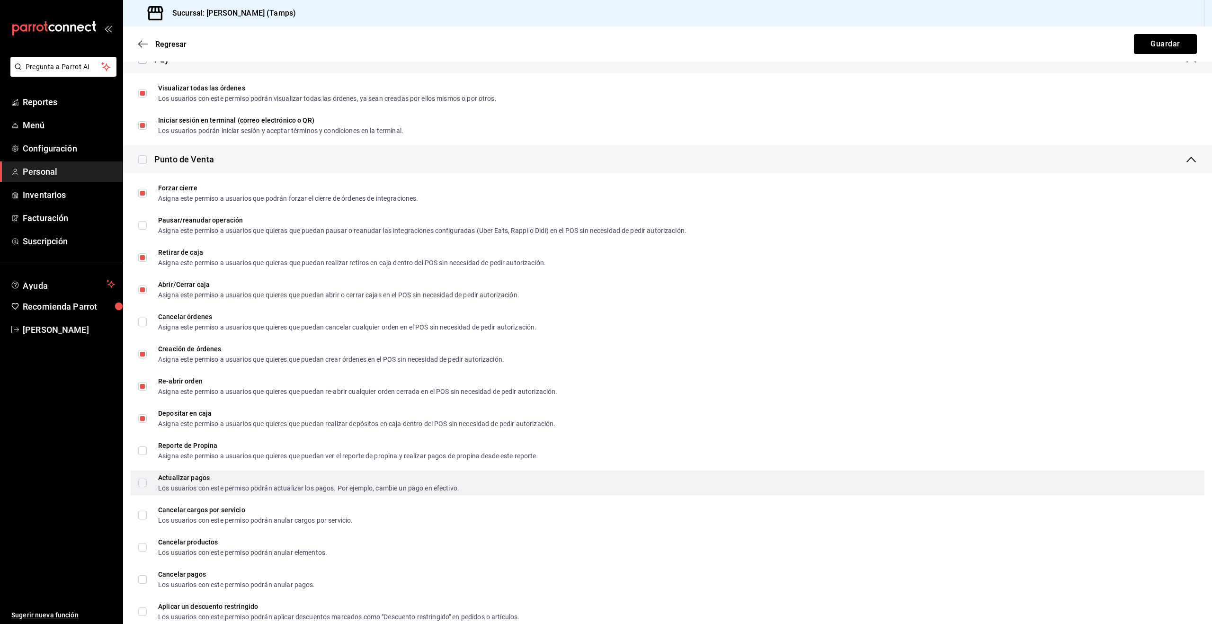
scroll to position [1017, 0]
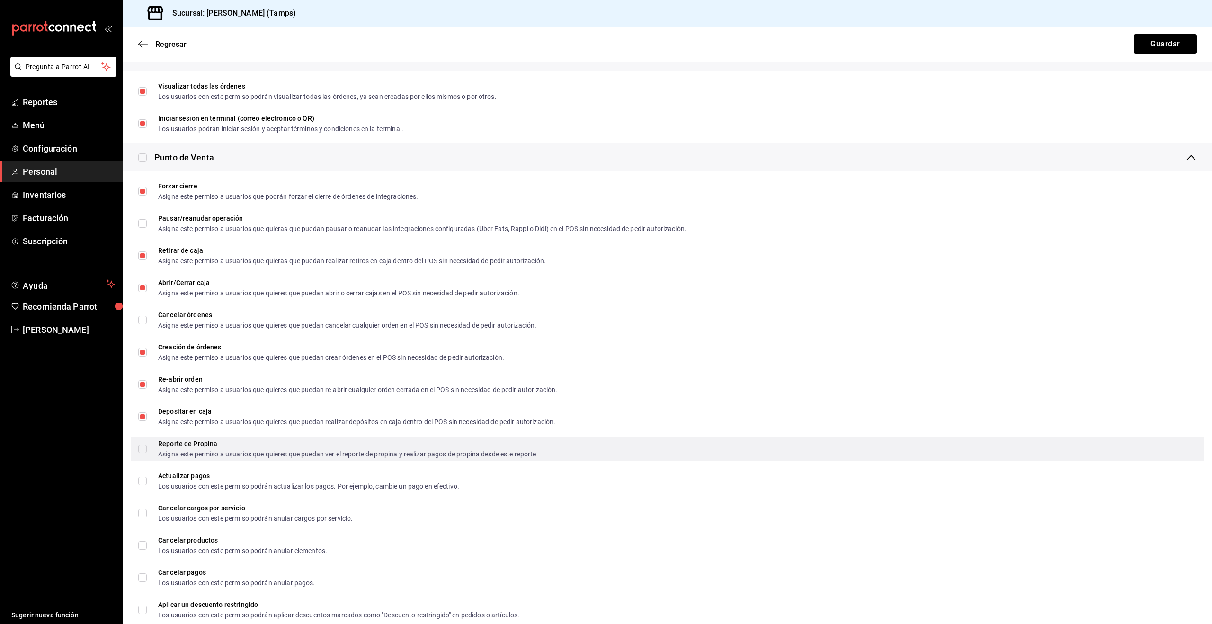
click at [147, 448] on span "Reporte de Propina Asigna este permiso a usuarios que quieres que puedan ver el…" at bounding box center [342, 448] width 390 height 17
click at [147, 448] on input "Reporte de Propina Asigna este permiso a usuarios que quieres que puedan ver el…" at bounding box center [142, 448] width 9 height 9
click at [140, 449] on input "Reporte de Propina Asigna este permiso a usuarios que quieres que puedan ver el…" at bounding box center [142, 448] width 9 height 9
checkbox input "true"
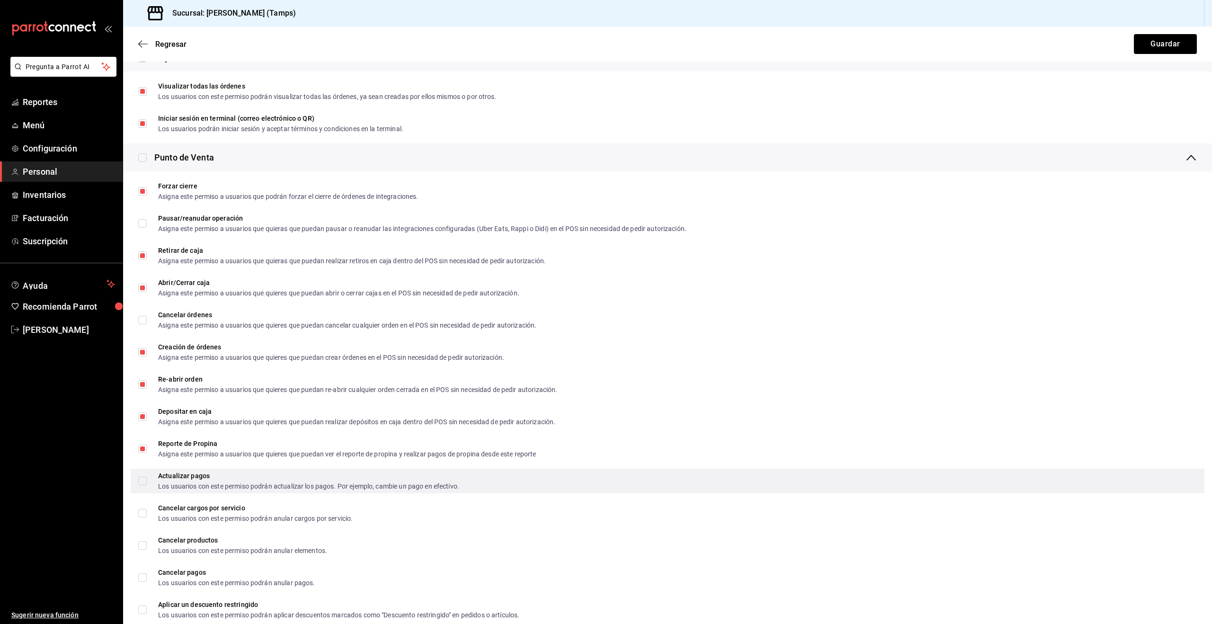
click at [139, 482] on input "Actualizar pagos Los usuarios con este permiso podrán actualizar los pagos. Por…" at bounding box center [142, 481] width 9 height 9
checkbox input "true"
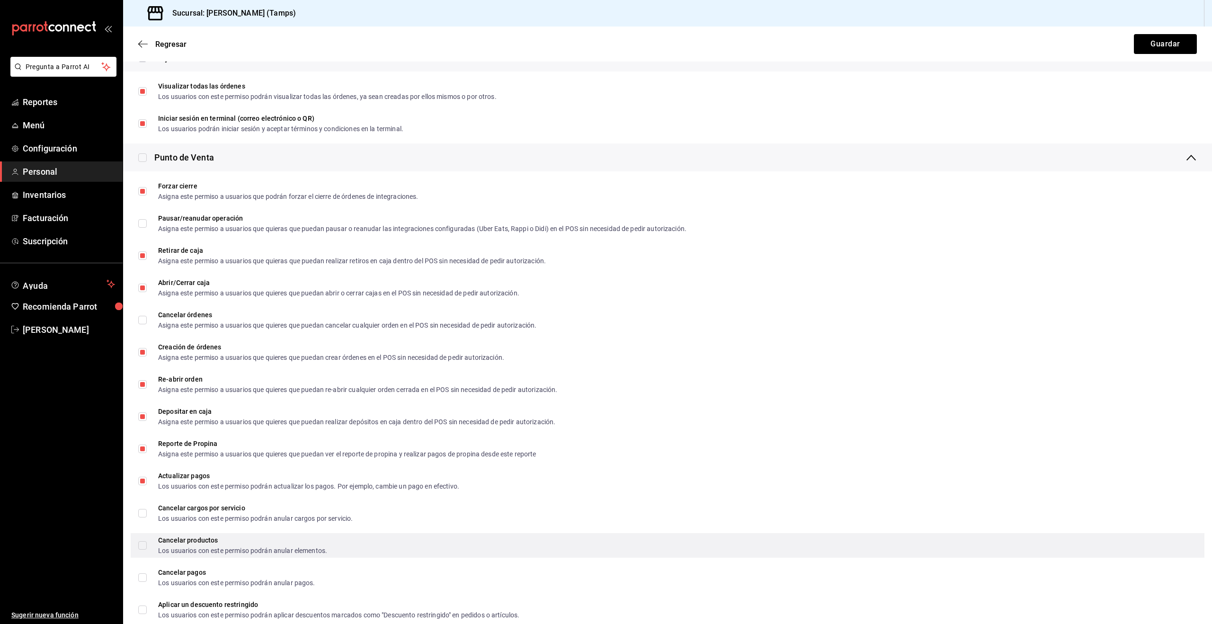
click at [145, 548] on input "Cancelar productos Los usuarios con este permiso podrán anular elementos." at bounding box center [142, 545] width 9 height 9
checkbox input "true"
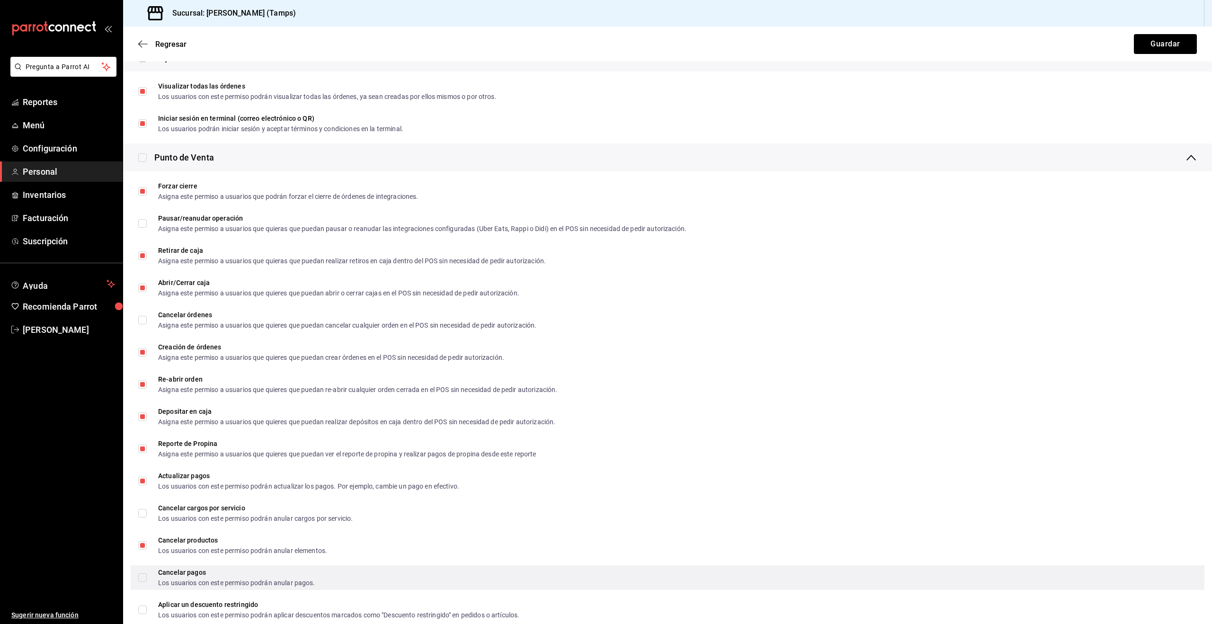
scroll to position [1027, 0]
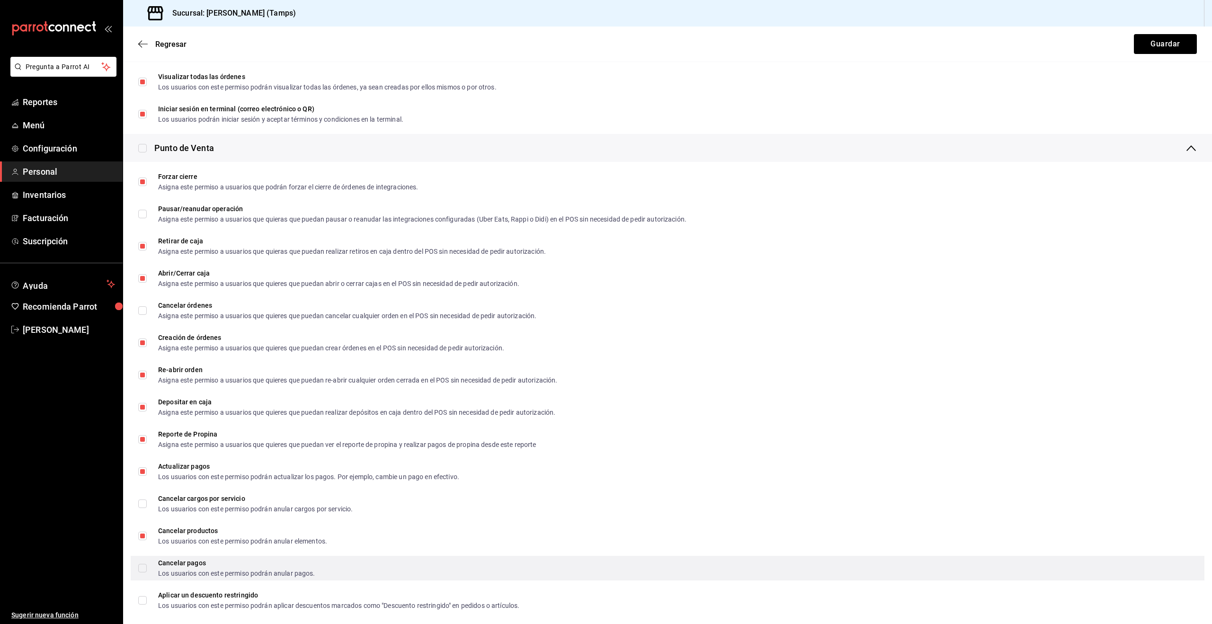
click at [143, 572] on label "Cancelar pagos Los usuarios con este permiso podrán anular pagos." at bounding box center [226, 567] width 177 height 17
click at [143, 572] on input "Cancelar pagos Los usuarios con este permiso podrán anular pagos." at bounding box center [142, 568] width 9 height 9
drag, startPoint x: 142, startPoint y: 567, endPoint x: 141, endPoint y: 560, distance: 6.7
click at [142, 567] on input "Cancelar pagos Los usuarios con este permiso podrán anular pagos." at bounding box center [142, 567] width 9 height 9
checkbox input "true"
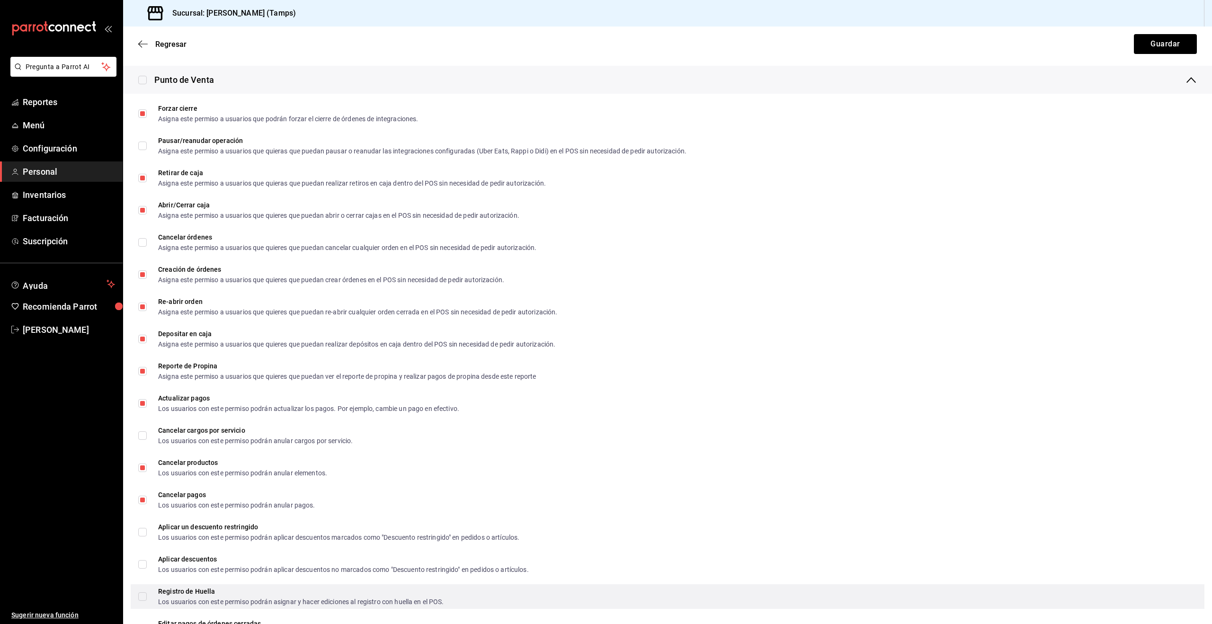
scroll to position [1098, 0]
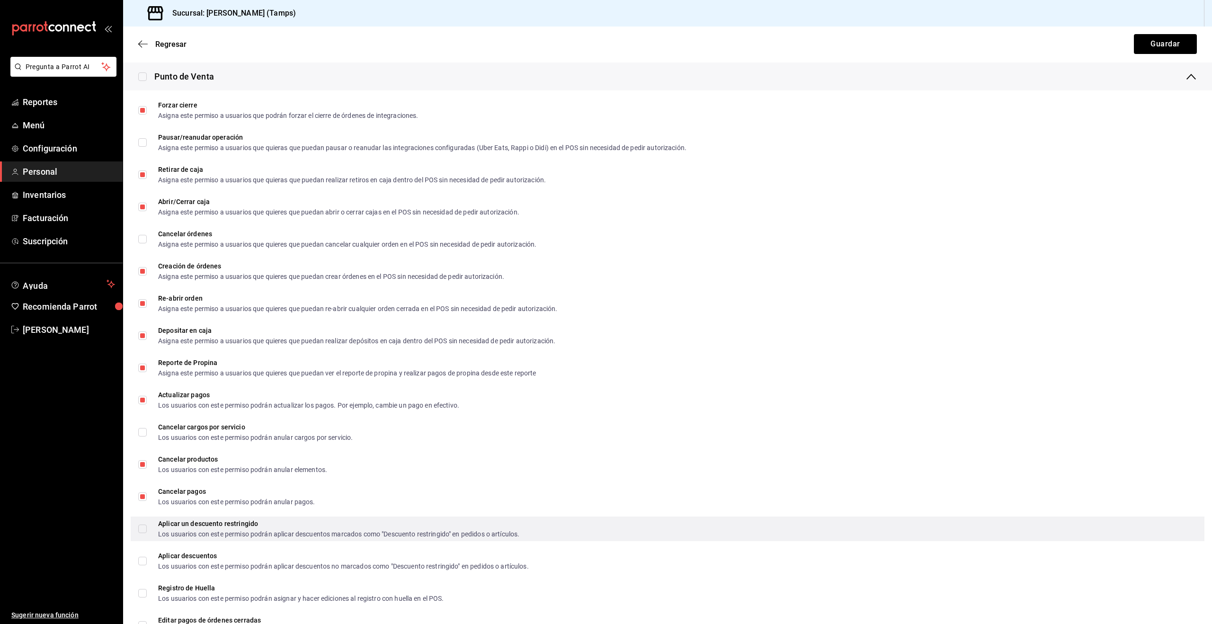
click at [141, 530] on input "Aplicar un descuento restringido Los usuarios con este permiso podrán aplicar d…" at bounding box center [142, 528] width 9 height 9
checkbox input "true"
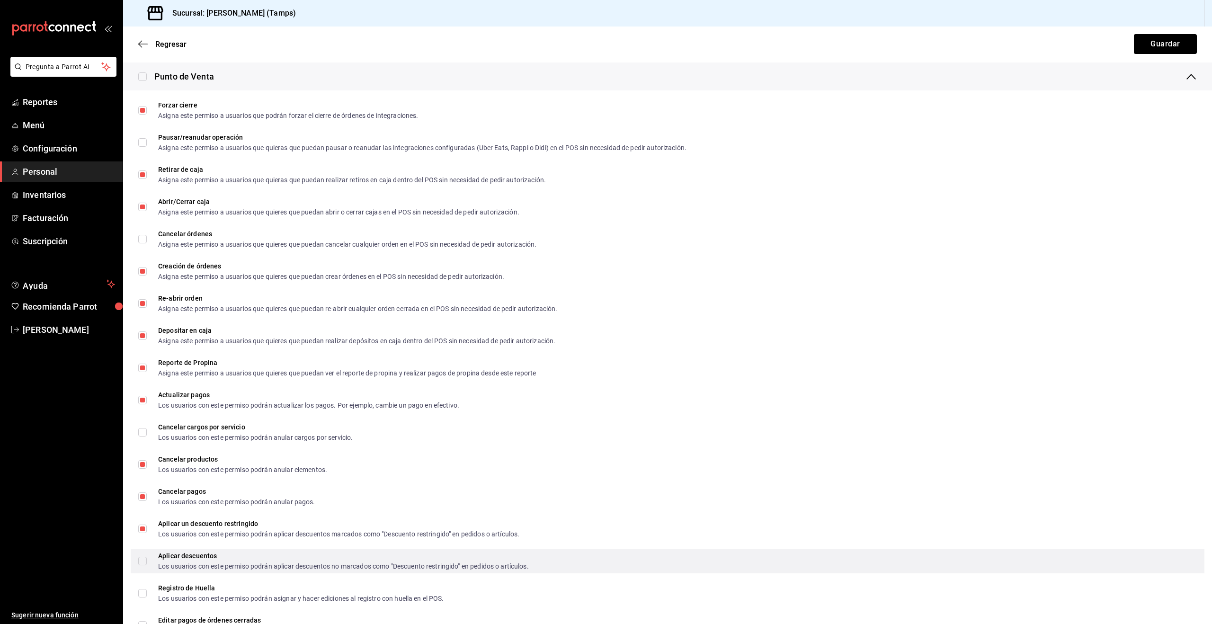
click at [143, 563] on input "Aplicar descuentos Los usuarios con este permiso podrán aplicar descuentos no m…" at bounding box center [142, 561] width 9 height 9
checkbox input "true"
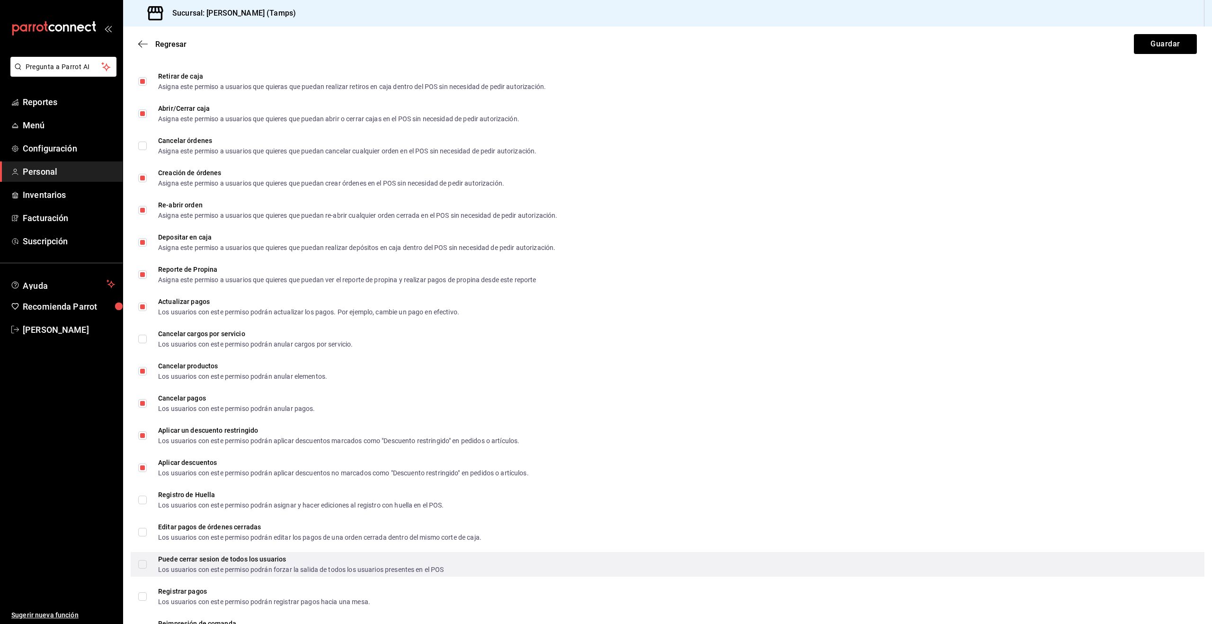
scroll to position [1192, 0]
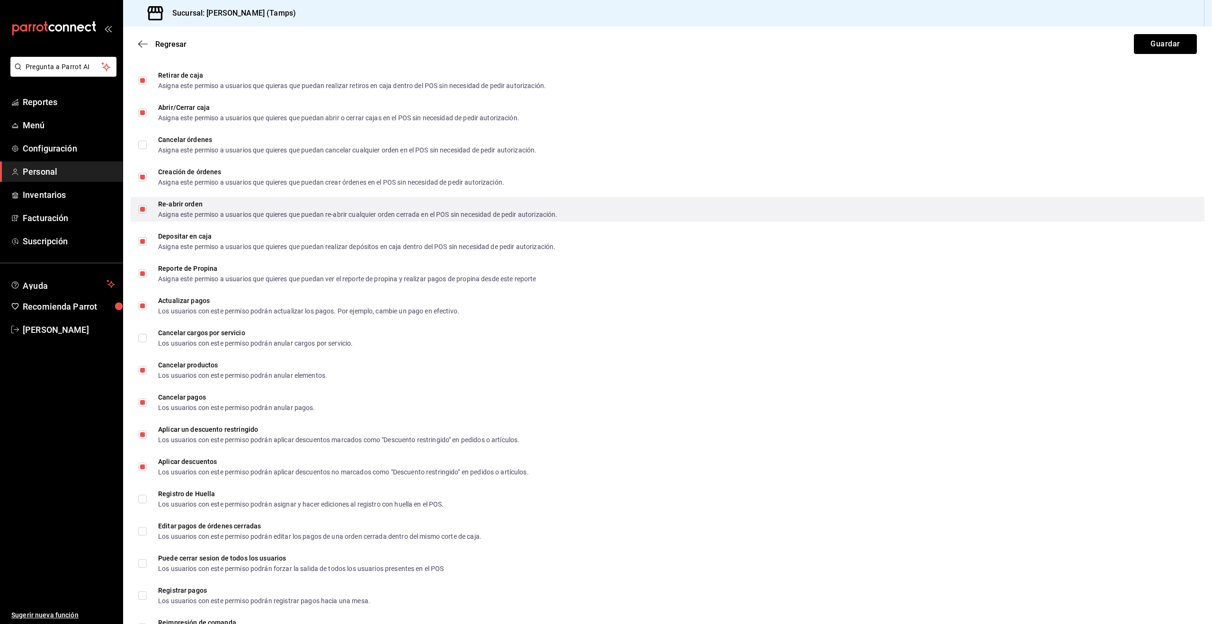
drag, startPoint x: 1163, startPoint y: 44, endPoint x: 832, endPoint y: 212, distance: 371.1
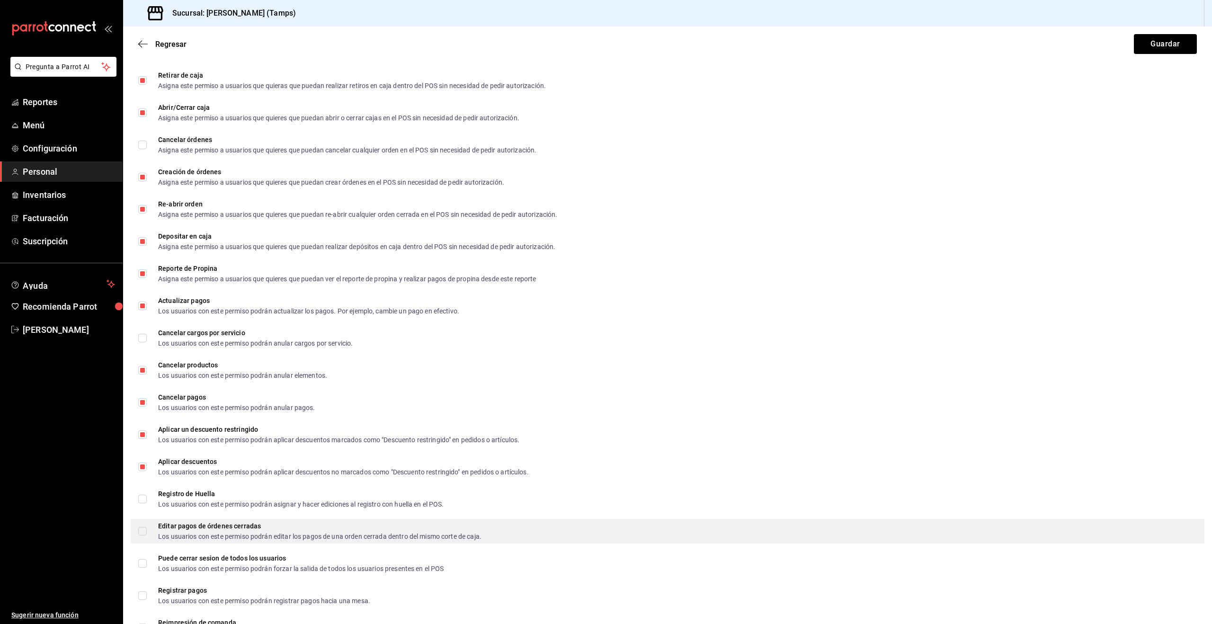
click at [147, 529] on span "Editar pagos de órdenes cerradas Los usuarios con este permiso podrán editar lo…" at bounding box center [314, 531] width 335 height 17
click at [147, 529] on input "Editar pagos de órdenes cerradas Los usuarios con este permiso podrán editar lo…" at bounding box center [142, 531] width 9 height 9
click at [137, 530] on div "Editar pagos de órdenes cerradas Los usuarios con este permiso podrán editar lo…" at bounding box center [668, 531] width 1074 height 25
checkbox input "true"
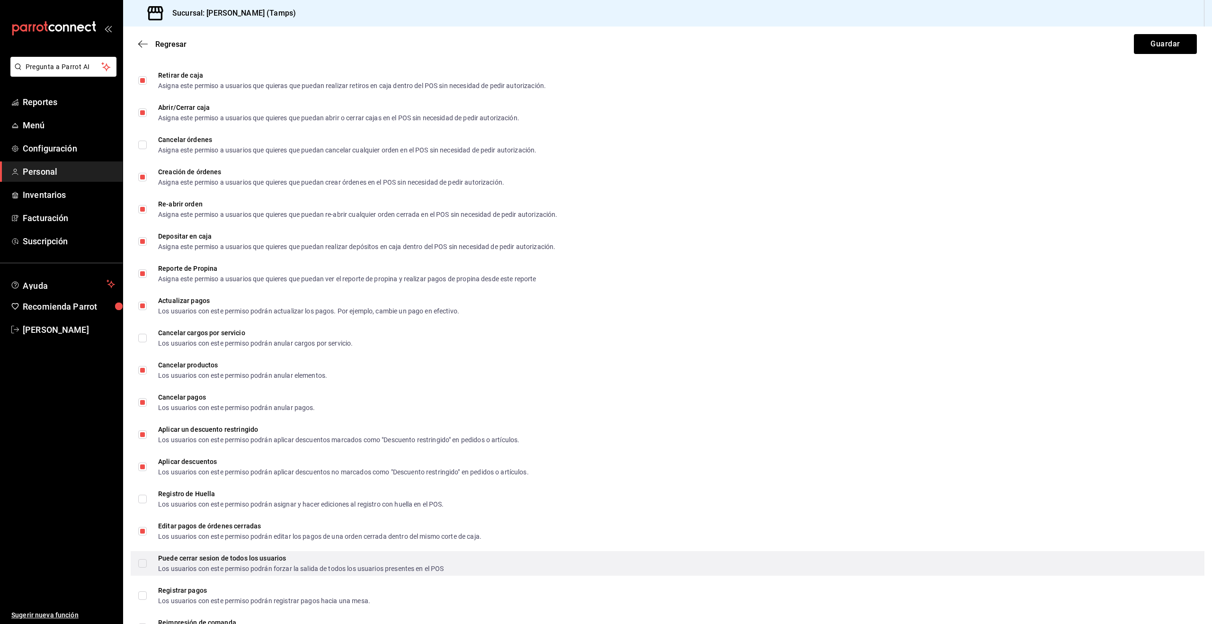
click at [144, 563] on input "Puede cerrar sesion de todos los usuarios Los usuarios con este permiso podrán …" at bounding box center [142, 563] width 9 height 9
checkbox input "true"
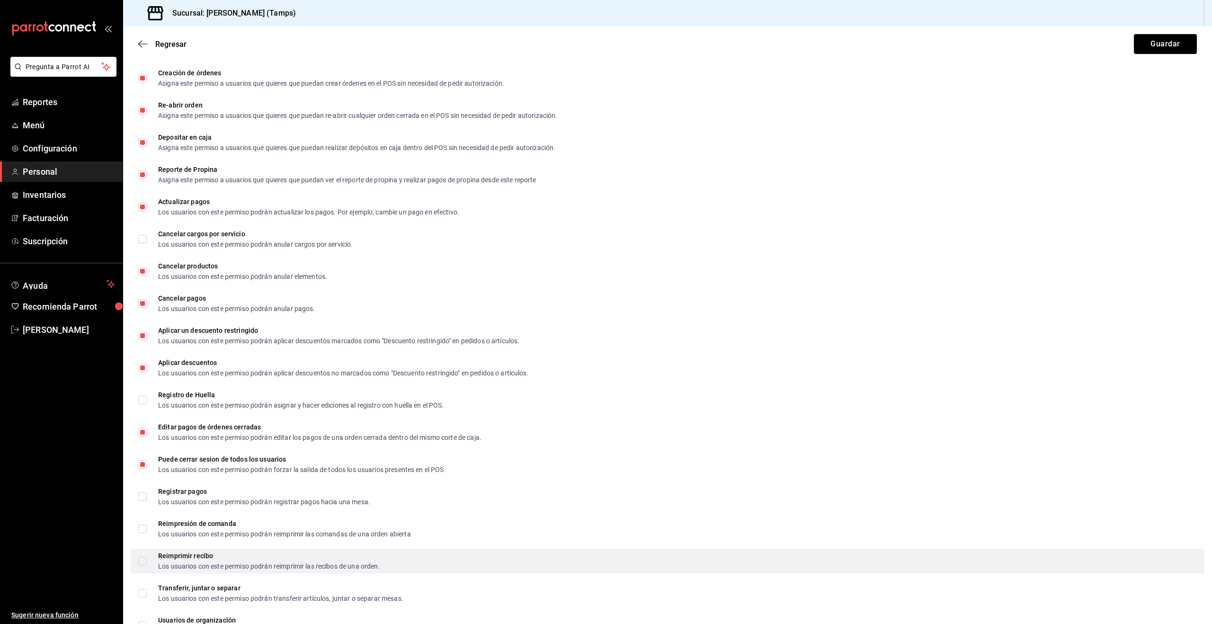
scroll to position [1297, 0]
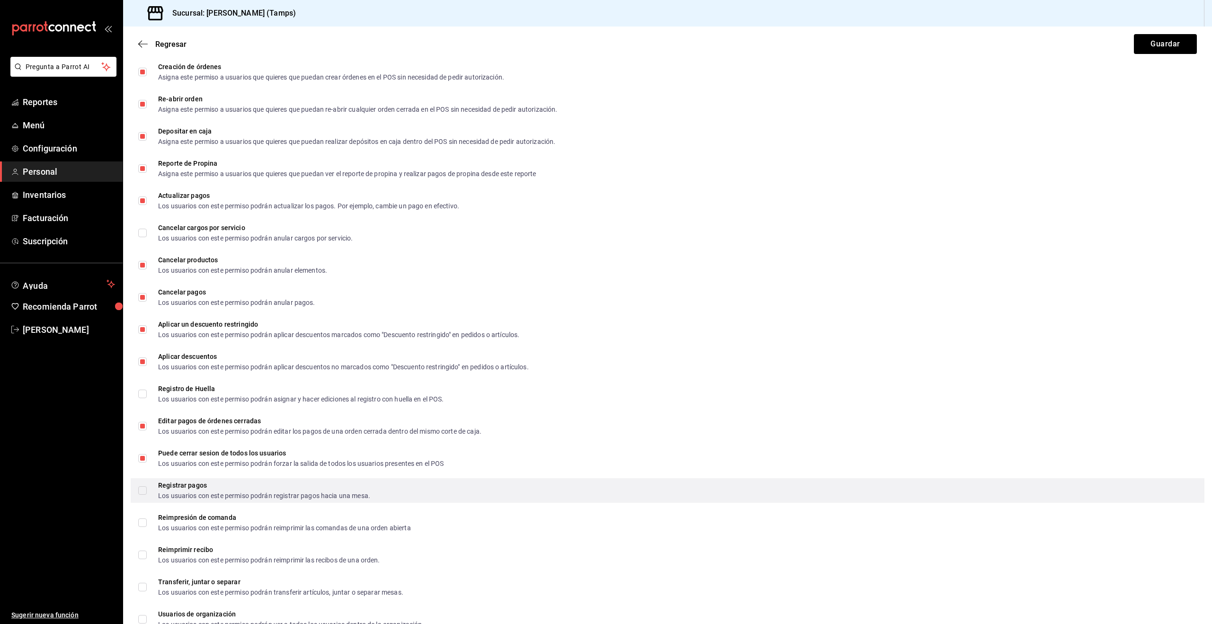
click at [140, 492] on input "Registrar pagos Los usuarios con este permiso podrán registrar pagos hacia una …" at bounding box center [142, 490] width 9 height 9
checkbox input "true"
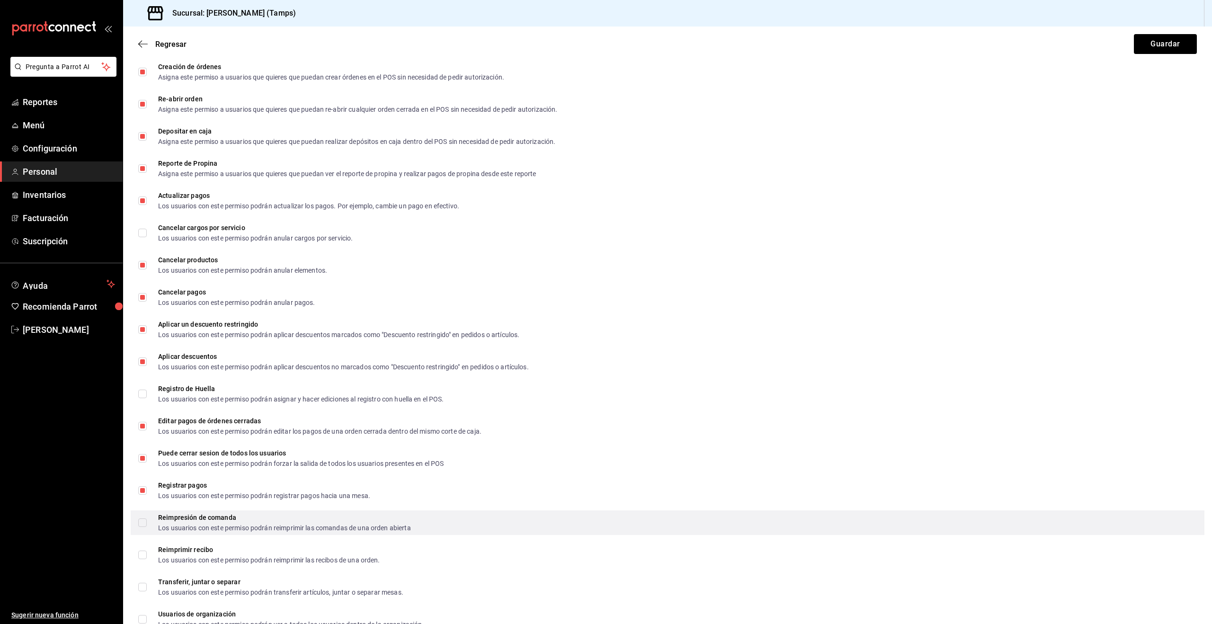
click at [146, 522] on input "Reimpresión de comanda Los usuarios con este permiso podrán reimprimir las coma…" at bounding box center [142, 522] width 9 height 9
checkbox input "true"
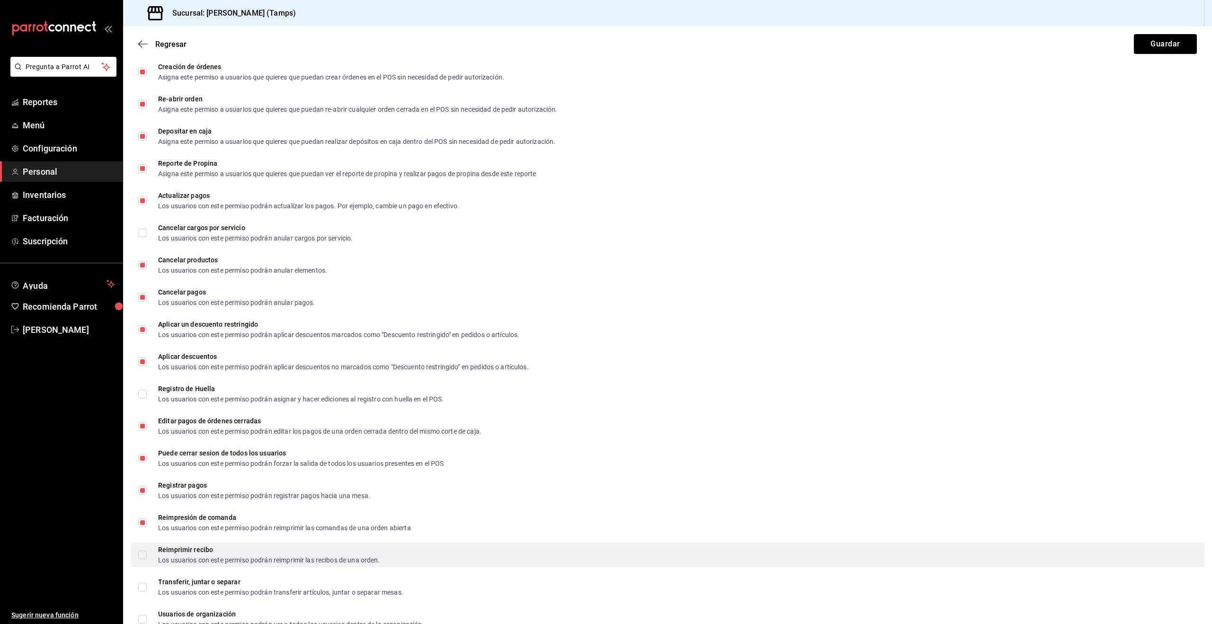
click at [147, 551] on span "Reimprimir recibo Los usuarios con este permiso podrán reimprimir las recibos d…" at bounding box center [263, 554] width 233 height 17
click at [147, 551] on input "Reimprimir recibo Los usuarios con este permiso podrán reimprimir las recibos d…" at bounding box center [142, 555] width 9 height 9
click at [140, 553] on input "Reimprimir recibo Los usuarios con este permiso podrán reimprimir las recibos d…" at bounding box center [142, 555] width 9 height 9
checkbox input "true"
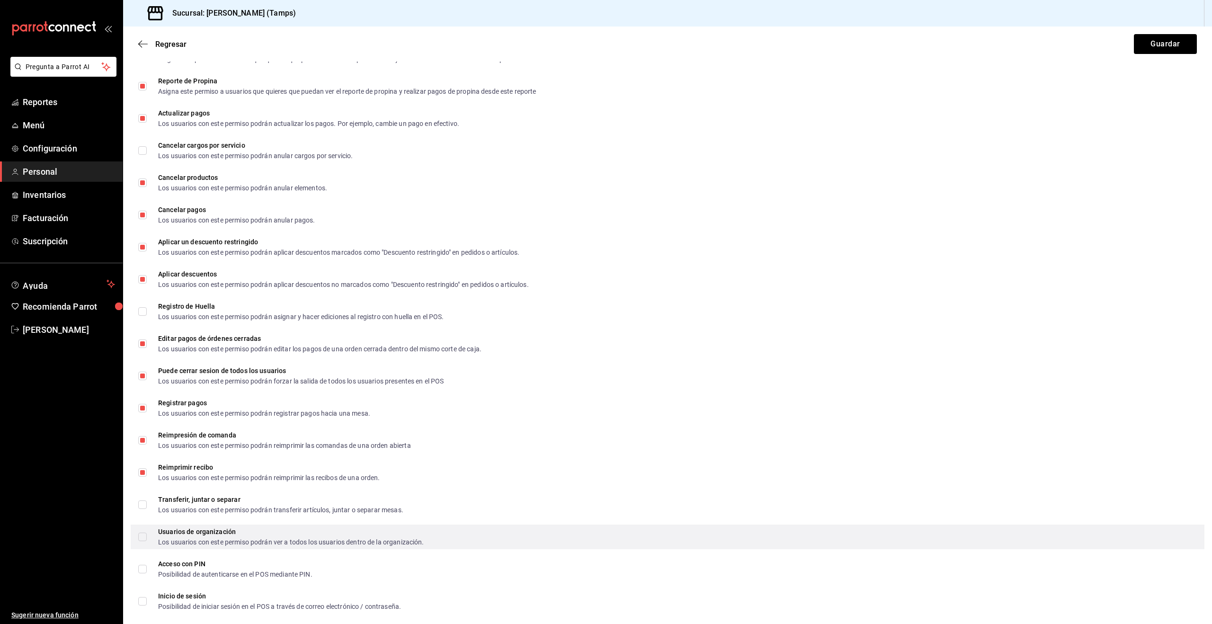
scroll to position [1383, 0]
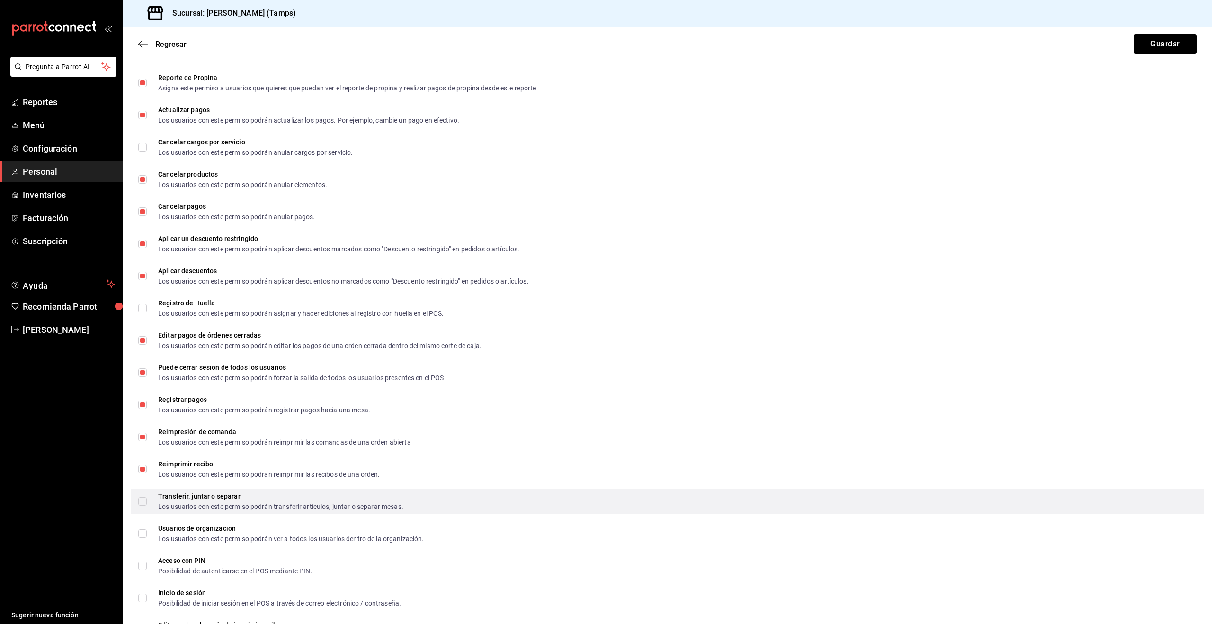
click at [142, 503] on input "Transferir, juntar o separar Los usuarios con este permiso podrán transferir ar…" at bounding box center [142, 501] width 9 height 9
checkbox input "true"
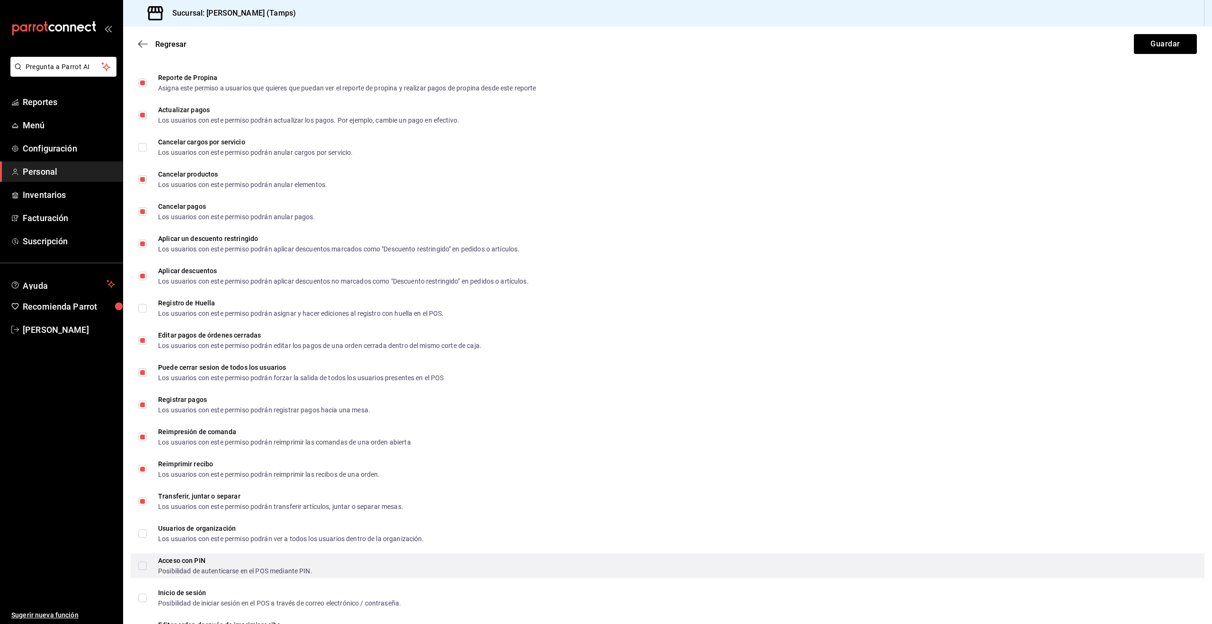
click at [142, 565] on input "Acceso con PIN Posibilidad de autenticarse en el POS mediante PIN." at bounding box center [142, 565] width 9 height 9
checkbox input "true"
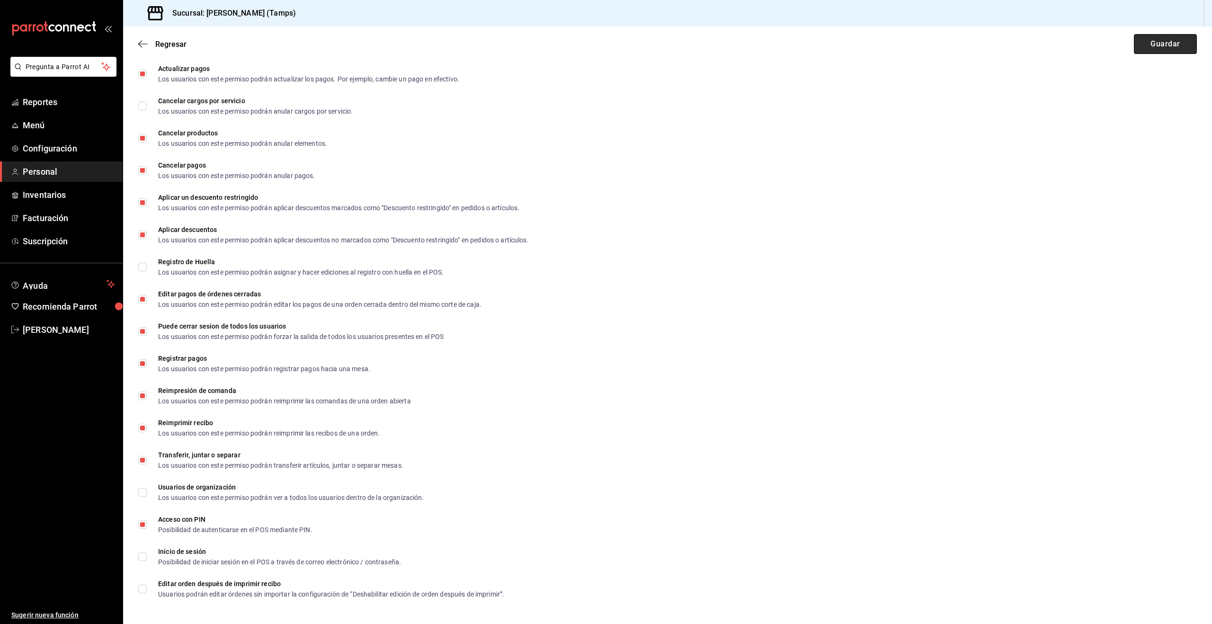
click at [1160, 38] on button "Guardar" at bounding box center [1165, 44] width 63 height 20
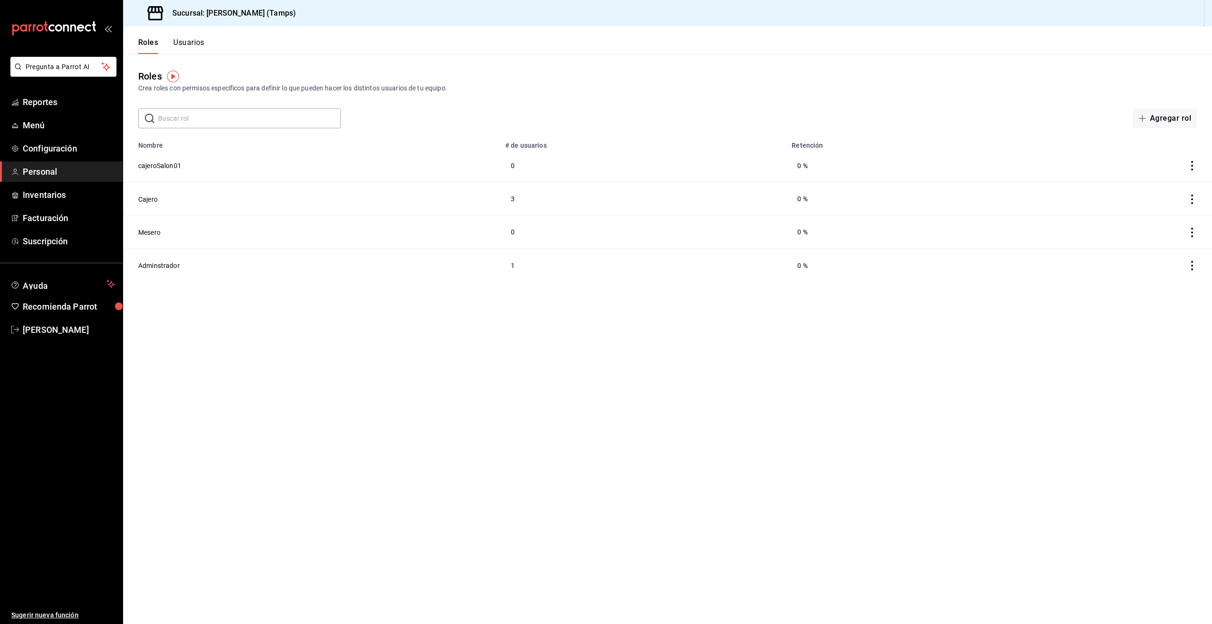
click at [189, 47] on button "Usuarios" at bounding box center [188, 46] width 31 height 16
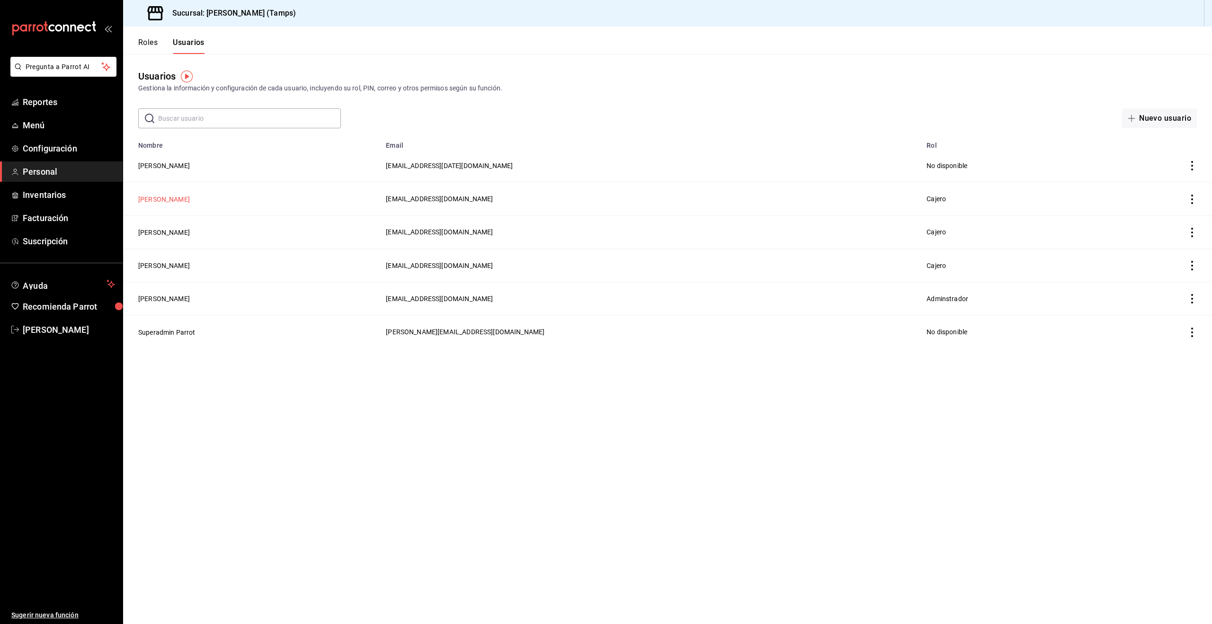
click at [148, 200] on button "Ilse Atkinson" at bounding box center [164, 199] width 52 height 9
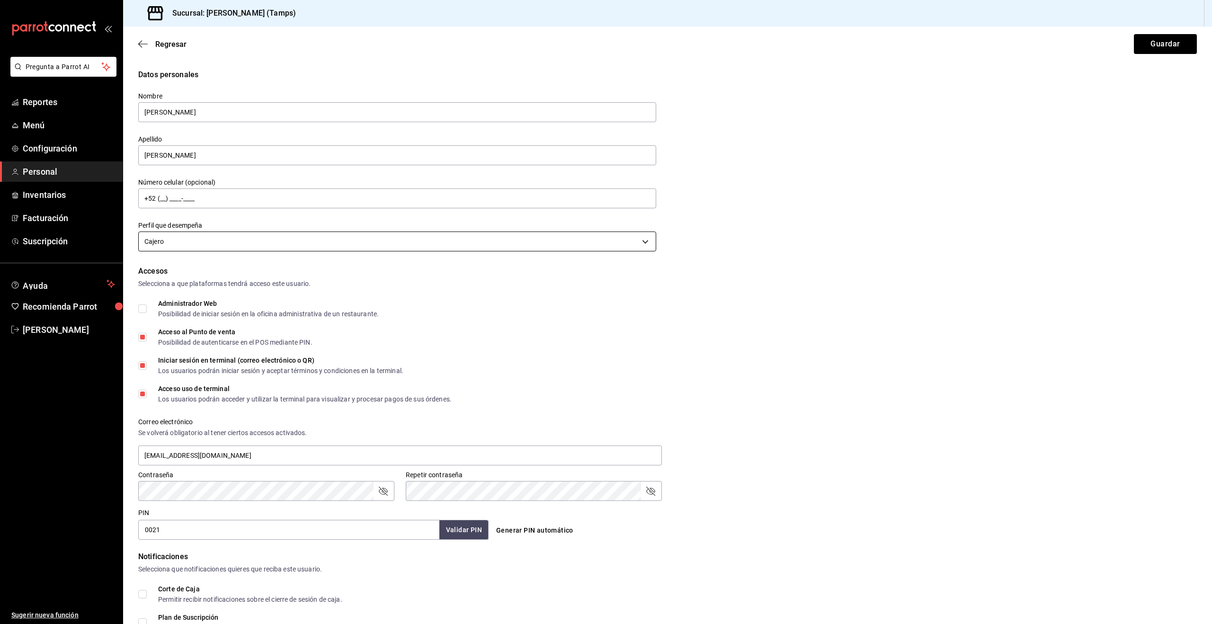
click at [180, 244] on body "Pregunta a Parrot AI Reportes Menú Configuración Personal Inventarios Facturaci…" at bounding box center [606, 312] width 1212 height 624
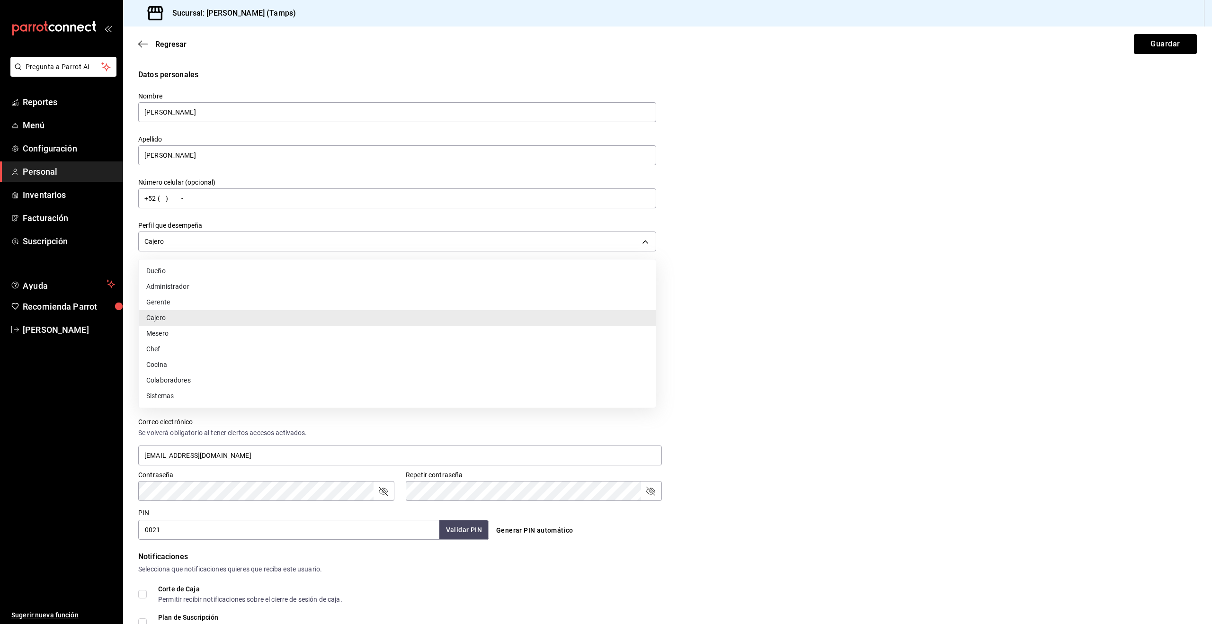
click at [234, 222] on div at bounding box center [606, 312] width 1212 height 624
click at [217, 245] on body "Pregunta a Parrot AI Reportes Menú Configuración Personal Inventarios Facturaci…" at bounding box center [606, 312] width 1212 height 624
click at [167, 45] on div at bounding box center [606, 312] width 1212 height 624
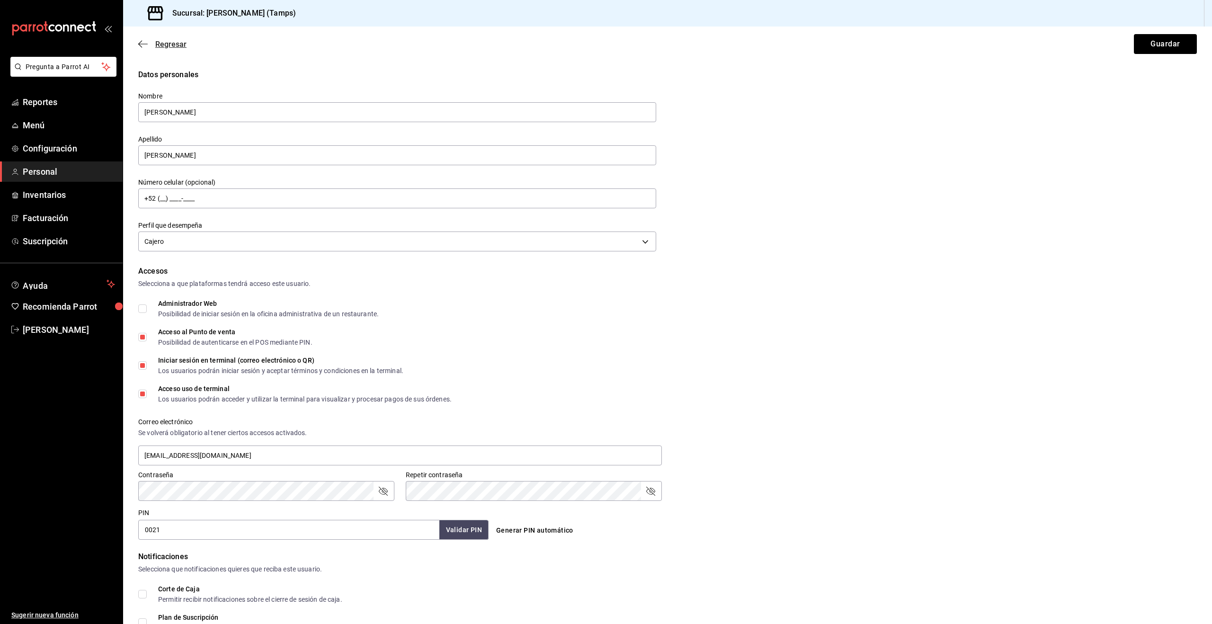
click at [147, 45] on icon "button" at bounding box center [142, 44] width 9 height 9
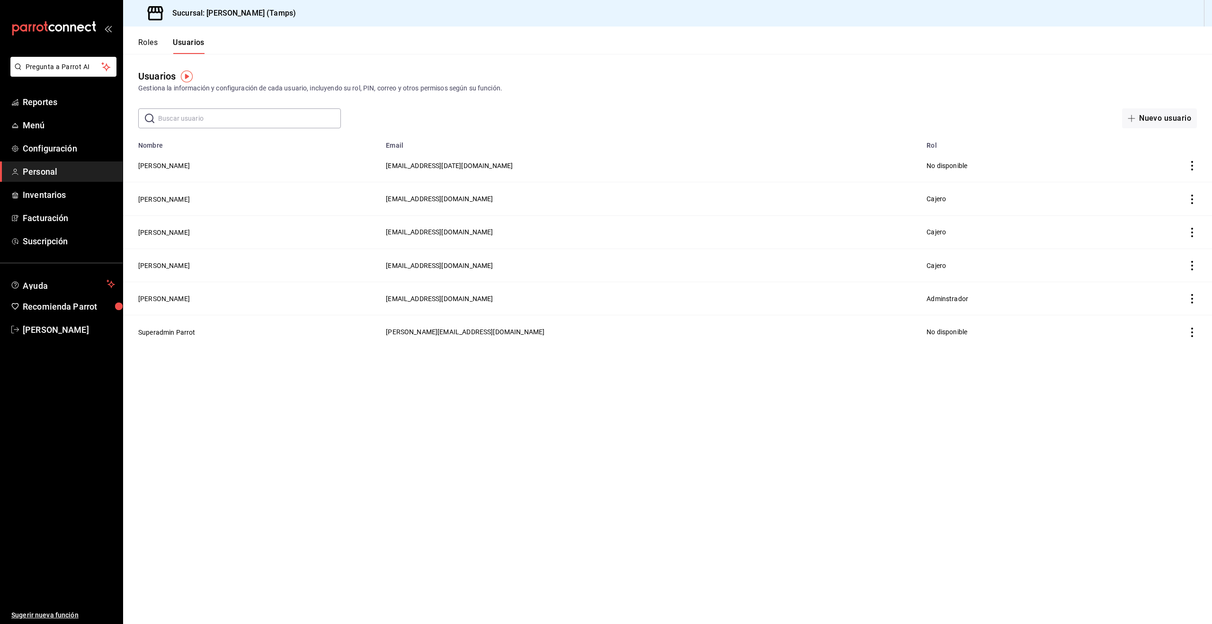
click at [145, 45] on button "Roles" at bounding box center [147, 46] width 19 height 16
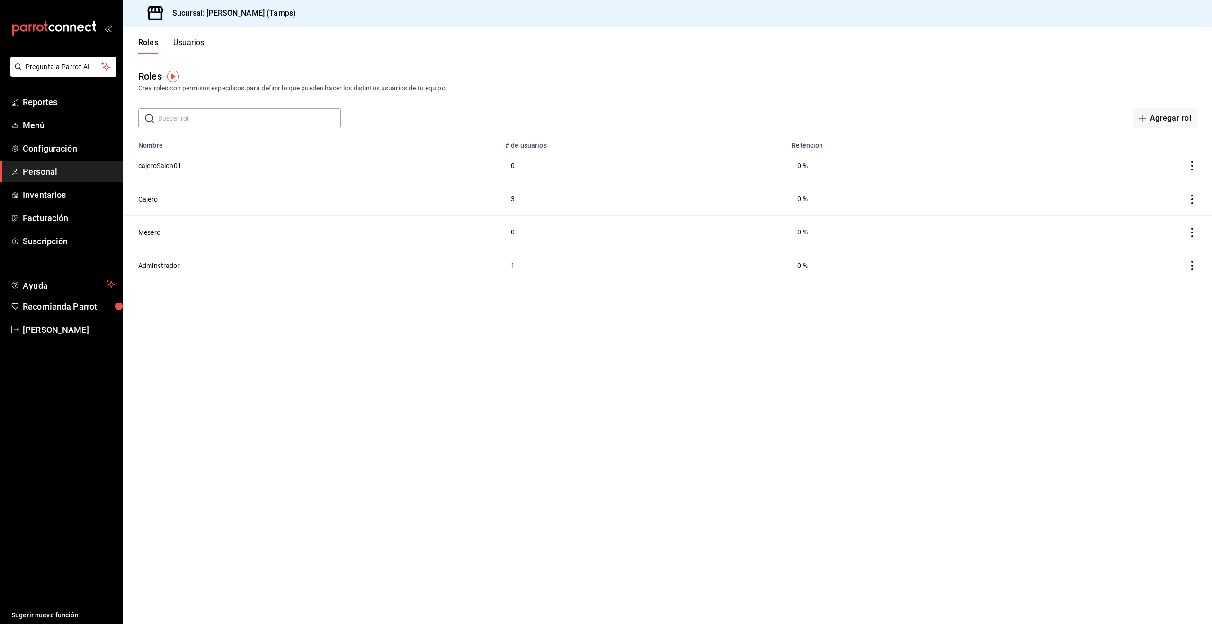
click at [196, 47] on button "Usuarios" at bounding box center [188, 46] width 31 height 16
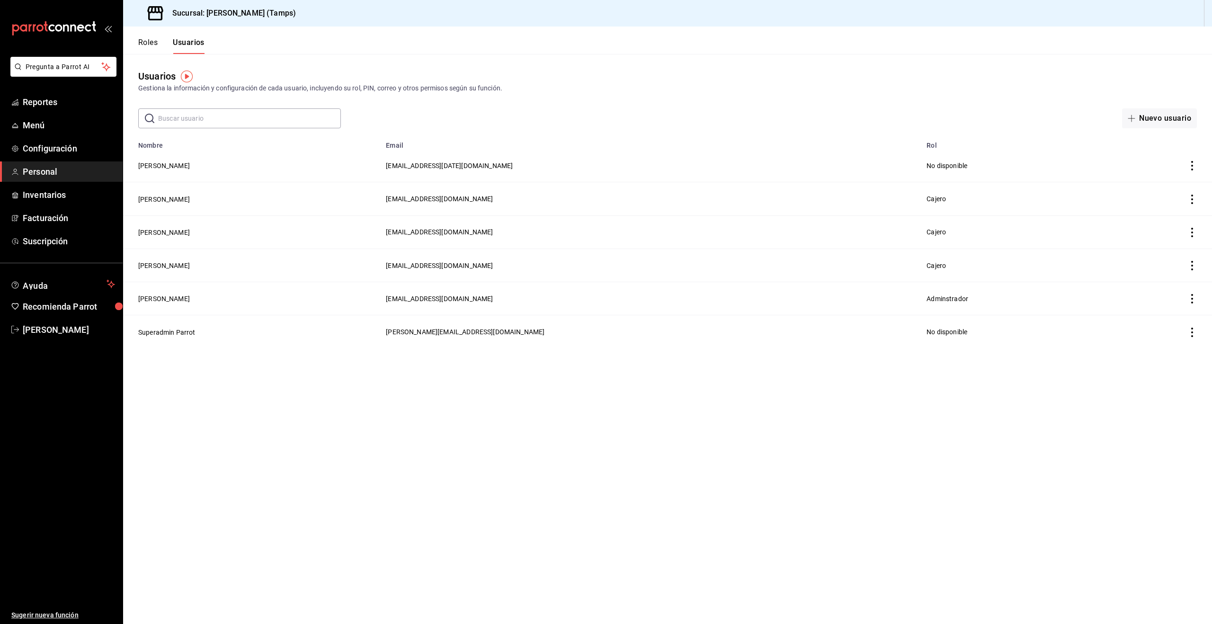
click at [1191, 197] on icon "actions" at bounding box center [1191, 199] width 9 height 9
click at [154, 197] on div at bounding box center [606, 312] width 1212 height 624
click at [156, 201] on button "Ilse Atkinson" at bounding box center [164, 199] width 52 height 9
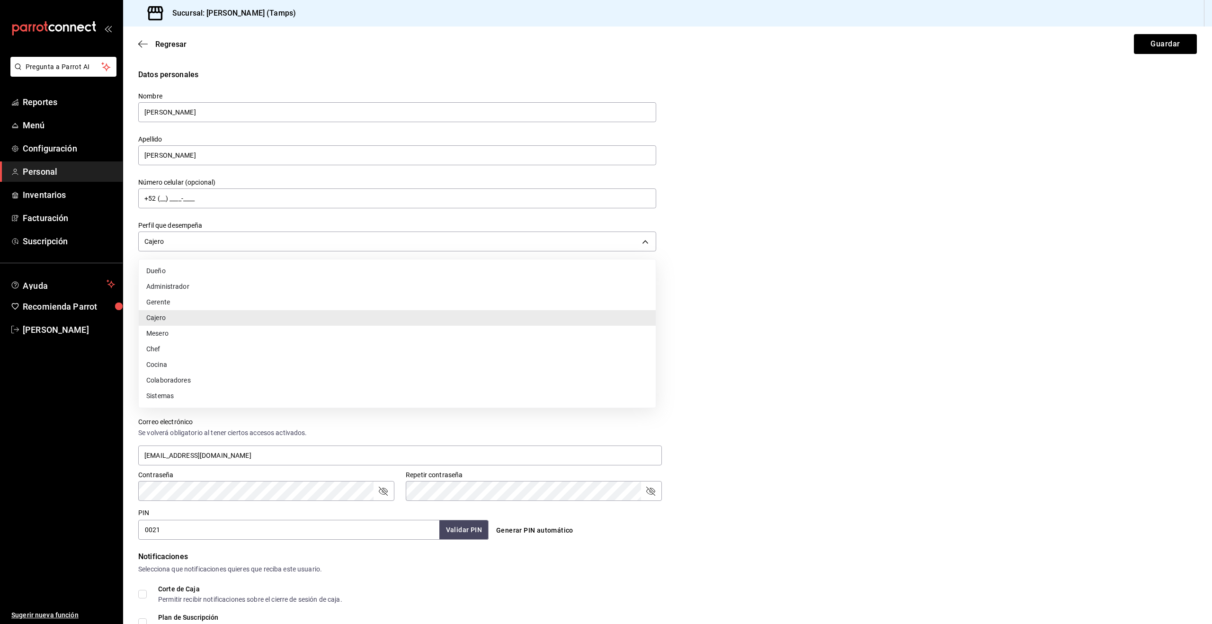
click at [178, 240] on body "Pregunta a Parrot AI Reportes Menú Configuración Personal Inventarios Facturaci…" at bounding box center [606, 312] width 1212 height 624
click at [266, 428] on div at bounding box center [606, 312] width 1212 height 624
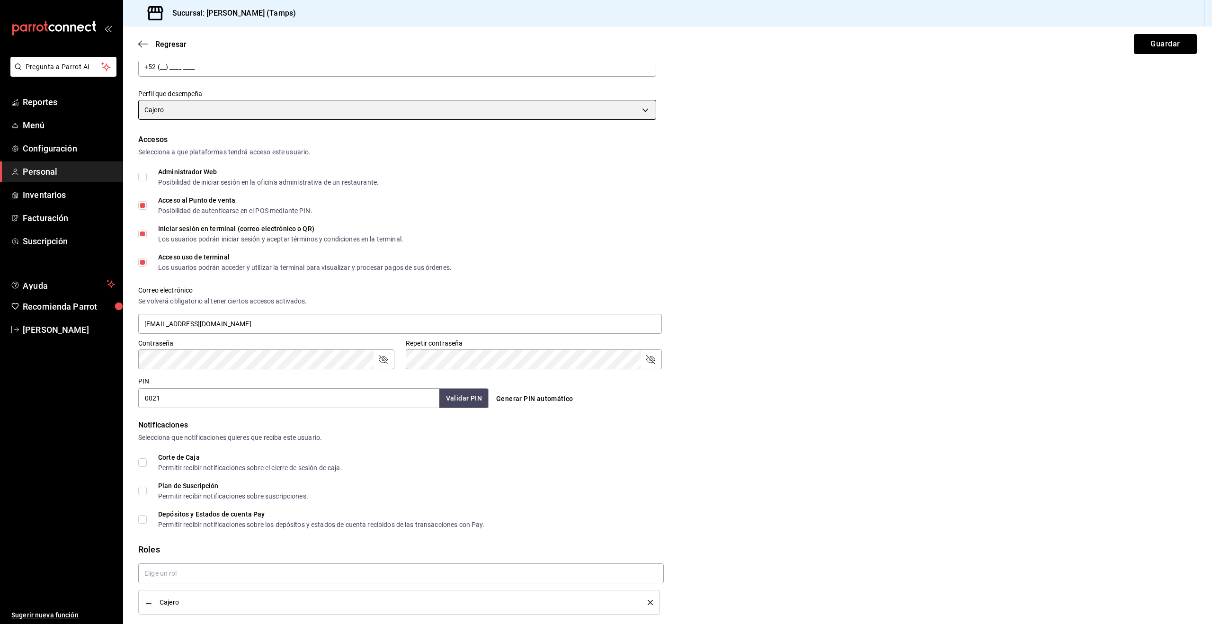
scroll to position [164, 0]
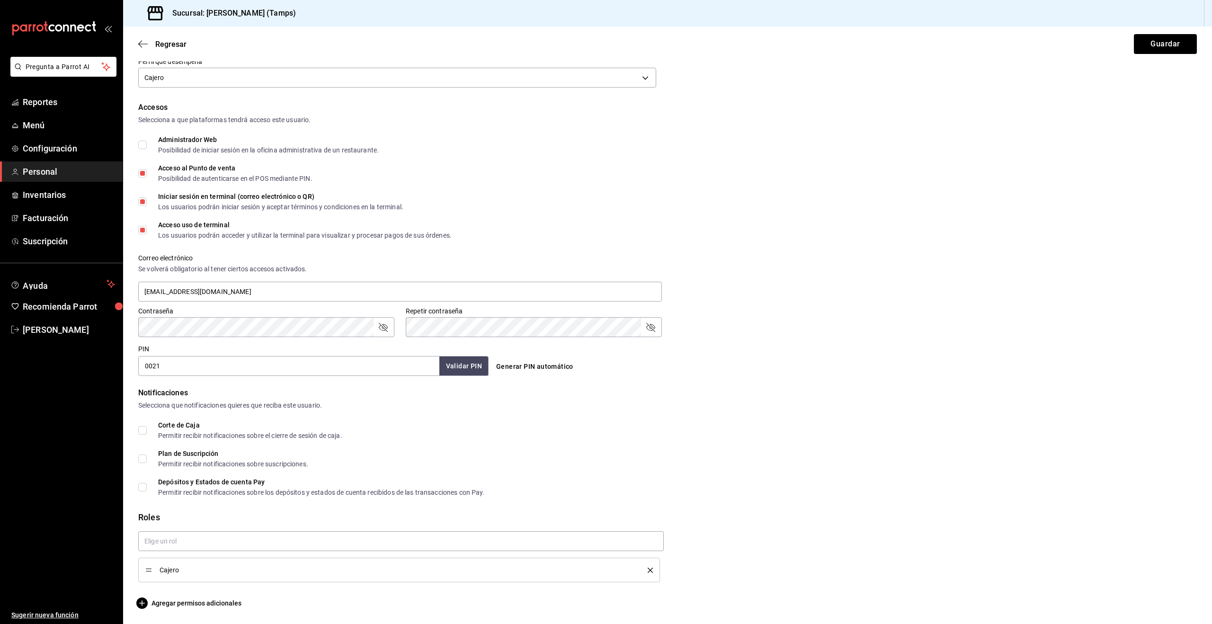
click at [208, 577] on li "Cajero" at bounding box center [399, 570] width 522 height 25
click at [168, 569] on span "Cajero" at bounding box center [397, 570] width 474 height 7
click at [444, 542] on input "text" at bounding box center [400, 541] width 525 height 20
click at [253, 563] on li "cajeroSalon01" at bounding box center [400, 563] width 525 height 16
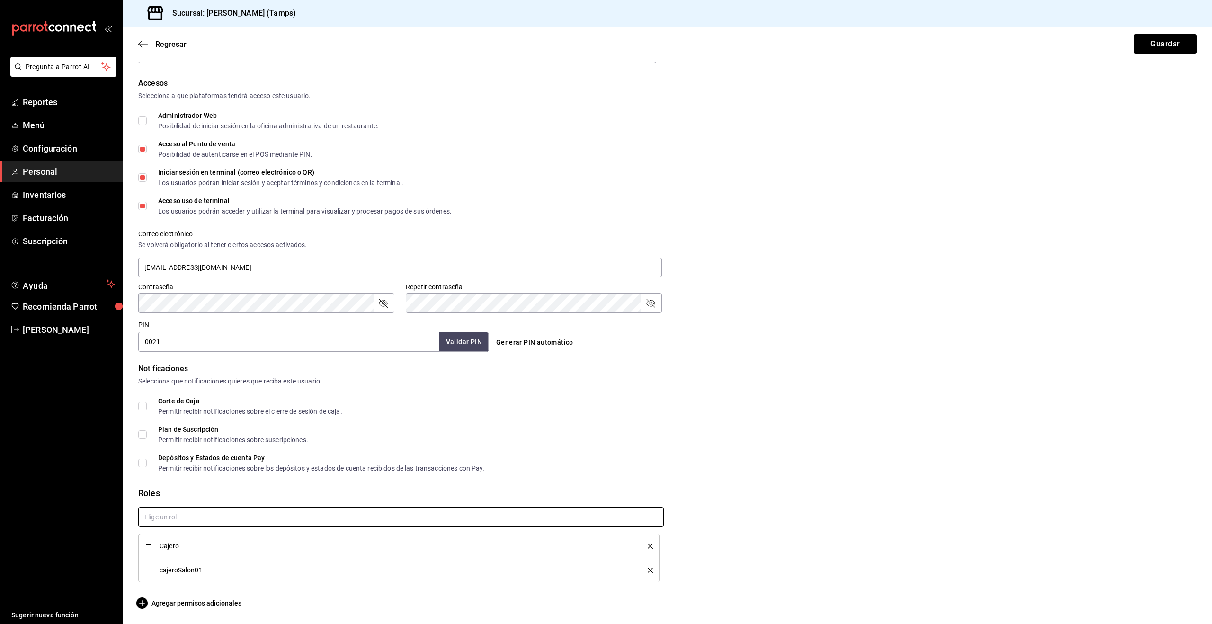
click at [648, 543] on icon "delete" at bounding box center [650, 545] width 5 height 5
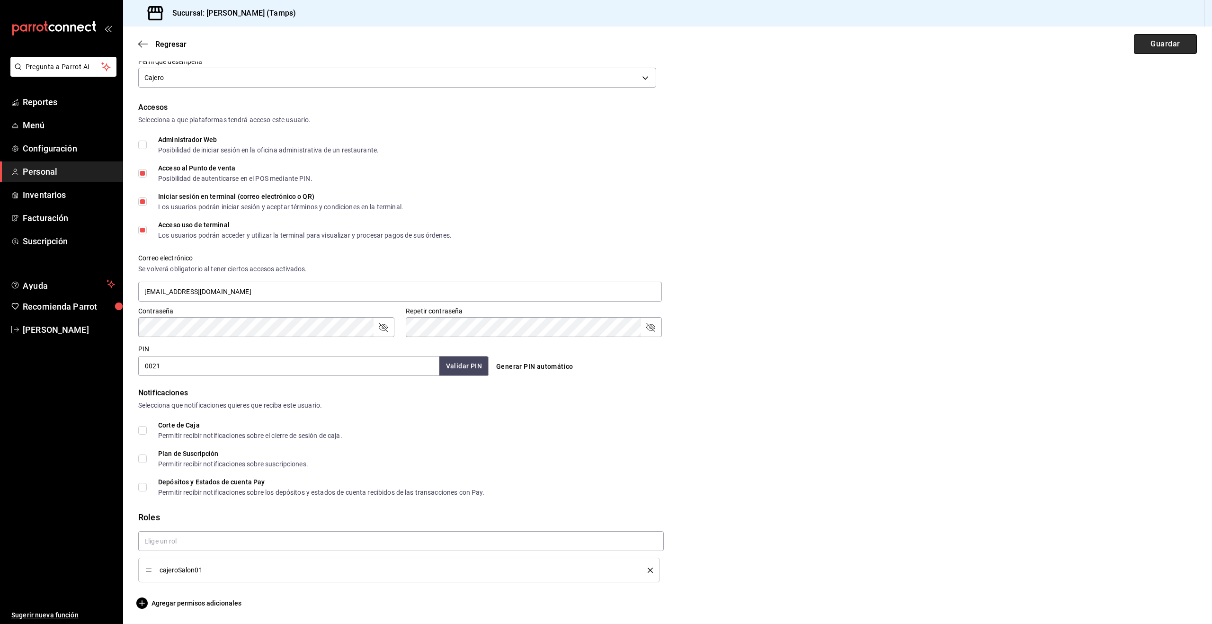
click at [1164, 44] on button "Guardar" at bounding box center [1165, 44] width 63 height 20
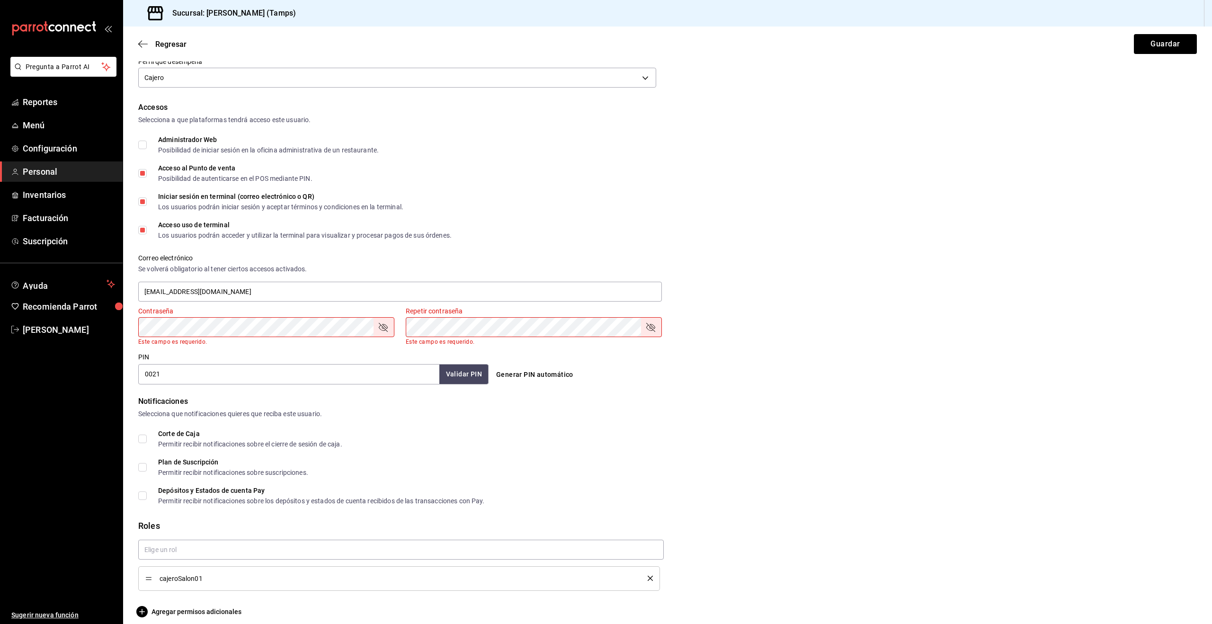
click at [150, 202] on span "Iniciar sesión en terminal (correo electrónico o QR) Los usuarios podrán inicia…" at bounding box center [275, 201] width 257 height 17
click at [147, 202] on input "Iniciar sesión en terminal (correo electrónico o QR) Los usuarios podrán inicia…" at bounding box center [142, 201] width 9 height 9
click at [1177, 47] on button "Guardar" at bounding box center [1165, 44] width 63 height 20
checkbox input "true"
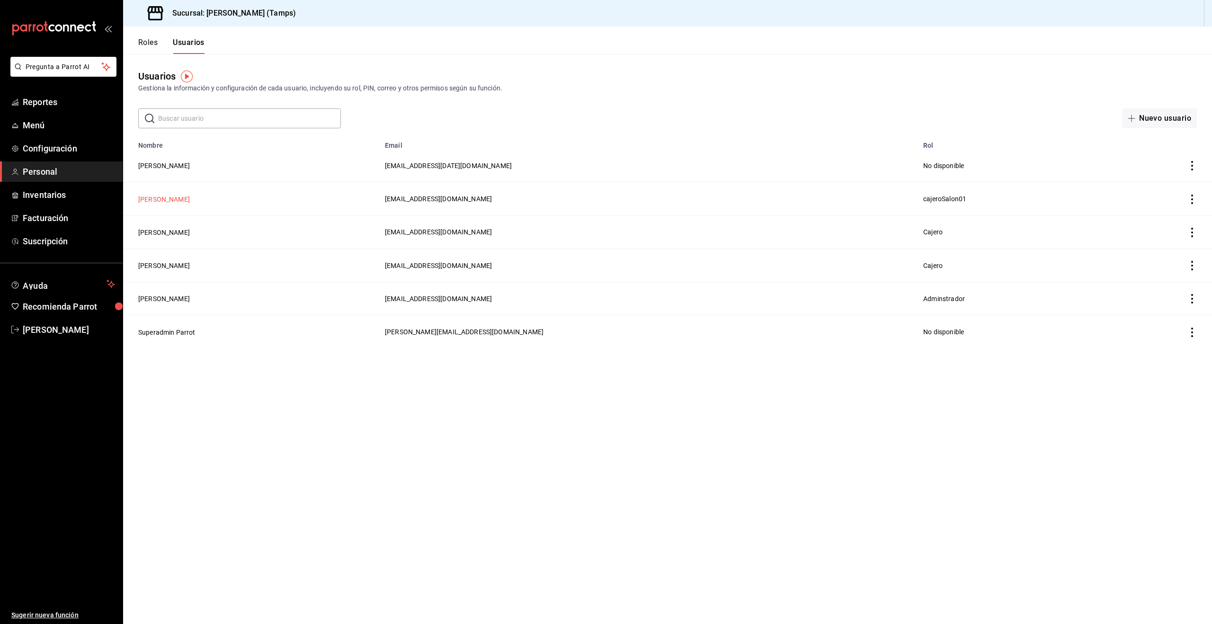
click at [165, 201] on button "Ilse Atkinson" at bounding box center [164, 199] width 52 height 9
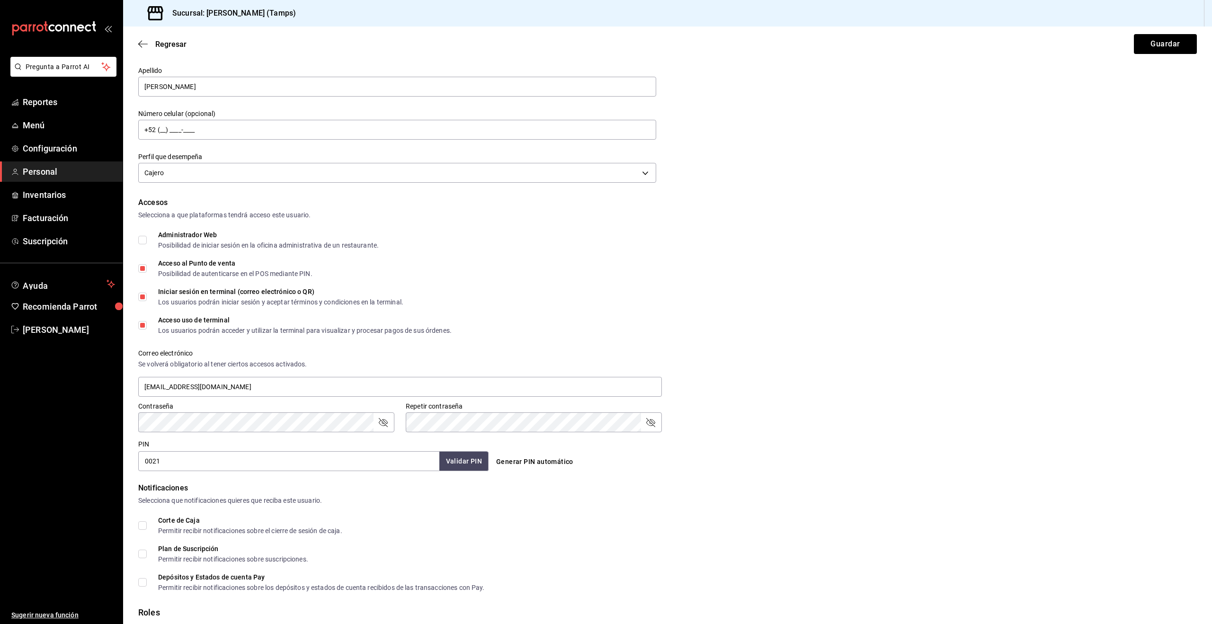
scroll to position [68, 0]
click at [38, 168] on span "Personal" at bounding box center [69, 171] width 92 height 13
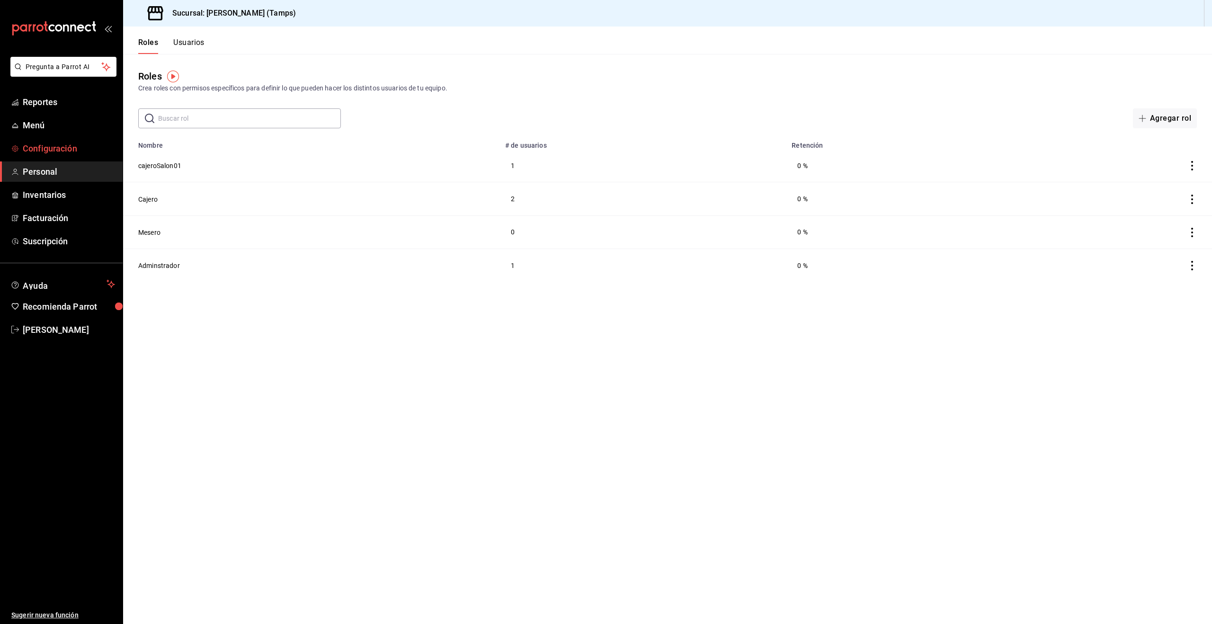
click at [52, 151] on span "Configuración" at bounding box center [69, 148] width 92 height 13
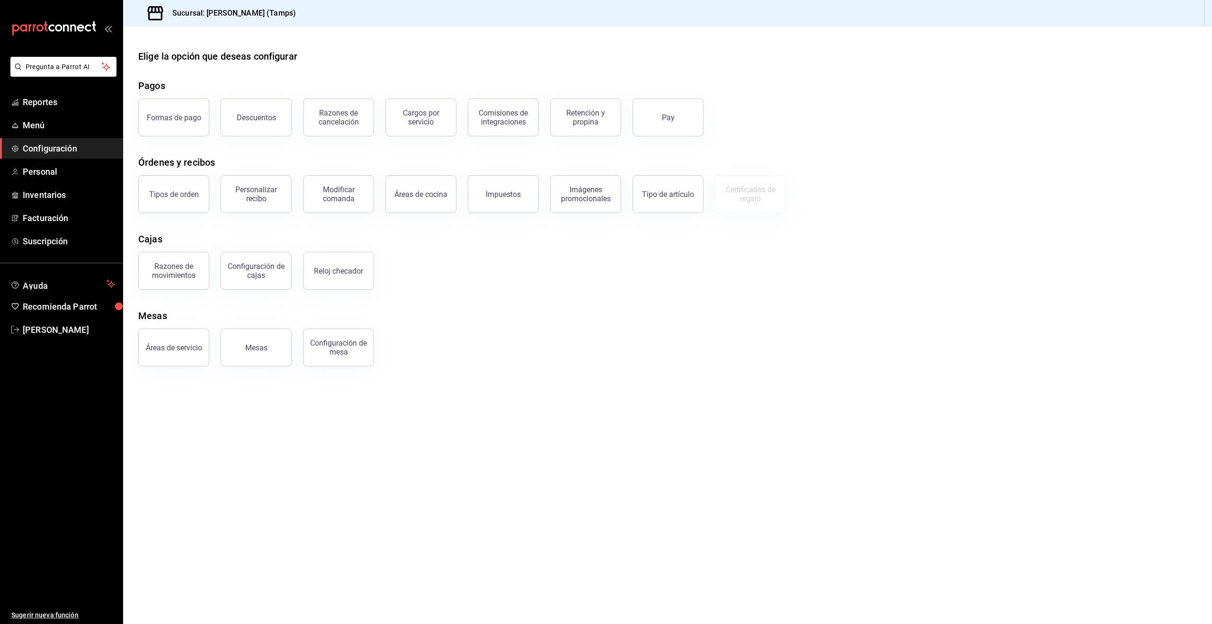
click at [242, 117] on div "Descuentos" at bounding box center [256, 117] width 39 height 9
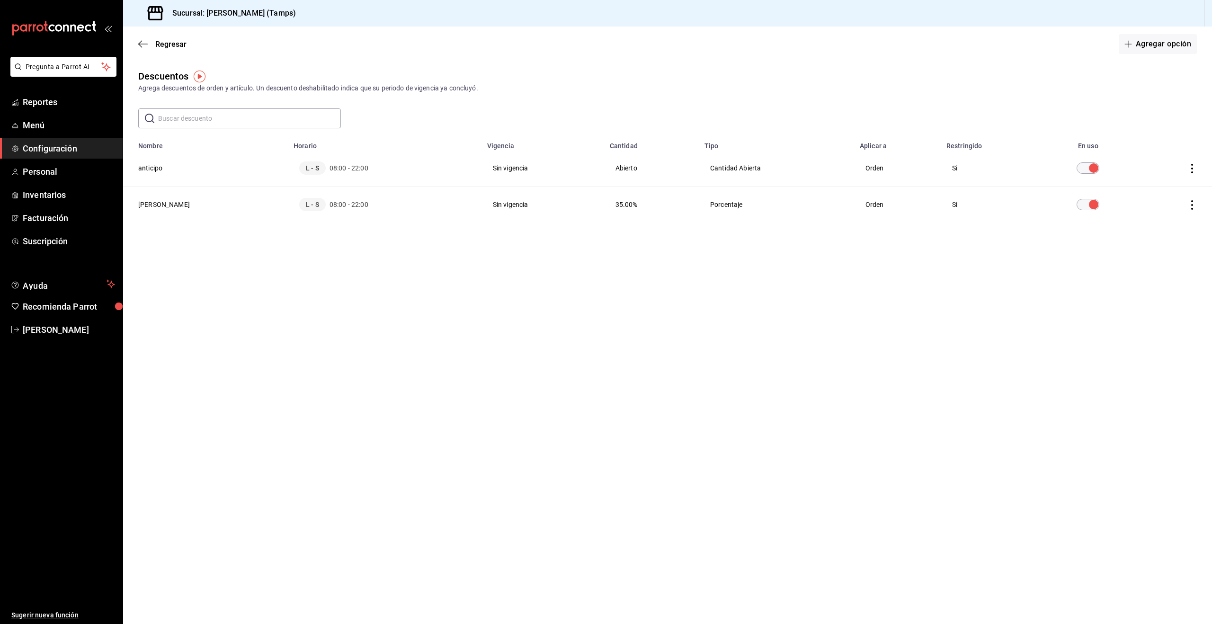
click at [1191, 206] on icon "actions" at bounding box center [1191, 204] width 9 height 9
drag, startPoint x: 152, startPoint y: 205, endPoint x: 147, endPoint y: 206, distance: 5.2
click at [152, 205] on div at bounding box center [606, 312] width 1212 height 624
click at [136, 206] on body "Pregunta a Parrot AI Reportes Menú Configuración Personal Inventarios Facturaci…" at bounding box center [606, 312] width 1212 height 624
drag, startPoint x: 441, startPoint y: 210, endPoint x: 353, endPoint y: 210, distance: 88.0
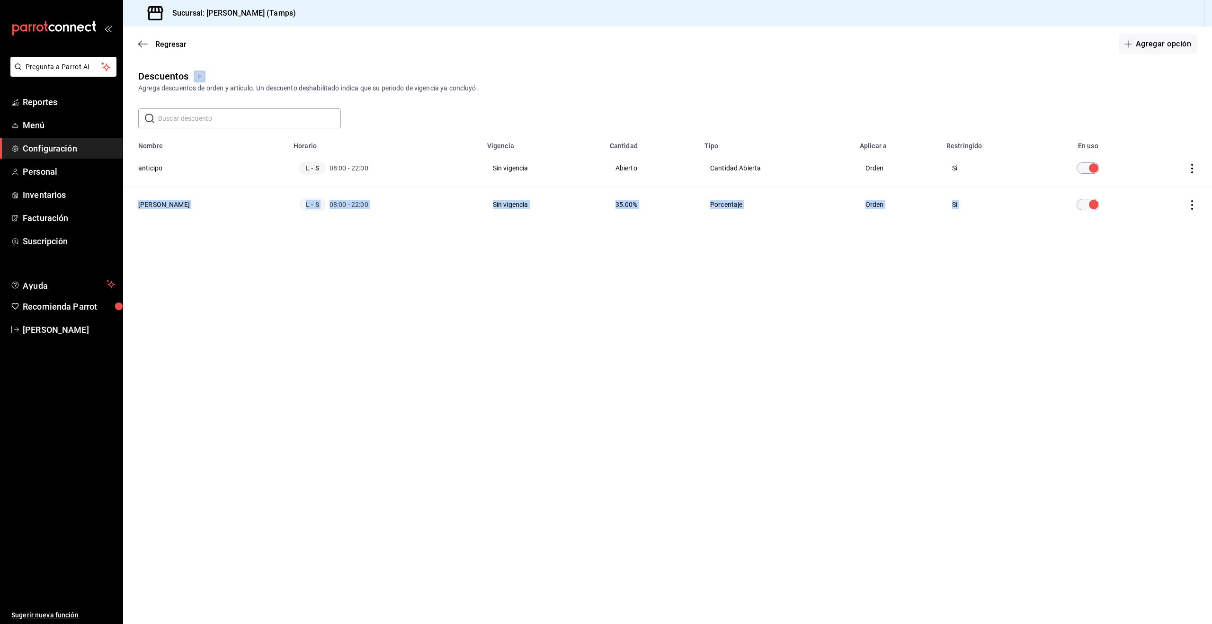
click at [440, 210] on div "L - S 08:00 - 22:00" at bounding box center [384, 204] width 171 height 13
click at [885, 210] on td "Orden" at bounding box center [897, 204] width 87 height 36
click at [37, 105] on span "Reportes" at bounding box center [69, 102] width 92 height 13
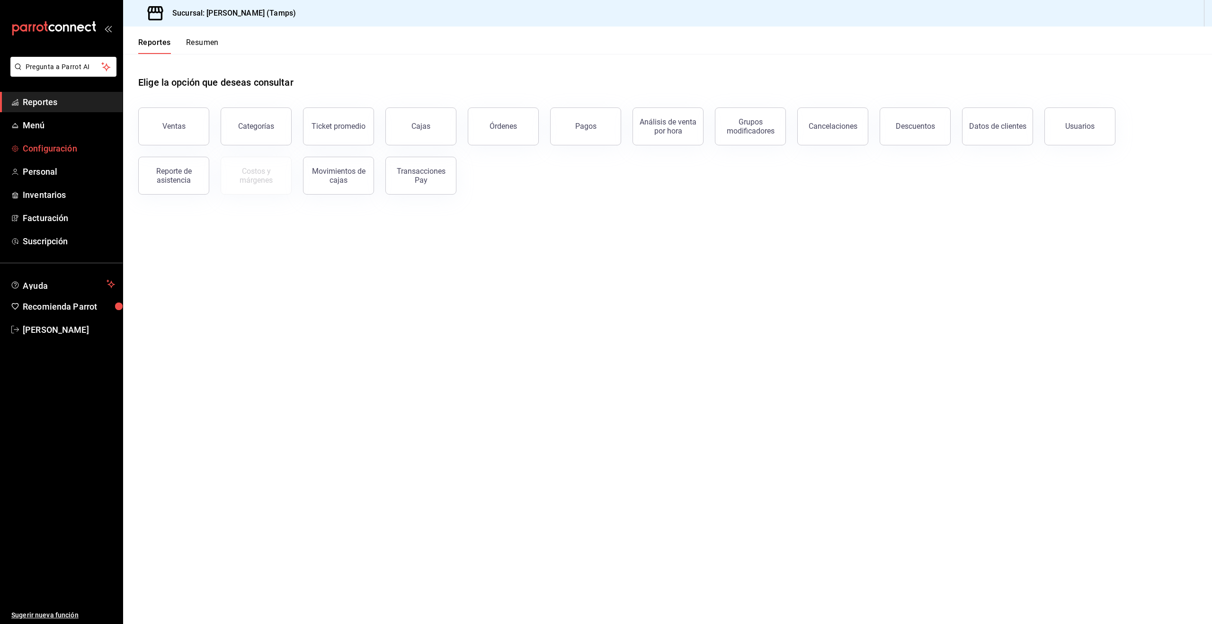
click at [38, 149] on span "Configuración" at bounding box center [69, 148] width 92 height 13
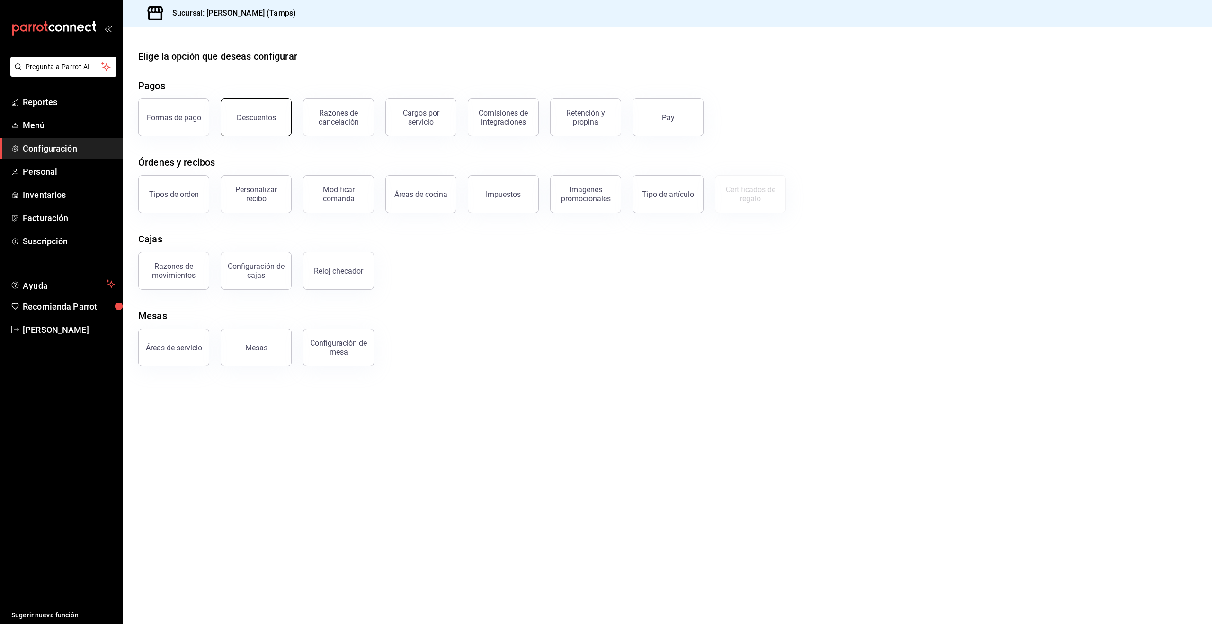
click at [275, 119] on button "Descuentos" at bounding box center [256, 117] width 71 height 38
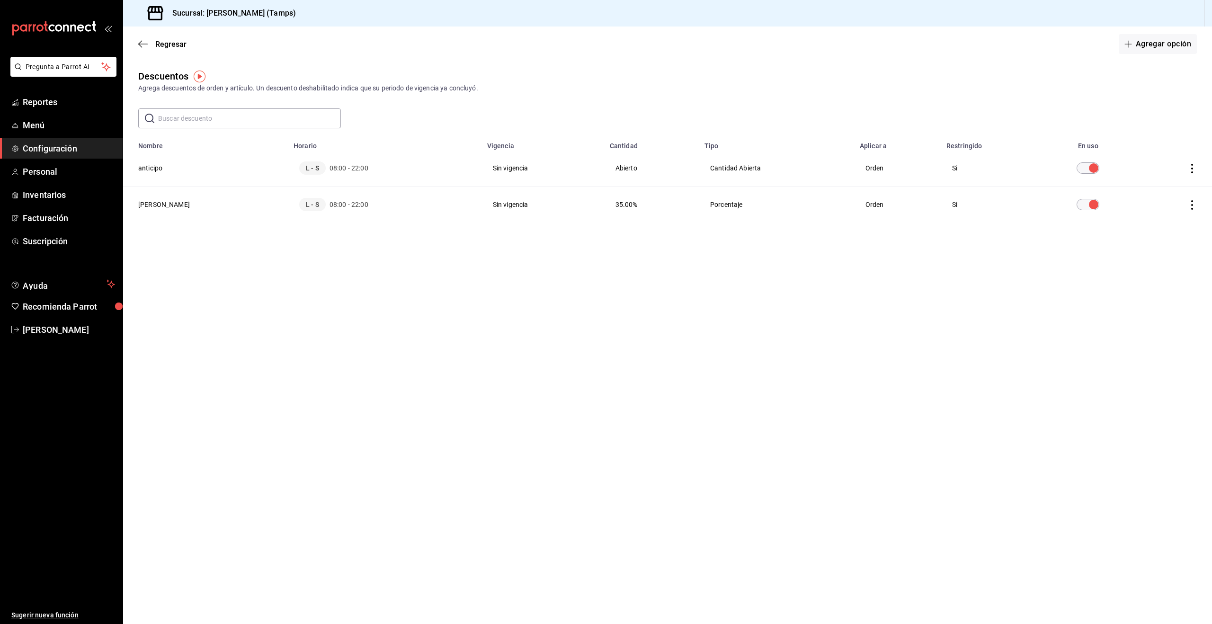
click at [1188, 204] on icon "actions" at bounding box center [1191, 204] width 9 height 9
click at [866, 205] on div at bounding box center [606, 312] width 1212 height 624
click at [945, 203] on td "Si" at bounding box center [990, 204] width 99 height 36
drag, startPoint x: 698, startPoint y: 207, endPoint x: 639, endPoint y: 205, distance: 59.7
click at [699, 207] on td "Porcentaje" at bounding box center [776, 204] width 155 height 36
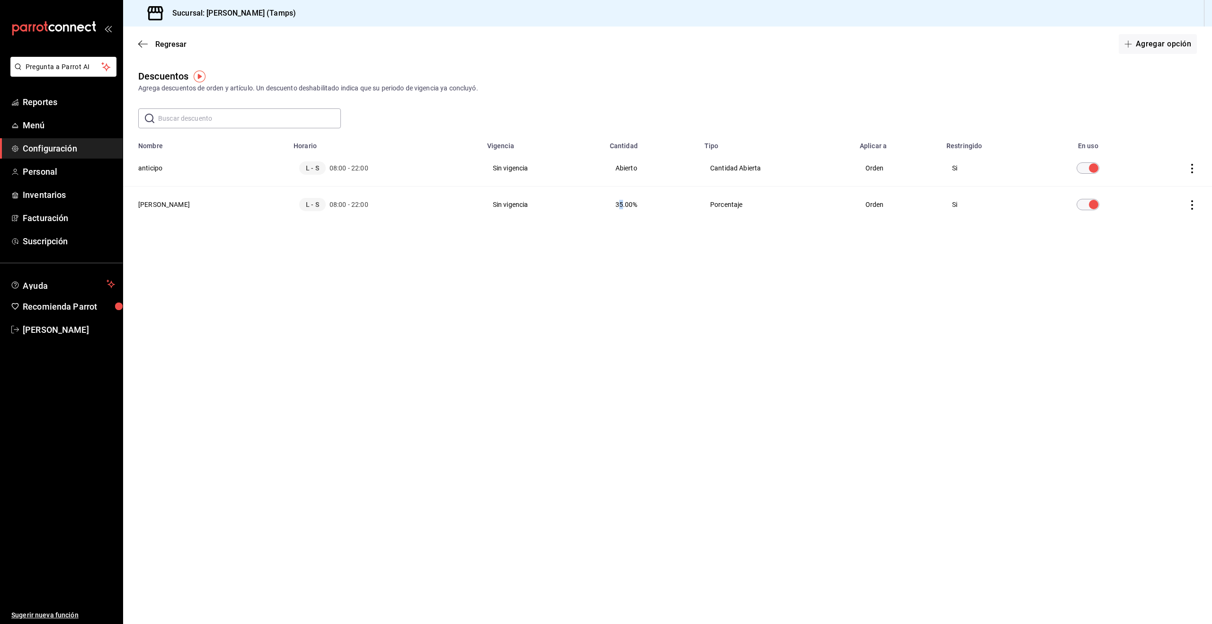
drag, startPoint x: 600, startPoint y: 206, endPoint x: 592, endPoint y: 207, distance: 8.1
click at [615, 206] on span "35.00%" at bounding box center [626, 205] width 22 height 8
click at [481, 212] on td "Sin vigencia" at bounding box center [542, 204] width 123 height 36
click at [481, 208] on td "Sin vigencia" at bounding box center [542, 204] width 123 height 36
click at [308, 210] on div "L - S 08:00 - 22:00" at bounding box center [384, 204] width 171 height 13
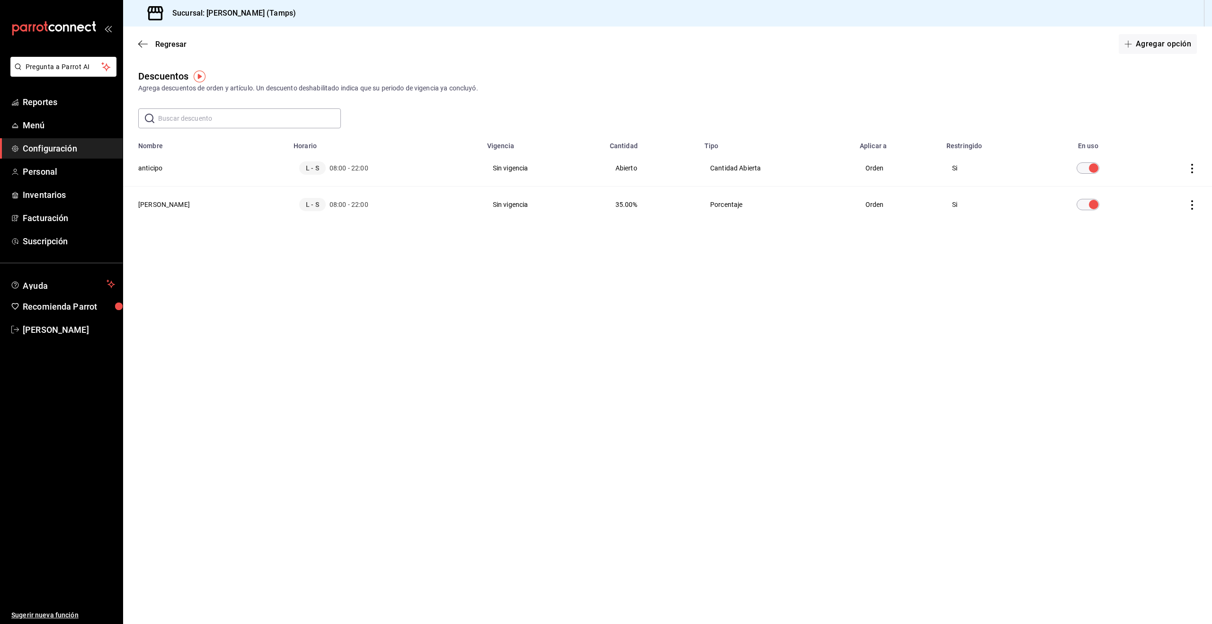
click at [139, 204] on th "mert" at bounding box center [205, 204] width 165 height 36
click at [281, 316] on main "Regresar Agregar opción Descuentos Agrega descuentos de orden y artículo. Un de…" at bounding box center [667, 325] width 1089 height 597
